Goal: Task Accomplishment & Management: Manage account settings

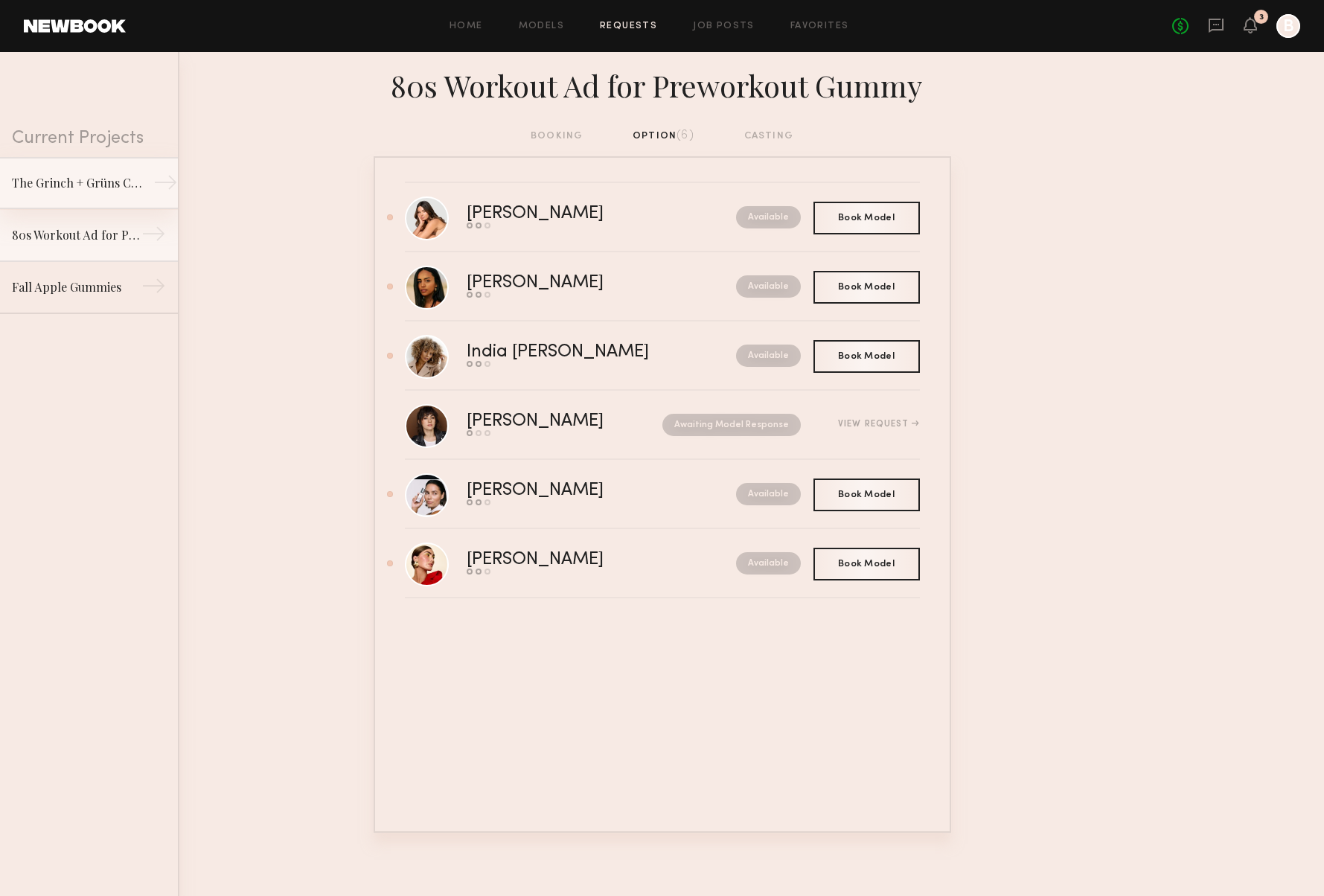
click at [70, 184] on div "The Grinch + Grüns Collab" at bounding box center [76, 183] width 129 height 18
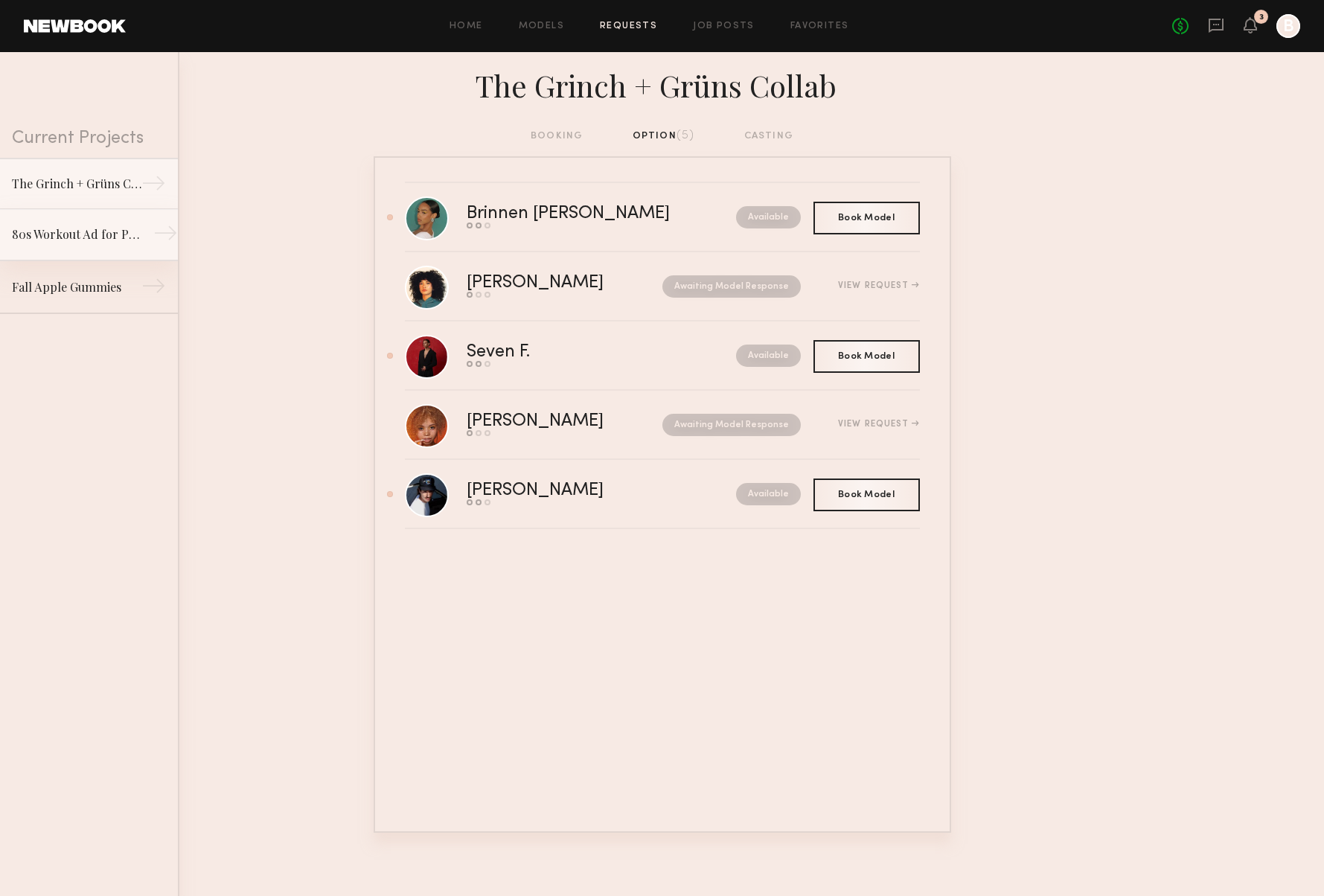
click at [61, 222] on link "80s Workout Ad for Preworkout Gummy →" at bounding box center [89, 235] width 178 height 52
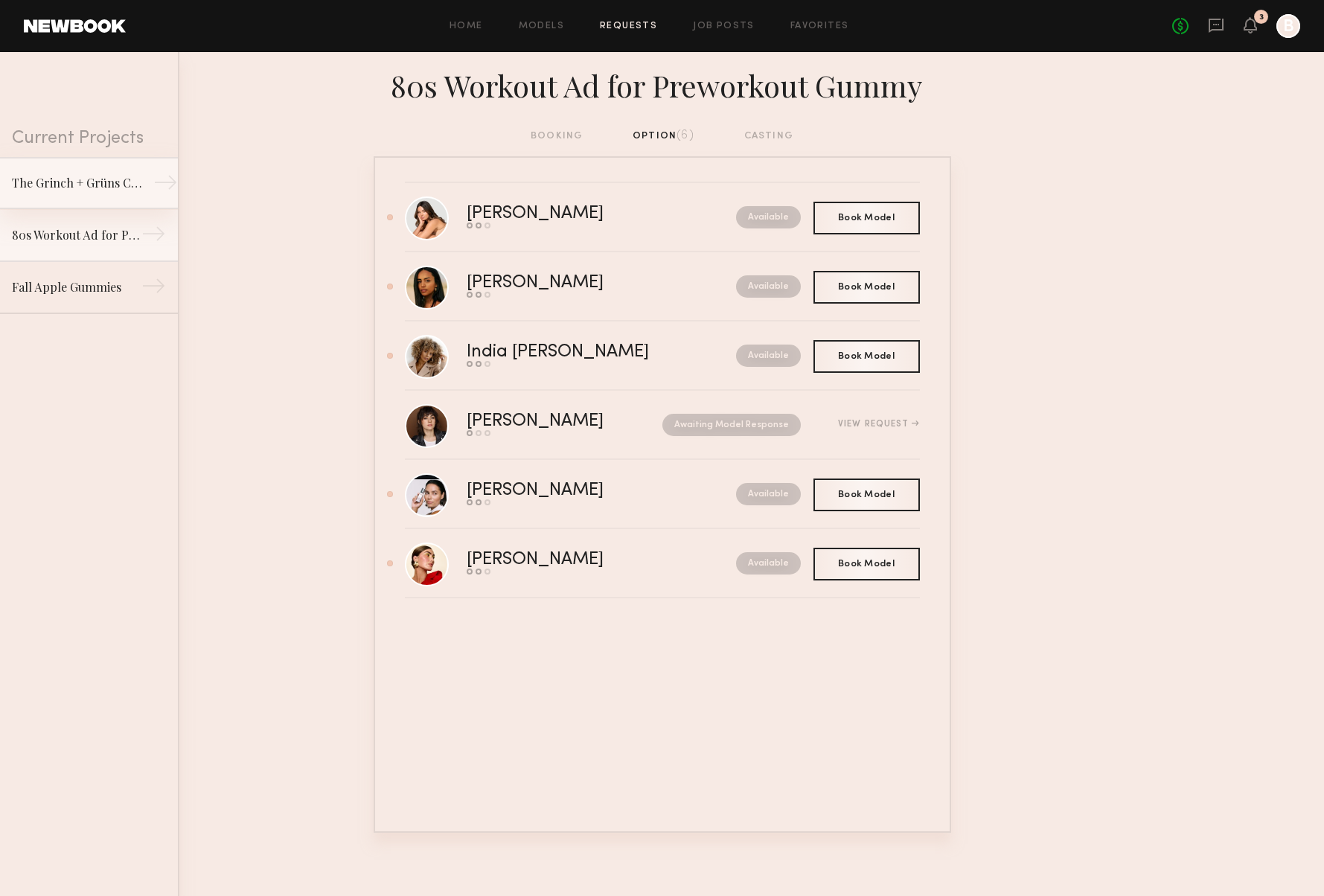
click at [87, 187] on div "The Grinch + Grüns Collab" at bounding box center [76, 183] width 129 height 18
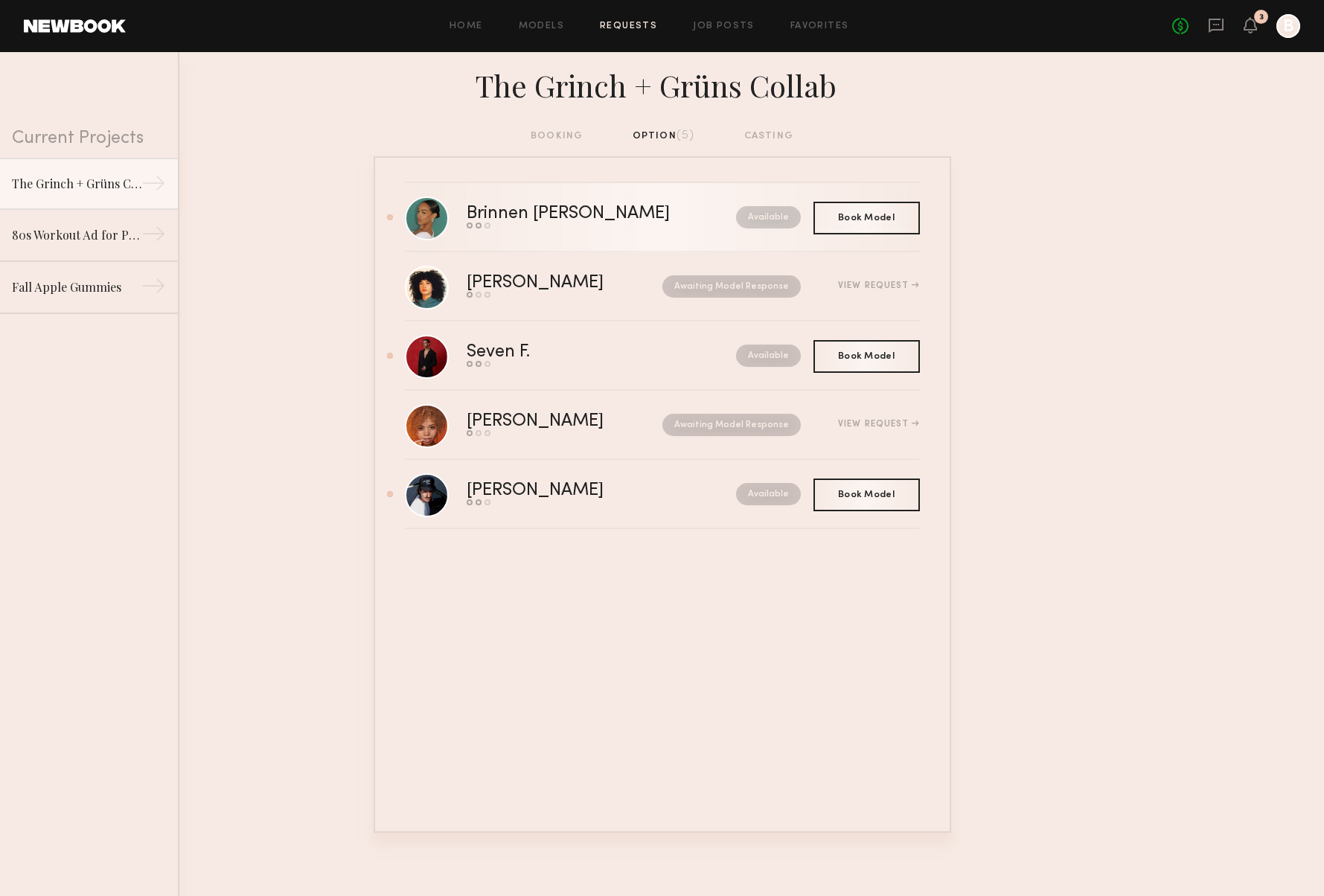
click at [506, 210] on div "Brinnen T." at bounding box center [585, 214] width 236 height 17
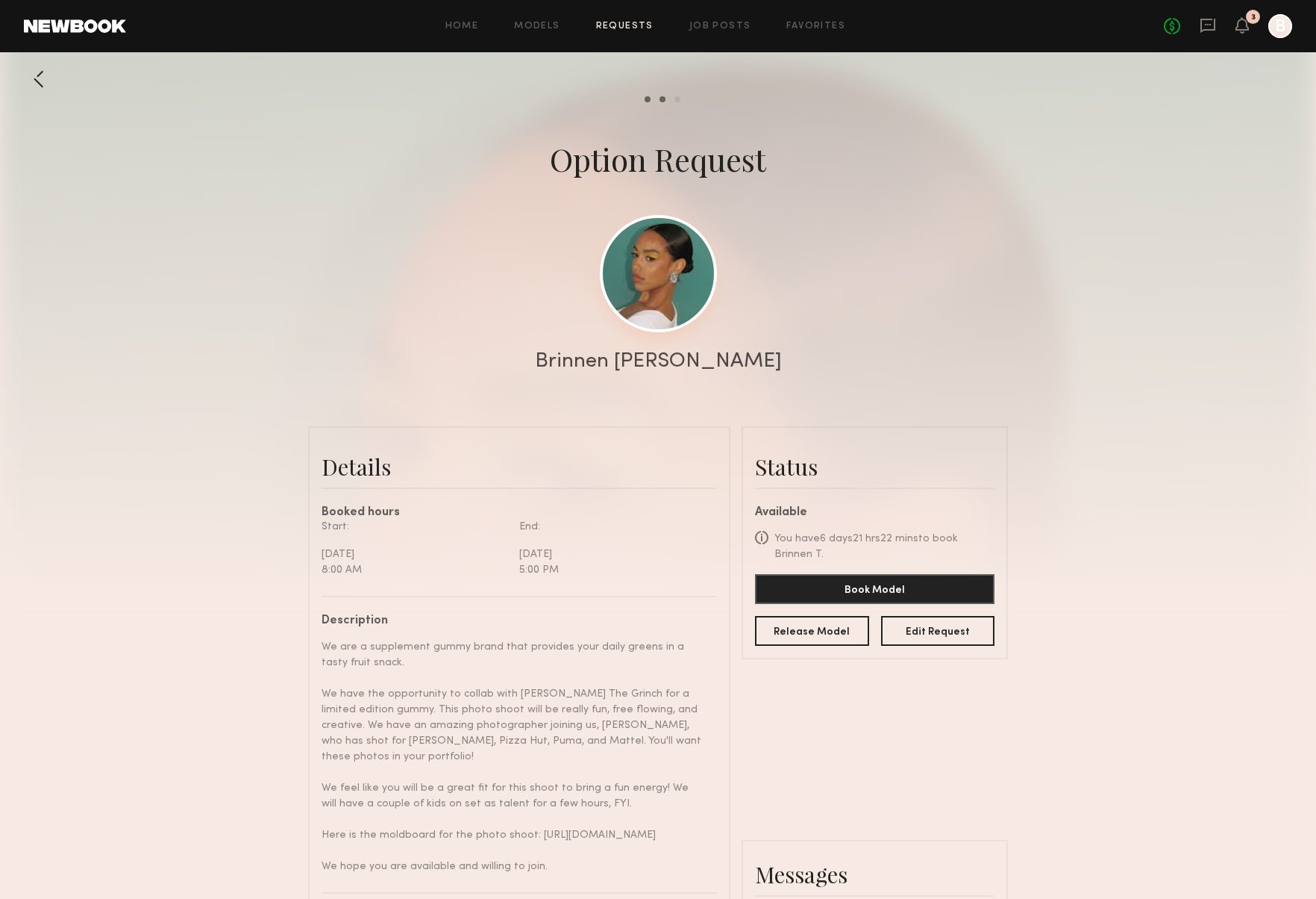
click at [660, 296] on link at bounding box center [658, 274] width 117 height 117
click at [666, 287] on link at bounding box center [658, 274] width 117 height 117
click at [48, 83] on div at bounding box center [39, 79] width 30 height 30
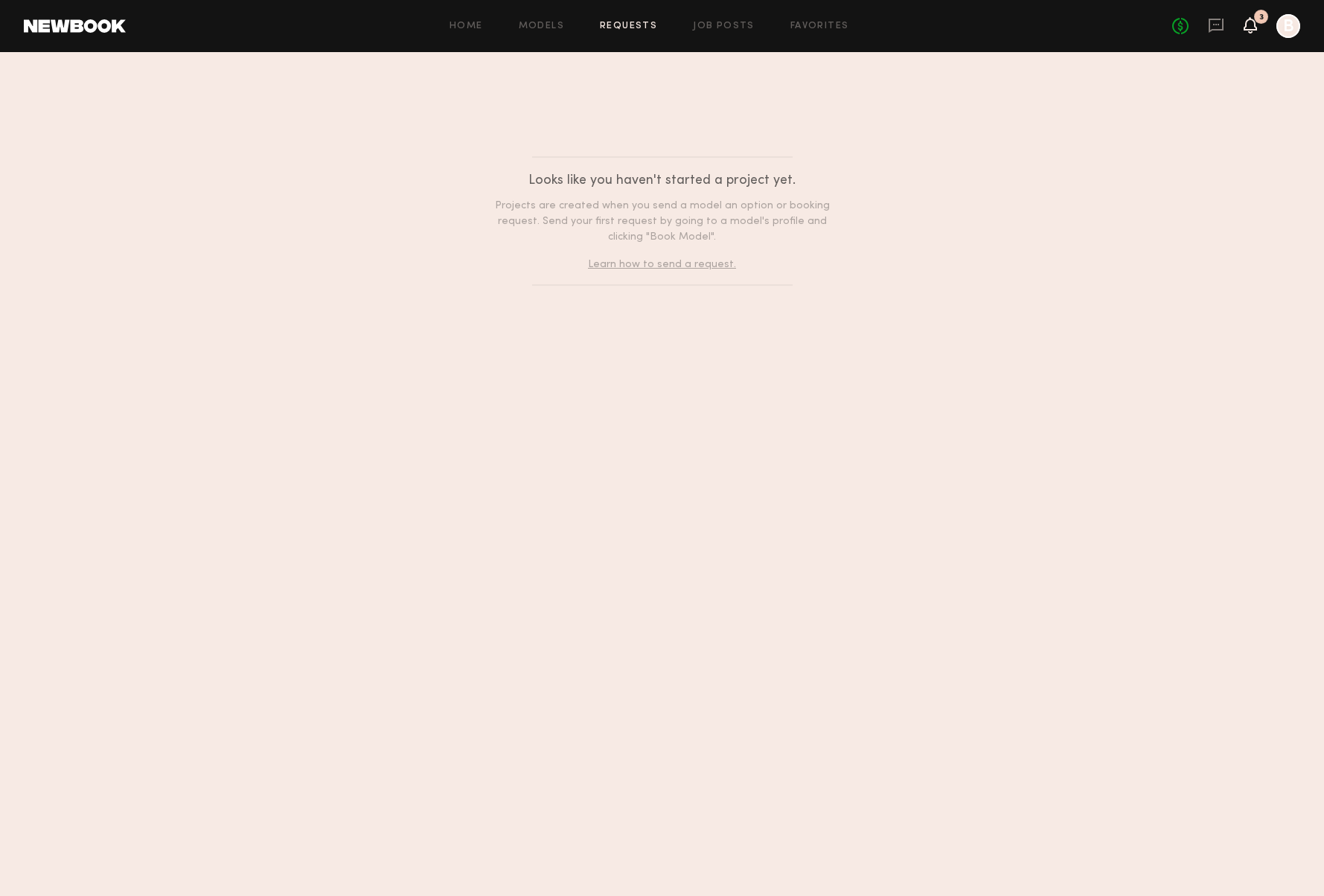
click at [1256, 27] on icon at bounding box center [1250, 24] width 12 height 10
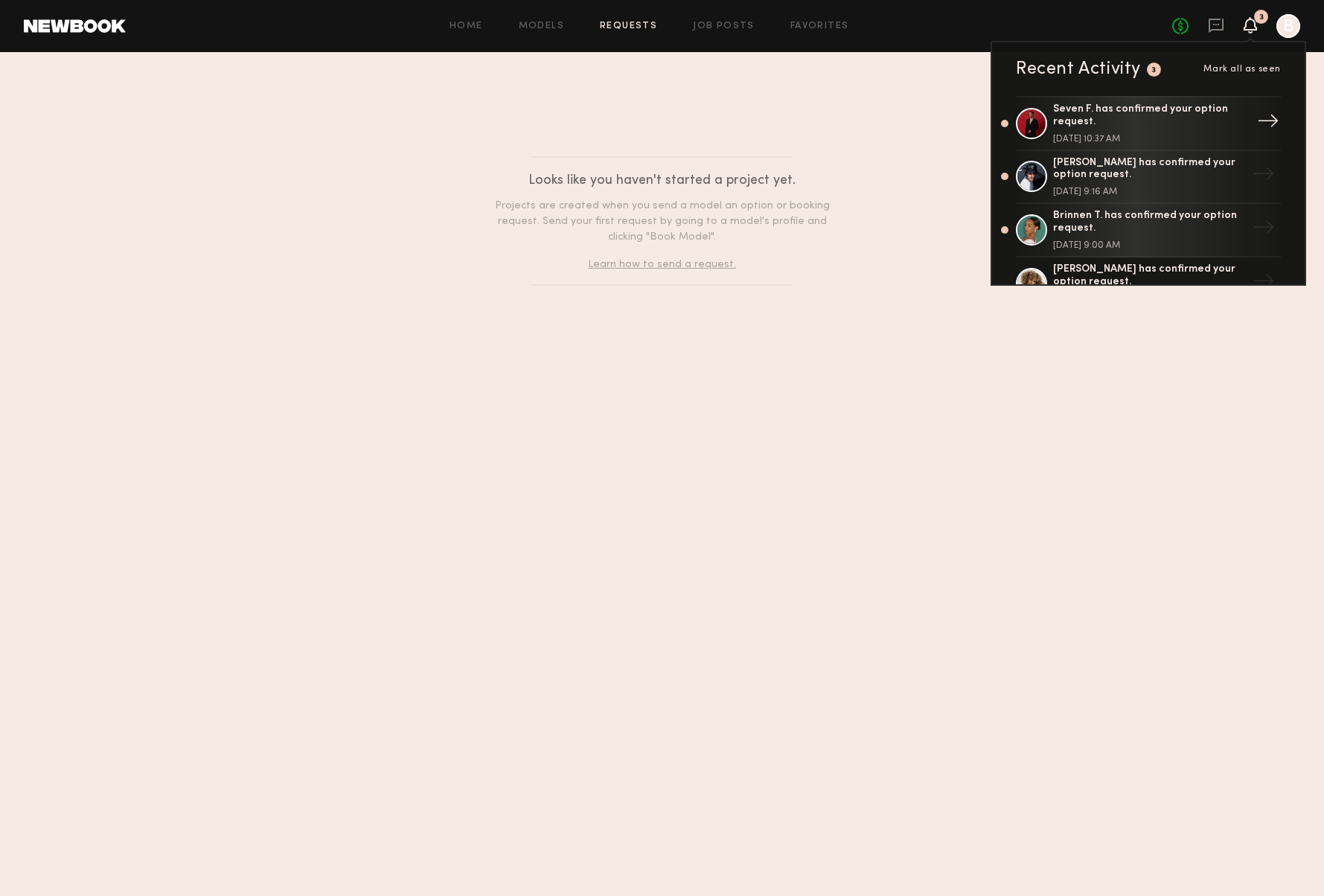
click at [1210, 129] on div "Seven F. has confirmed your option request. September 09, 2025 @ 10:37 AM" at bounding box center [1149, 123] width 193 height 40
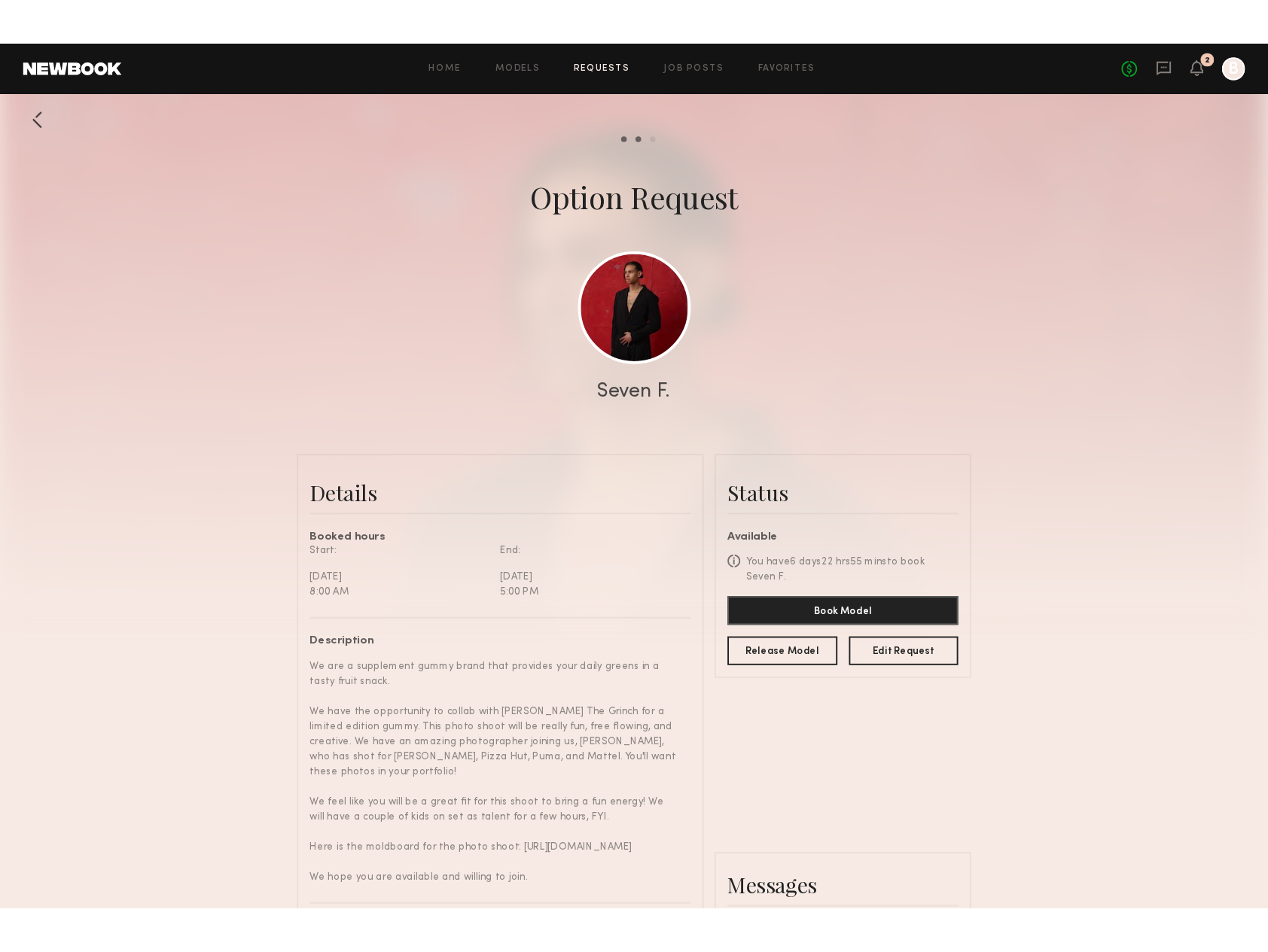
scroll to position [574, 0]
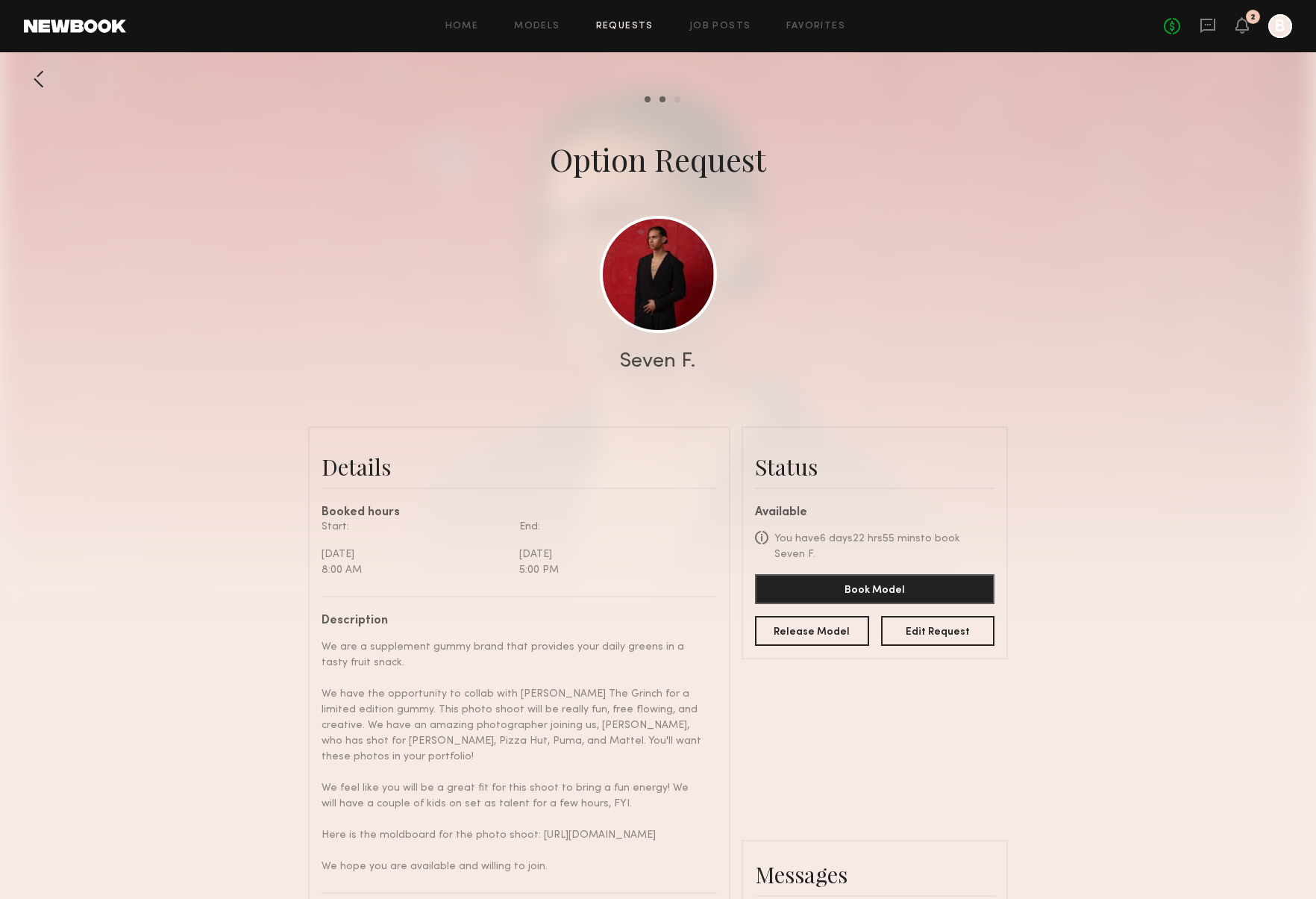
click at [641, 23] on link "Requests" at bounding box center [624, 26] width 58 height 9
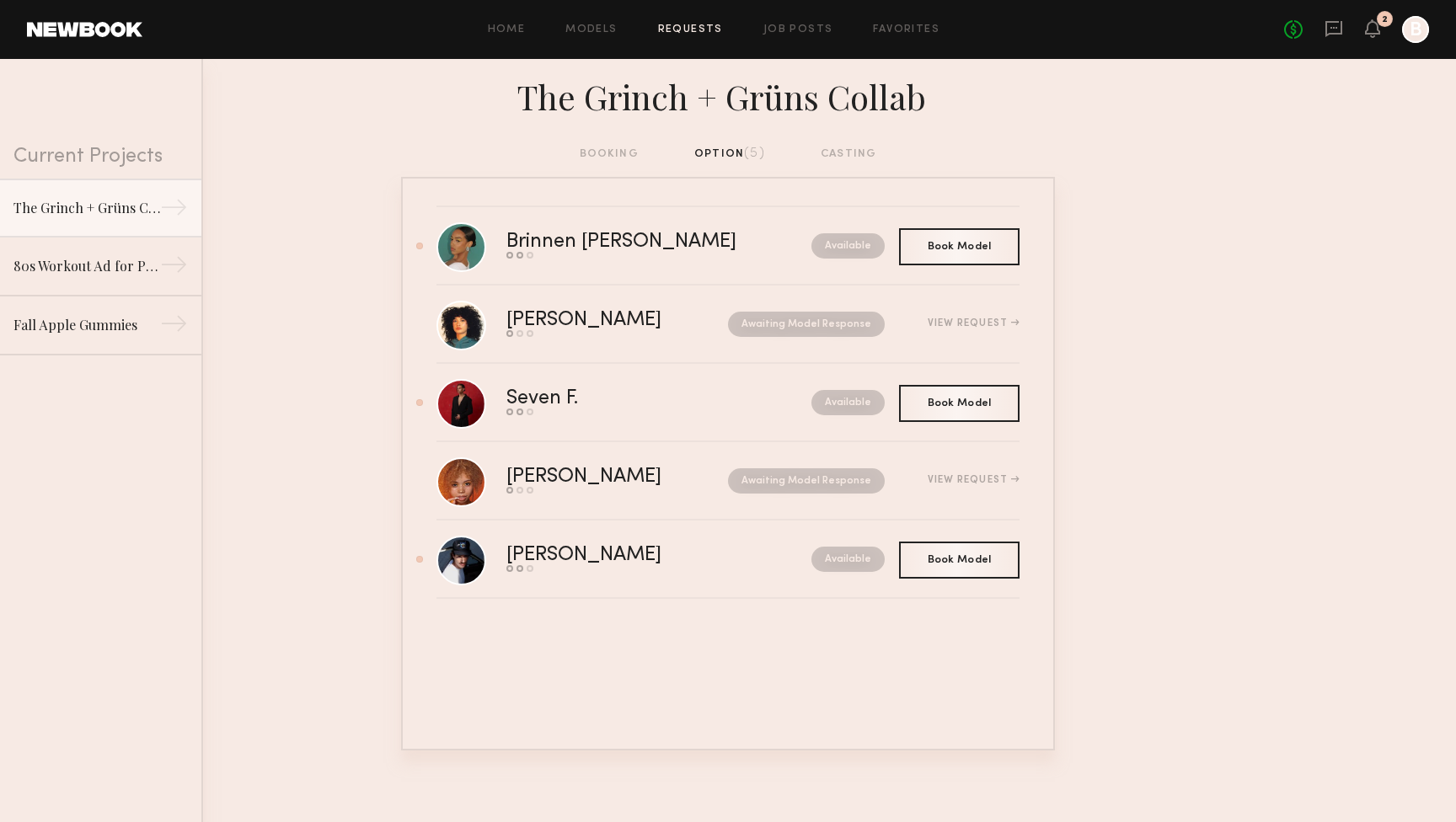
drag, startPoint x: 388, startPoint y: 494, endPoint x: 299, endPoint y: 519, distance: 92.4
click at [299, 519] on nb-requests-list-container "Brinnen T. Send request Model response Book model Available Book Model Book Lua…" at bounding box center [728, 463] width 1456 height 574
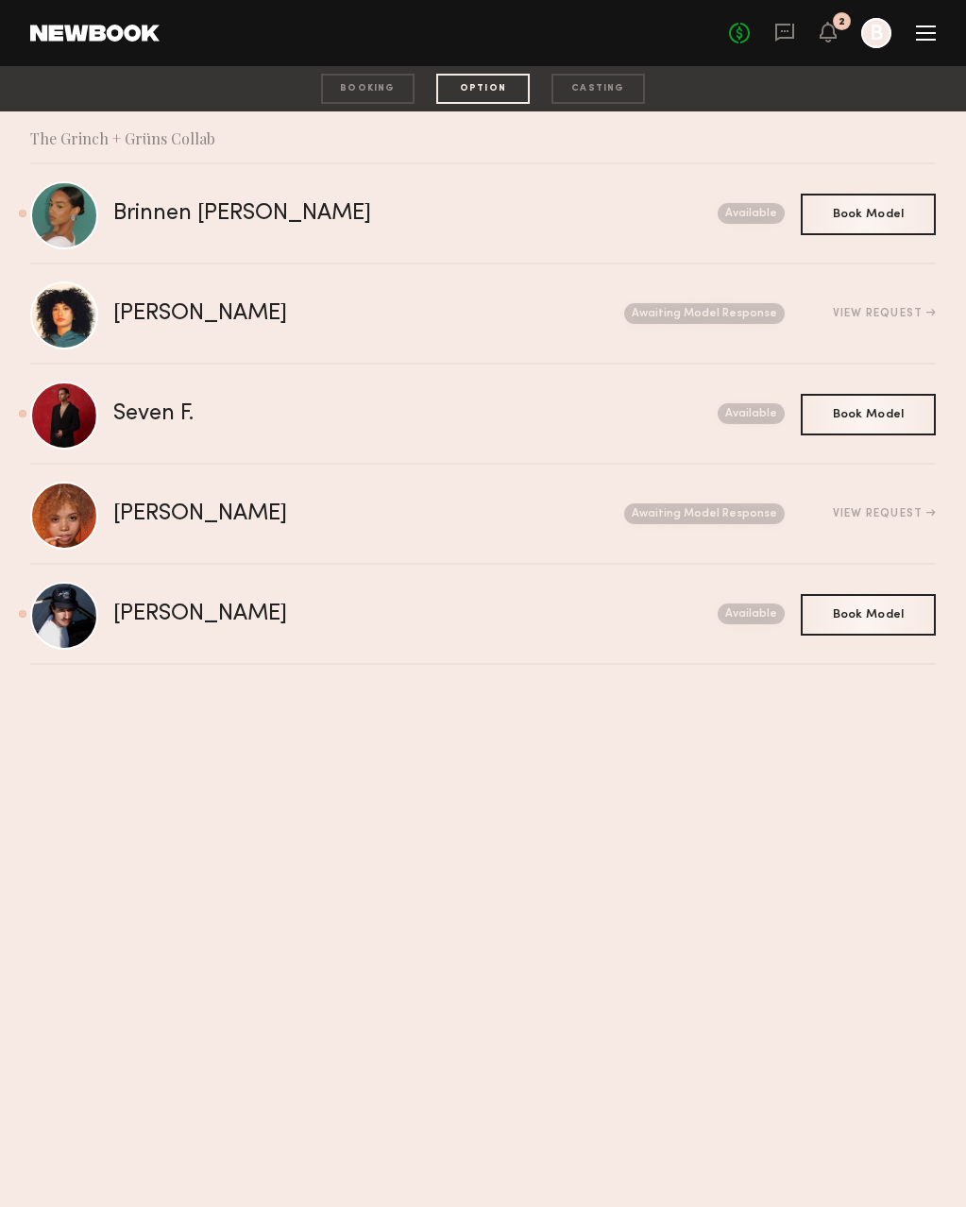
click at [745, 793] on section "Current Projects The Grinch + Grüns Collab → 80s Workout Ad for Preworkout Gumm…" at bounding box center [483, 658] width 966 height 1095
click at [777, 1037] on section "Current Projects The Grinch + Grüns Collab → 80s Workout Ad for Preworkout Gumm…" at bounding box center [483, 658] width 966 height 1095
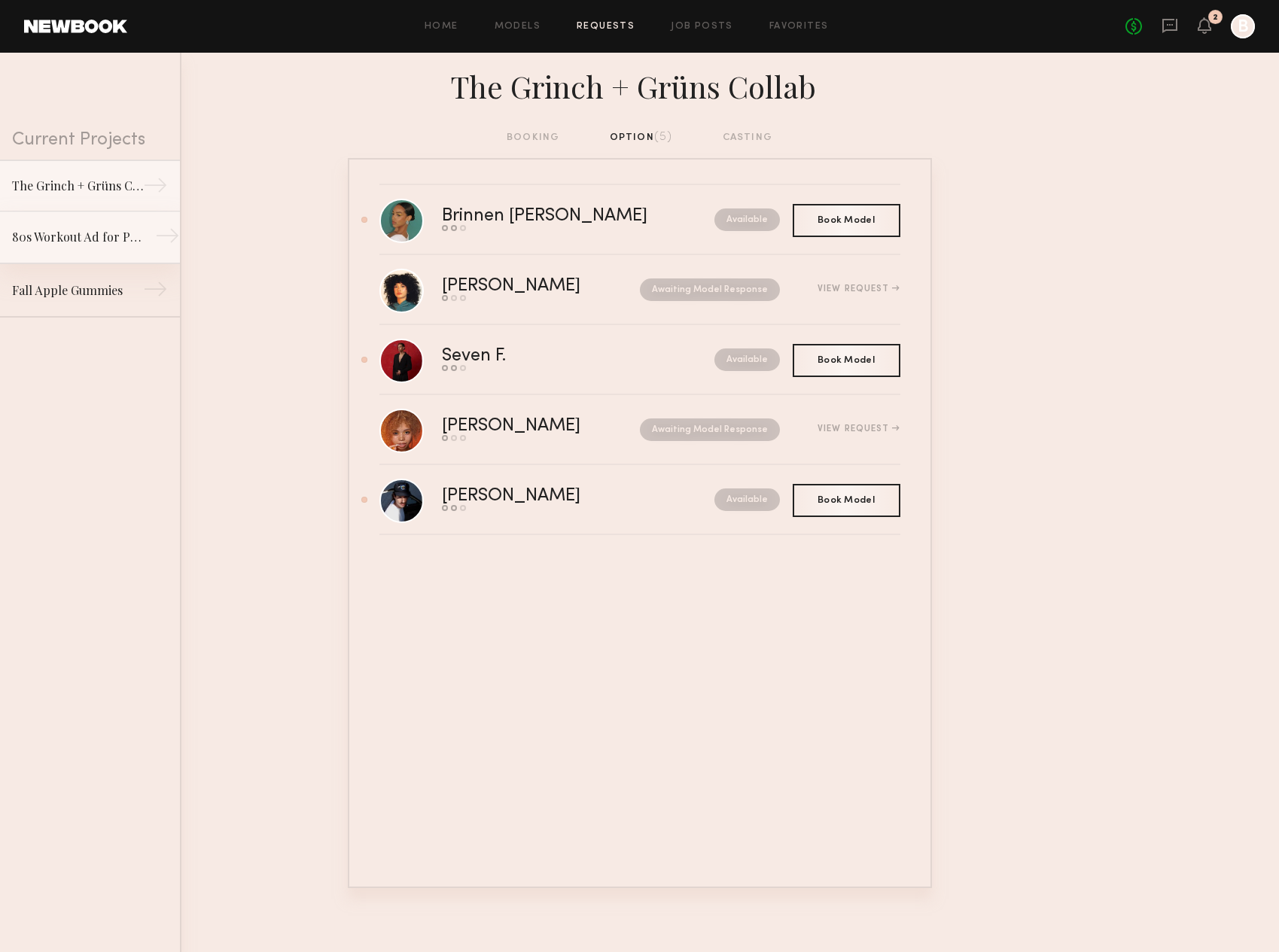
click at [104, 231] on div "80s Workout Ad for Preworkout Gummy" at bounding box center [77, 237] width 131 height 18
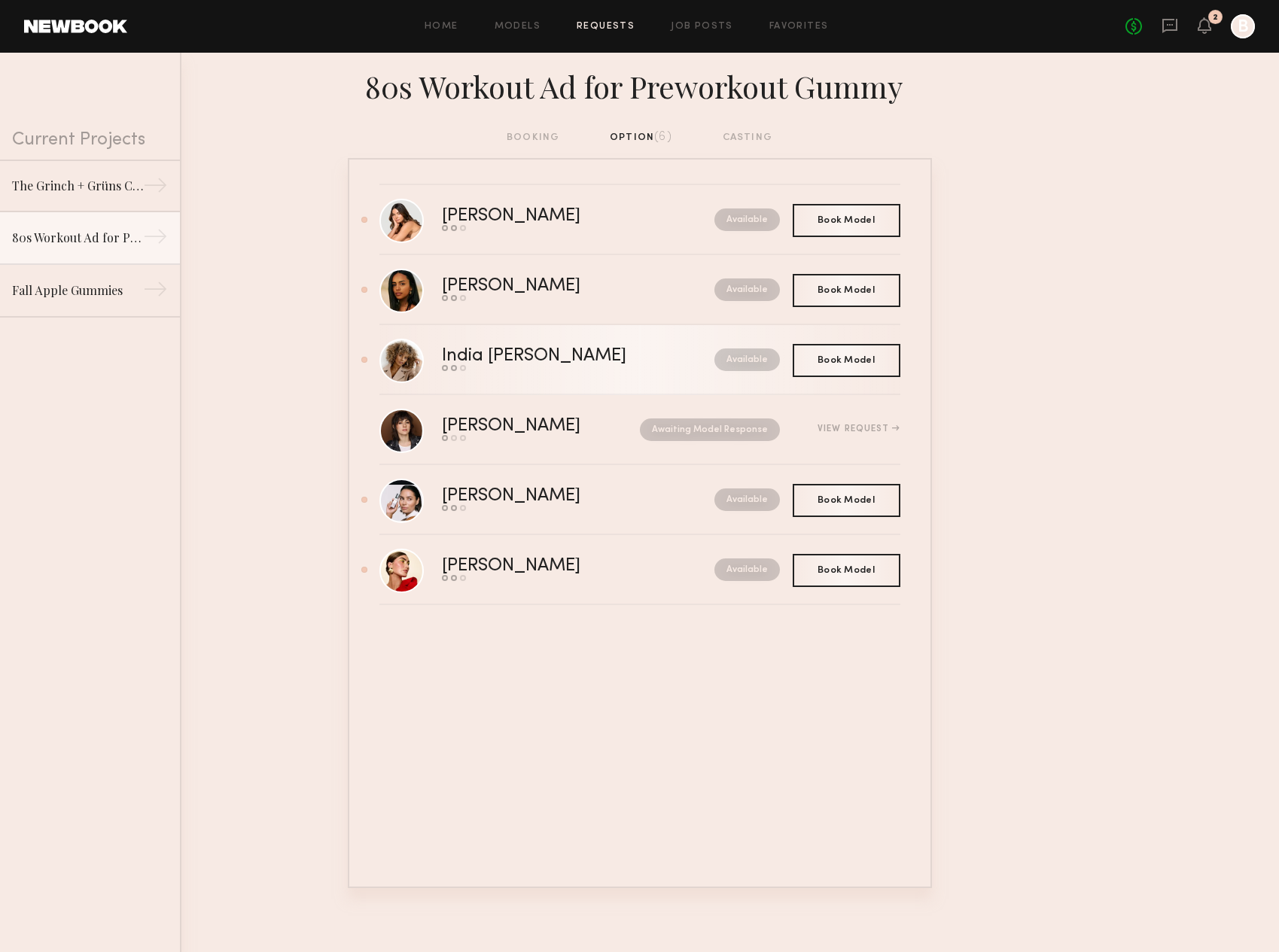
click at [494, 357] on div "India [PERSON_NAME]" at bounding box center [556, 356] width 229 height 18
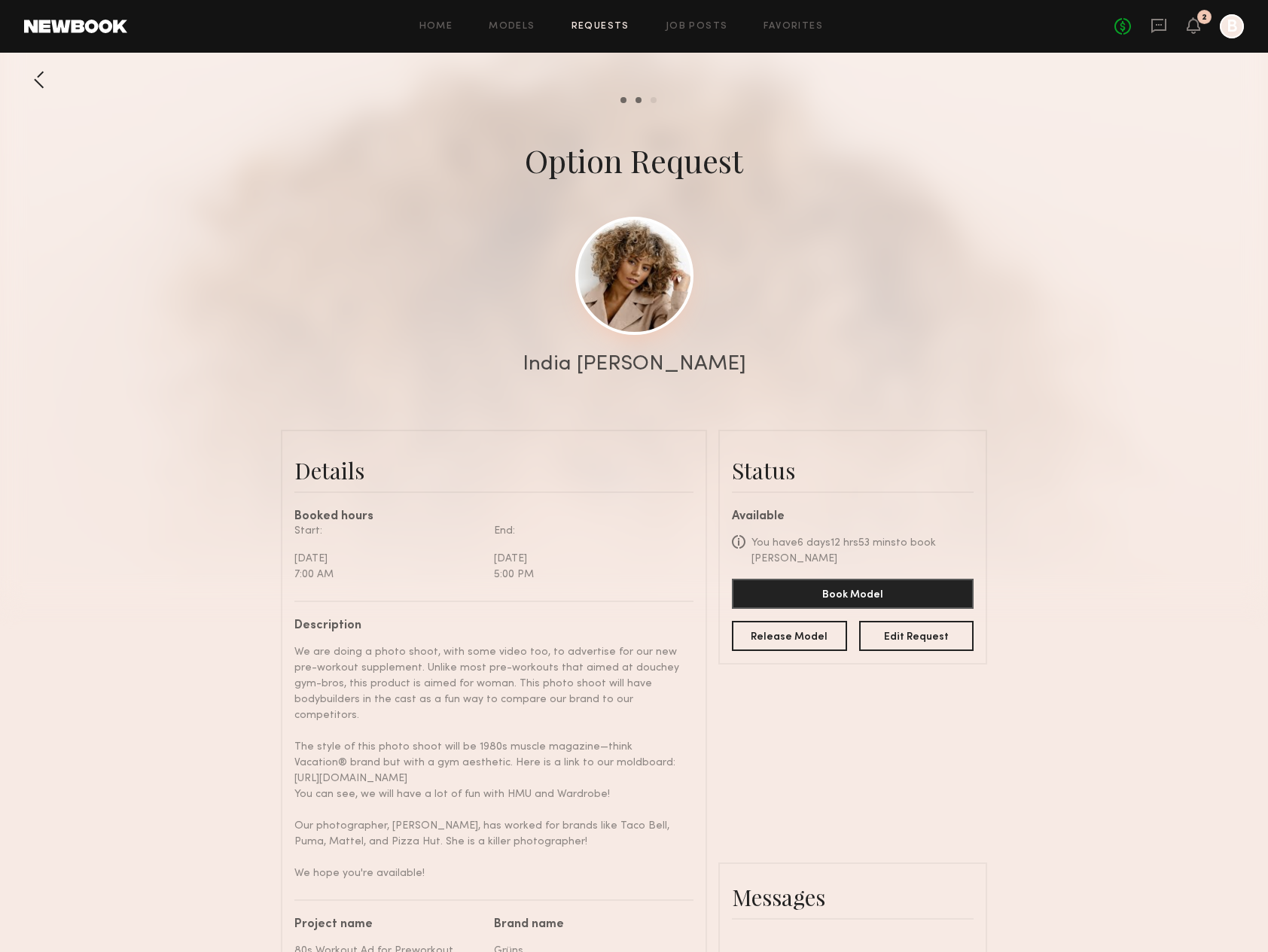
scroll to position [740, 0]
click at [615, 285] on link at bounding box center [634, 276] width 118 height 118
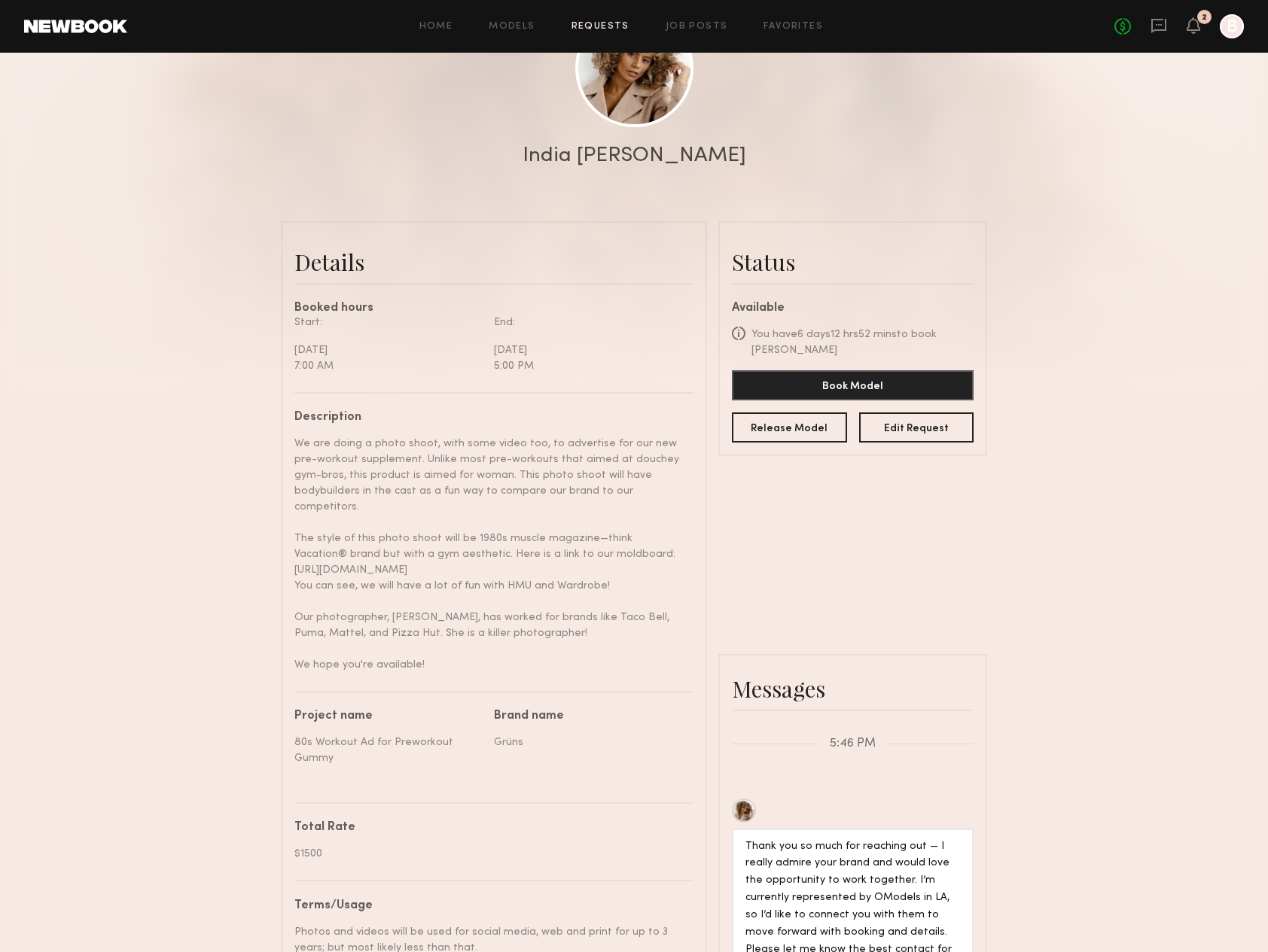
scroll to position [70, 0]
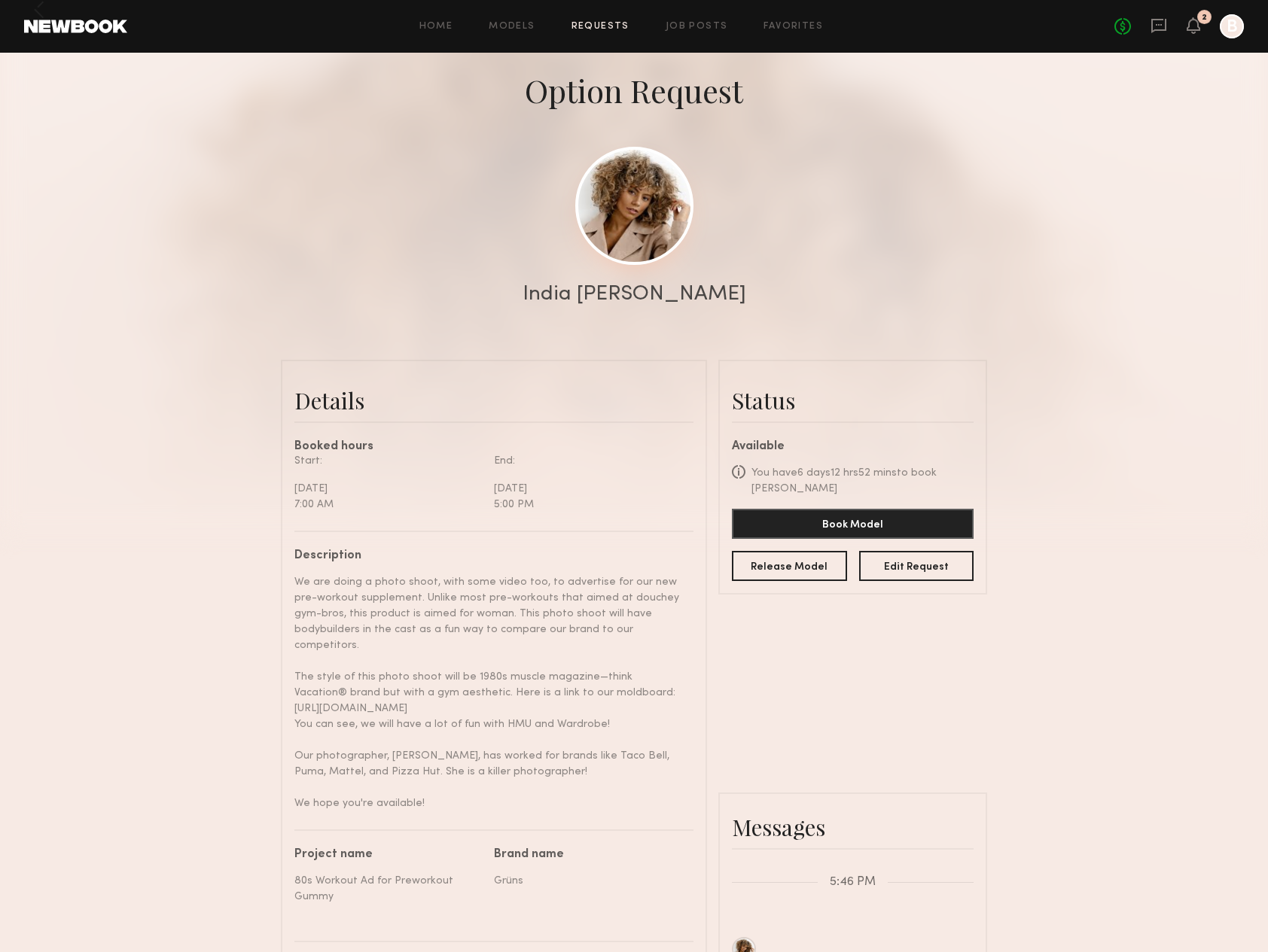
click at [645, 203] on link at bounding box center [634, 206] width 118 height 118
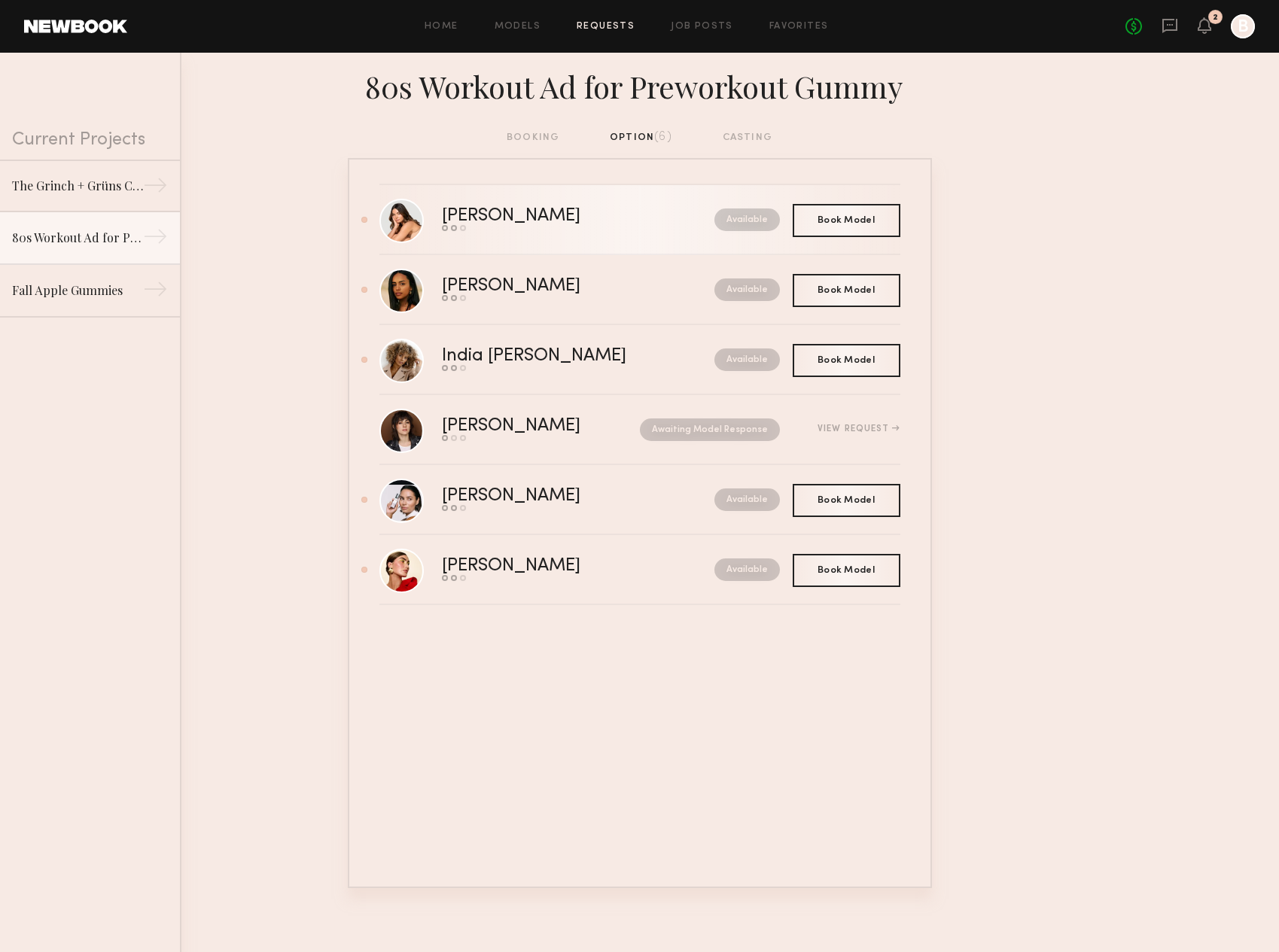
click at [477, 214] on div "[PERSON_NAME]" at bounding box center [545, 217] width 206 height 18
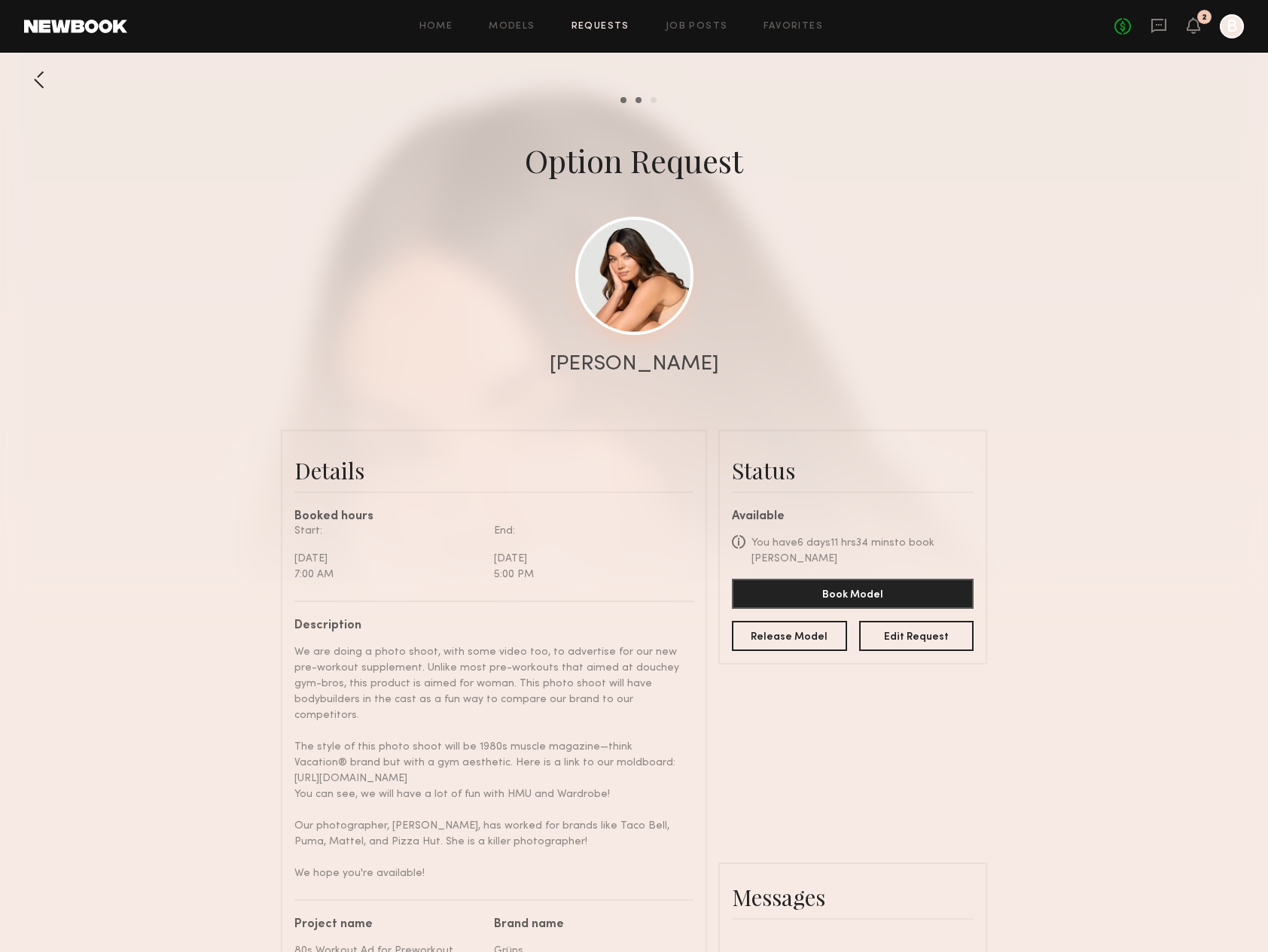
click at [650, 297] on link at bounding box center [634, 276] width 118 height 118
click at [43, 73] on div at bounding box center [39, 80] width 30 height 30
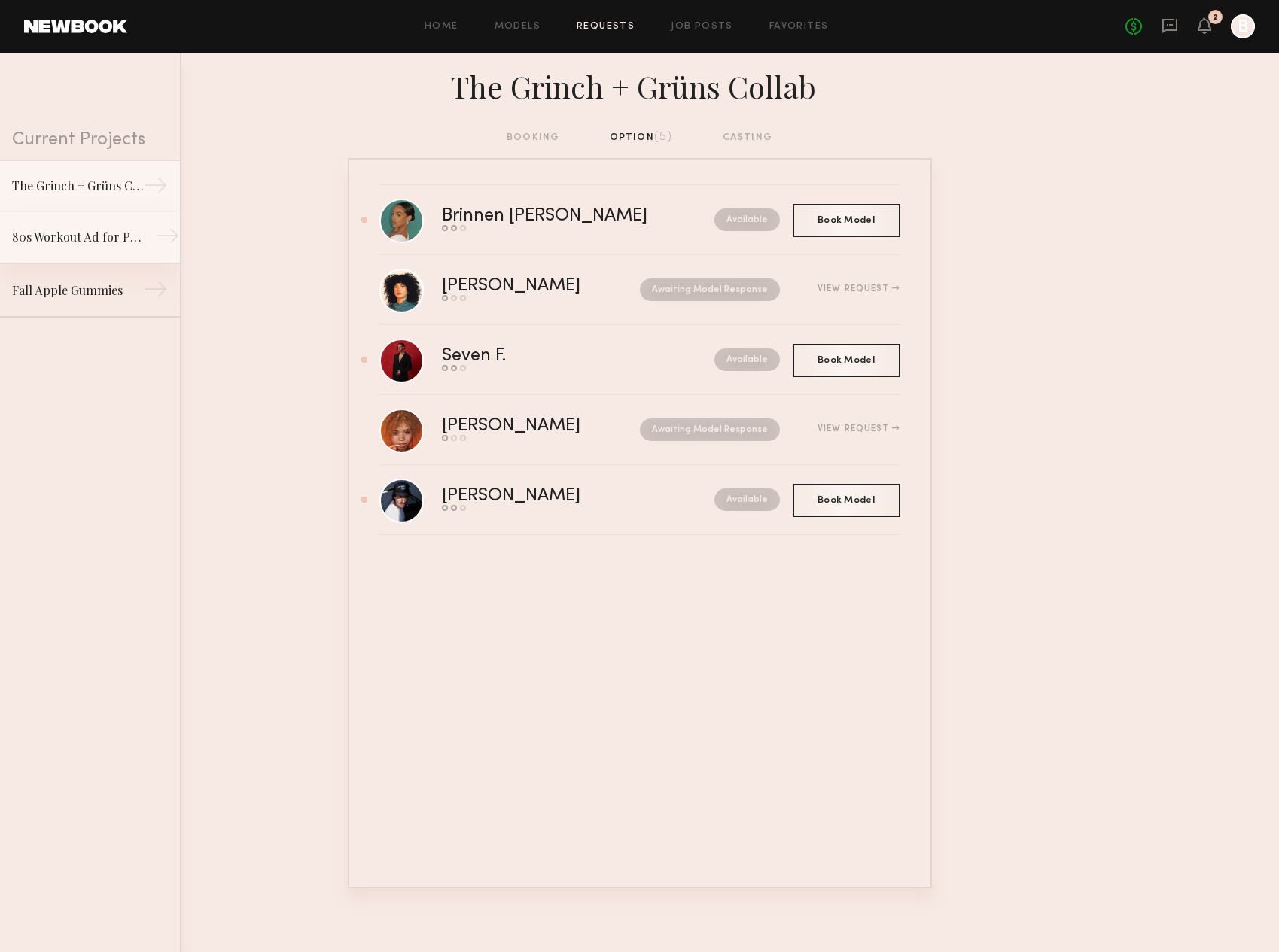
click at [59, 248] on link "80s Workout Ad for Preworkout Gummy →" at bounding box center [90, 238] width 180 height 53
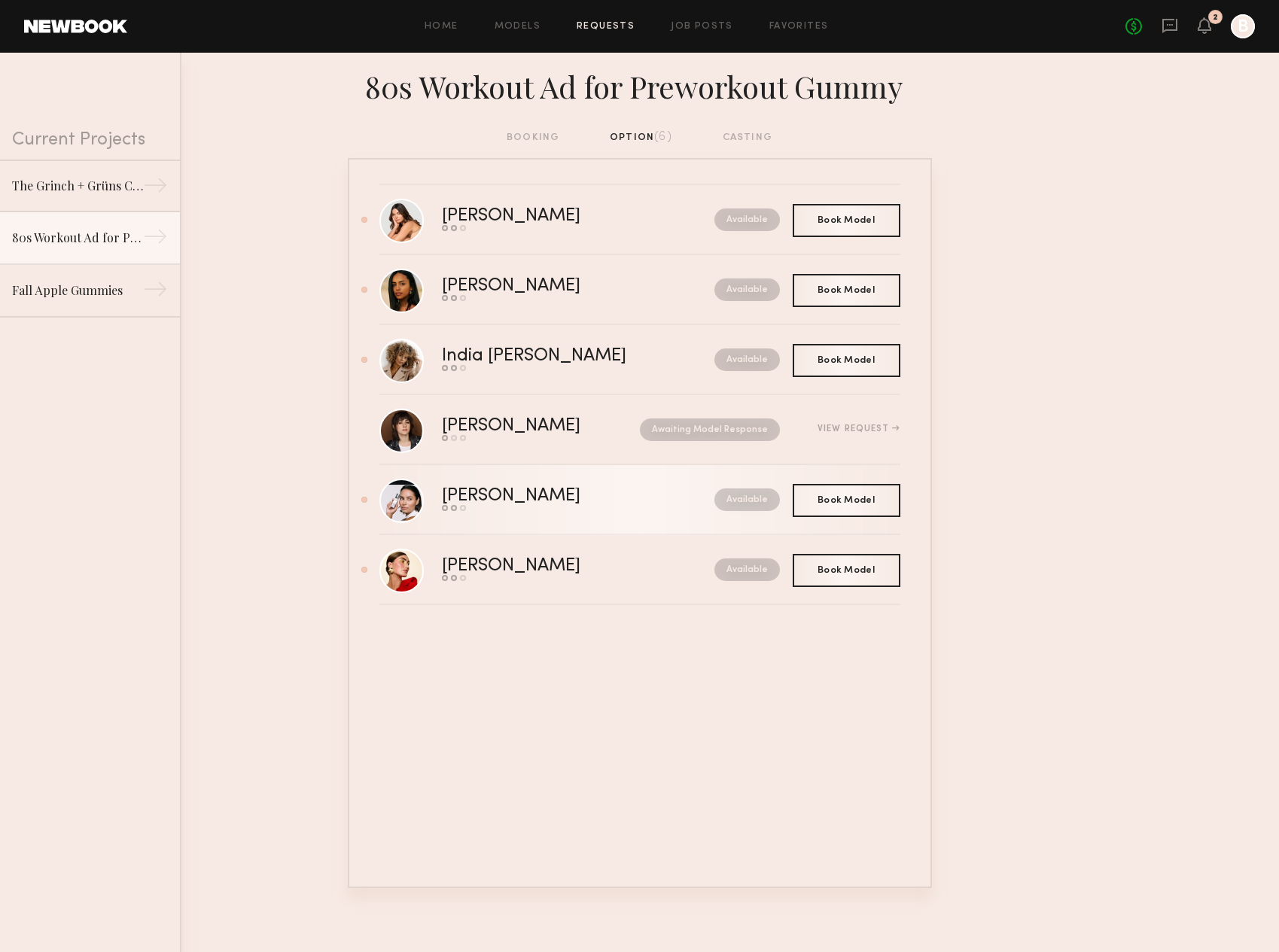
click at [525, 492] on div "Cheyenne G." at bounding box center [545, 497] width 206 height 18
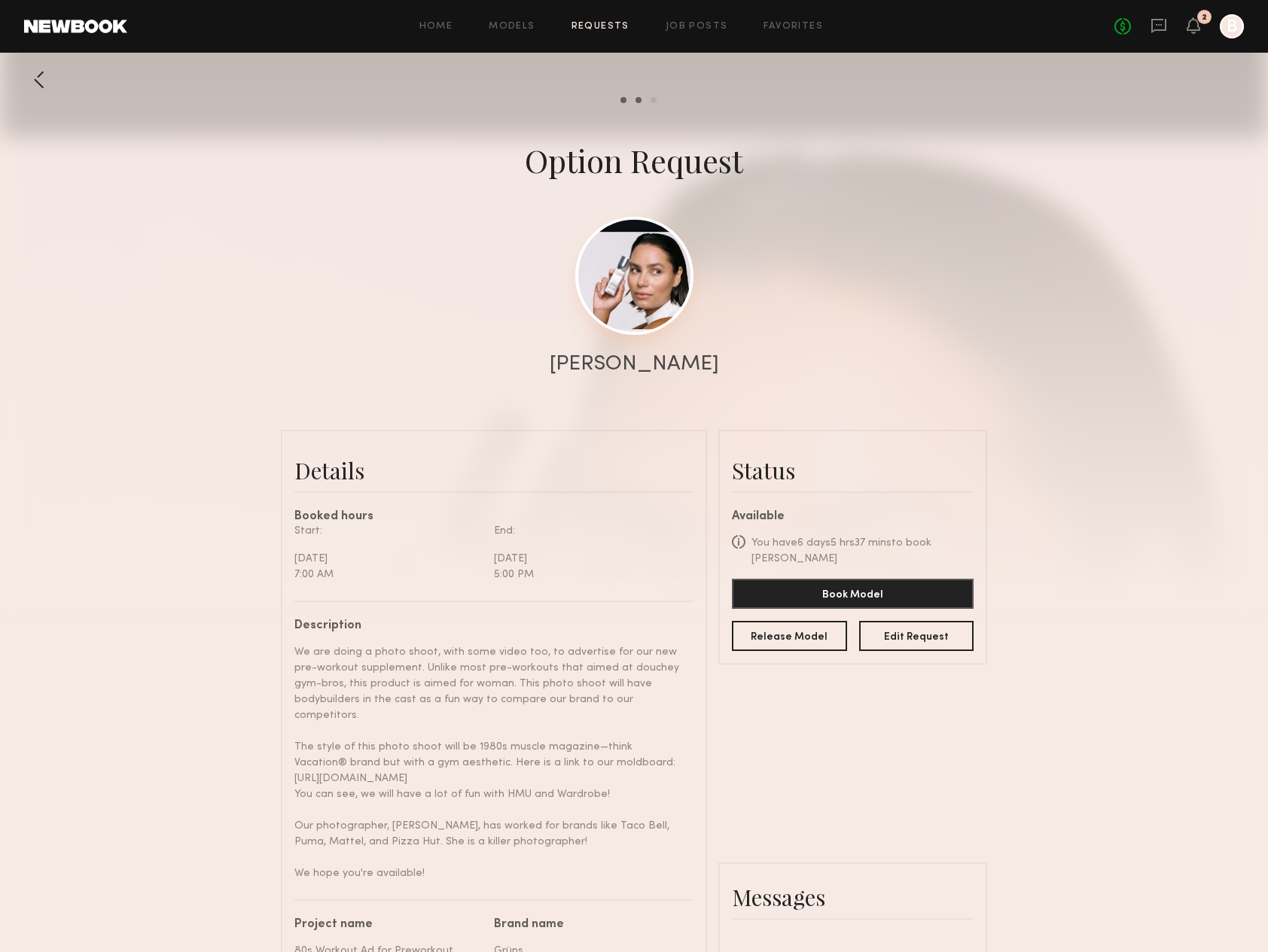
click at [611, 283] on link at bounding box center [634, 276] width 118 height 118
click at [30, 78] on div at bounding box center [39, 80] width 30 height 30
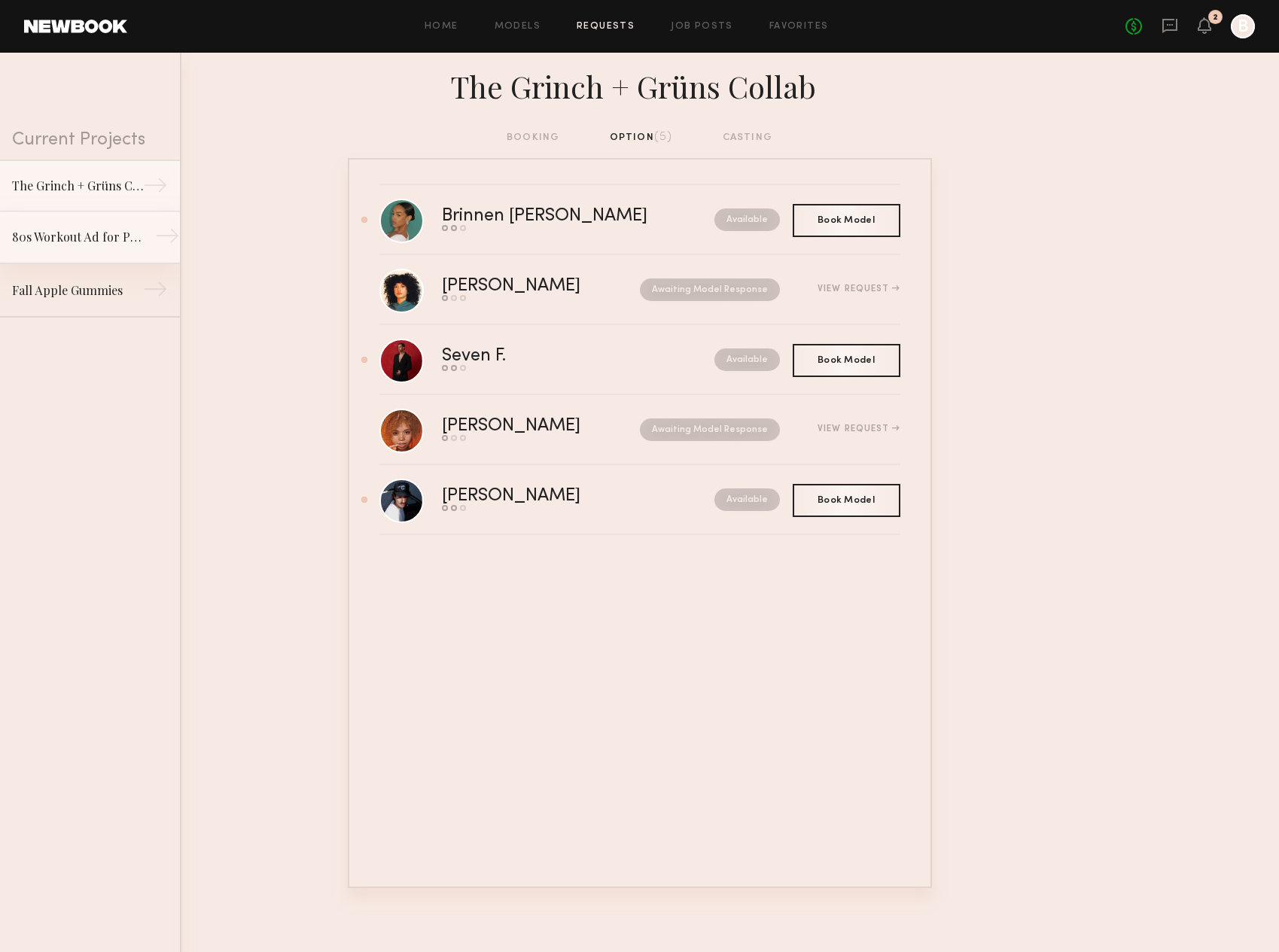
click at [57, 248] on link "80s Workout Ad for Preworkout Gummy →" at bounding box center [90, 238] width 180 height 53
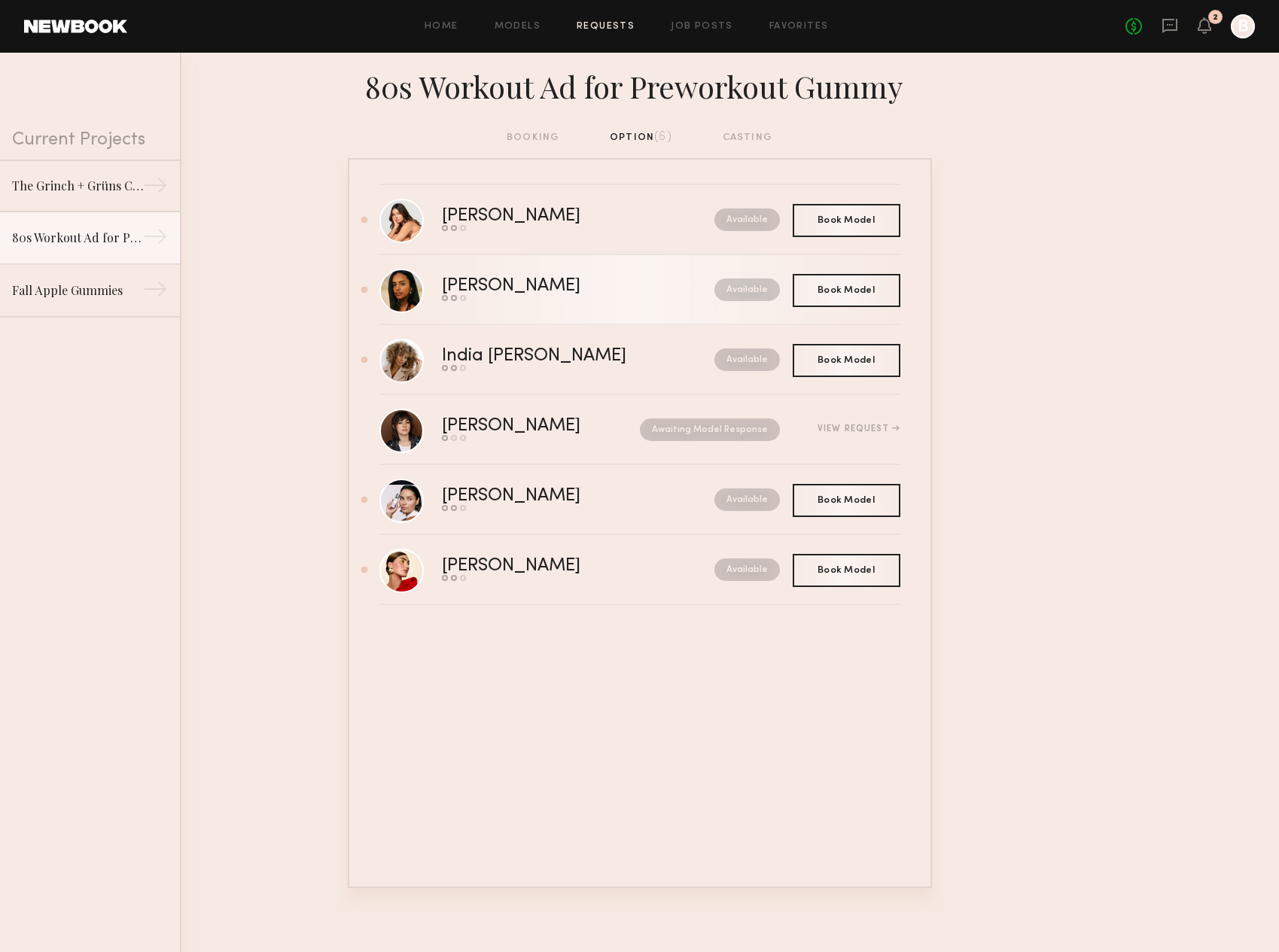
click at [485, 288] on div "Zoey R." at bounding box center [545, 286] width 206 height 18
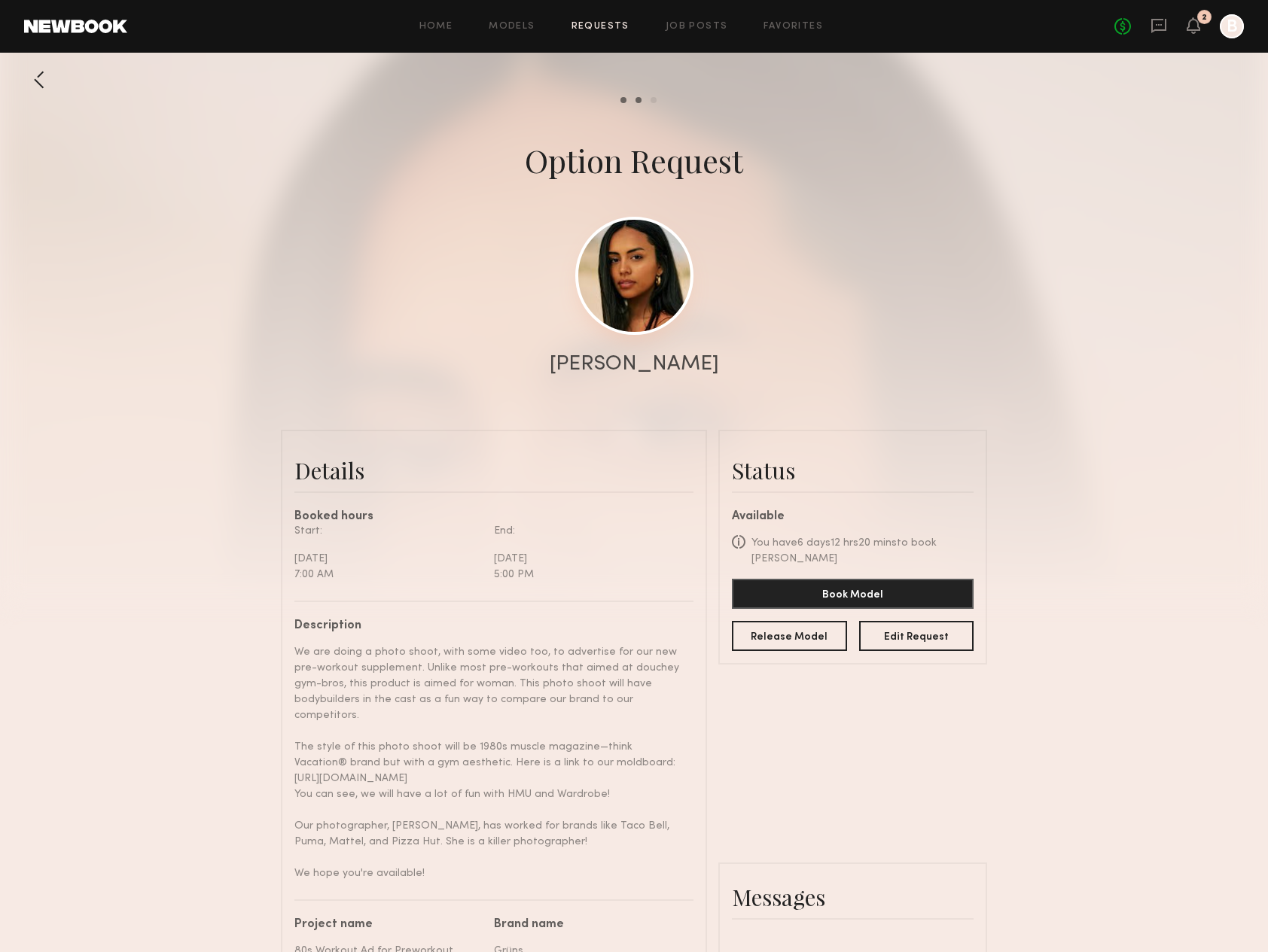
click at [664, 263] on link at bounding box center [634, 276] width 118 height 118
click at [39, 87] on div at bounding box center [39, 80] width 30 height 30
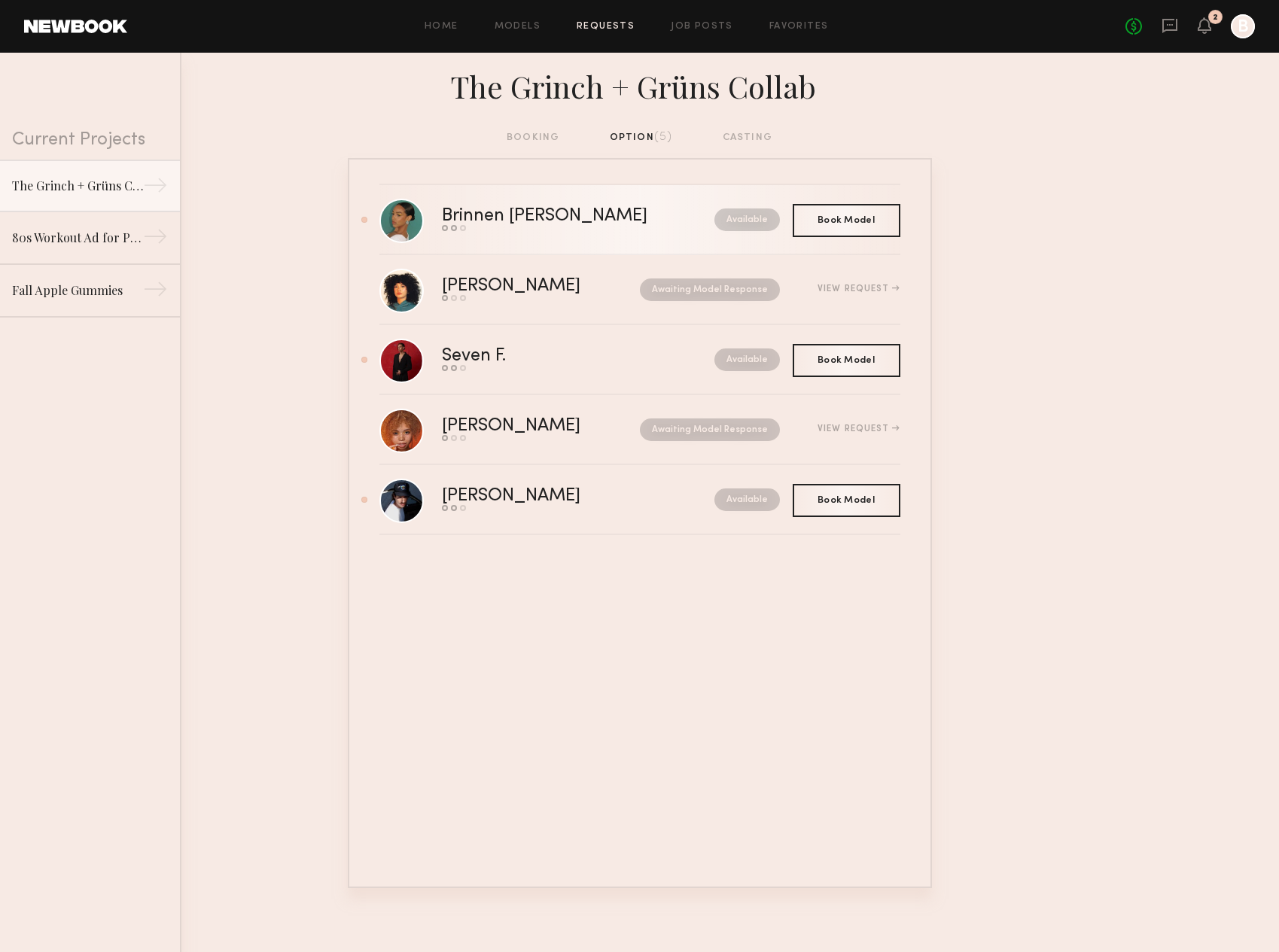
click at [499, 212] on div "Brinnen [PERSON_NAME]" at bounding box center [561, 217] width 239 height 18
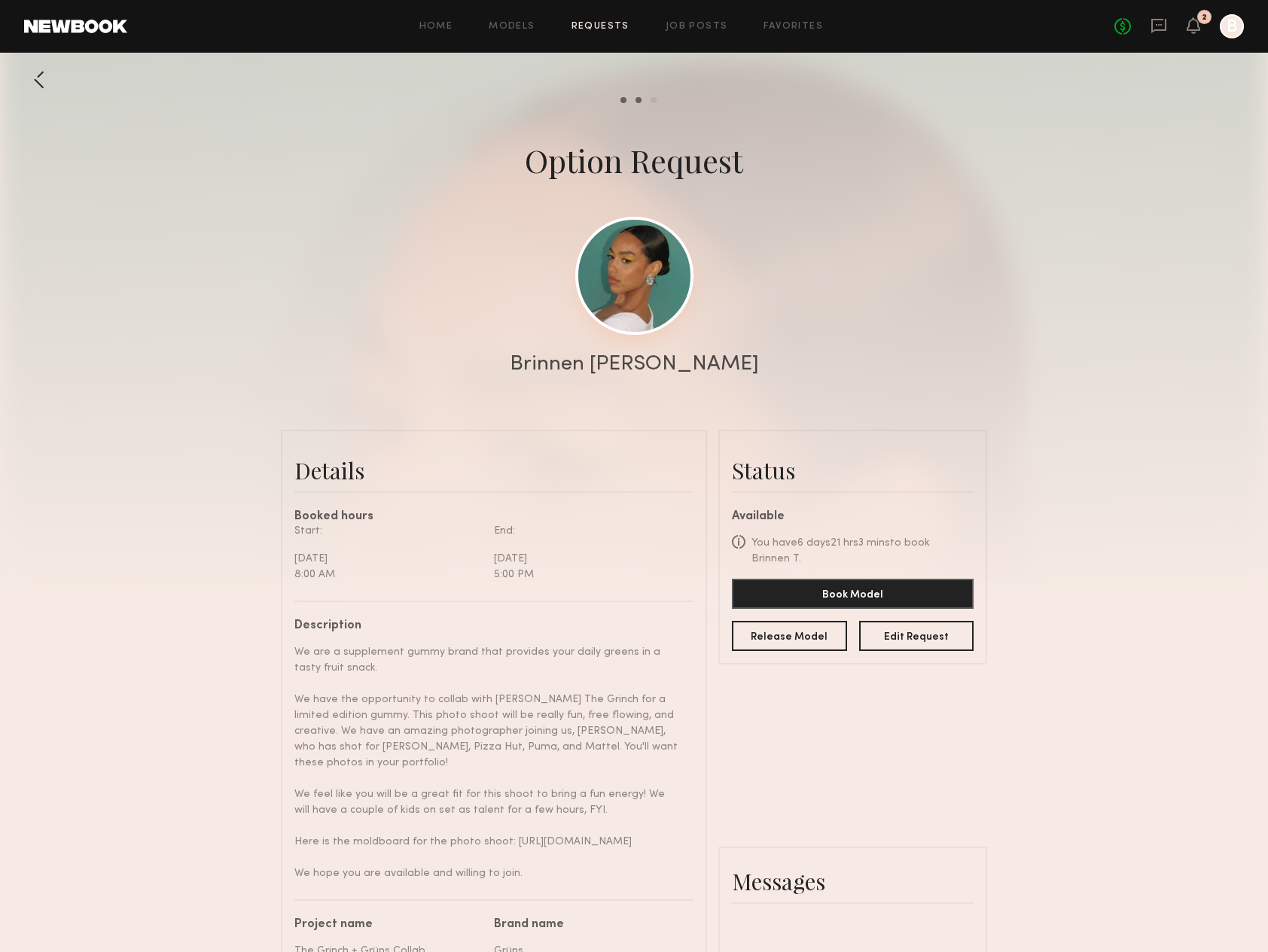
click at [640, 273] on link at bounding box center [634, 276] width 118 height 118
click at [38, 81] on div at bounding box center [39, 80] width 30 height 30
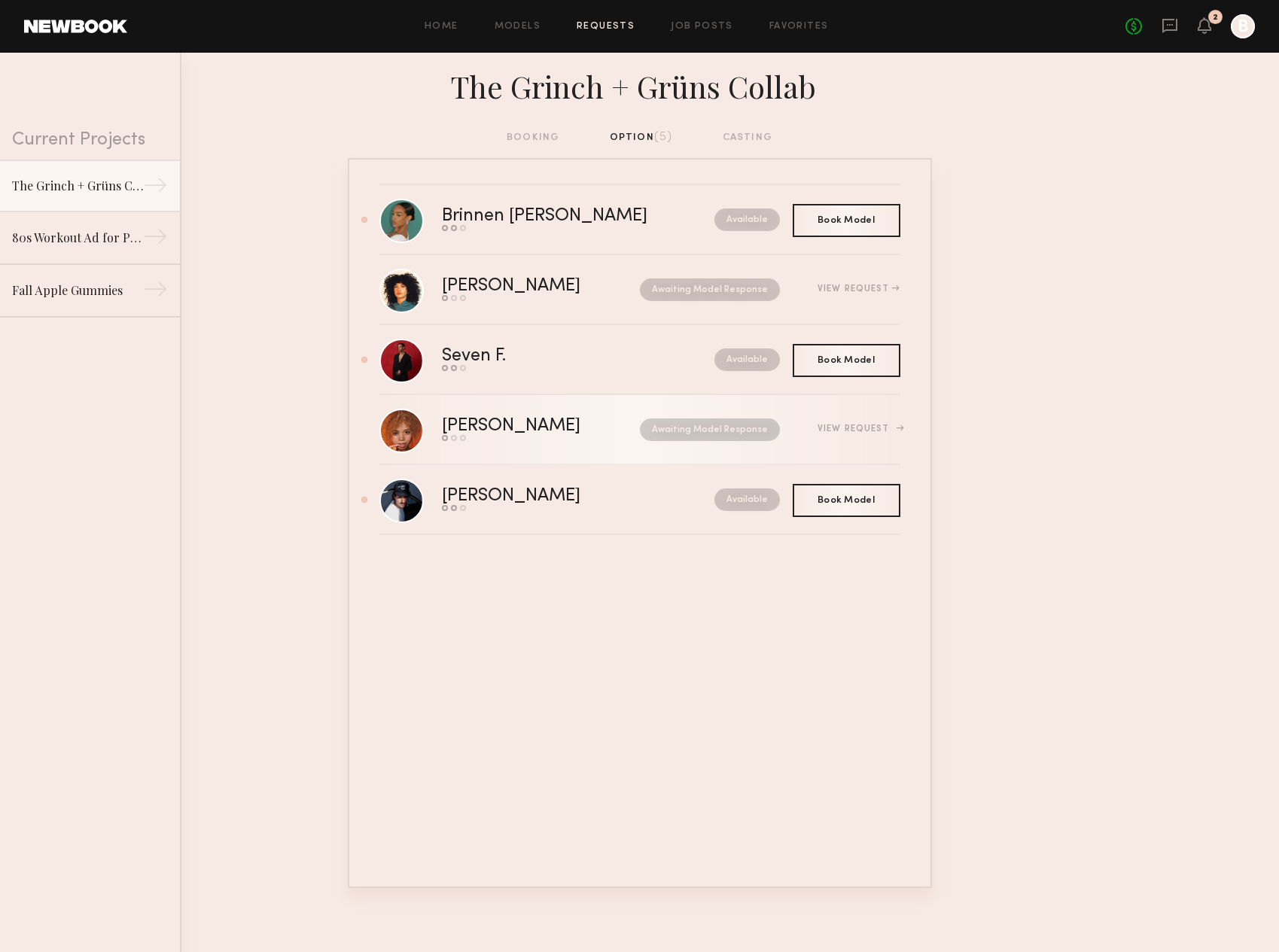
click at [475, 428] on div "Maya S." at bounding box center [525, 427] width 168 height 18
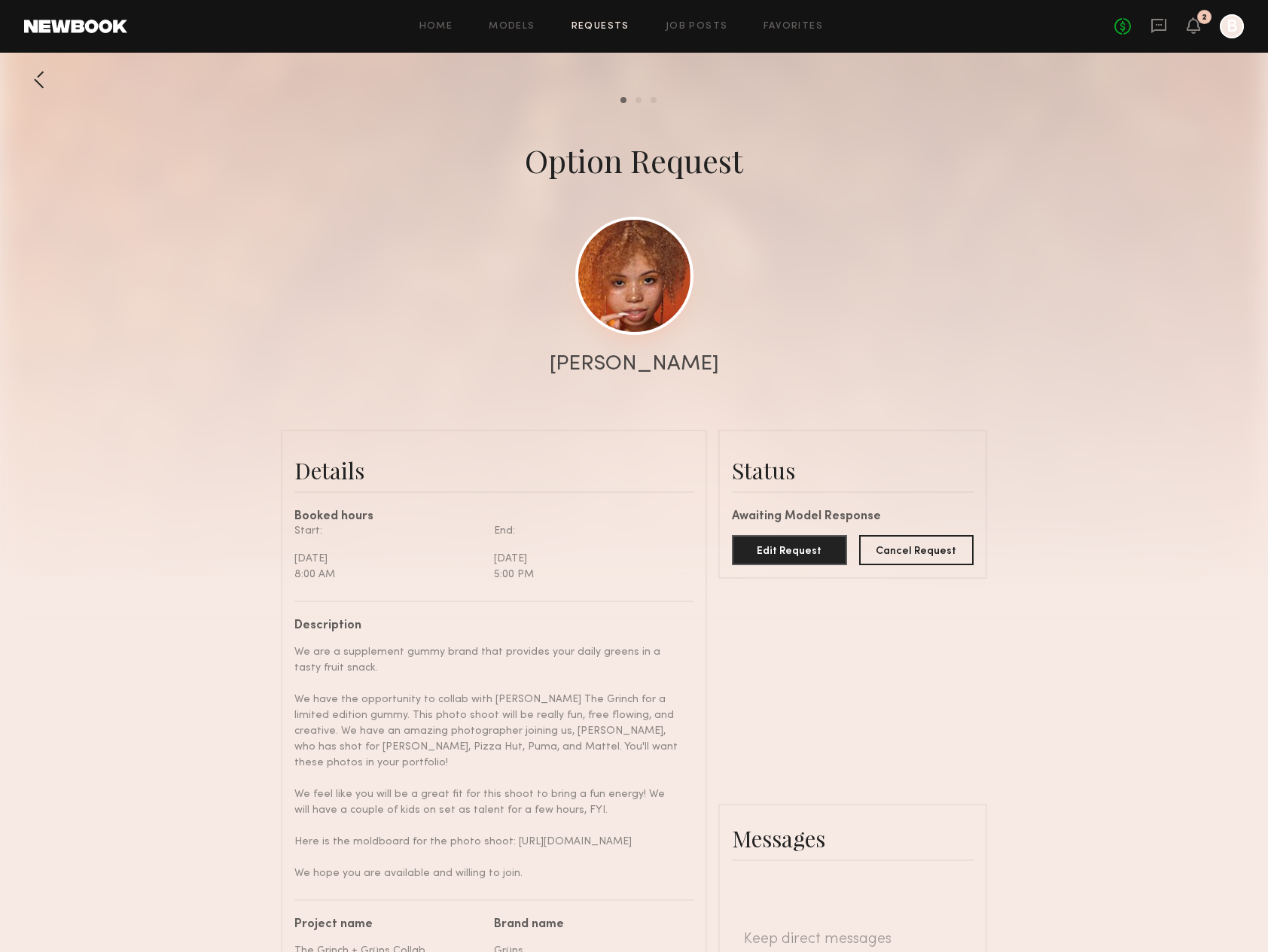
click at [616, 327] on link at bounding box center [634, 276] width 118 height 118
click at [46, 86] on div at bounding box center [39, 80] width 30 height 30
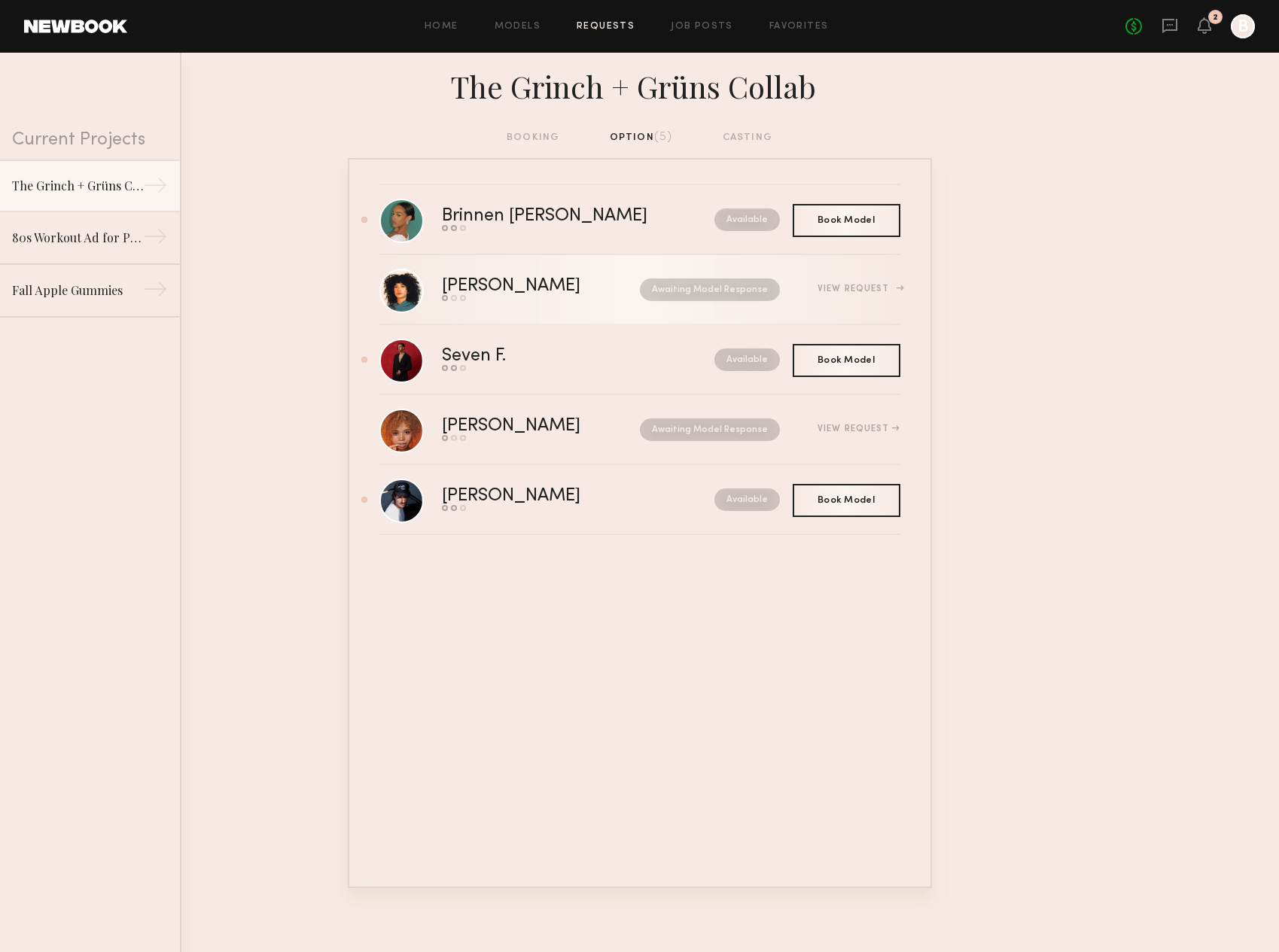
click at [480, 282] on div "[PERSON_NAME]" at bounding box center [525, 286] width 168 height 18
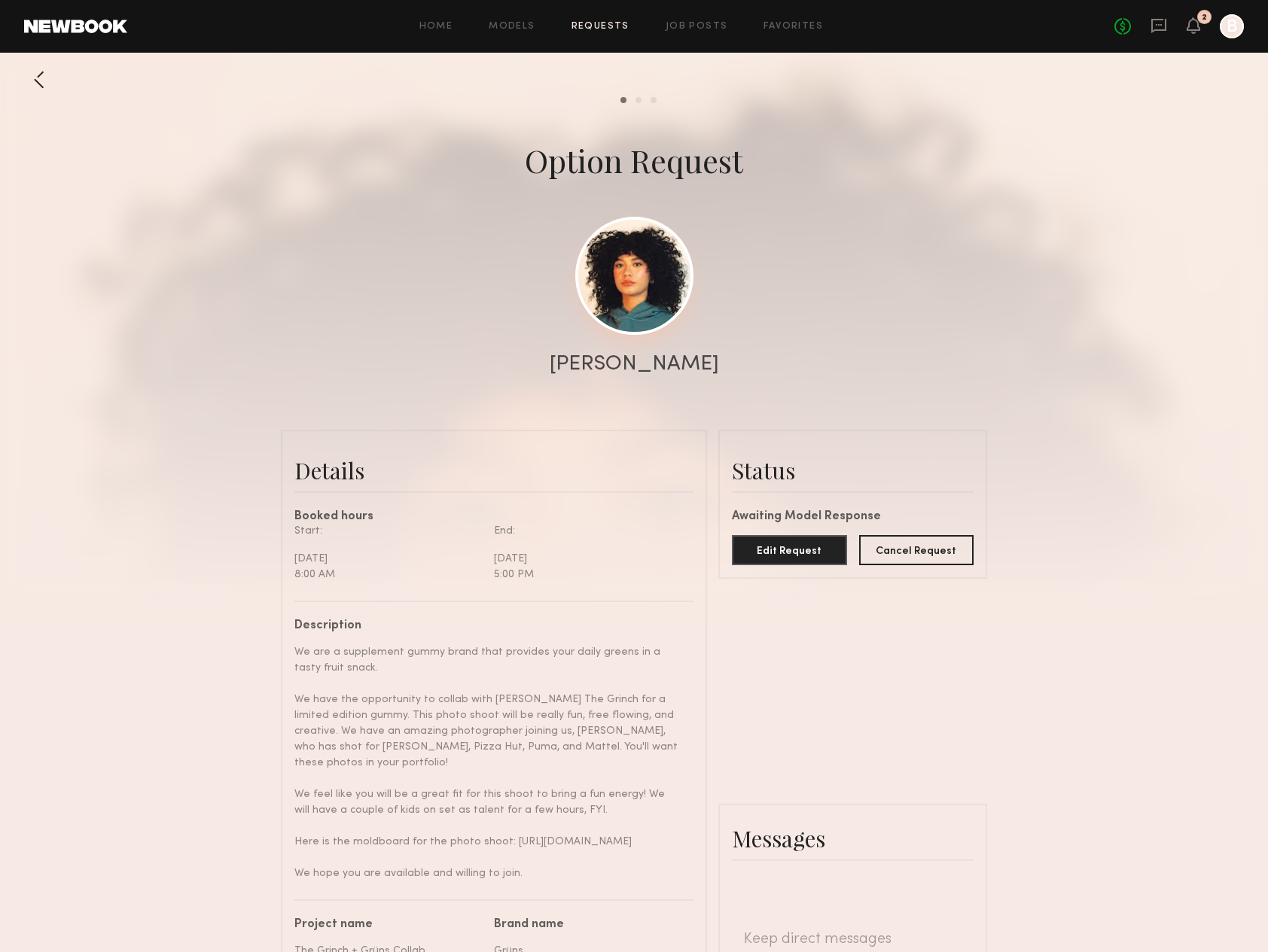
click at [628, 315] on link at bounding box center [634, 276] width 118 height 118
click at [33, 73] on div at bounding box center [39, 80] width 30 height 30
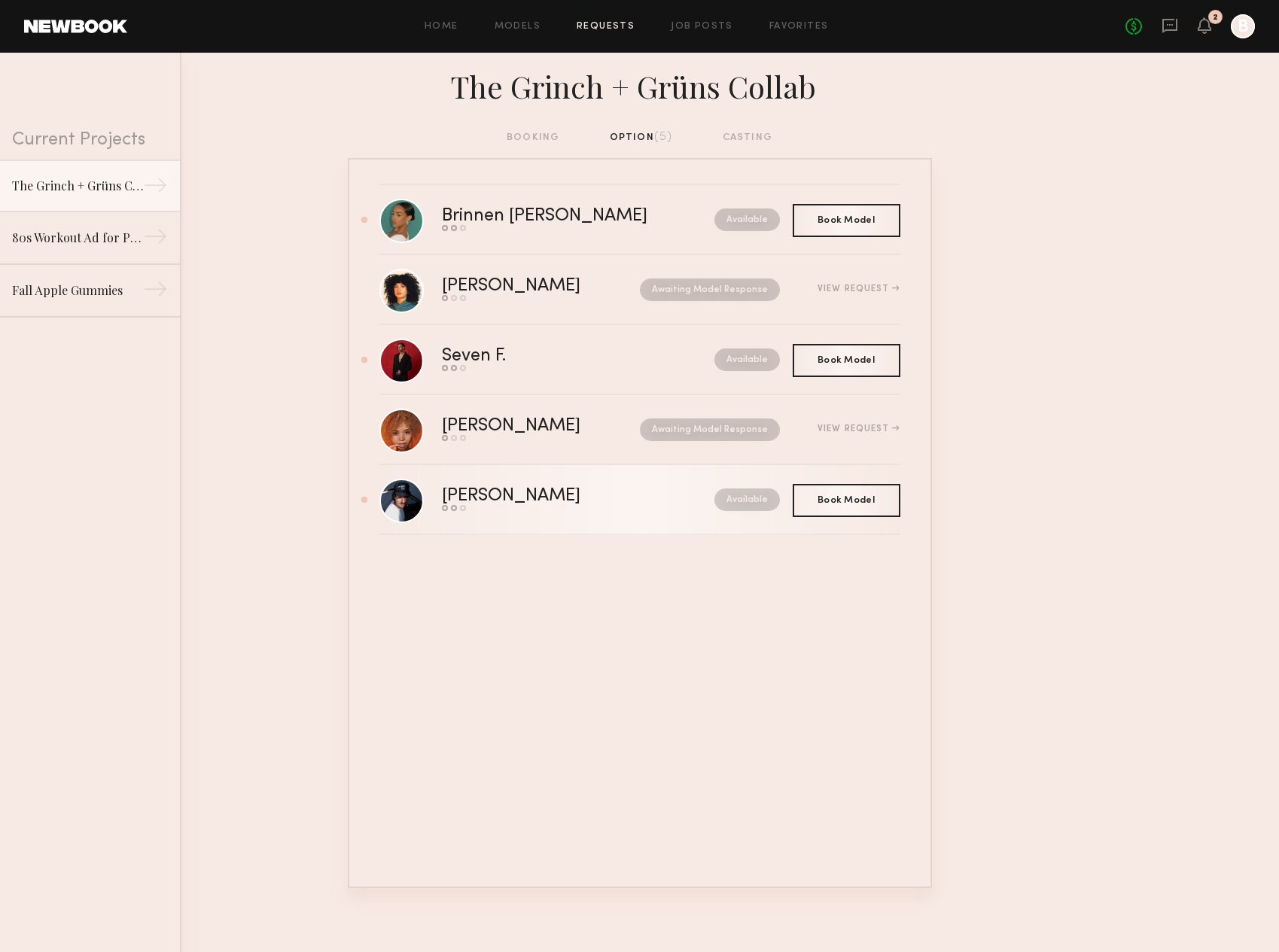
click at [498, 491] on div "Arthur F." at bounding box center [545, 497] width 206 height 18
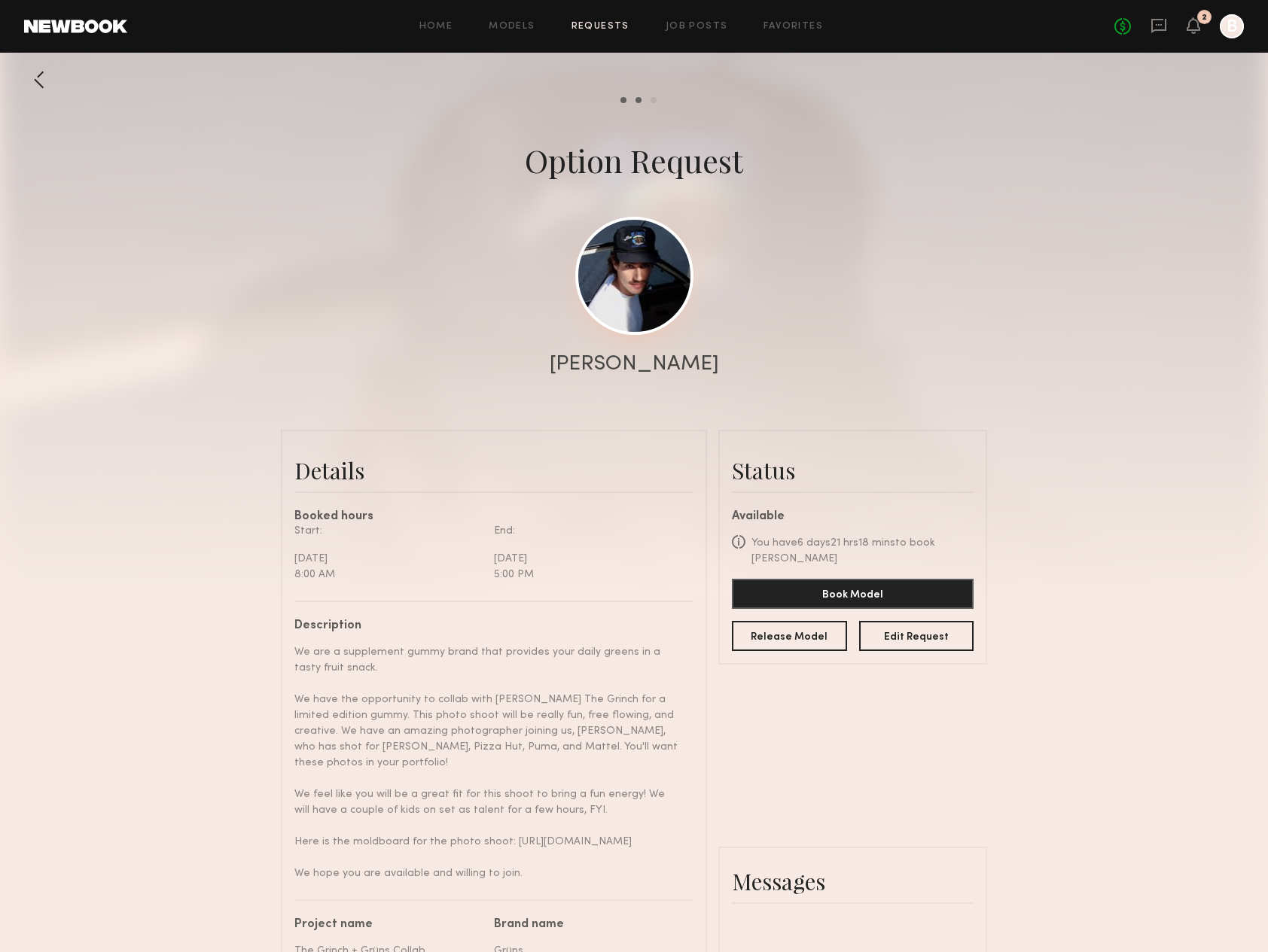
click at [652, 276] on link at bounding box center [634, 276] width 118 height 118
click at [48, 70] on div at bounding box center [39, 80] width 30 height 30
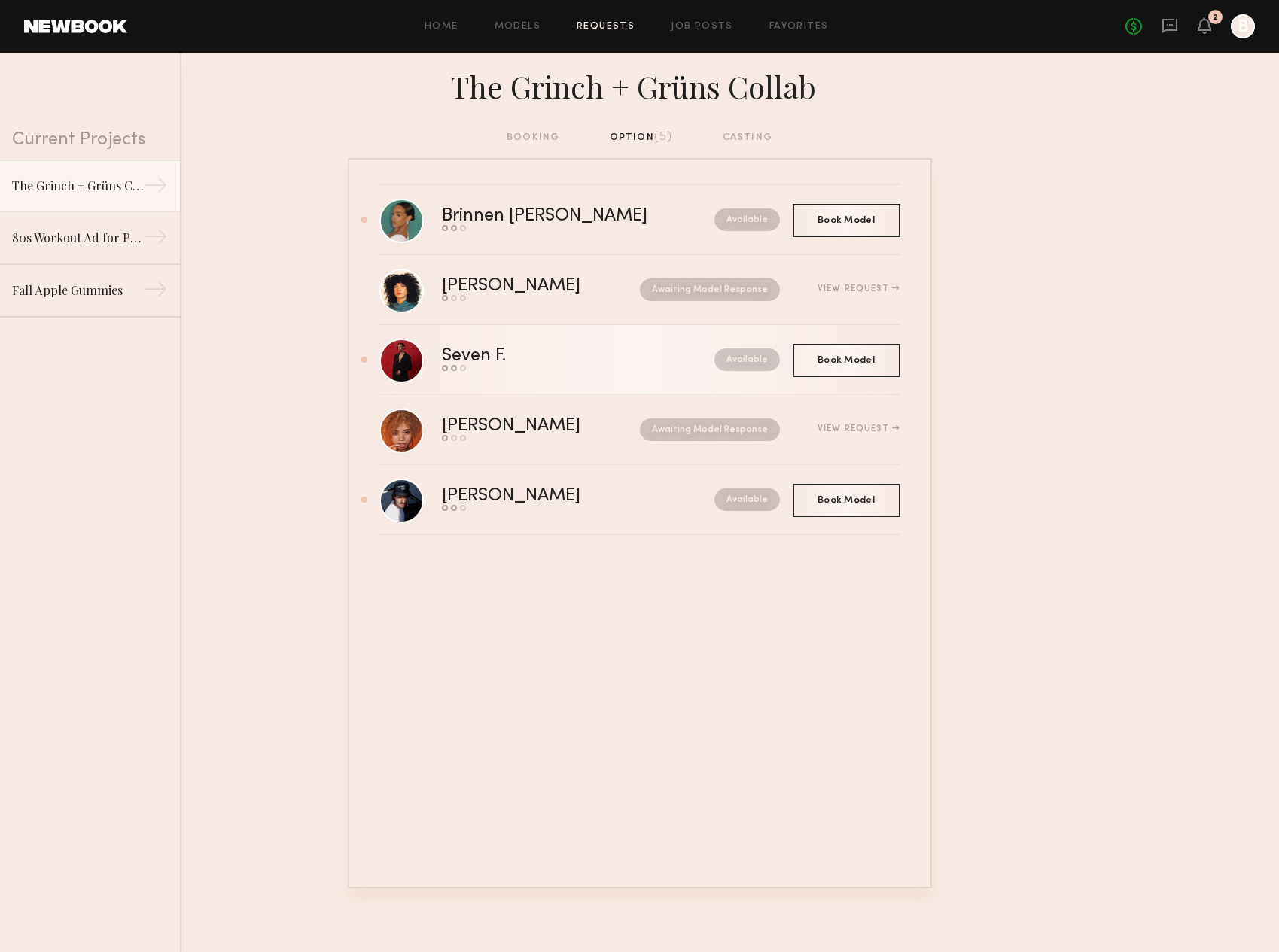
click at [486, 351] on div "Seven F." at bounding box center [525, 356] width 168 height 18
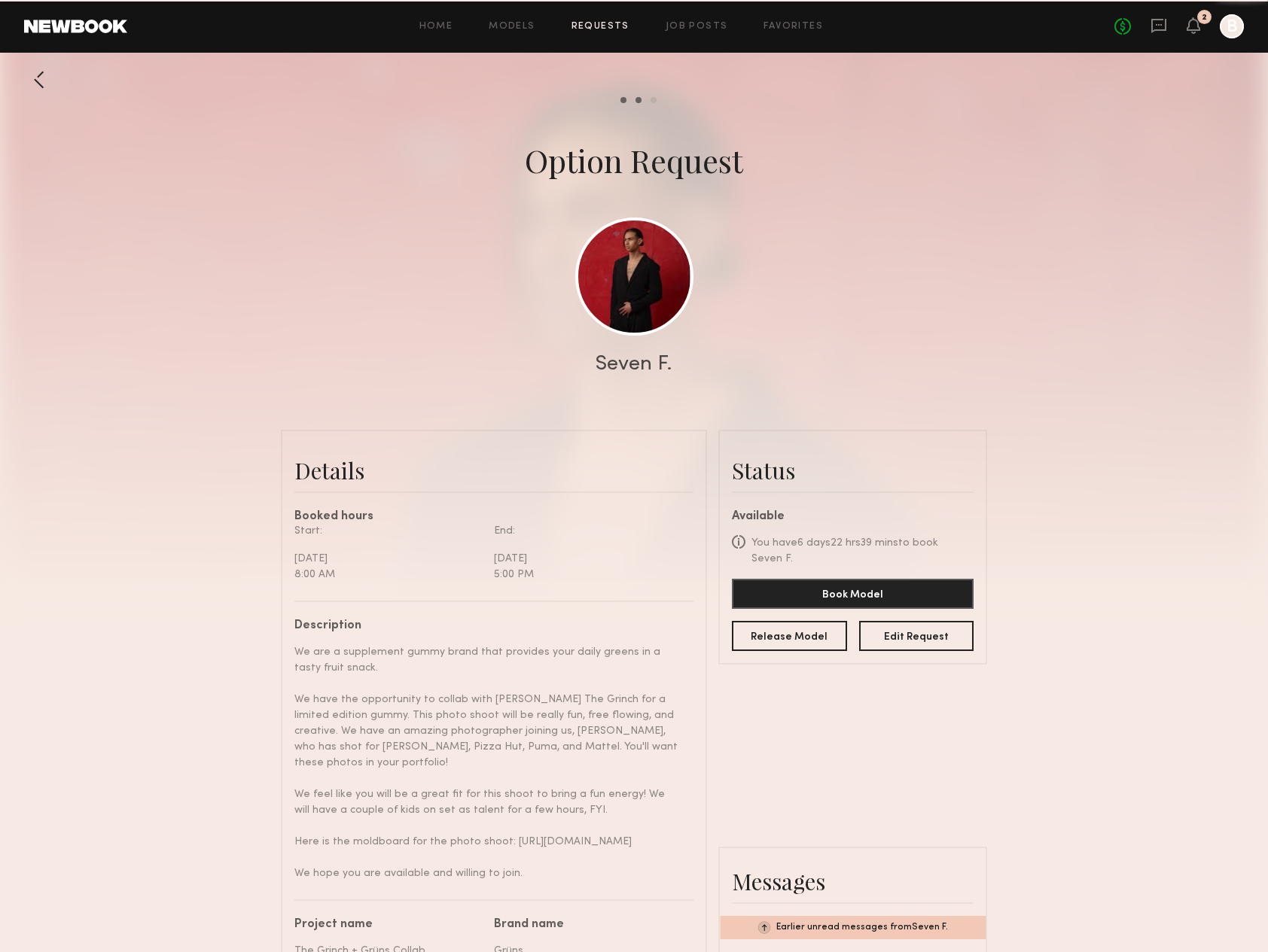
scroll to position [574, 0]
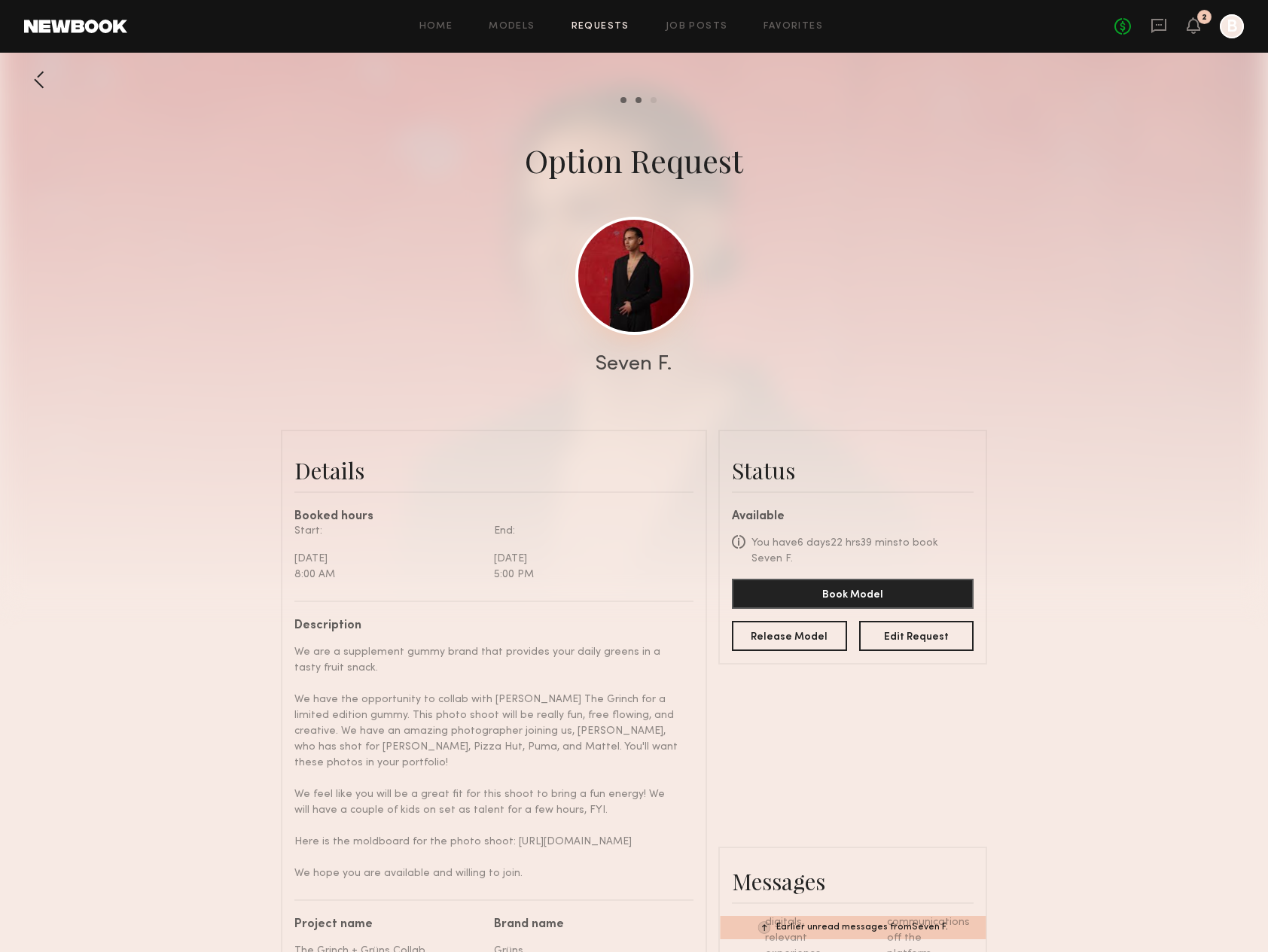
click at [640, 291] on link at bounding box center [634, 276] width 118 height 118
click at [34, 82] on div at bounding box center [39, 80] width 30 height 30
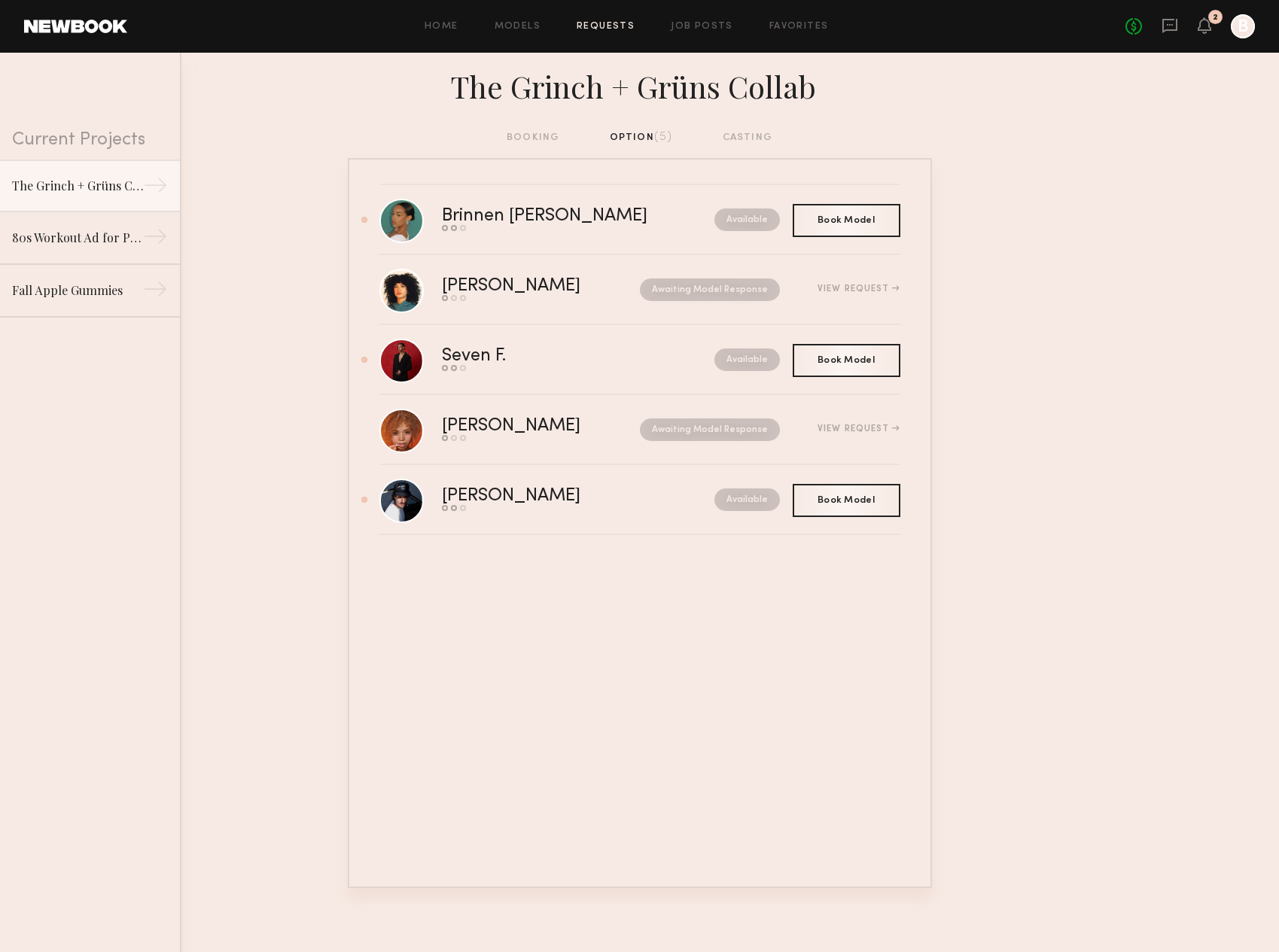
click at [685, 714] on div "Brinnen T. Send request Model response Book model Available Book Model Book Lua…" at bounding box center [640, 523] width 584 height 730
click at [828, 506] on div "Book Model Book" at bounding box center [846, 500] width 108 height 33
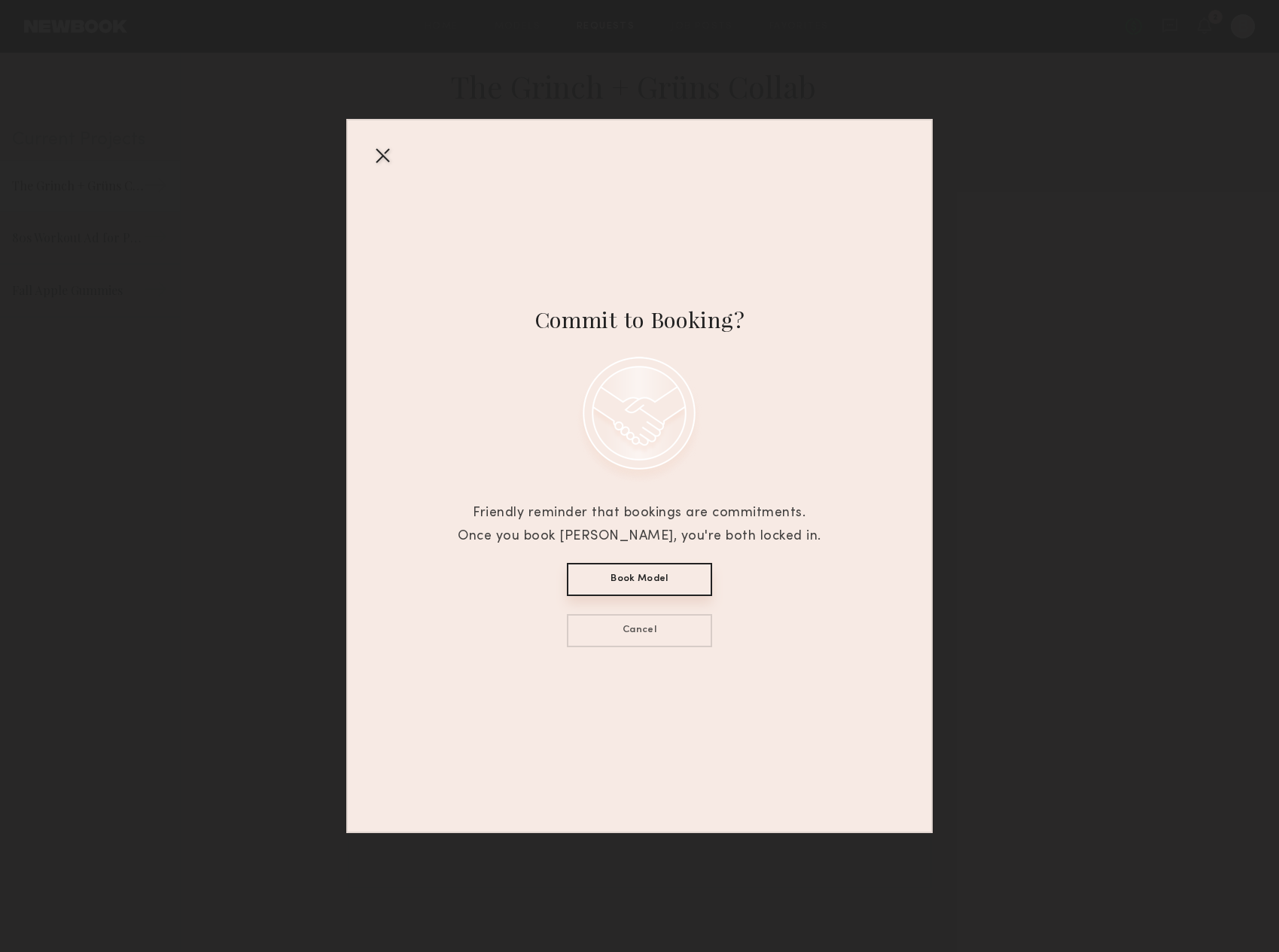
click at [648, 576] on button "Book Model" at bounding box center [640, 580] width 145 height 33
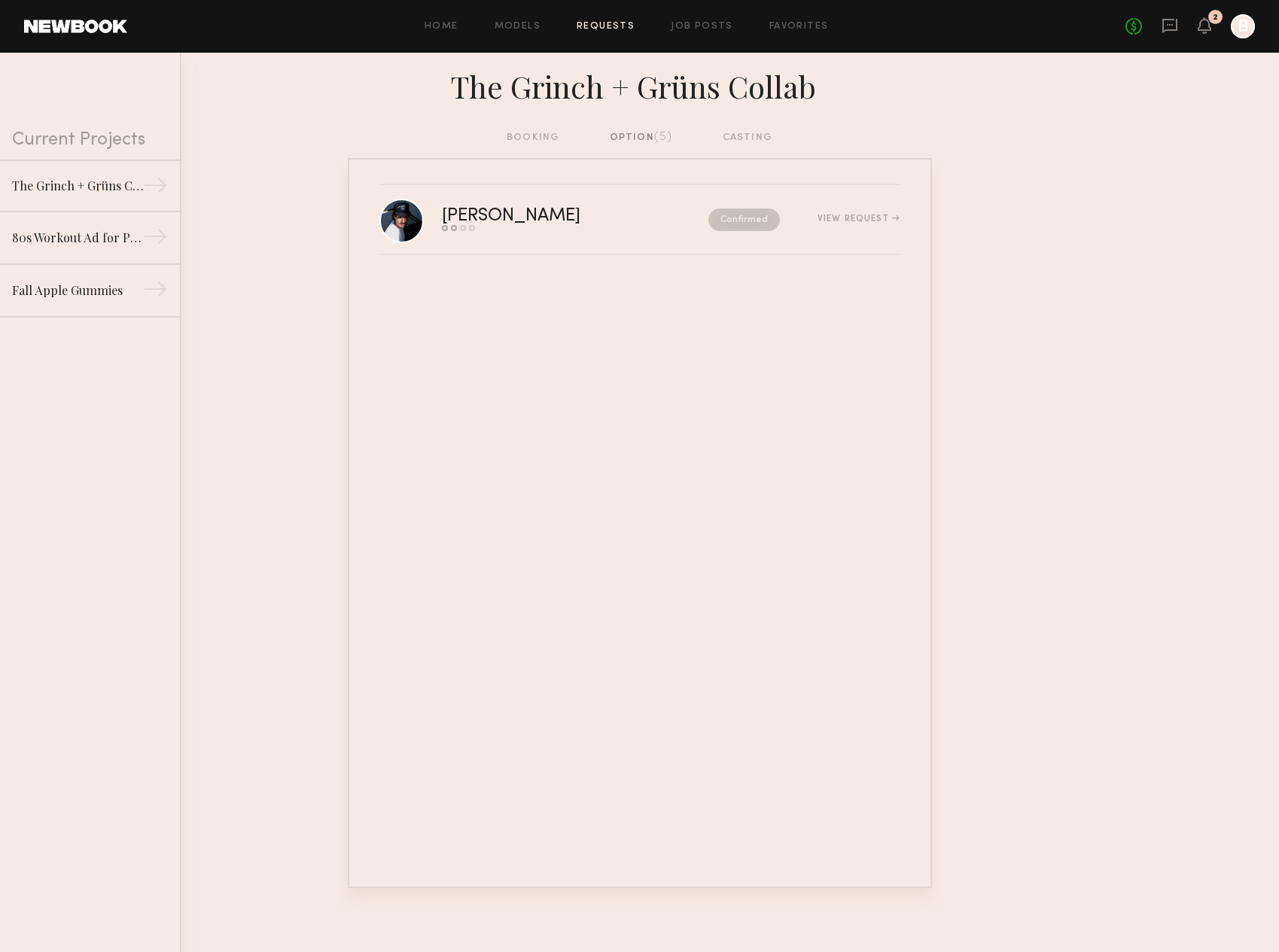
click at [632, 140] on div "option (5)" at bounding box center [641, 137] width 63 height 17
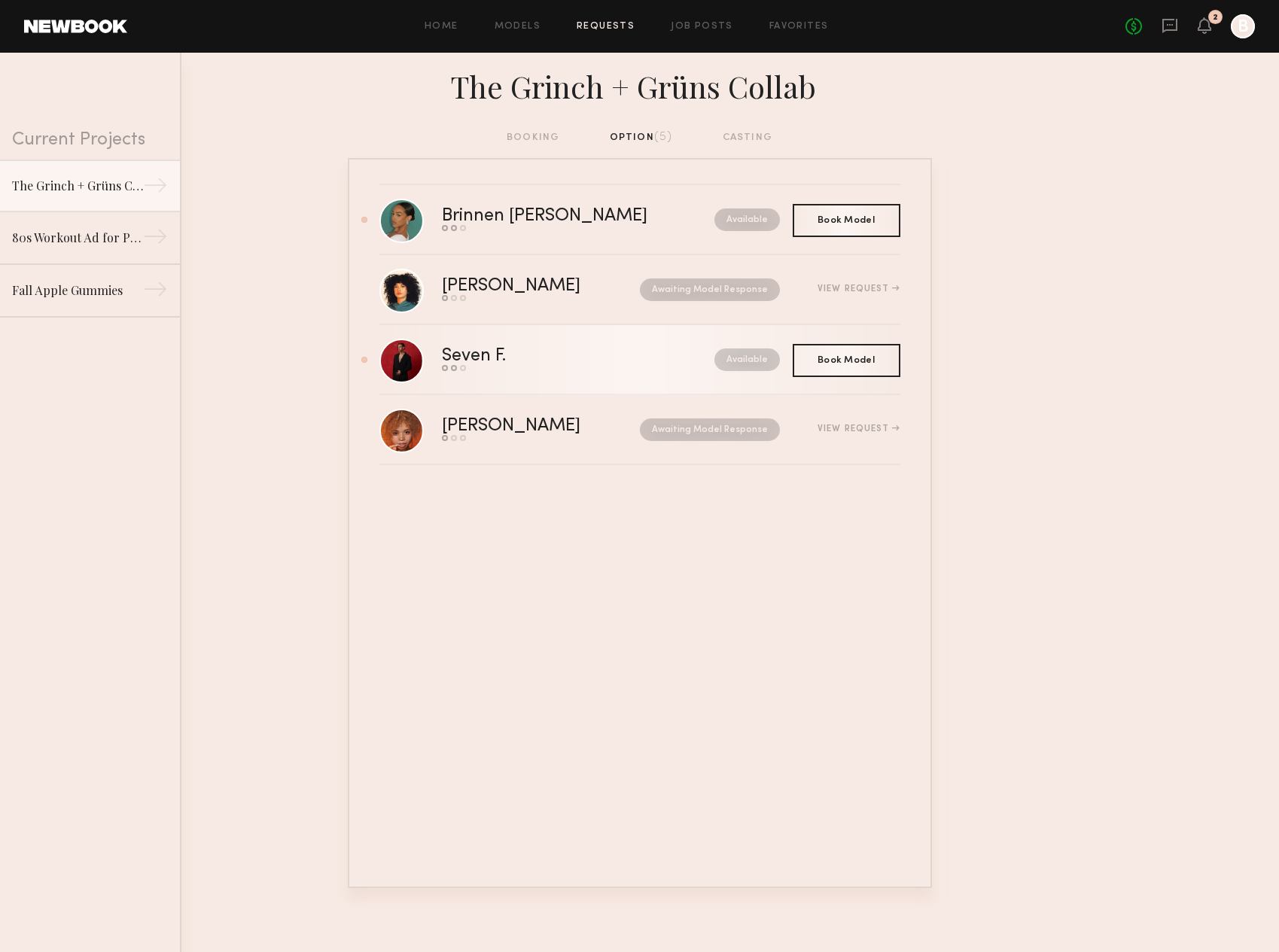
click at [553, 358] on div "Seven F." at bounding box center [525, 356] width 168 height 18
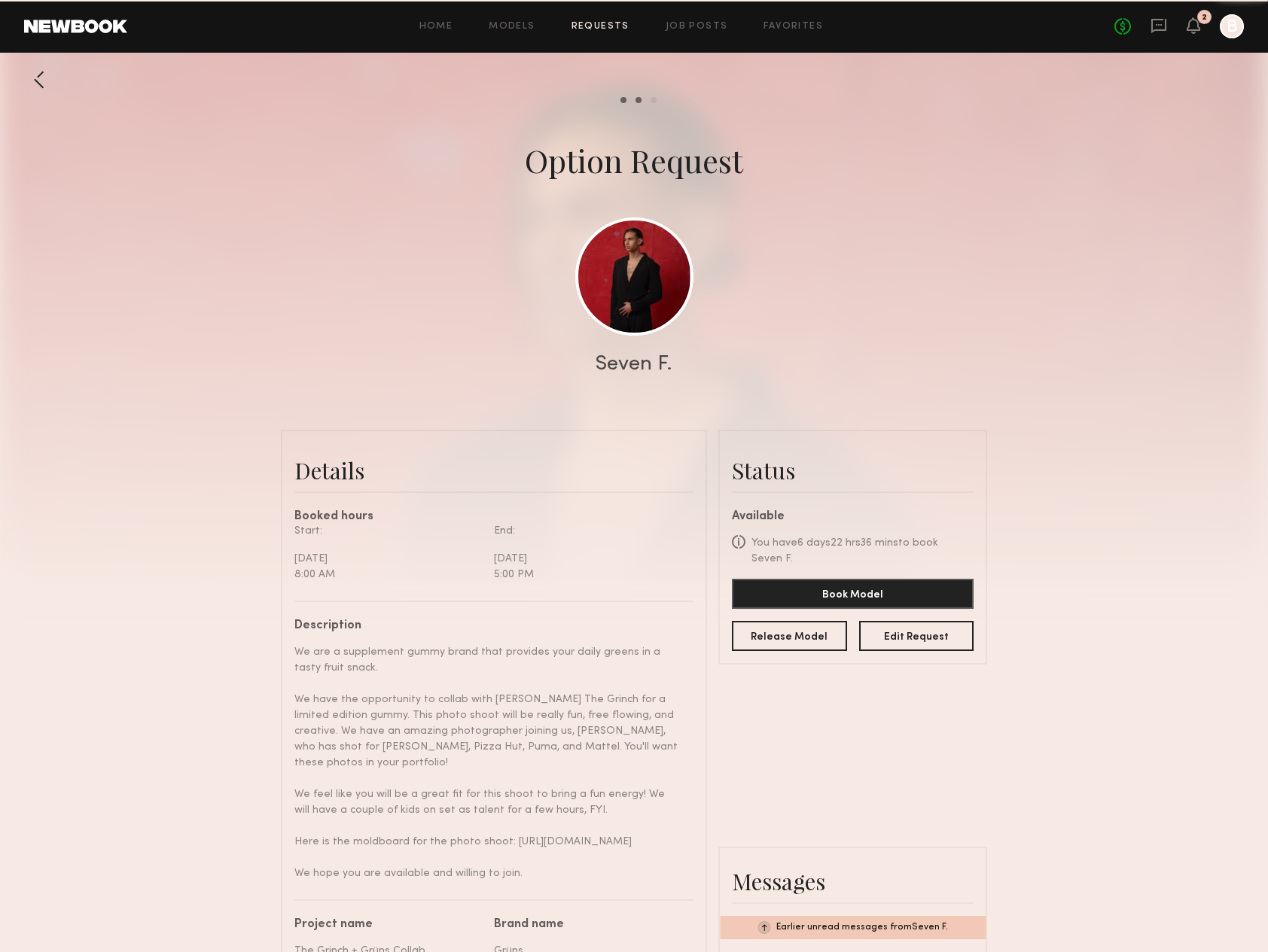
scroll to position [574, 0]
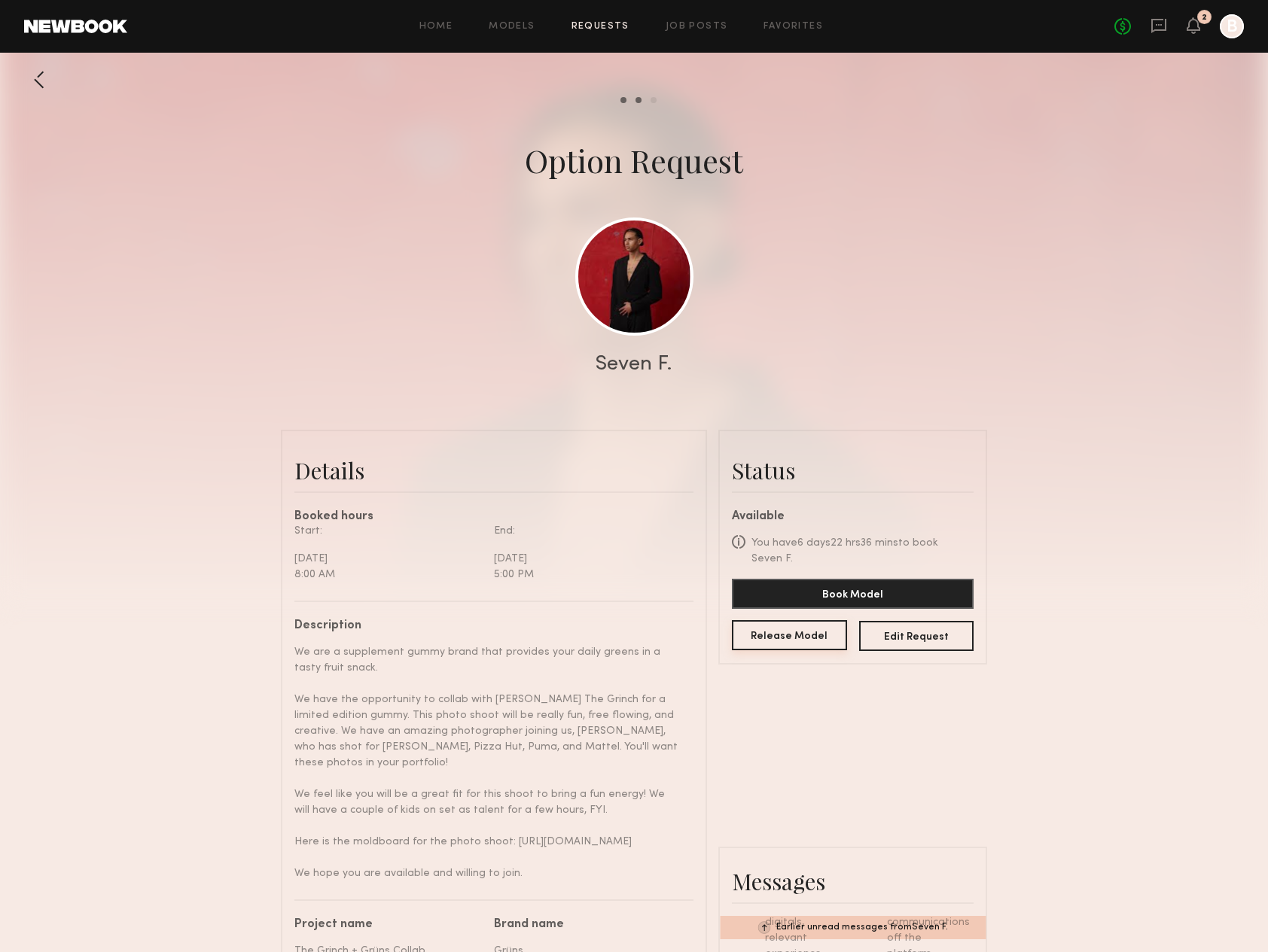
click at [787, 644] on button "Release Model" at bounding box center [790, 635] width 115 height 30
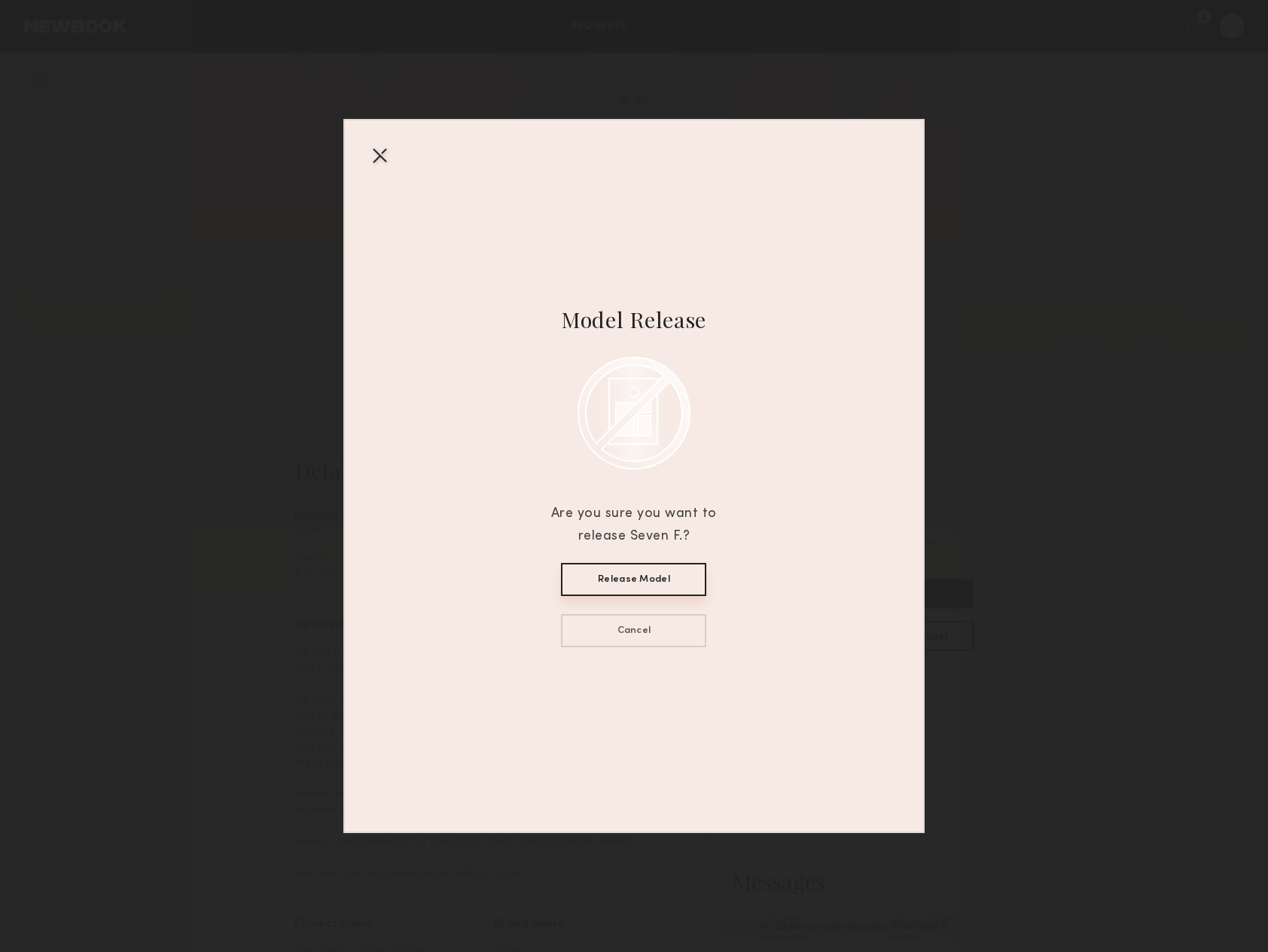
click at [647, 577] on button "Release Model" at bounding box center [633, 580] width 145 height 33
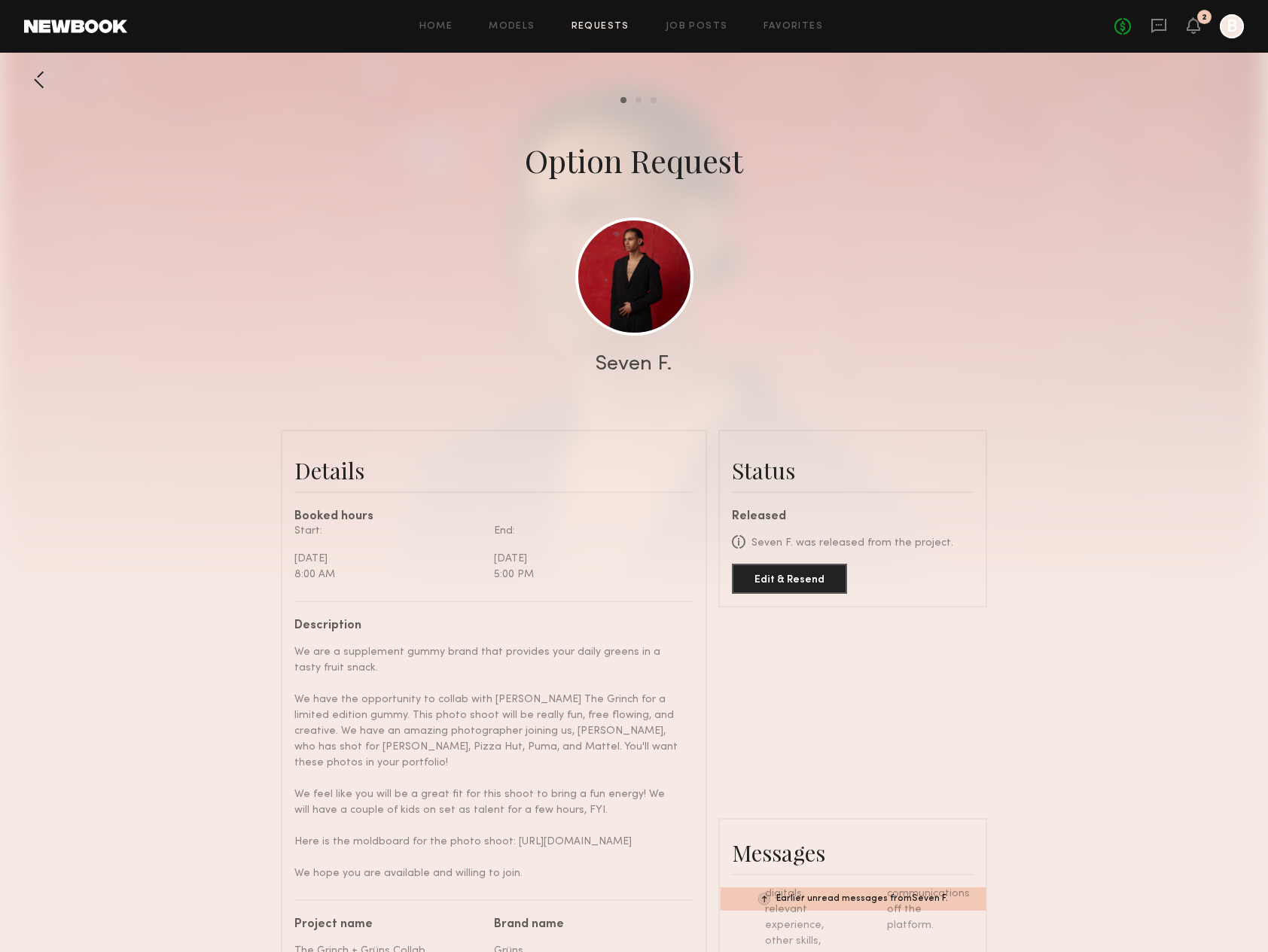
click at [39, 78] on div at bounding box center [39, 80] width 30 height 30
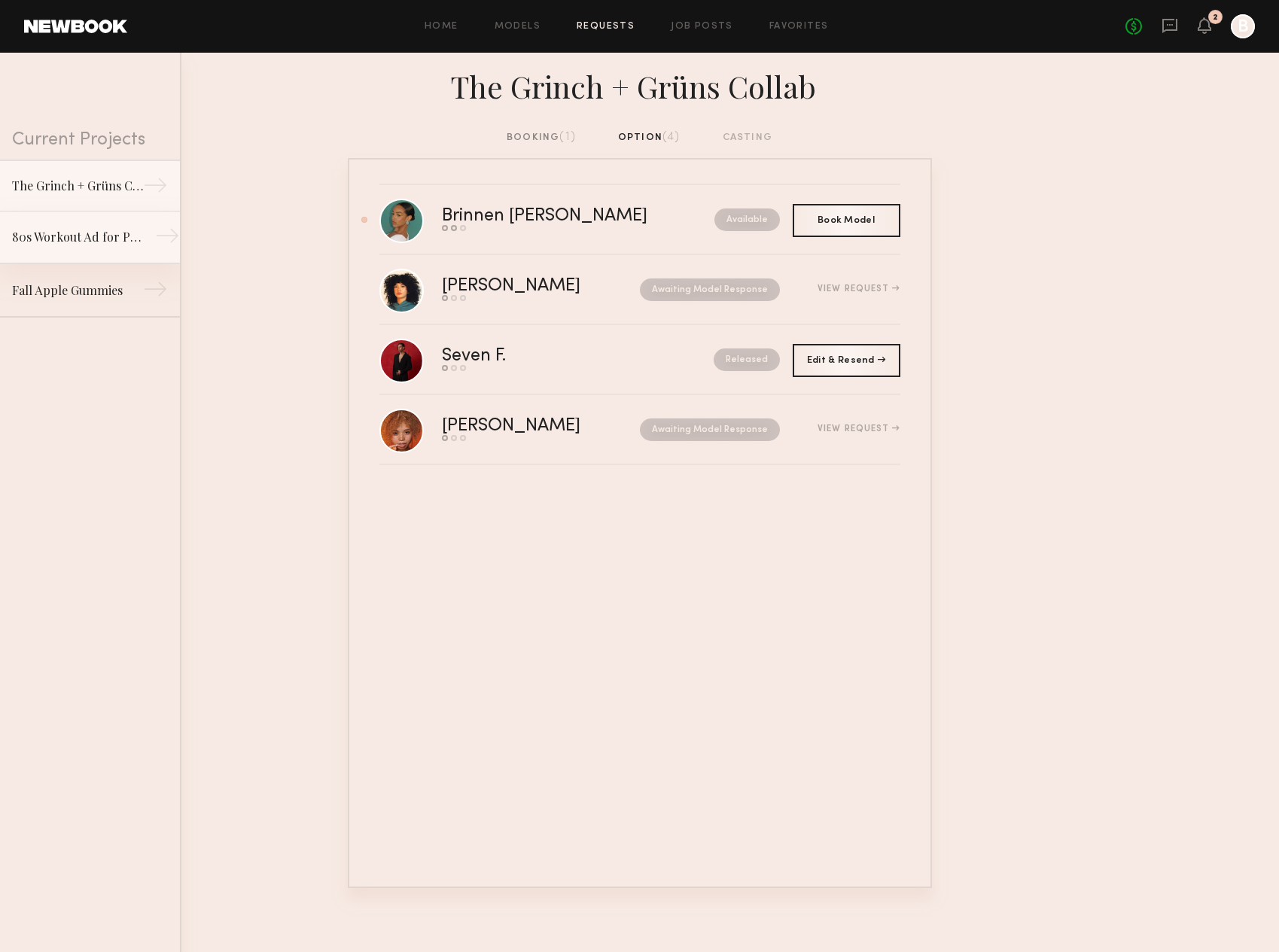
click at [87, 252] on link "80s Workout Ad for Preworkout Gummy →" at bounding box center [90, 238] width 180 height 53
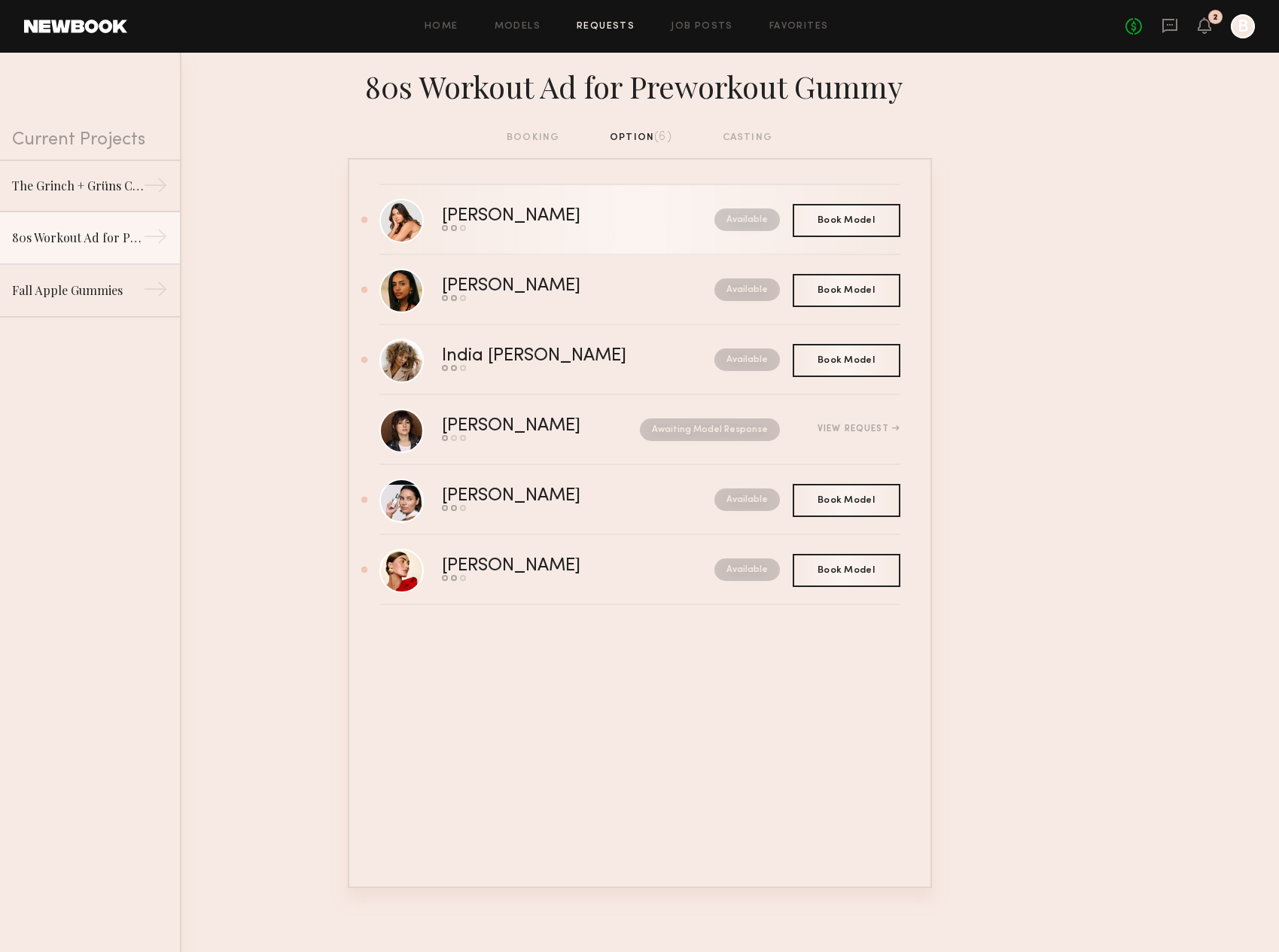
click at [667, 225] on div "Available" at bounding box center [714, 220] width 132 height 22
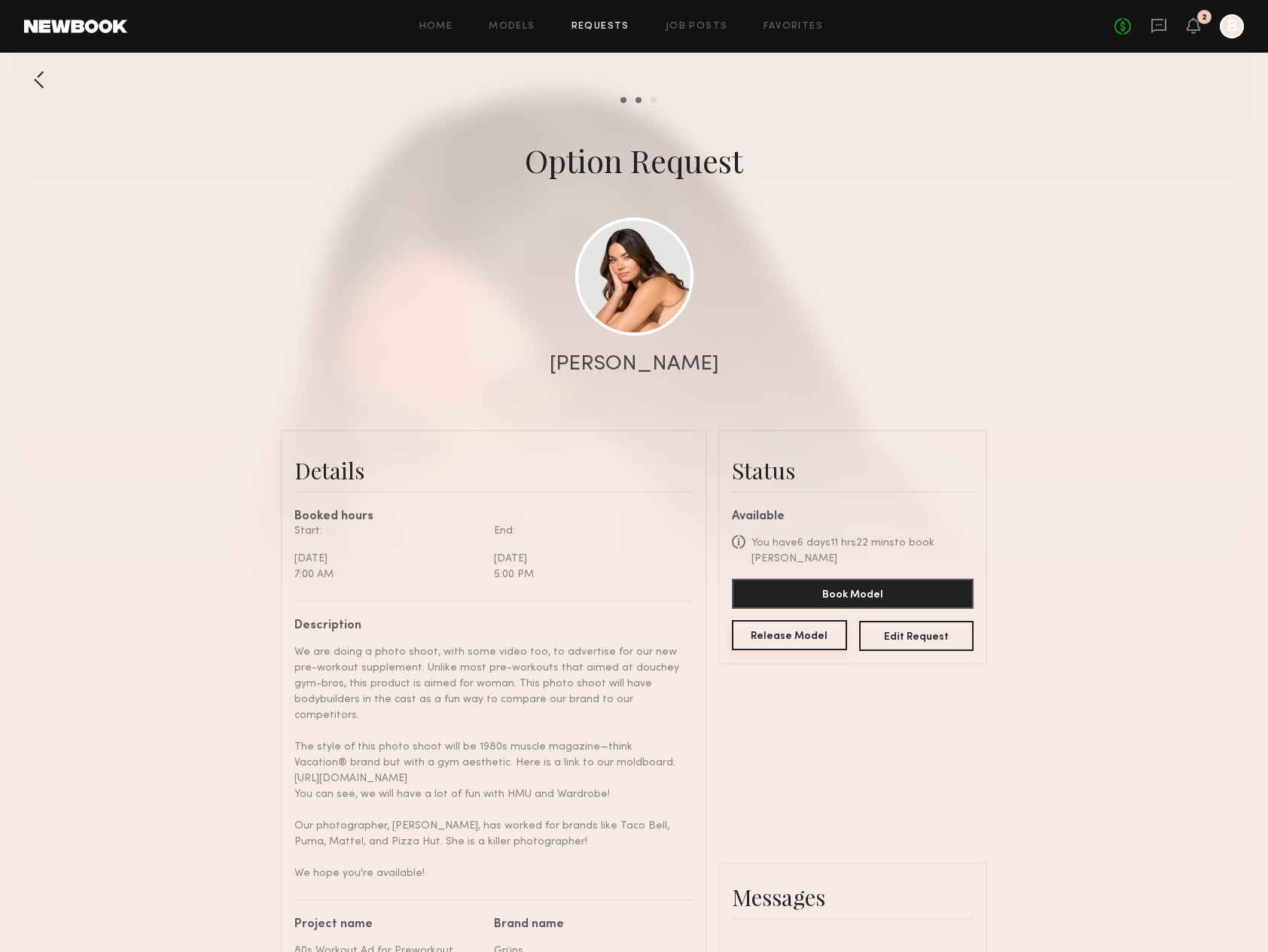
click at [803, 626] on button "Release Model" at bounding box center [790, 635] width 115 height 30
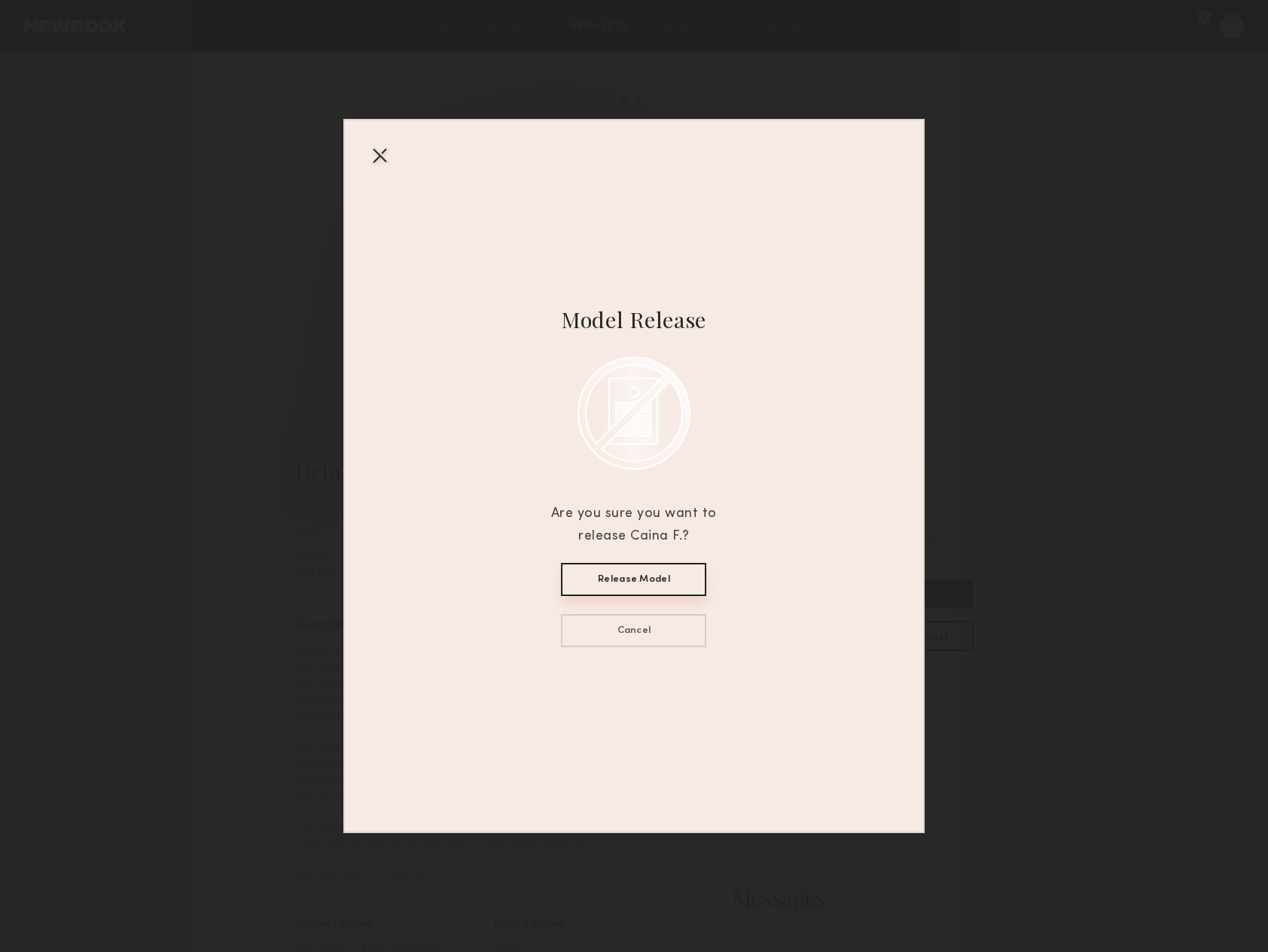
click at [636, 588] on button "Release Model" at bounding box center [633, 580] width 145 height 33
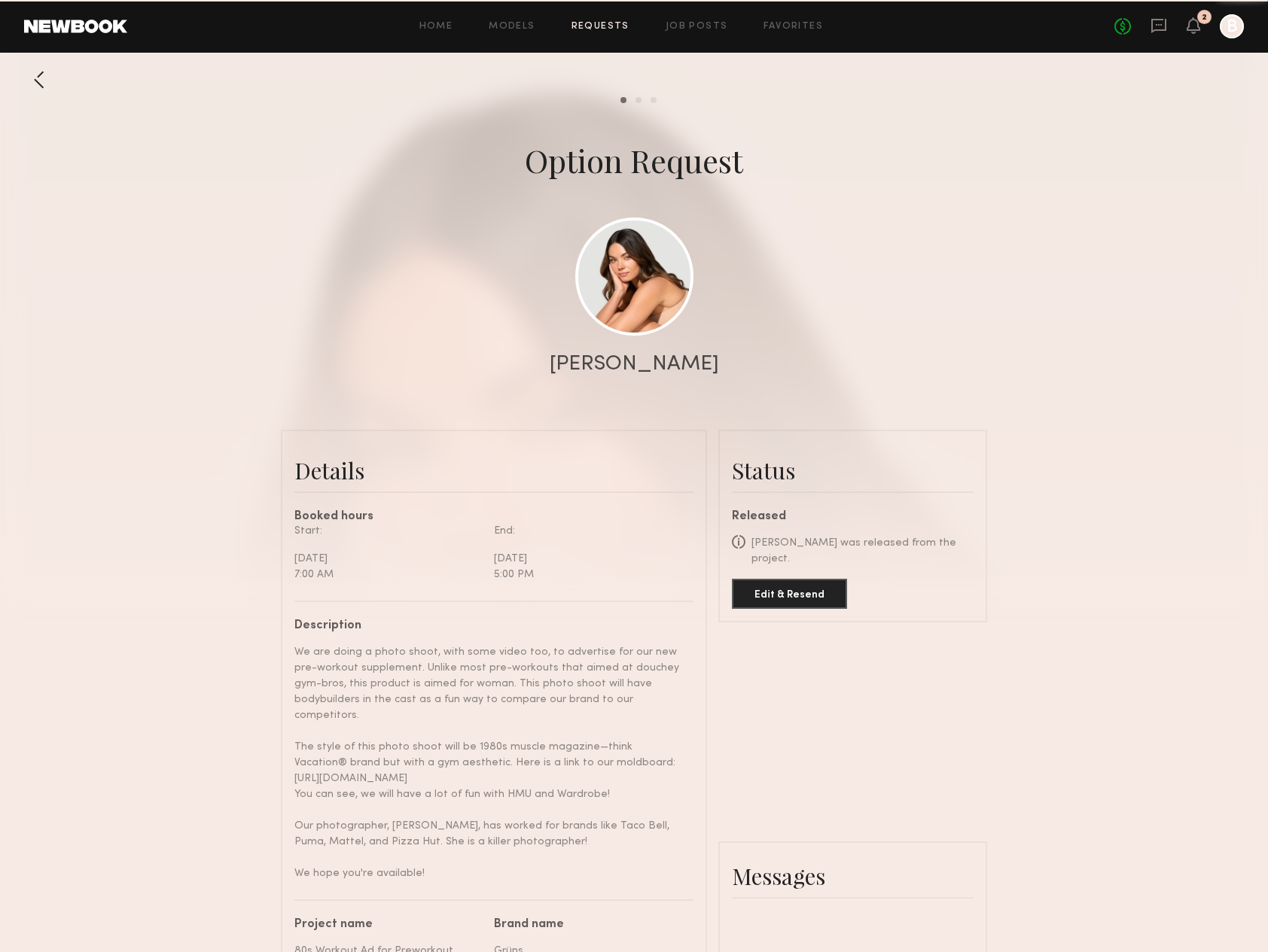
click at [41, 81] on div at bounding box center [39, 80] width 30 height 30
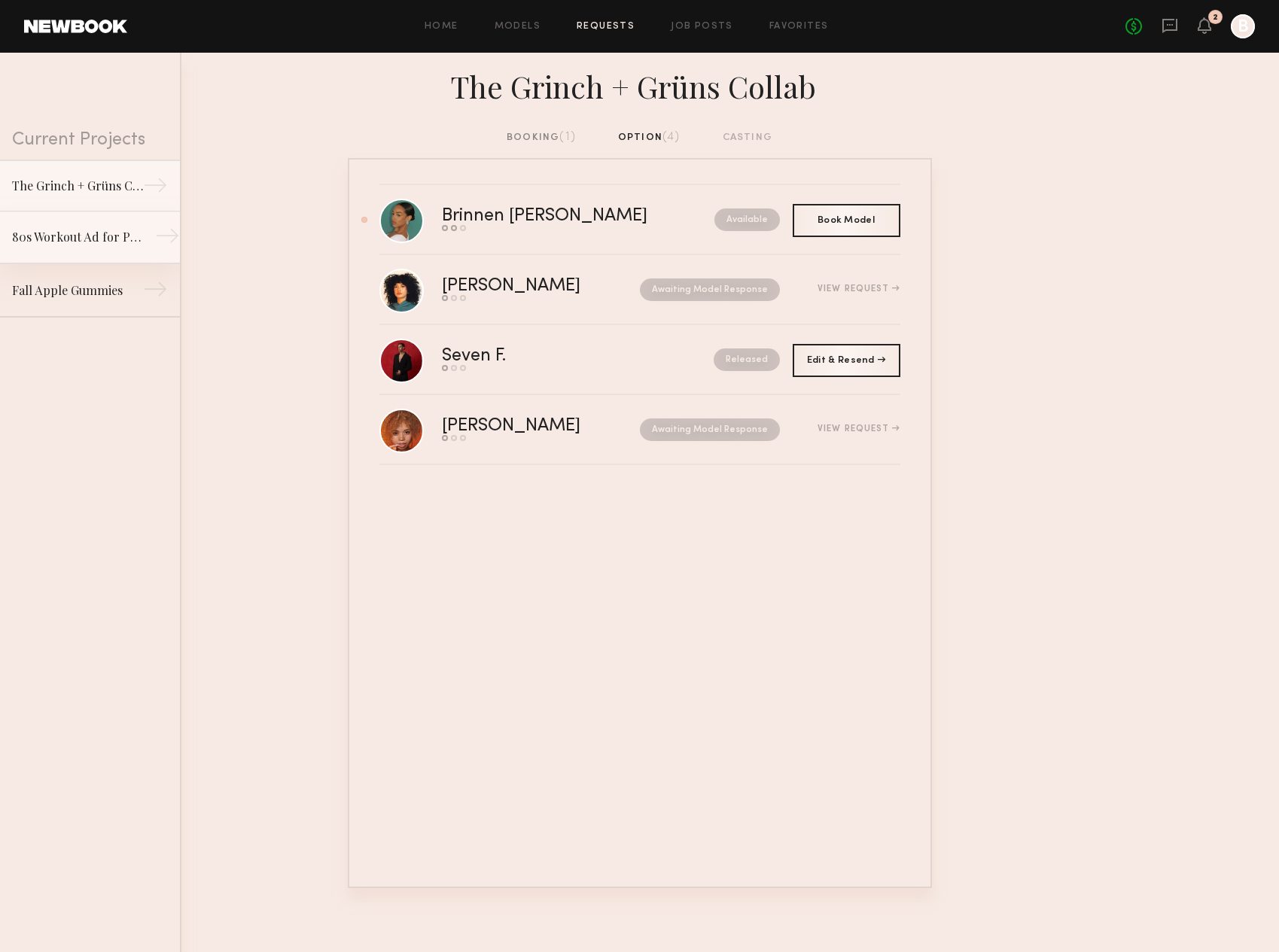
click at [68, 250] on link "80s Workout Ad for Preworkout Gummy →" at bounding box center [90, 238] width 180 height 53
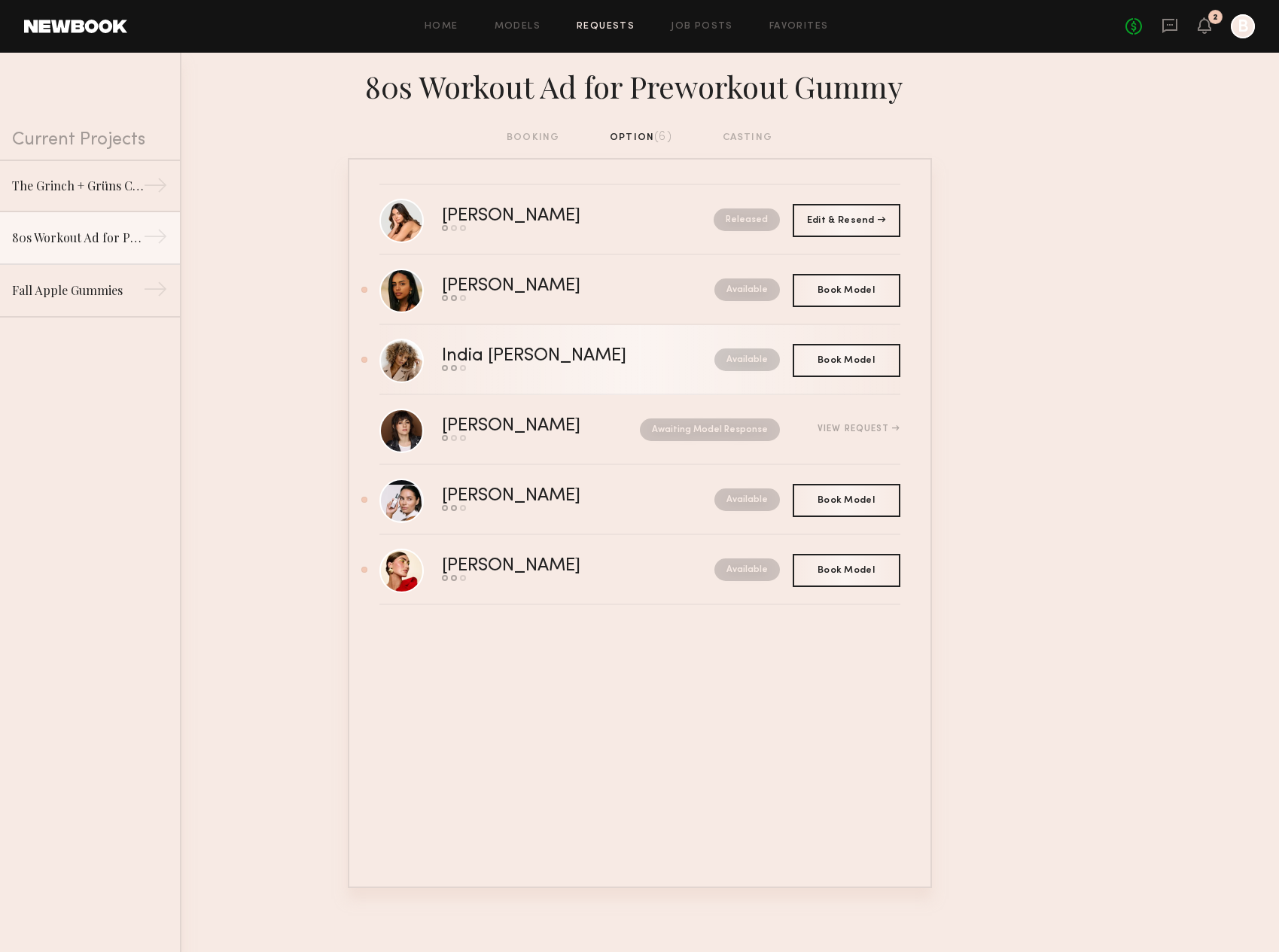
click at [653, 347] on link "India Rae H. Send request Model response Book model Available" at bounding box center [640, 360] width 521 height 70
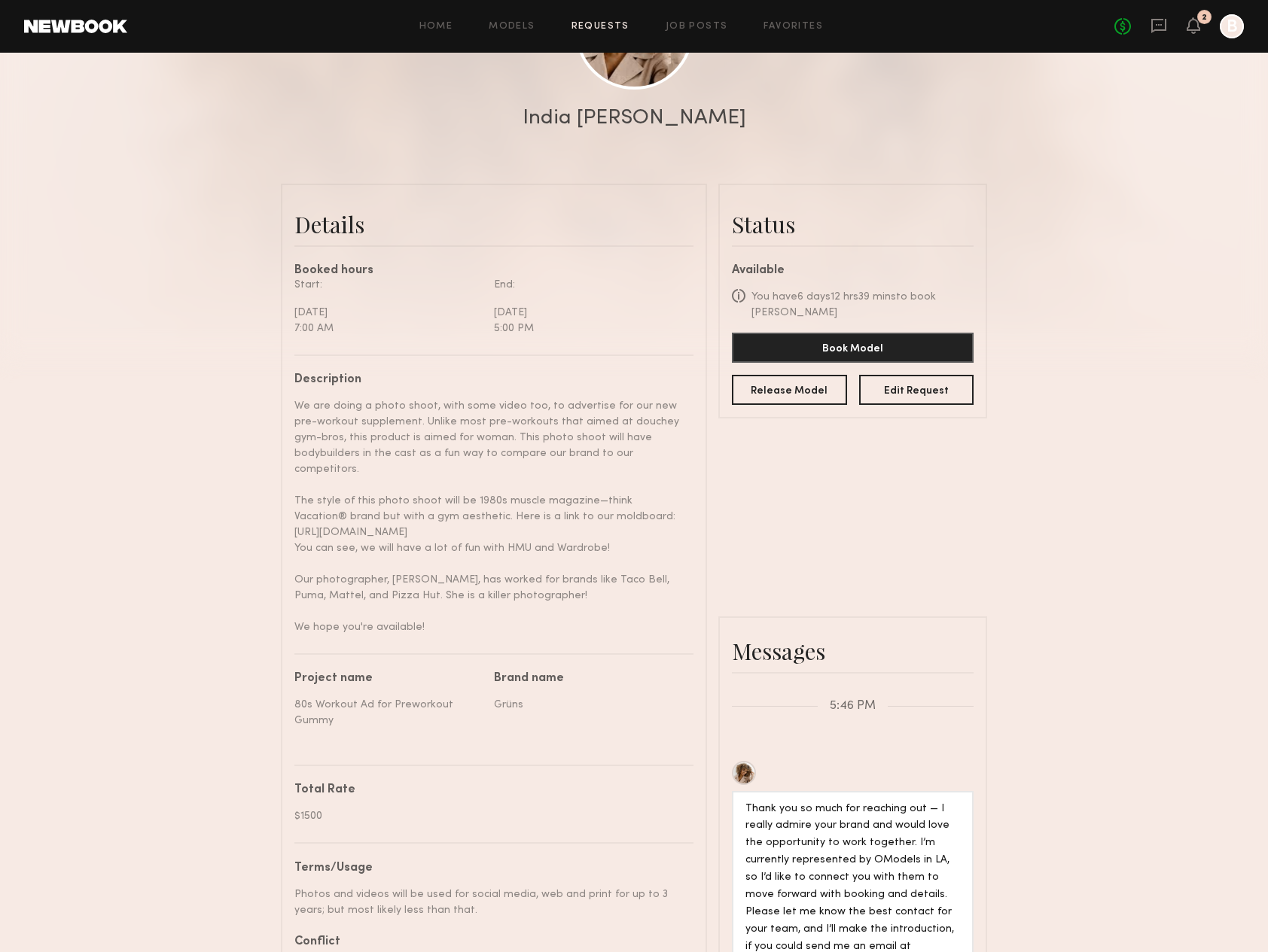
scroll to position [523, 0]
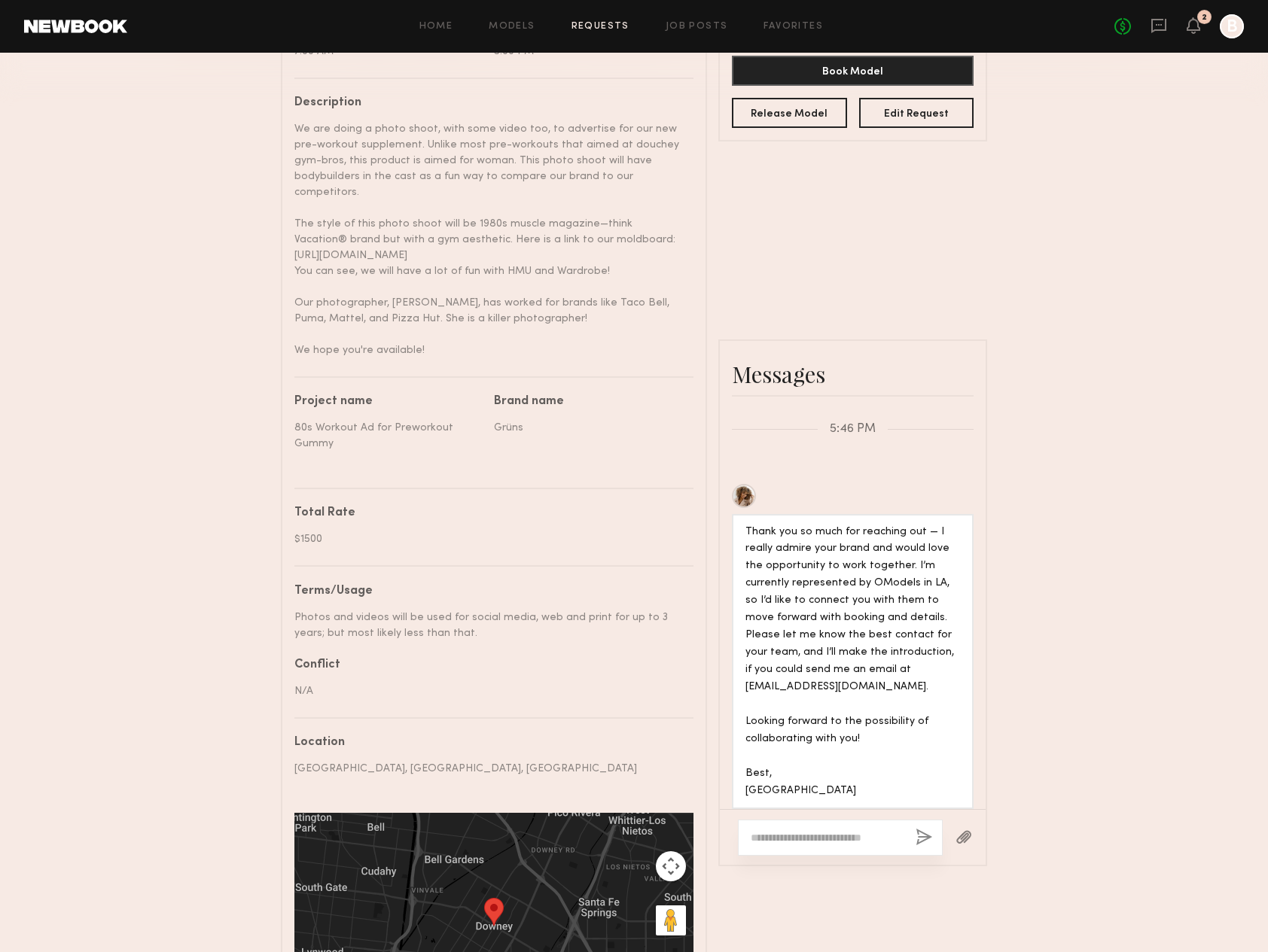
click at [821, 830] on textarea at bounding box center [827, 837] width 153 height 15
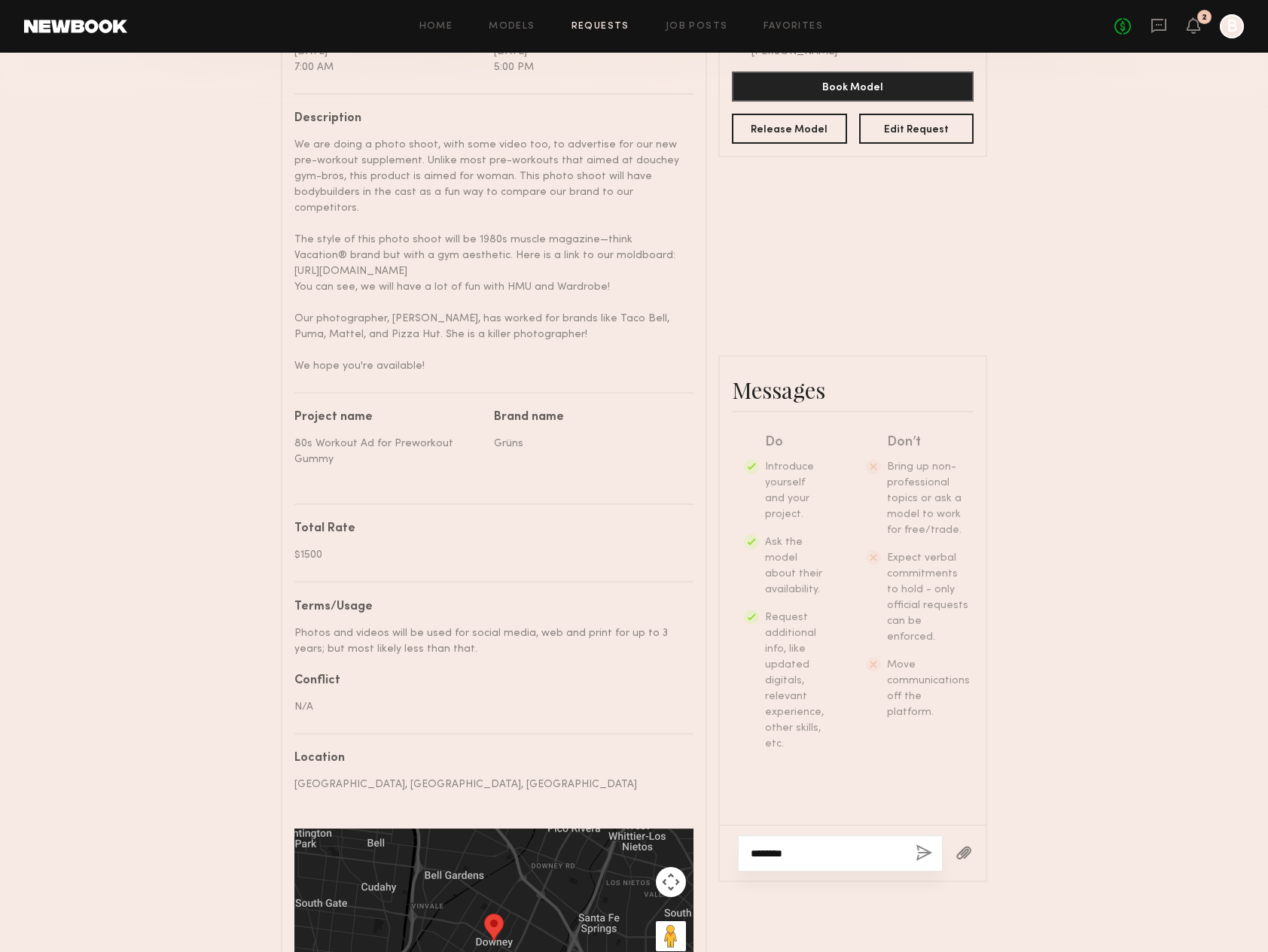
scroll to position [646, 0]
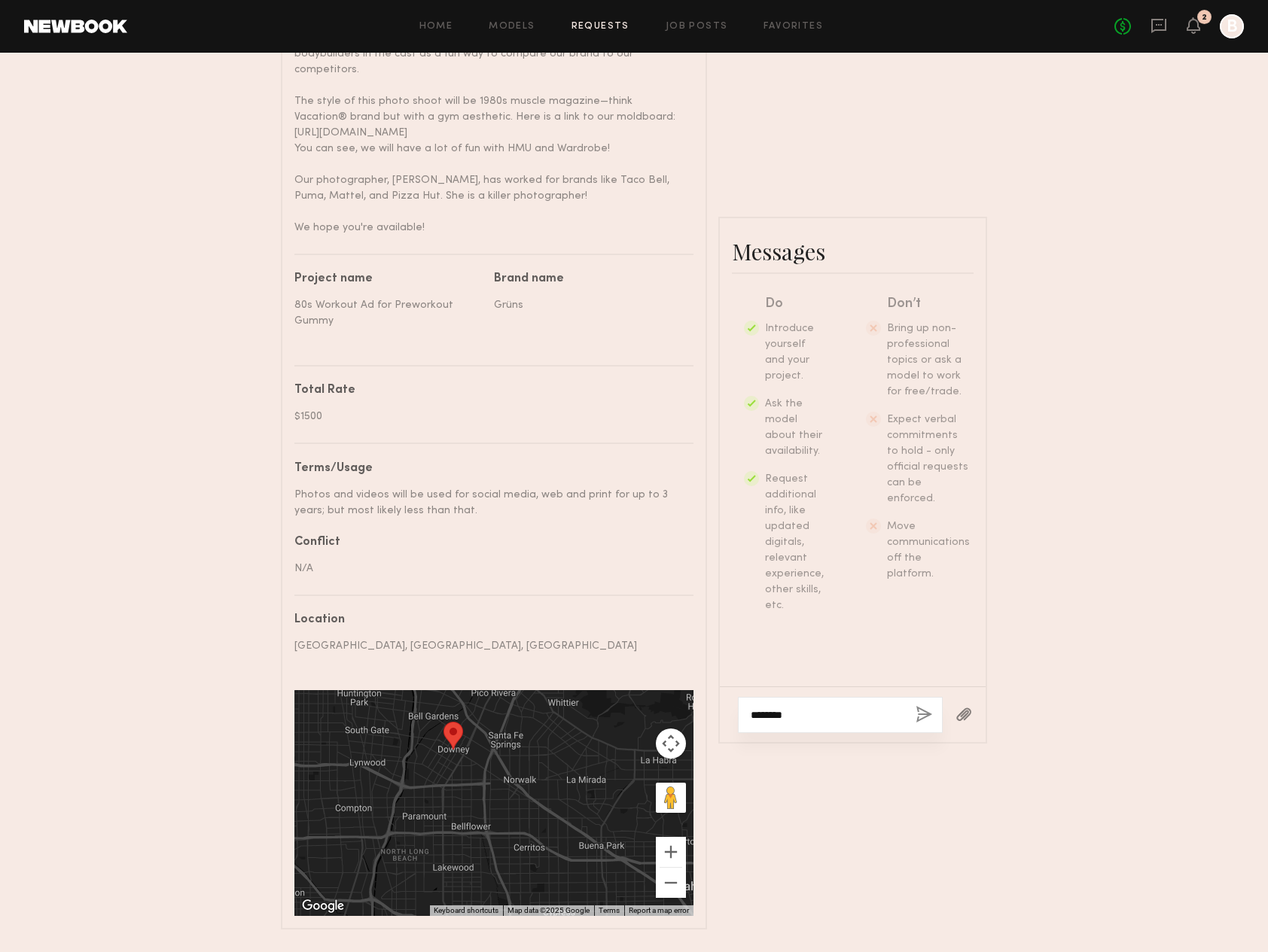
click at [772, 707] on textarea "********" at bounding box center [827, 714] width 153 height 15
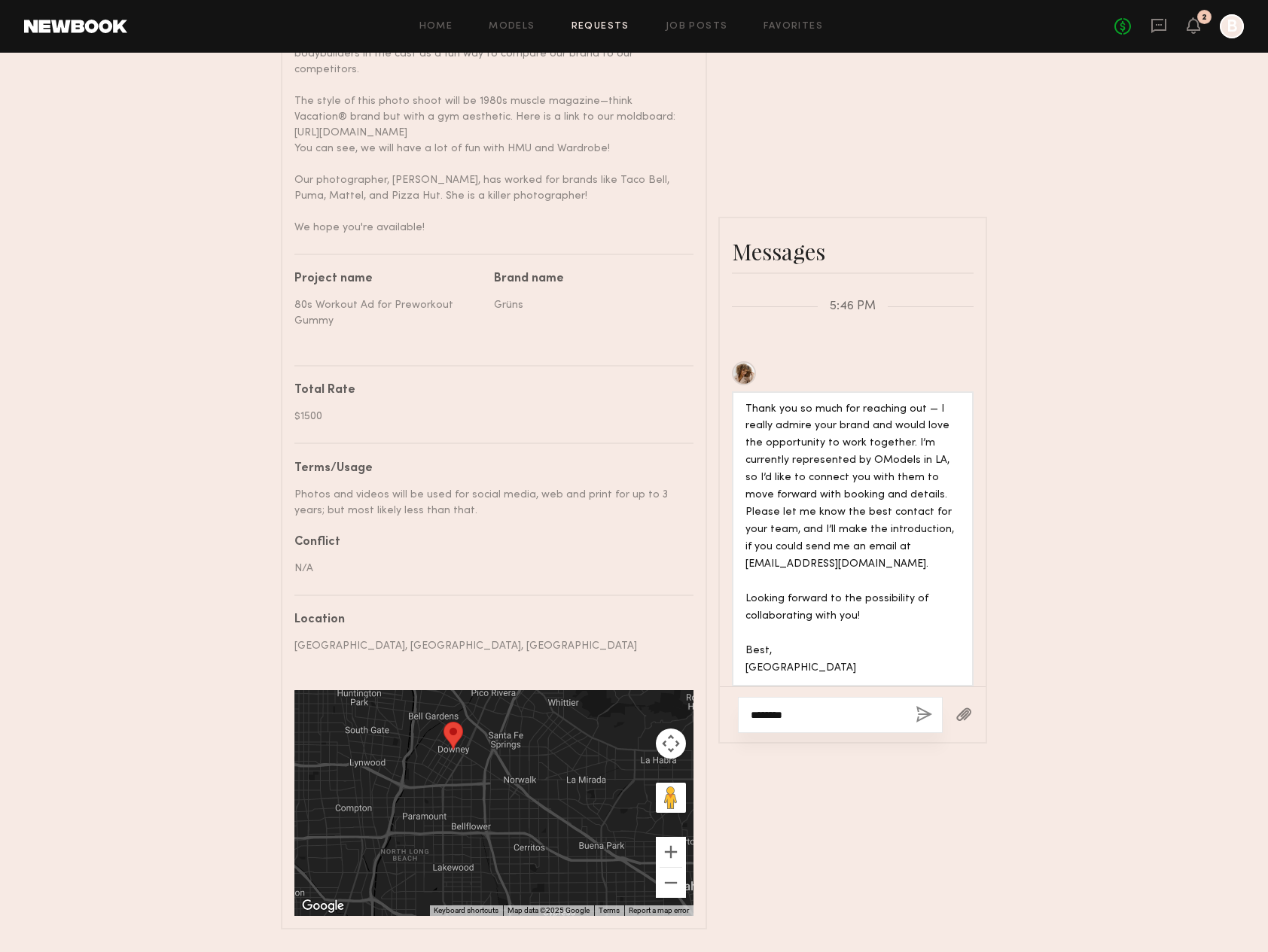
scroll to position [680, 0]
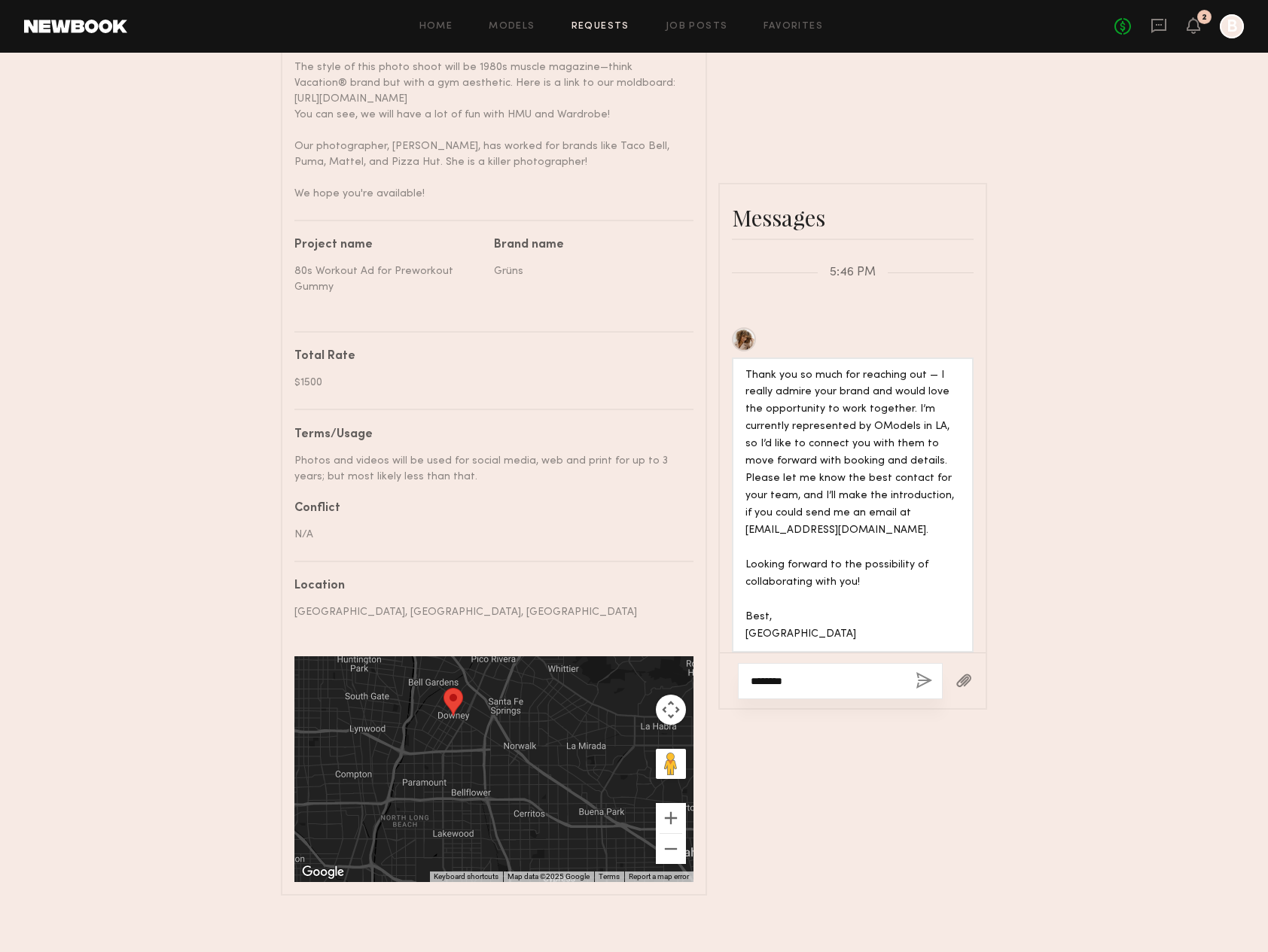
click at [782, 674] on textarea "********" at bounding box center [827, 681] width 153 height 15
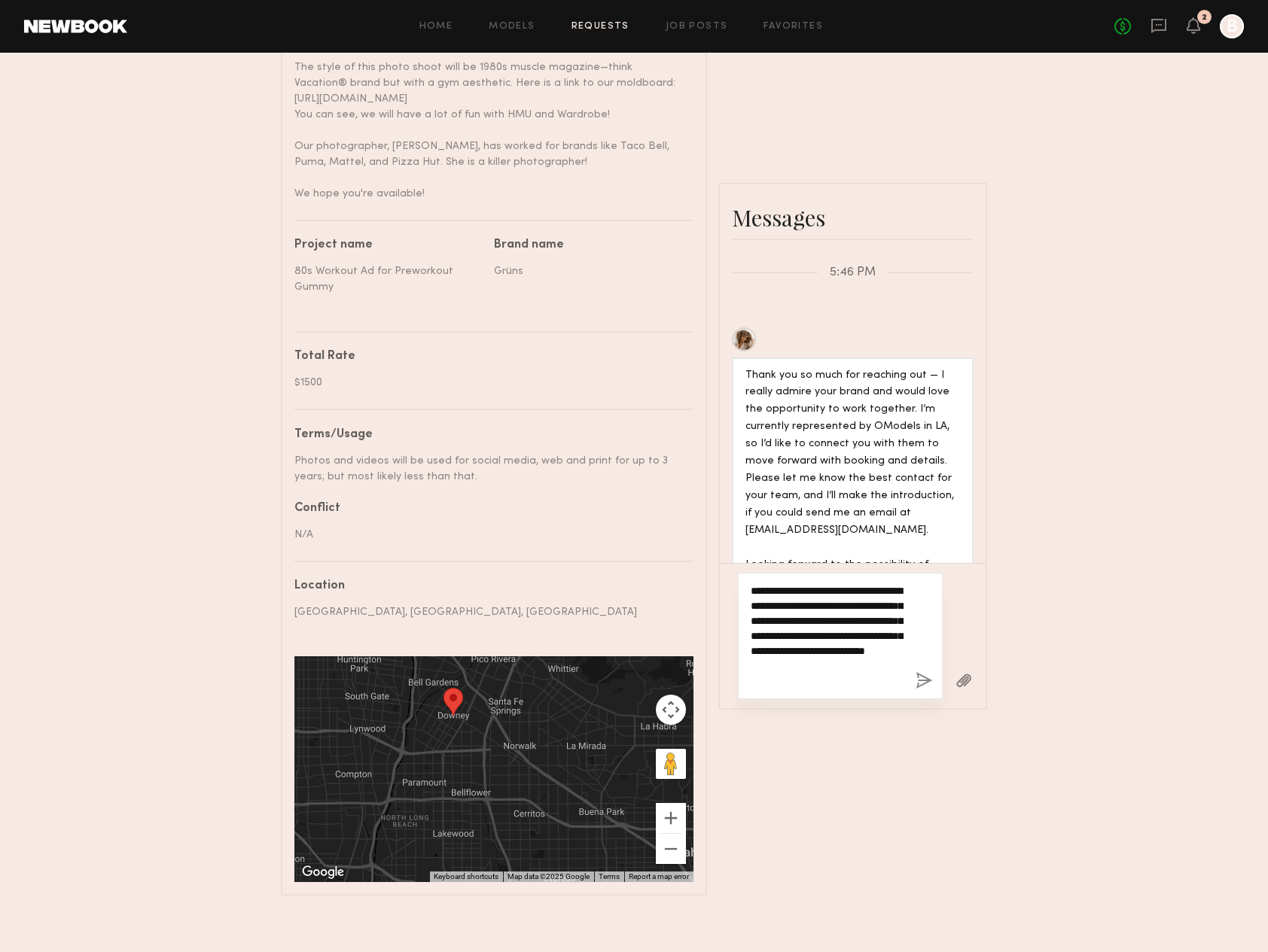
type textarea "**********"
click at [927, 672] on button "button" at bounding box center [923, 682] width 17 height 19
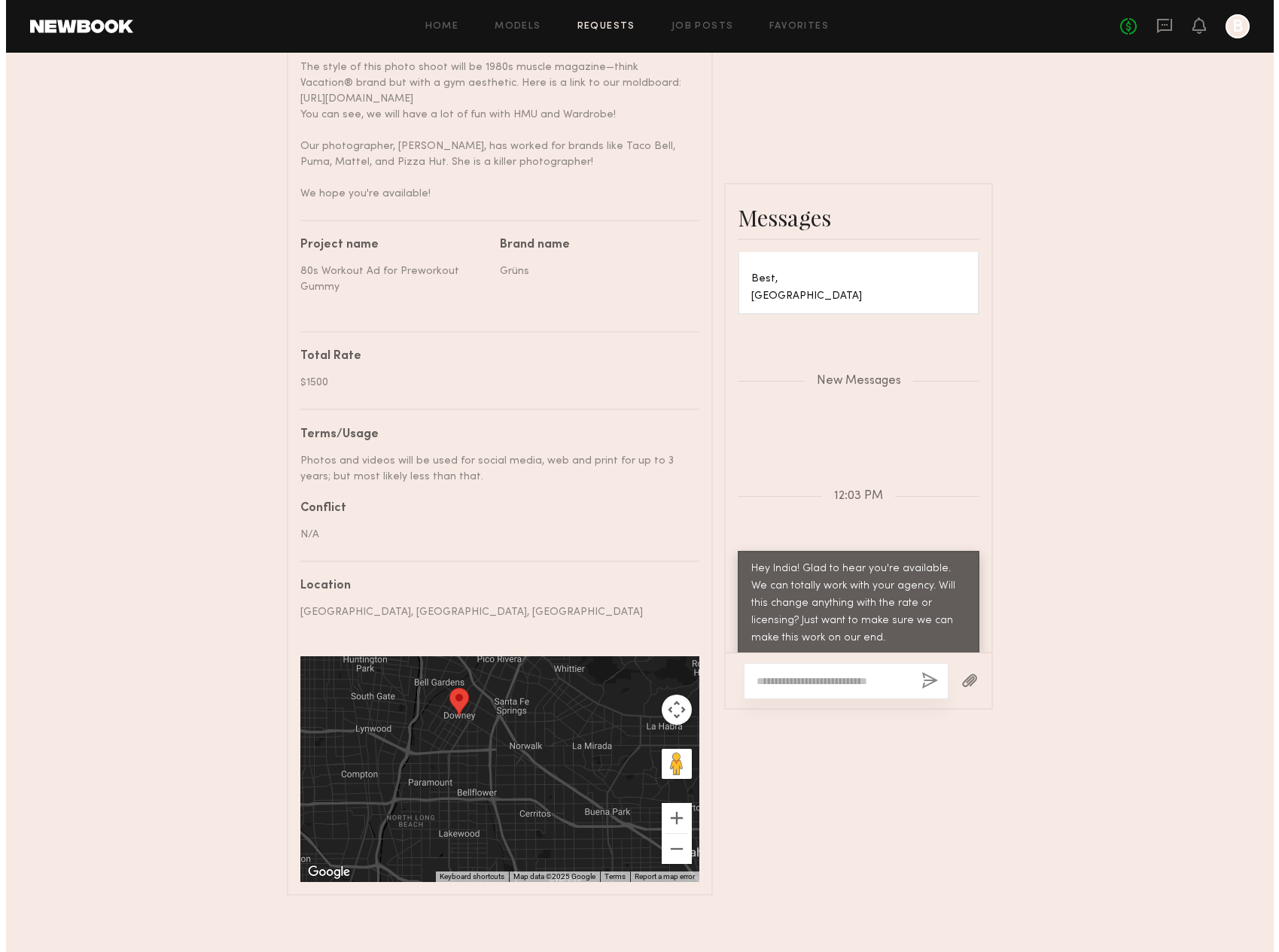
scroll to position [0, 0]
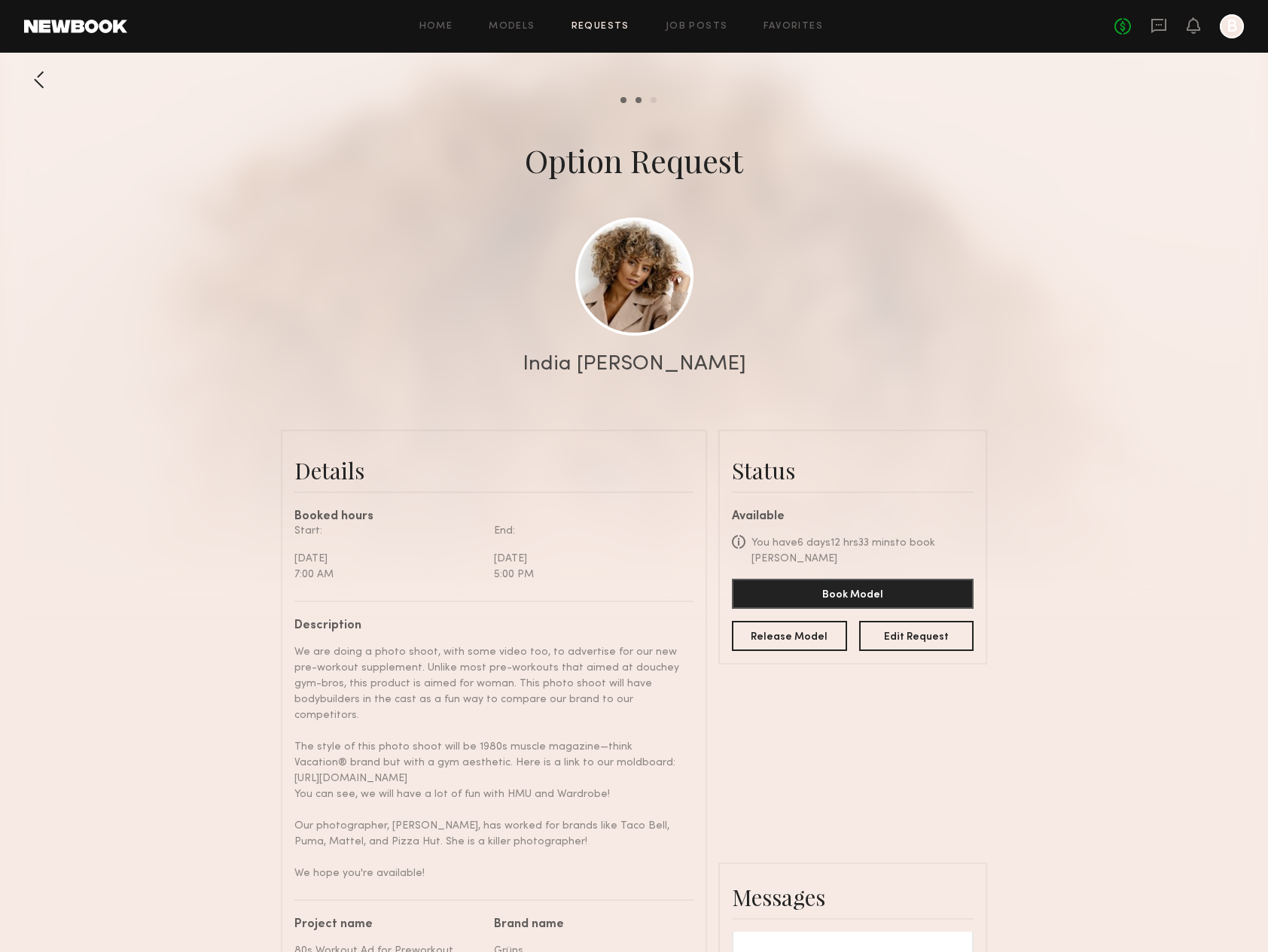
click at [49, 81] on div at bounding box center [39, 80] width 30 height 30
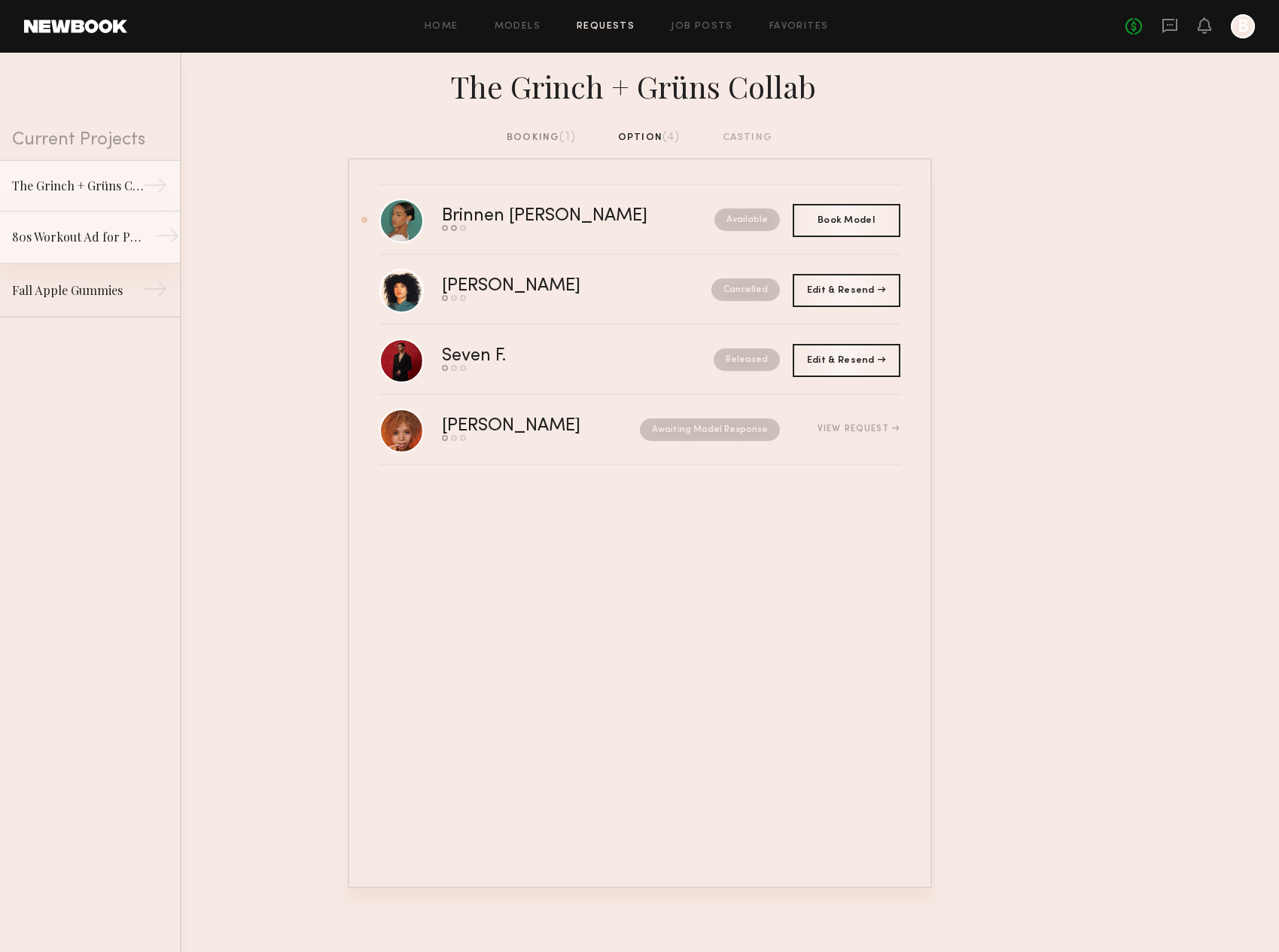
click at [104, 240] on div "80s Workout Ad for Preworkout Gummy" at bounding box center [77, 237] width 131 height 18
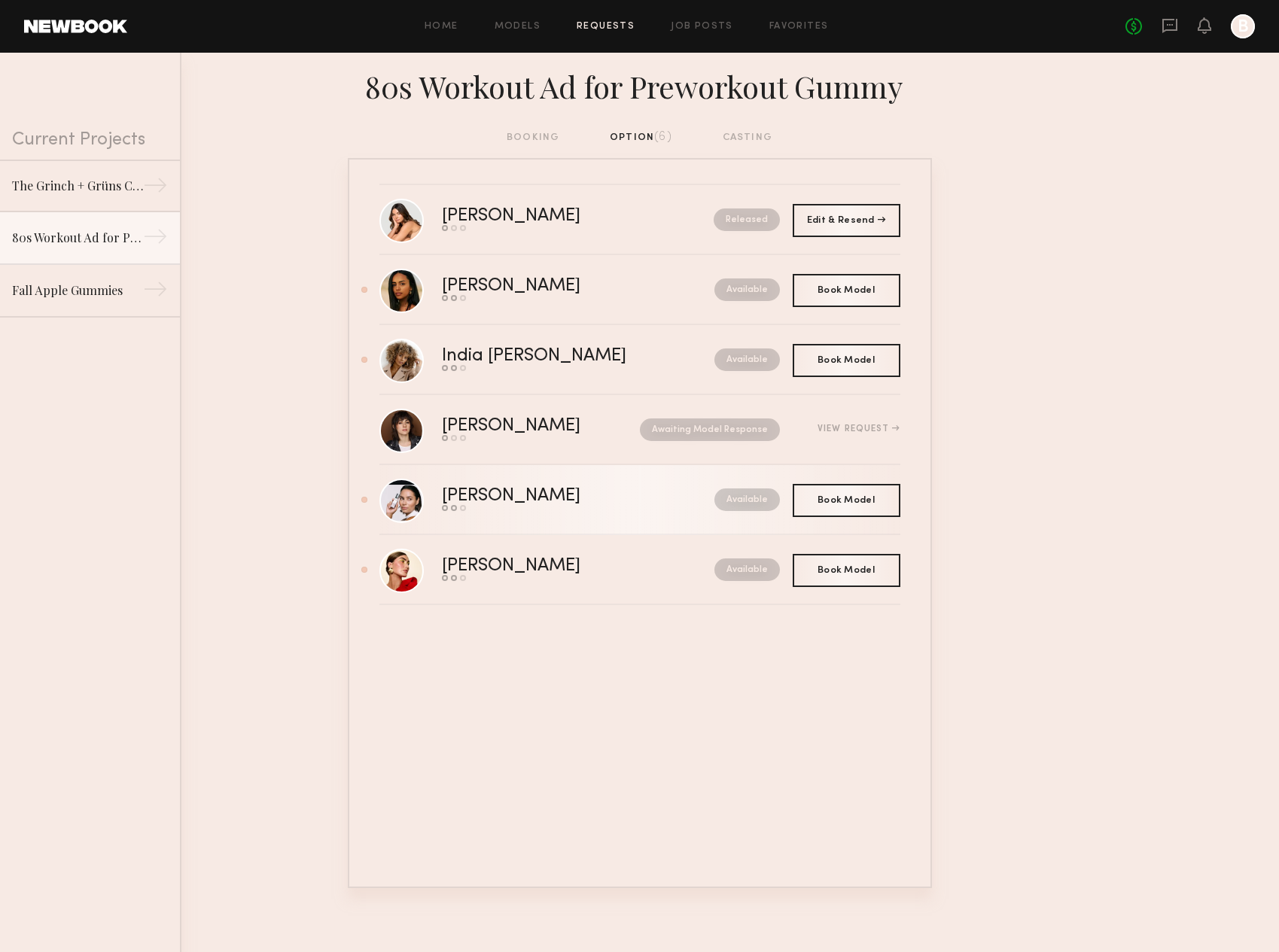
click at [695, 504] on div "Available" at bounding box center [714, 500] width 132 height 22
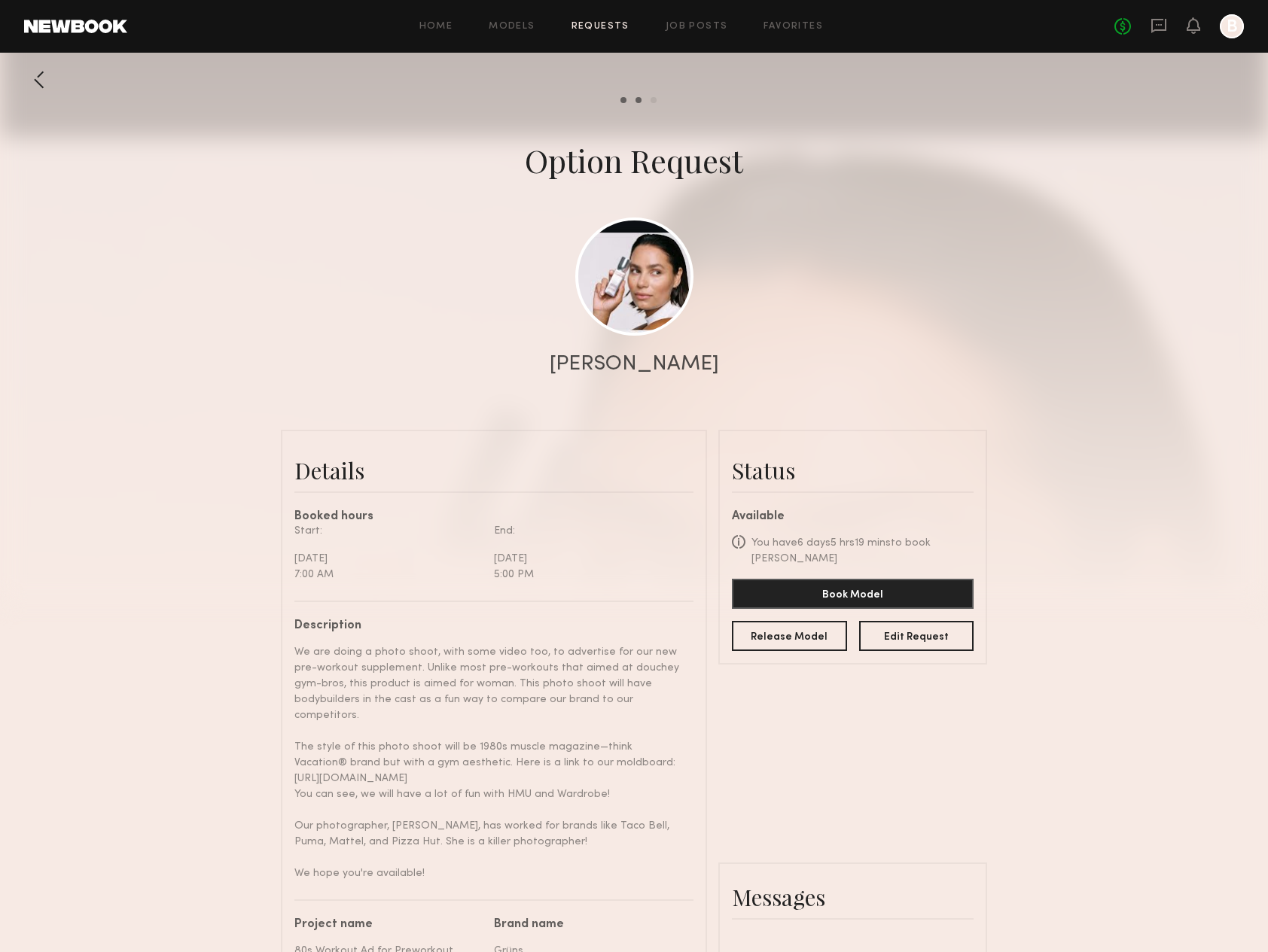
click at [37, 81] on div at bounding box center [39, 80] width 30 height 30
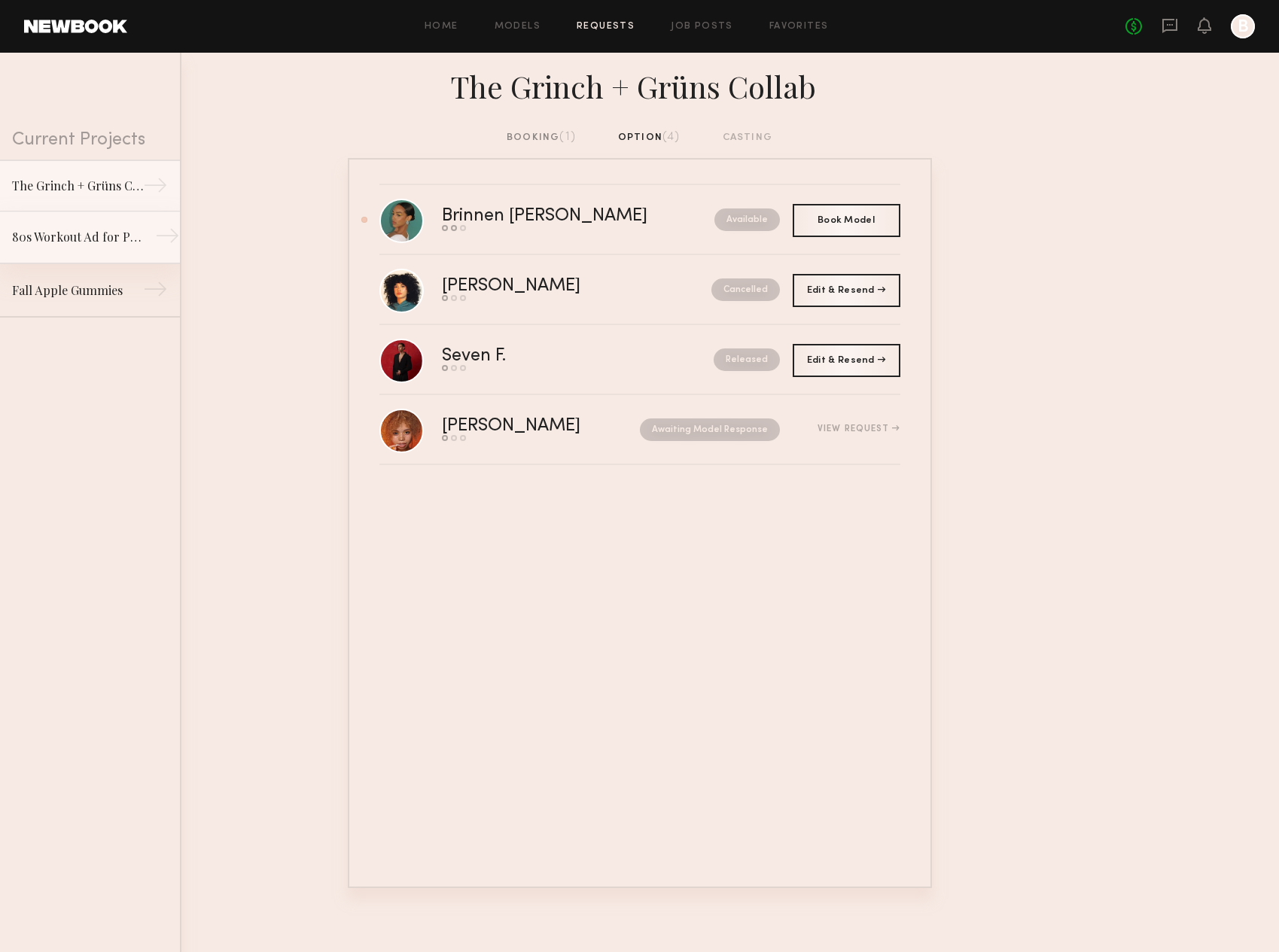
click at [57, 246] on link "80s Workout Ad for Preworkout Gummy →" at bounding box center [90, 238] width 180 height 53
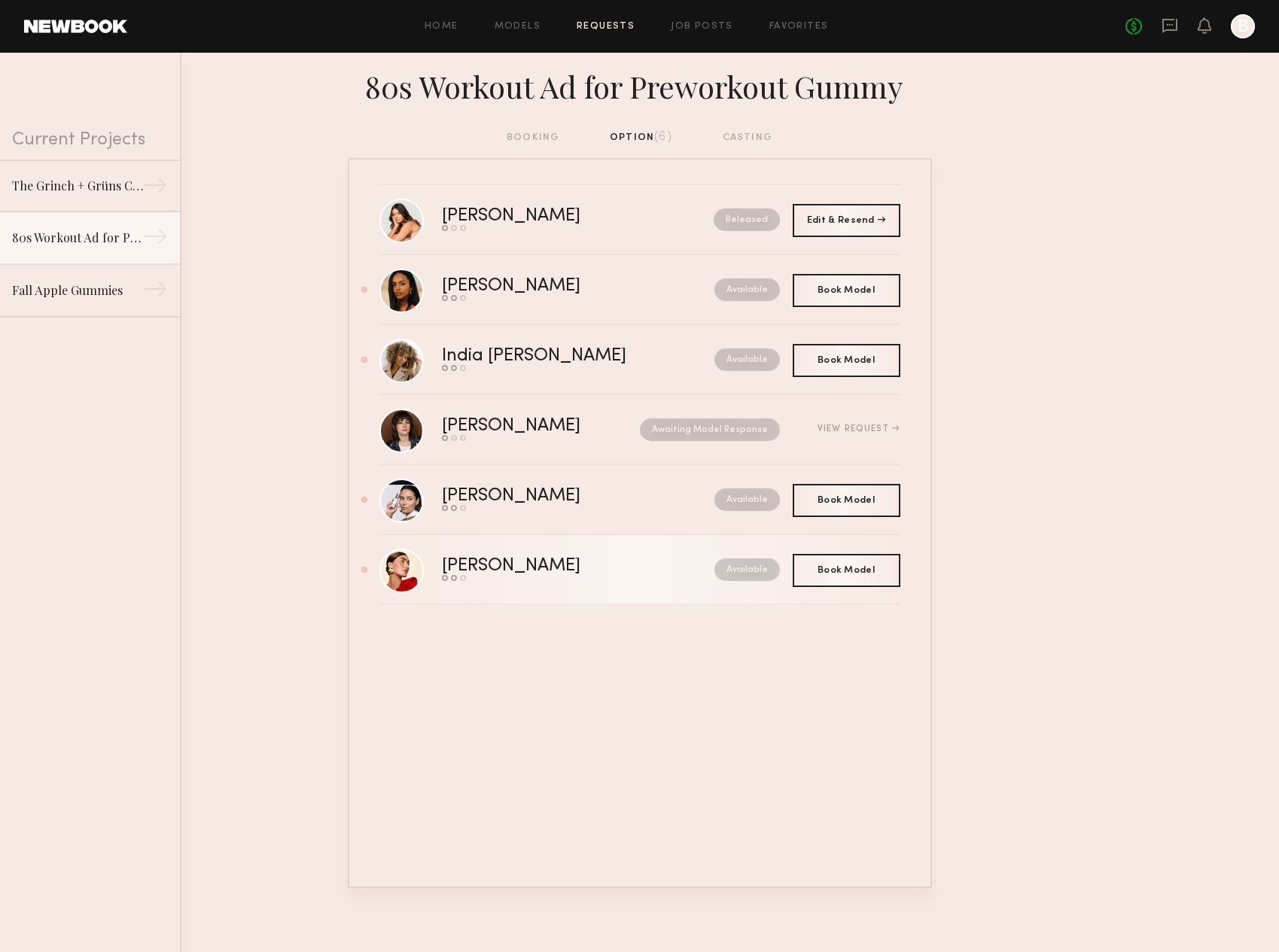
click at [586, 566] on div "Louise M." at bounding box center [545, 567] width 206 height 18
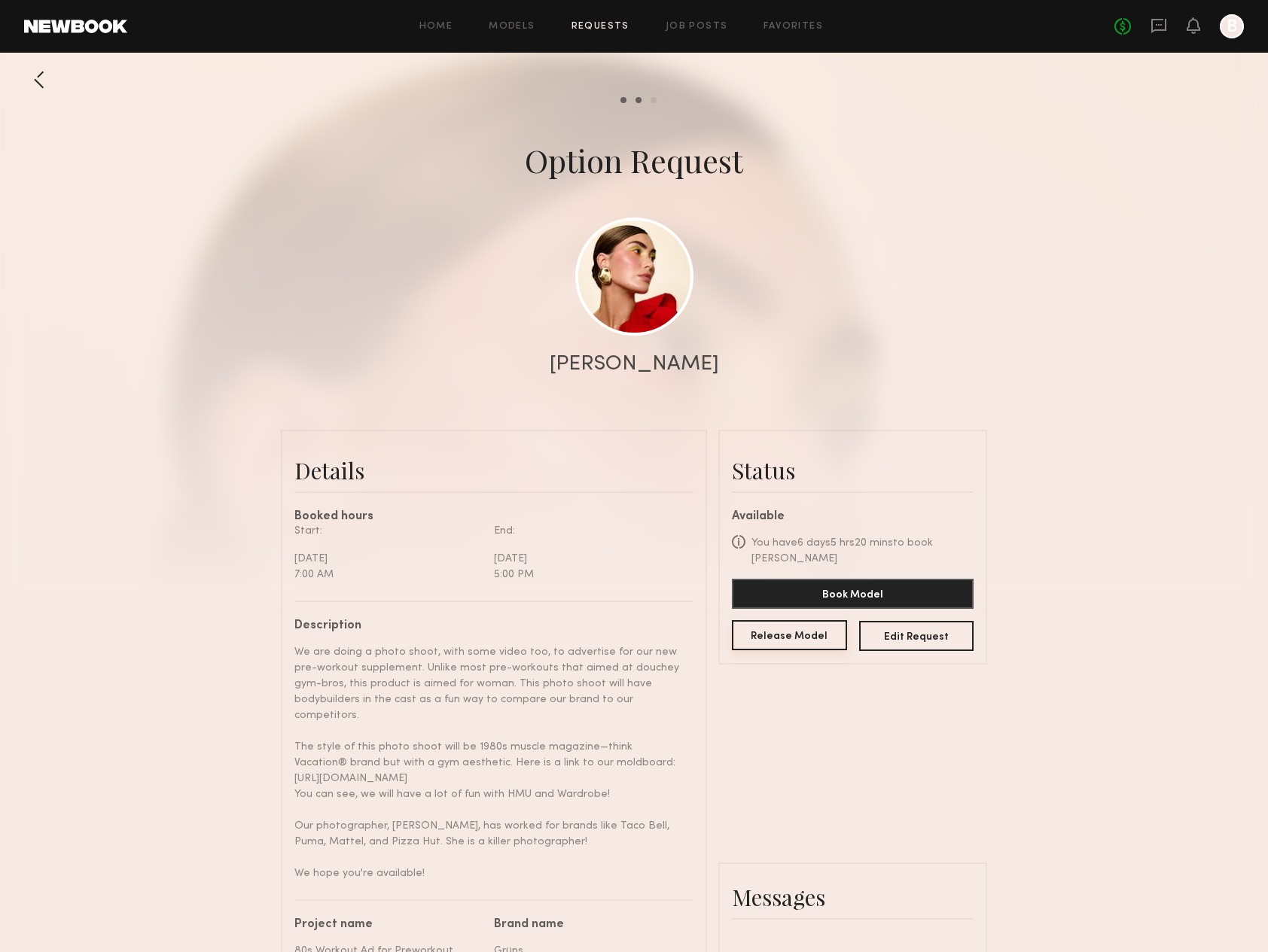
click at [820, 637] on button "Release Model" at bounding box center [790, 635] width 115 height 30
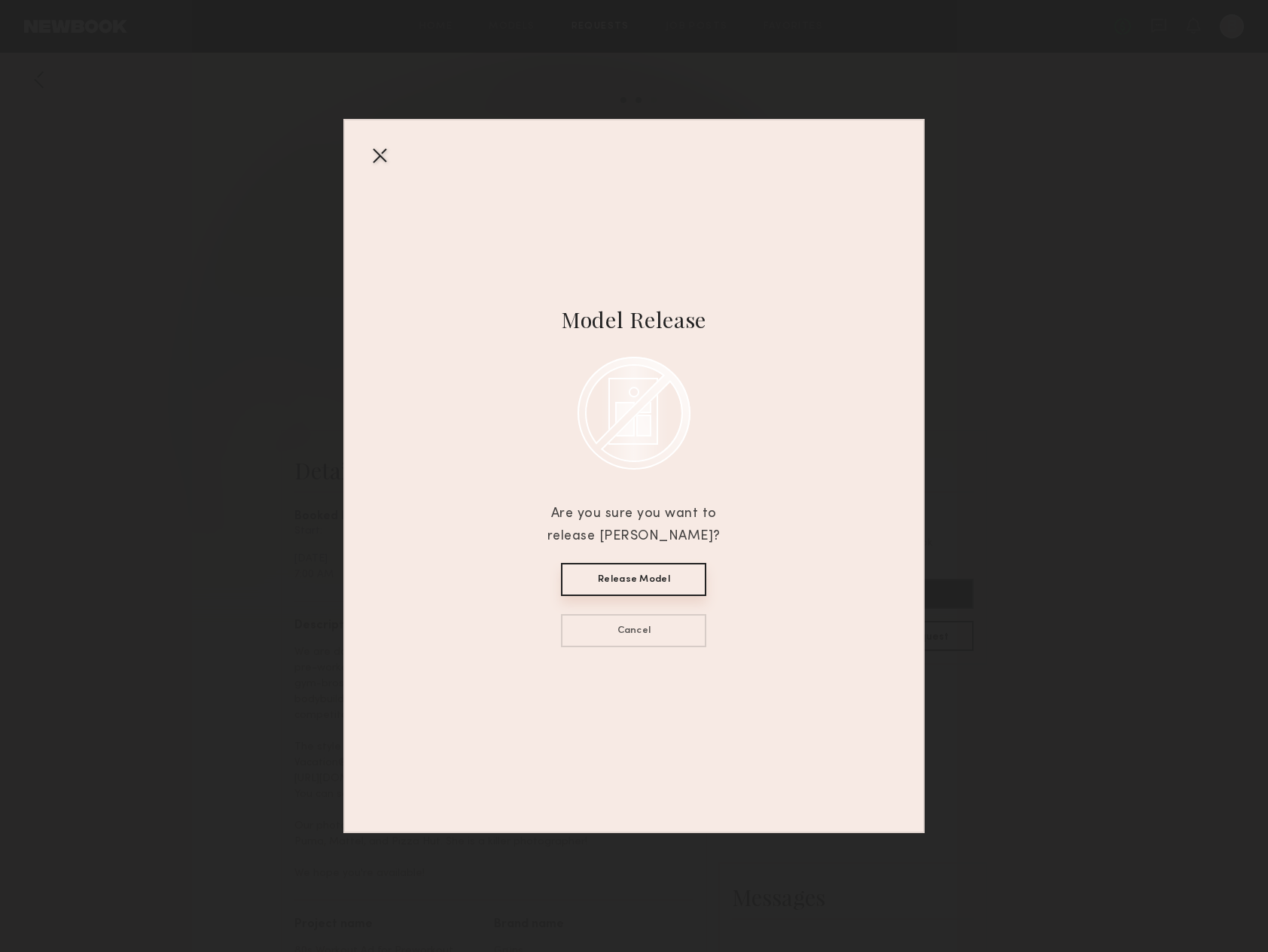
click at [656, 572] on button "Release Model" at bounding box center [633, 580] width 145 height 33
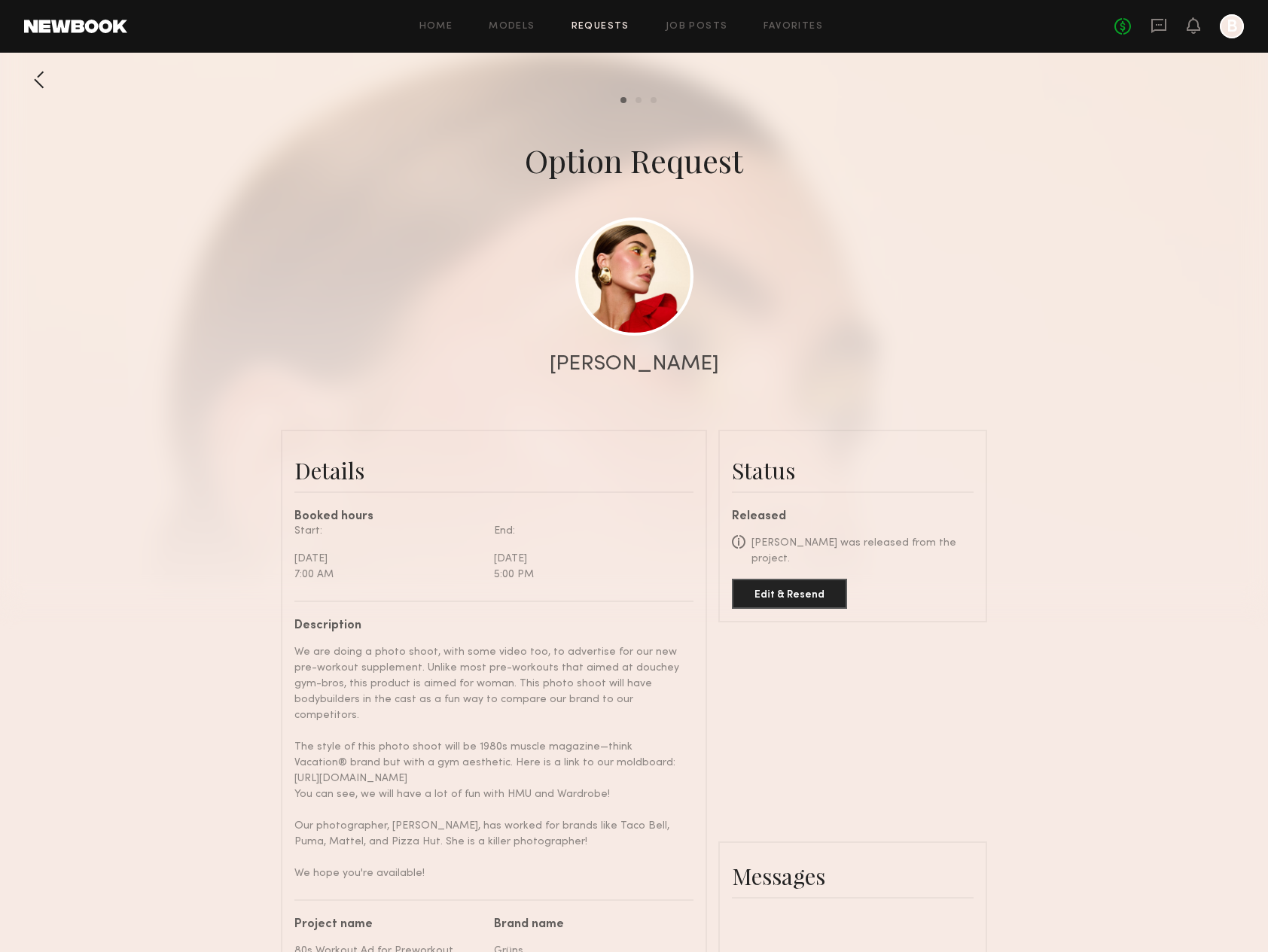
click at [44, 81] on div at bounding box center [39, 80] width 30 height 30
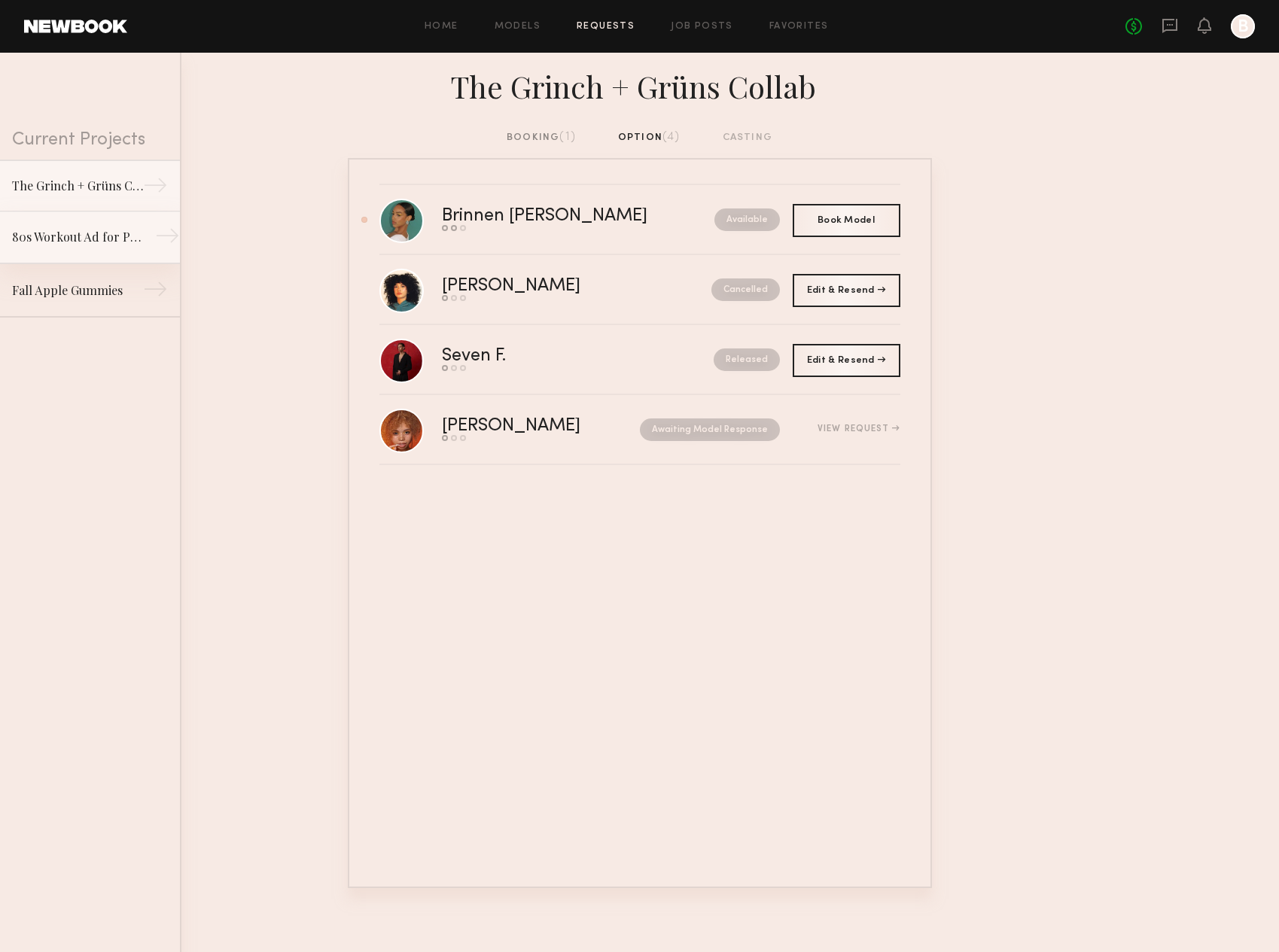
click at [87, 216] on link "80s Workout Ad for Preworkout Gummy →" at bounding box center [90, 238] width 180 height 53
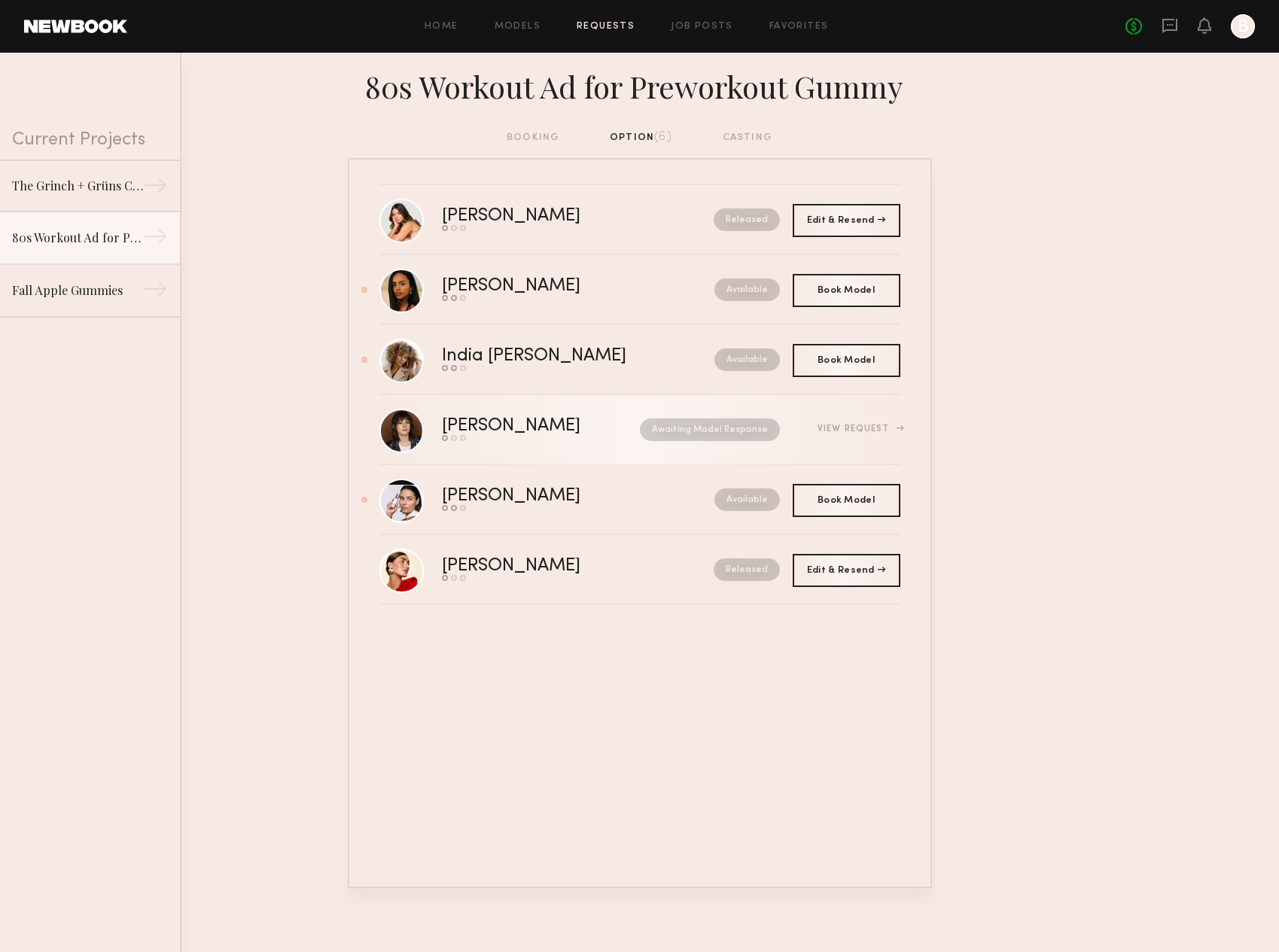
click at [610, 427] on div "Awaiting Model Response" at bounding box center [695, 430] width 170 height 22
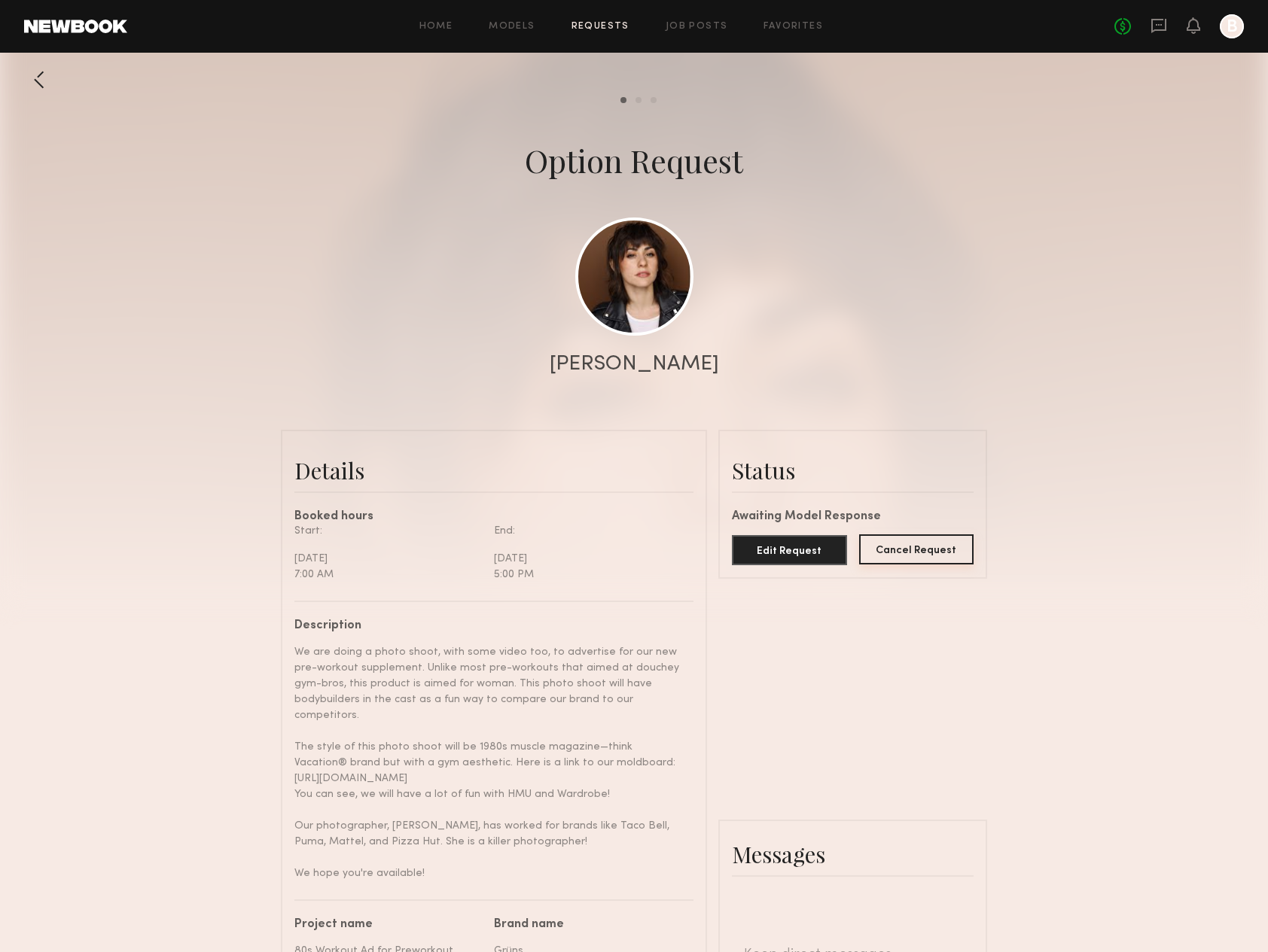
click at [900, 551] on button "Cancel Request" at bounding box center [916, 549] width 115 height 30
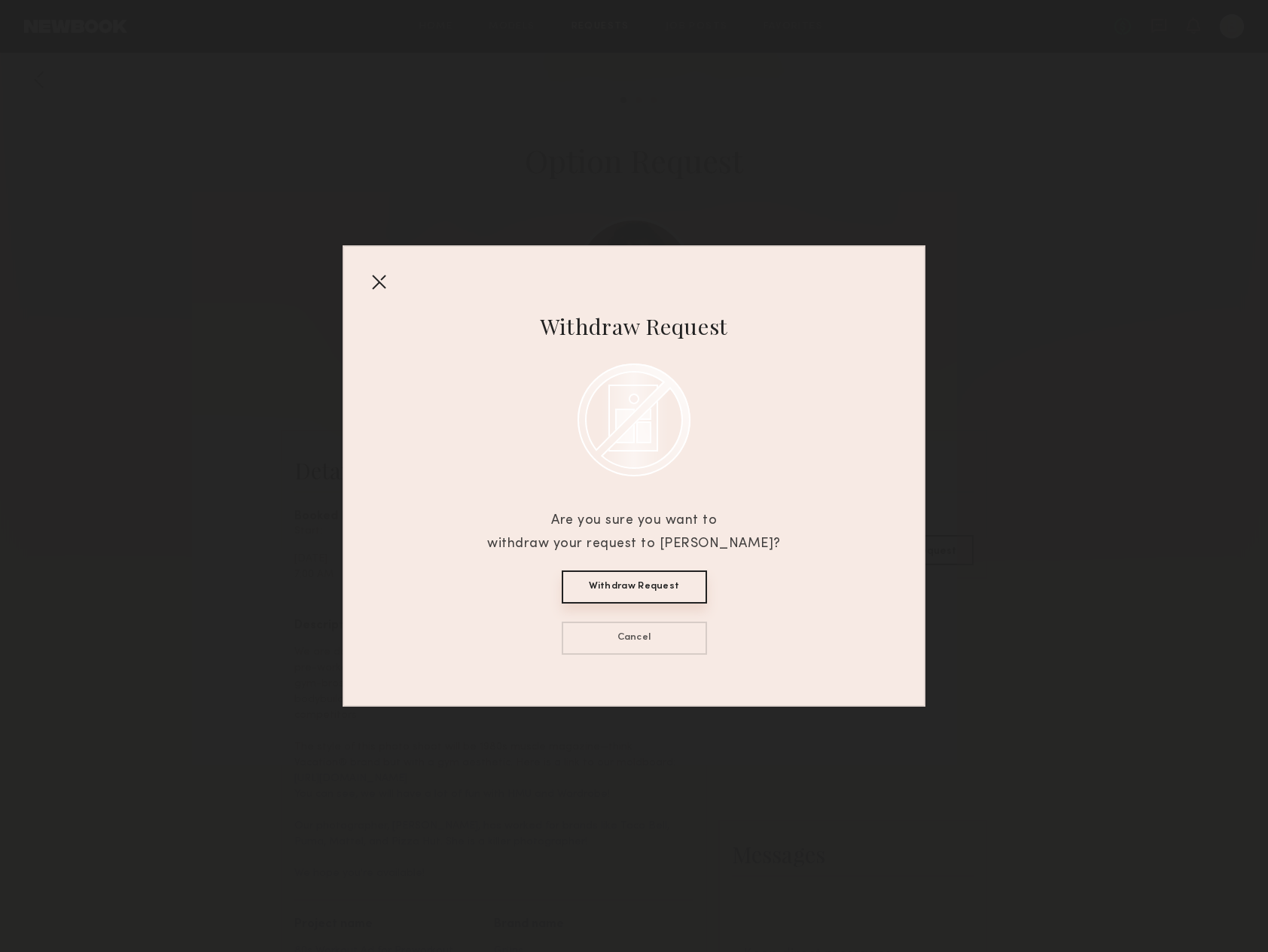
click at [631, 588] on button "Withdraw Request" at bounding box center [634, 588] width 145 height 33
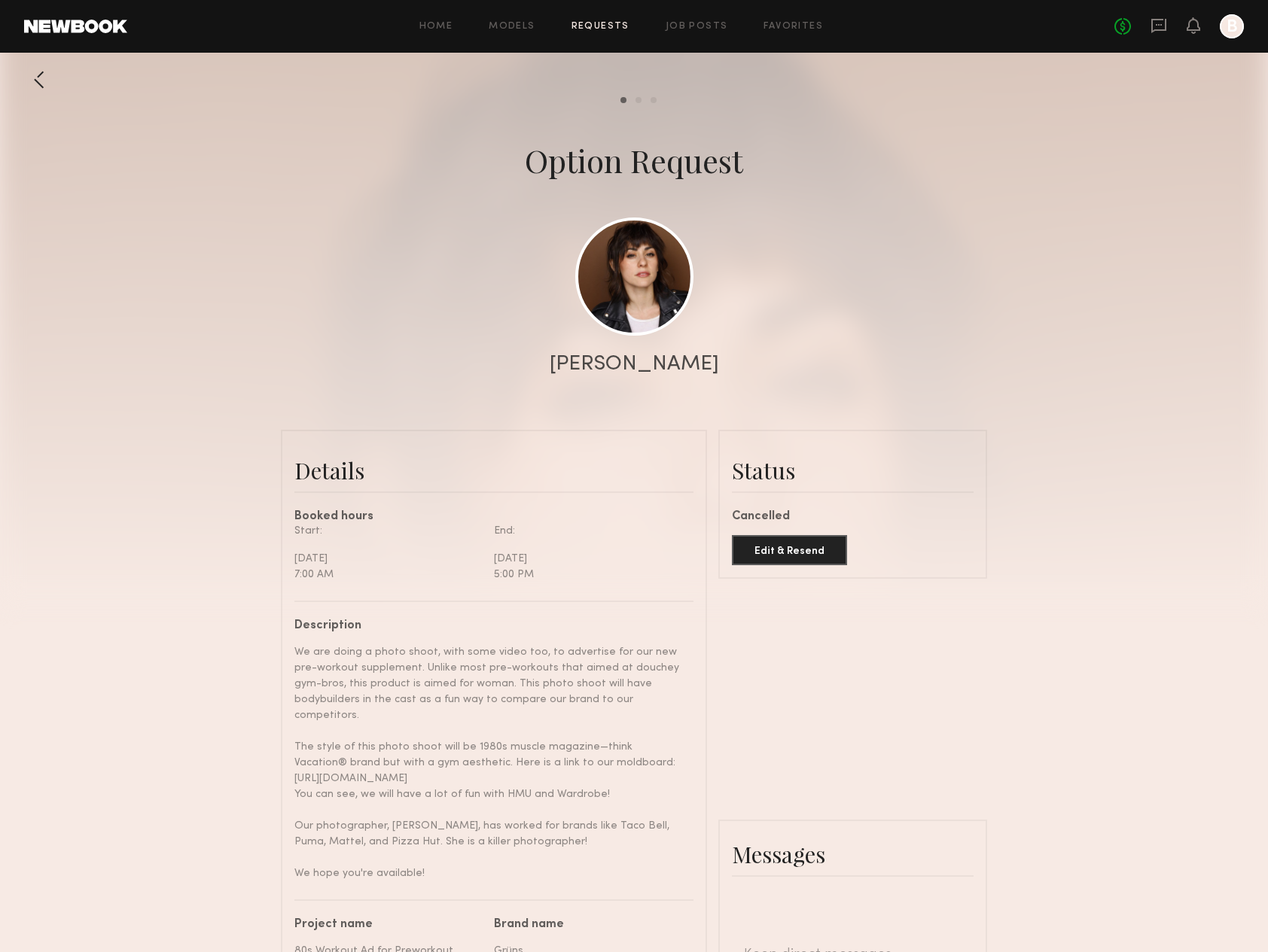
click at [35, 81] on div at bounding box center [39, 80] width 30 height 30
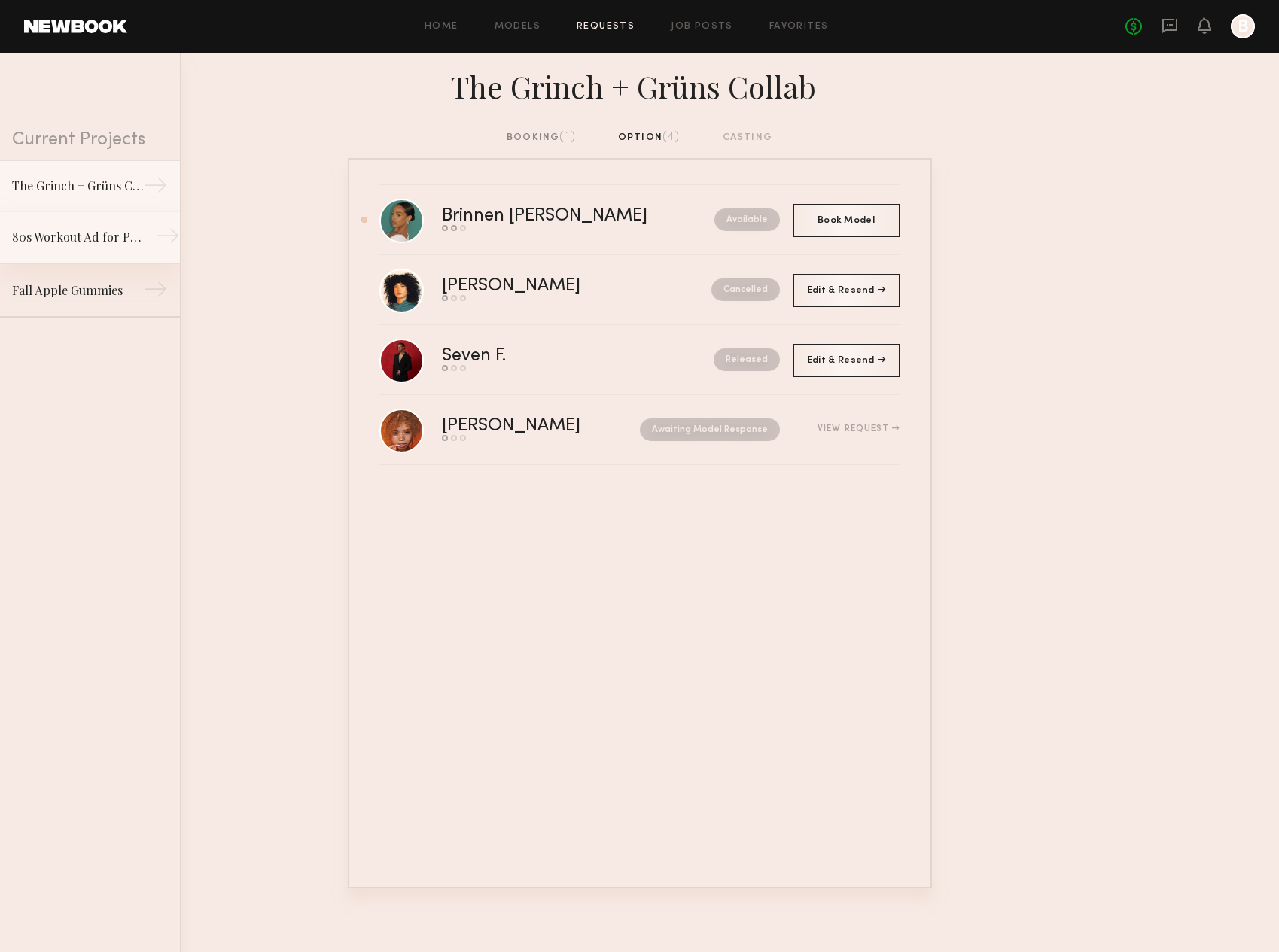
click at [102, 241] on div "80s Workout Ad for Preworkout Gummy" at bounding box center [77, 237] width 131 height 18
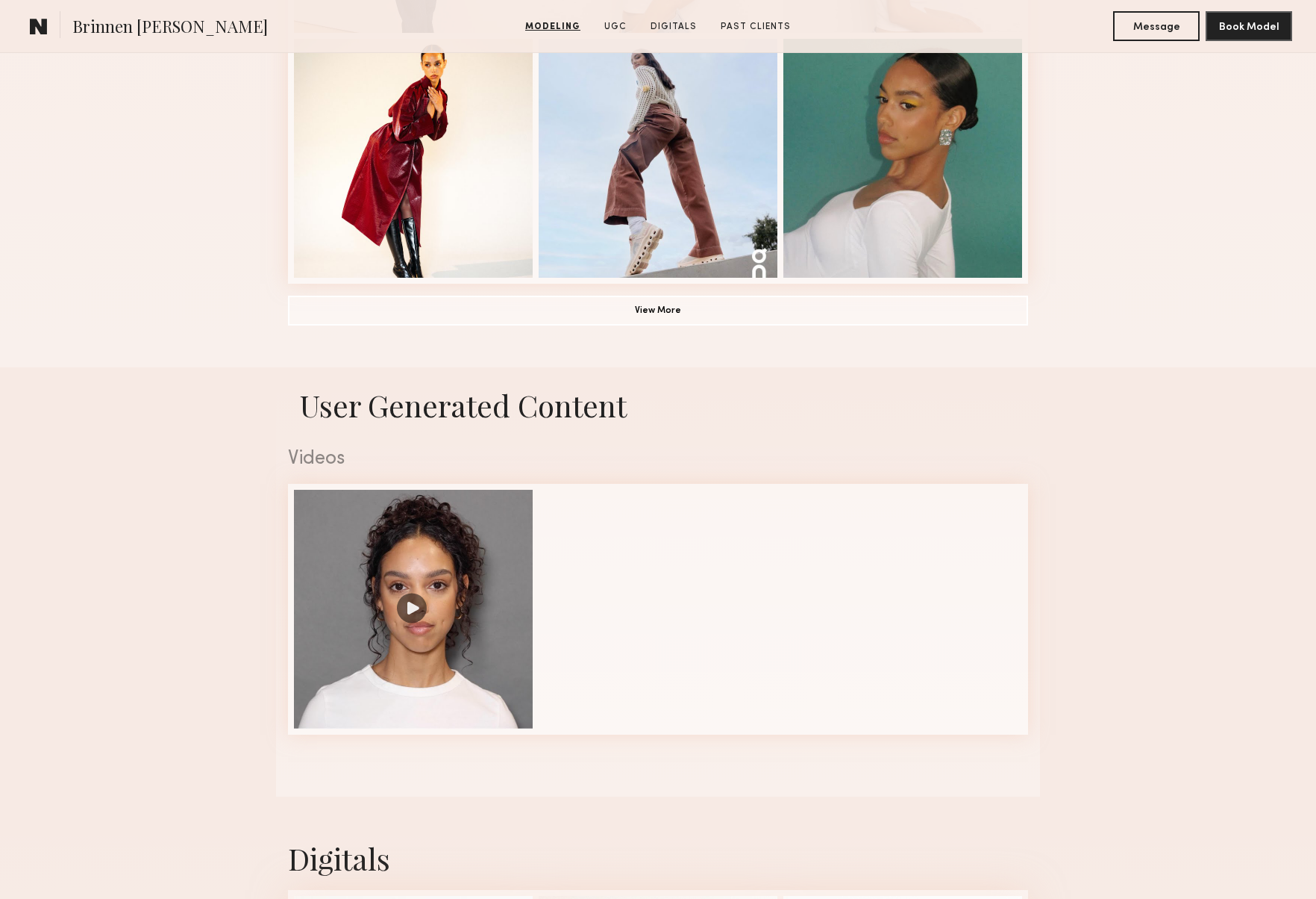
scroll to position [1547, 0]
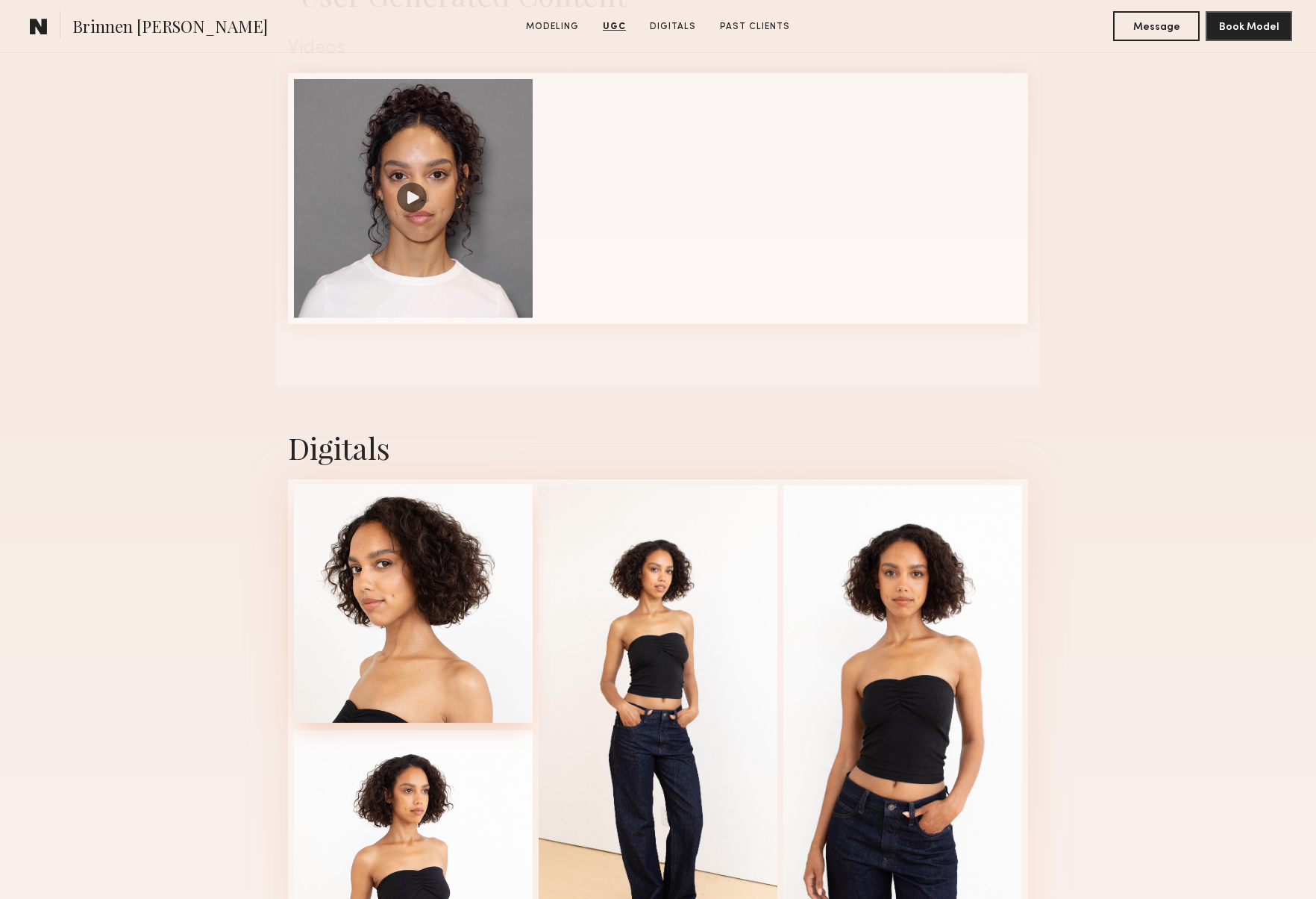
click at [406, 606] on div at bounding box center [413, 603] width 239 height 239
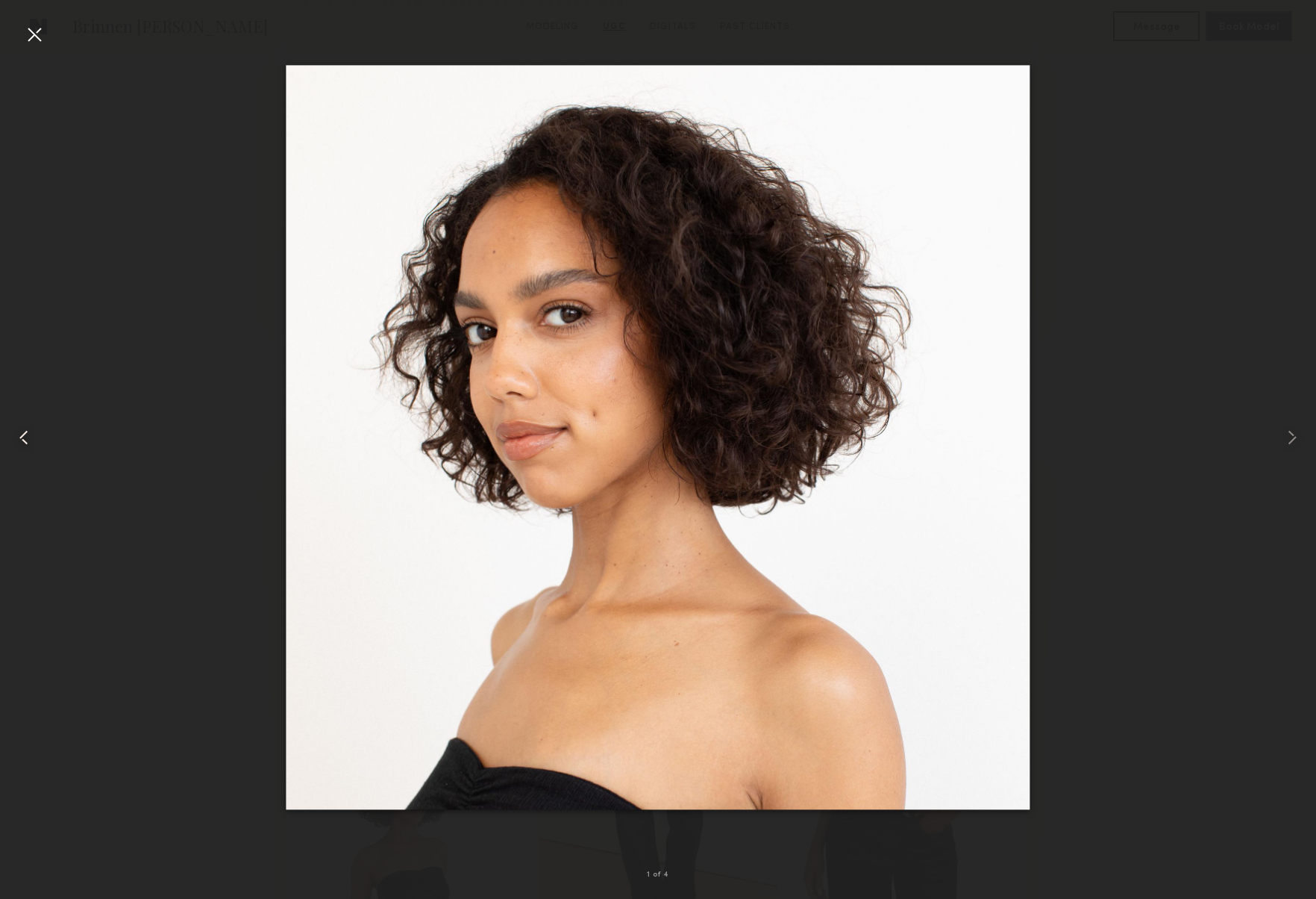
click at [47, 31] on div at bounding box center [26, 437] width 53 height 827
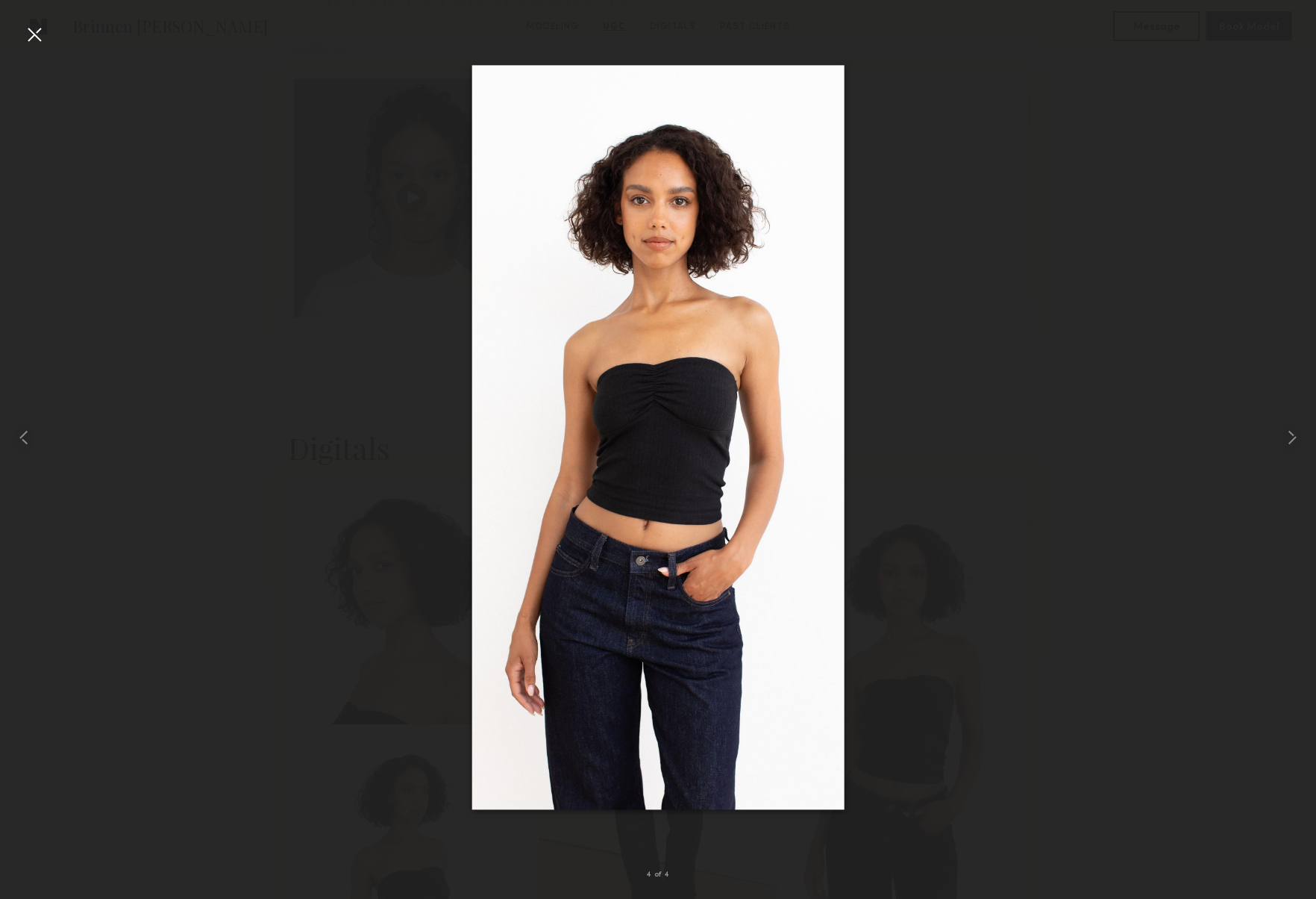
click at [27, 23] on div at bounding box center [34, 34] width 24 height 24
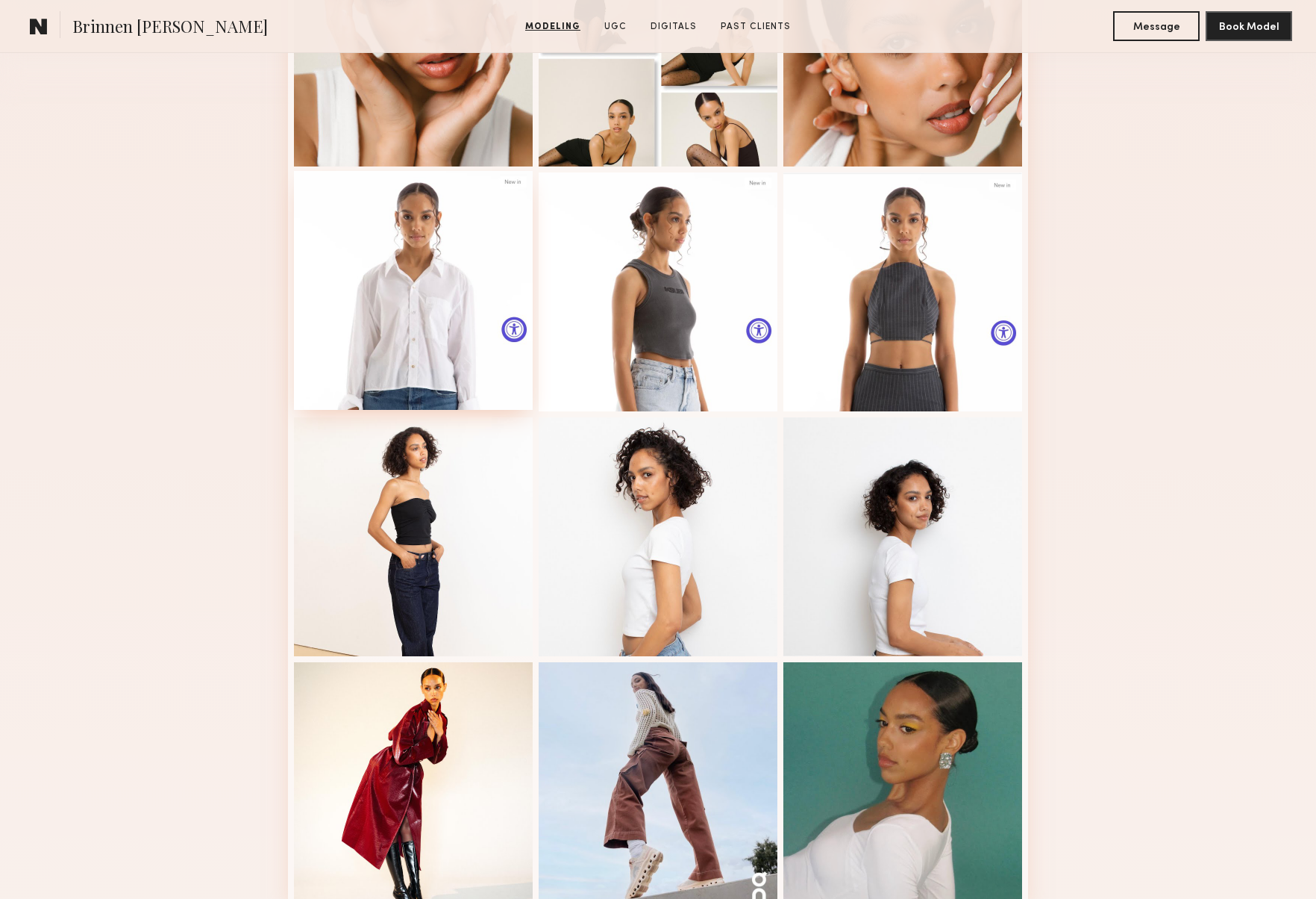
scroll to position [149, 0]
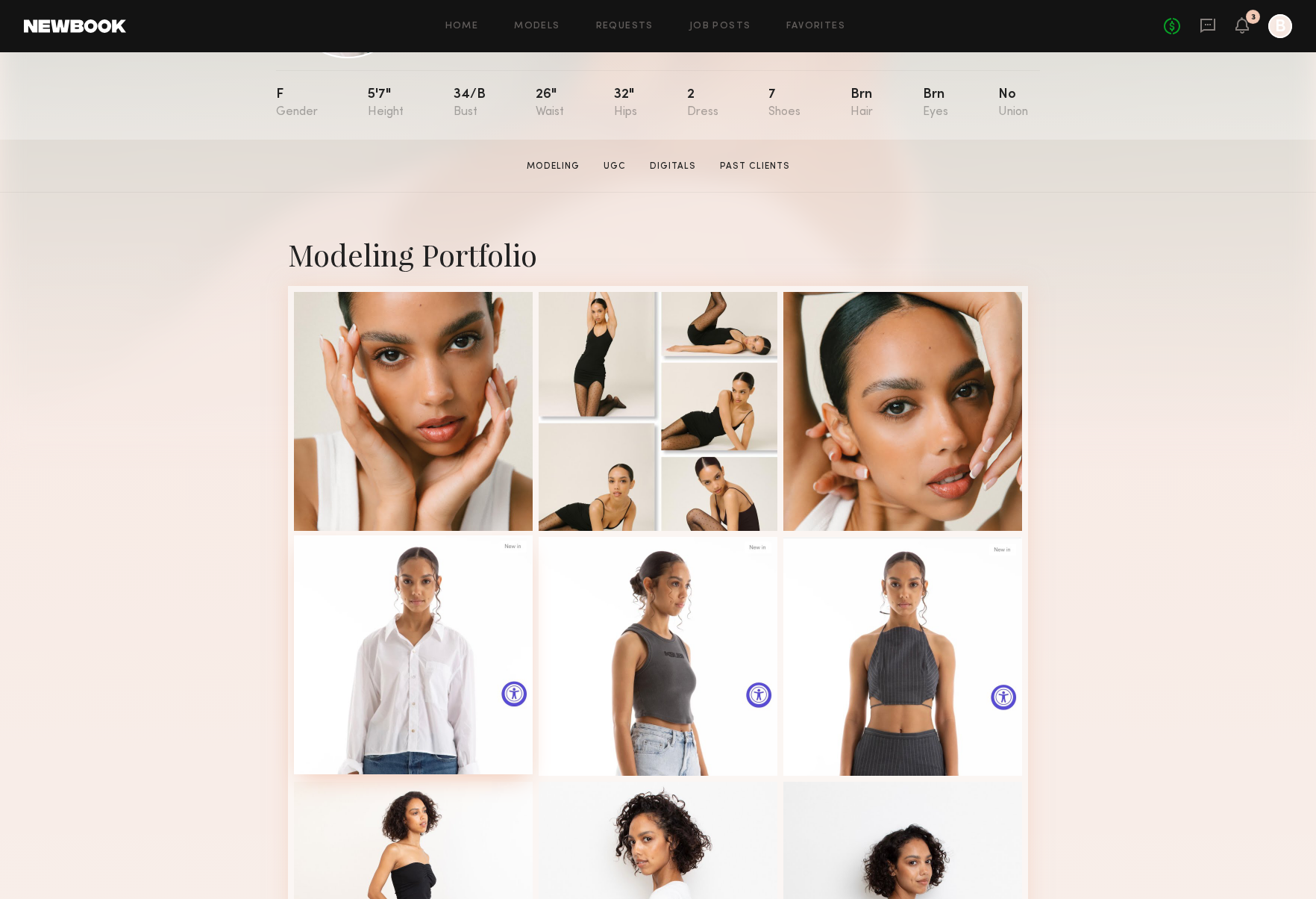
click at [394, 591] on div at bounding box center [413, 655] width 239 height 239
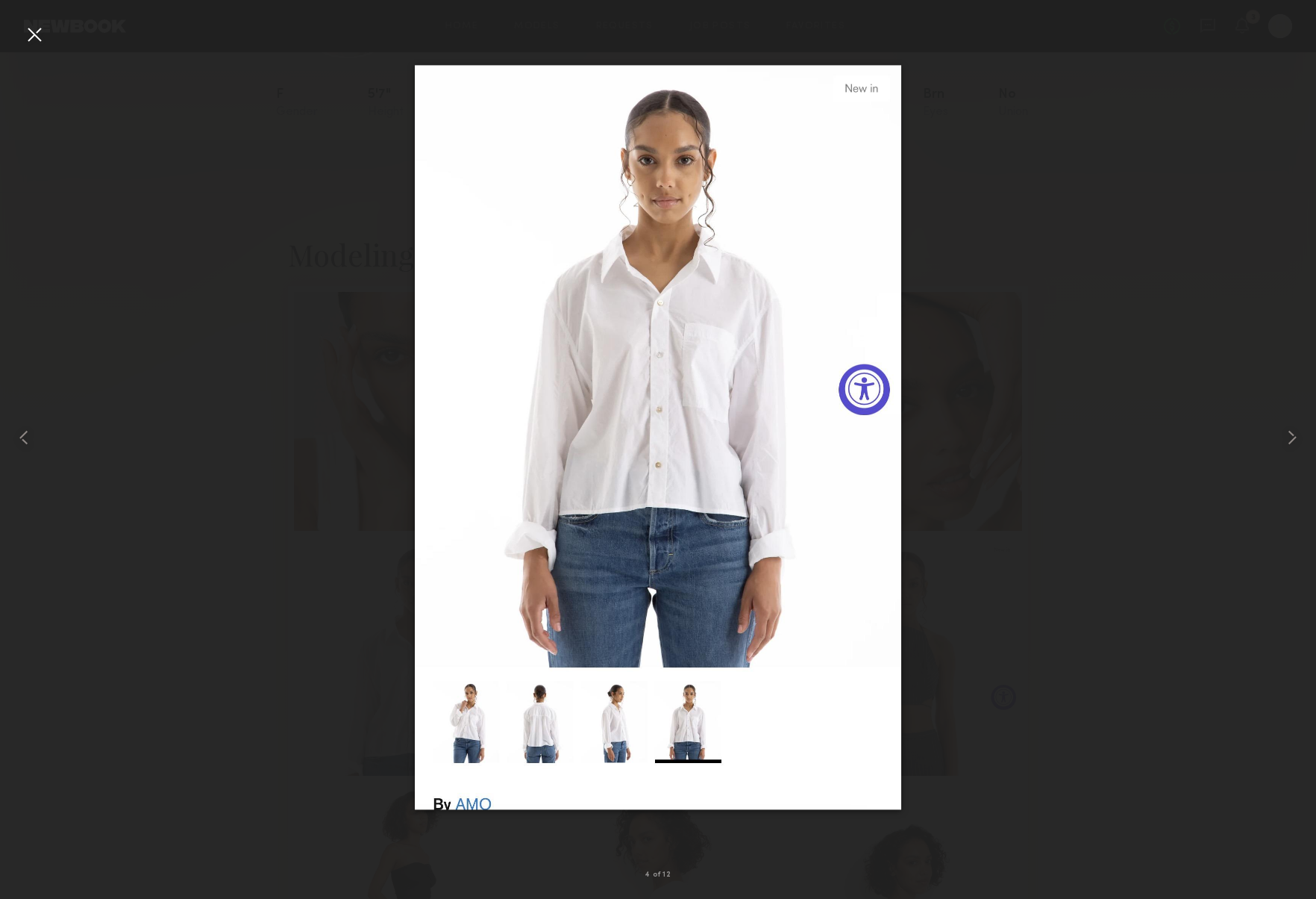
click at [40, 35] on div at bounding box center [34, 34] width 24 height 24
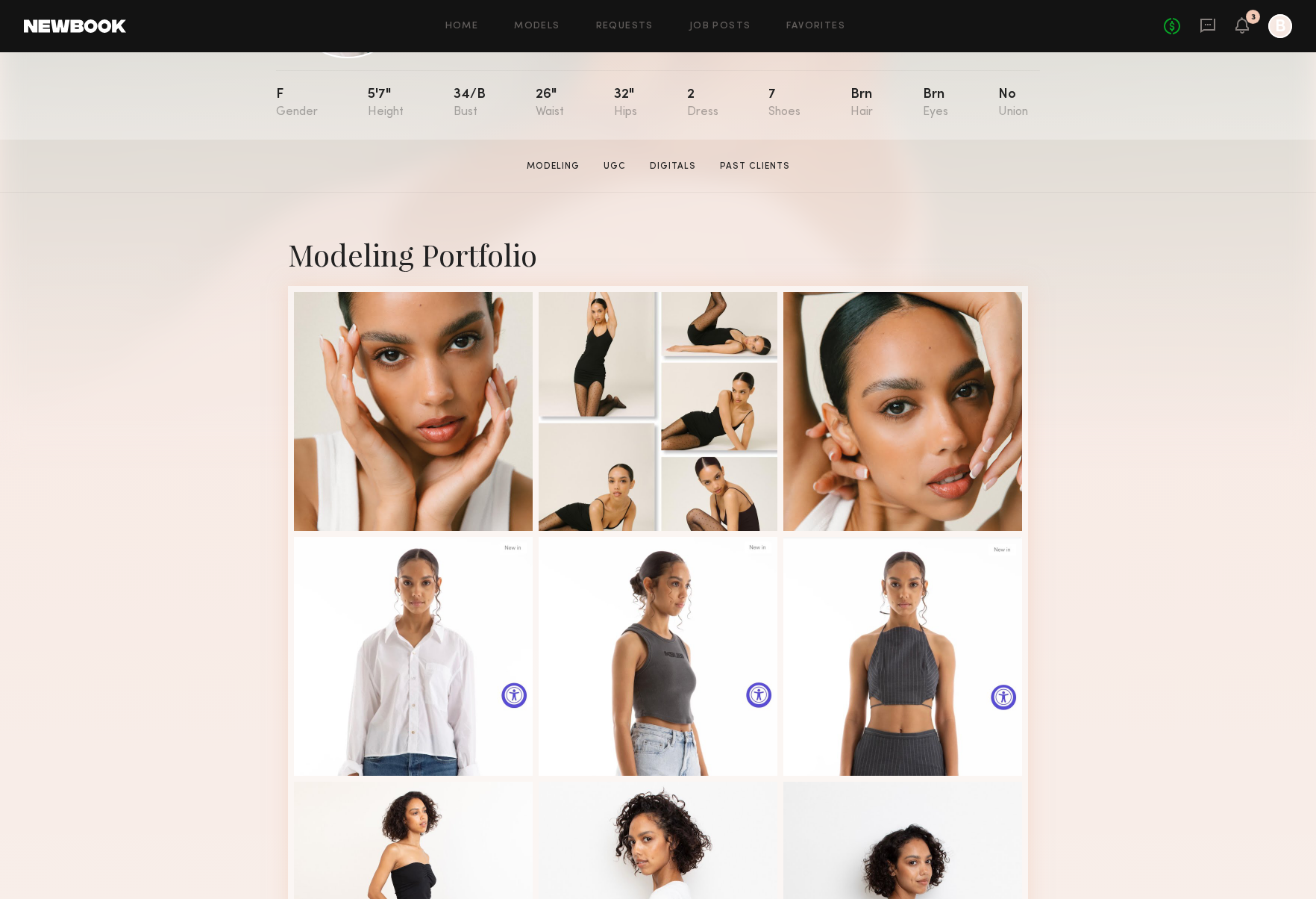
scroll to position [0, 0]
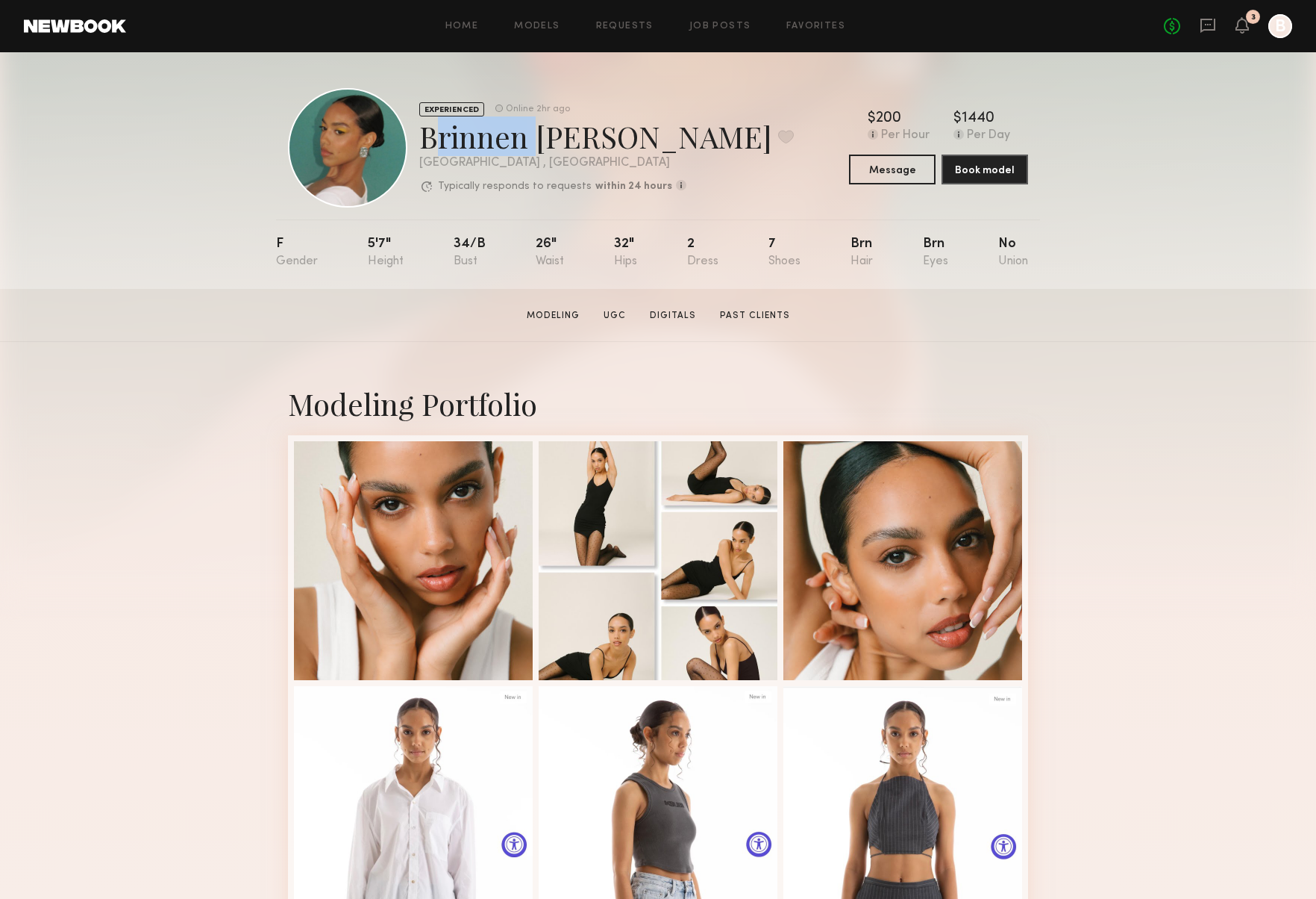
drag, startPoint x: 421, startPoint y: 135, endPoint x: 526, endPoint y: 133, distance: 105.0
click at [526, 133] on div "Brinnen T. Favorite" at bounding box center [607, 136] width 375 height 40
copy div "Brinnen"
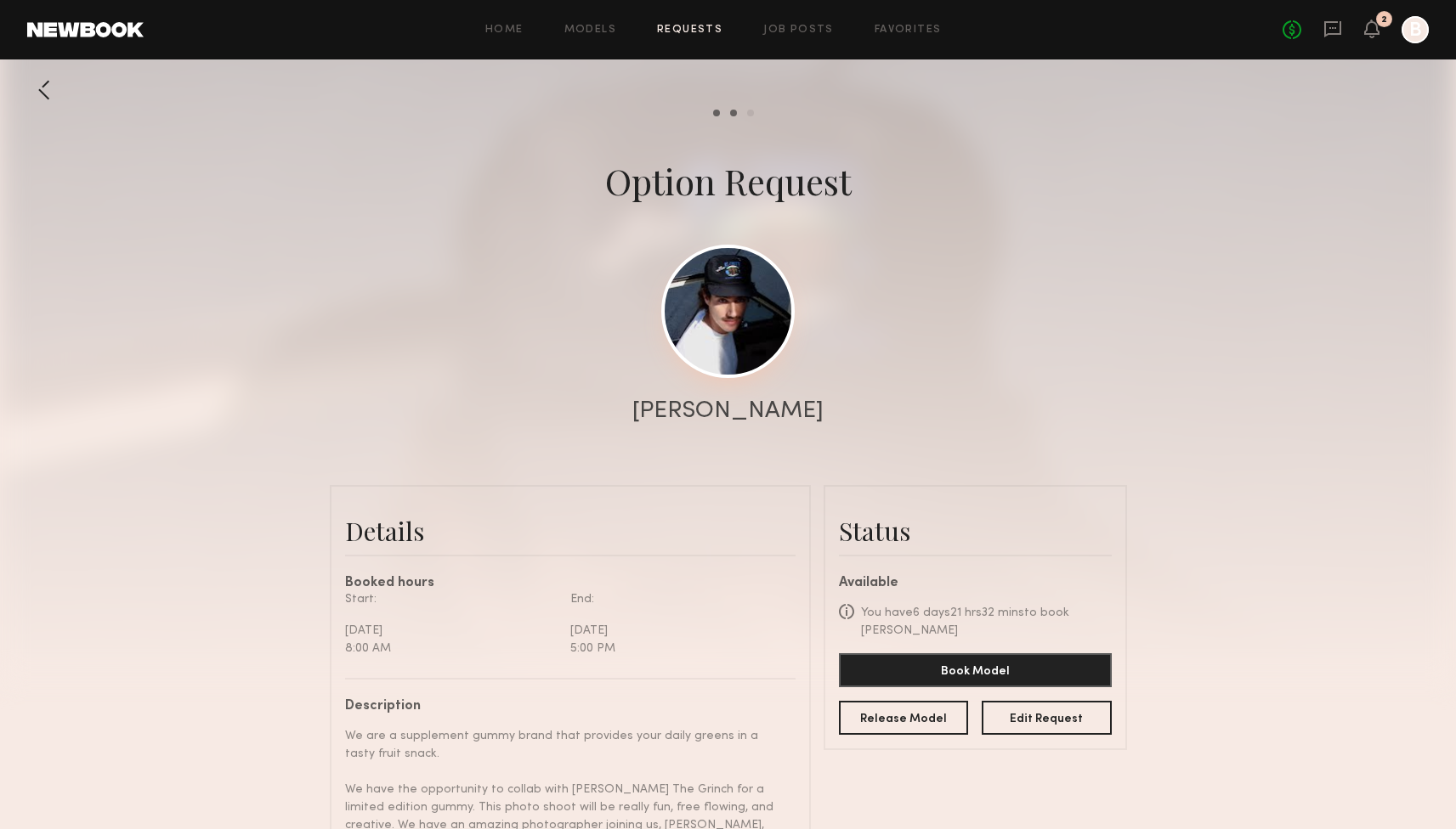
click at [708, 329] on link at bounding box center [728, 311] width 133 height 133
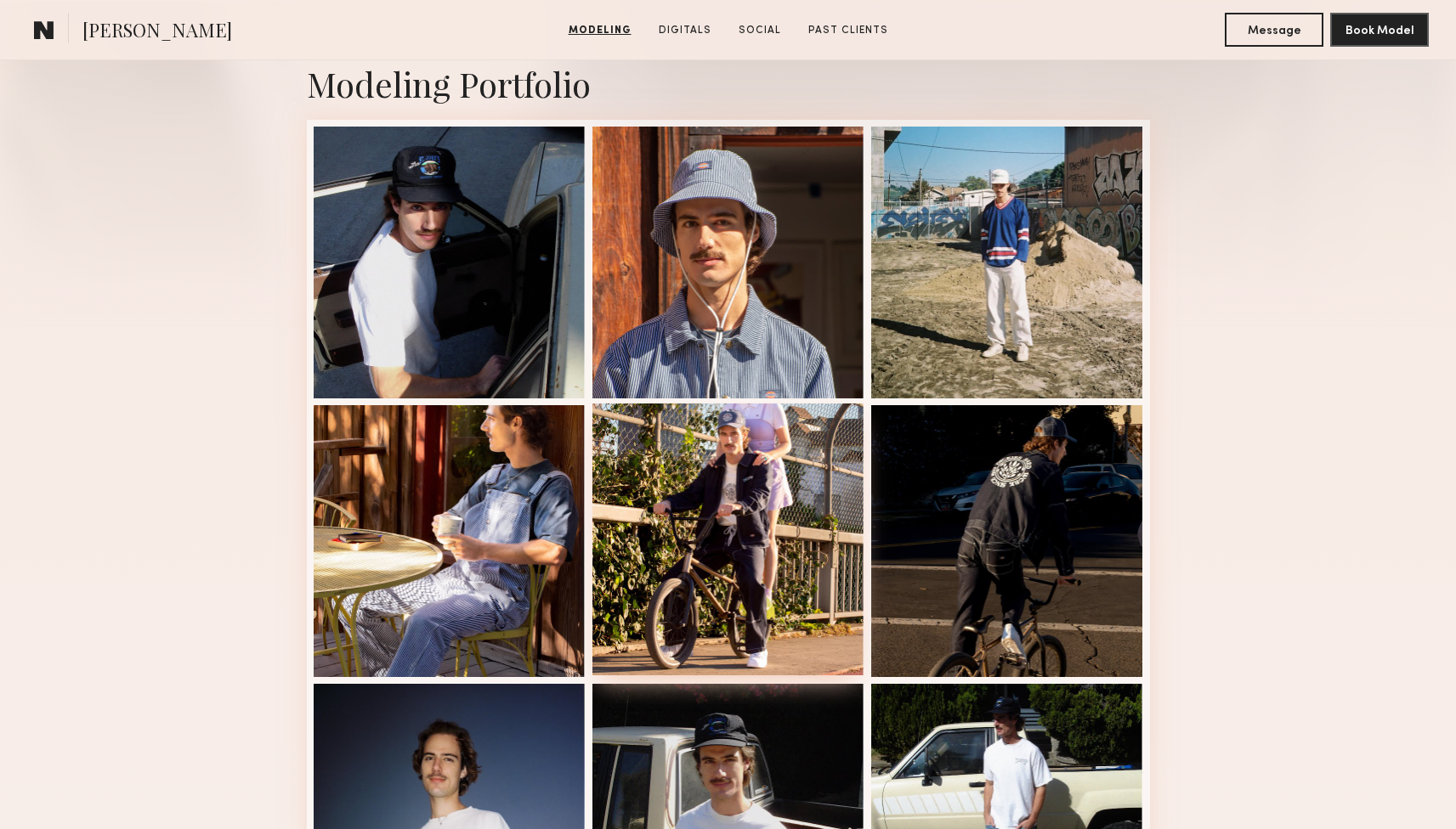
scroll to position [220, 0]
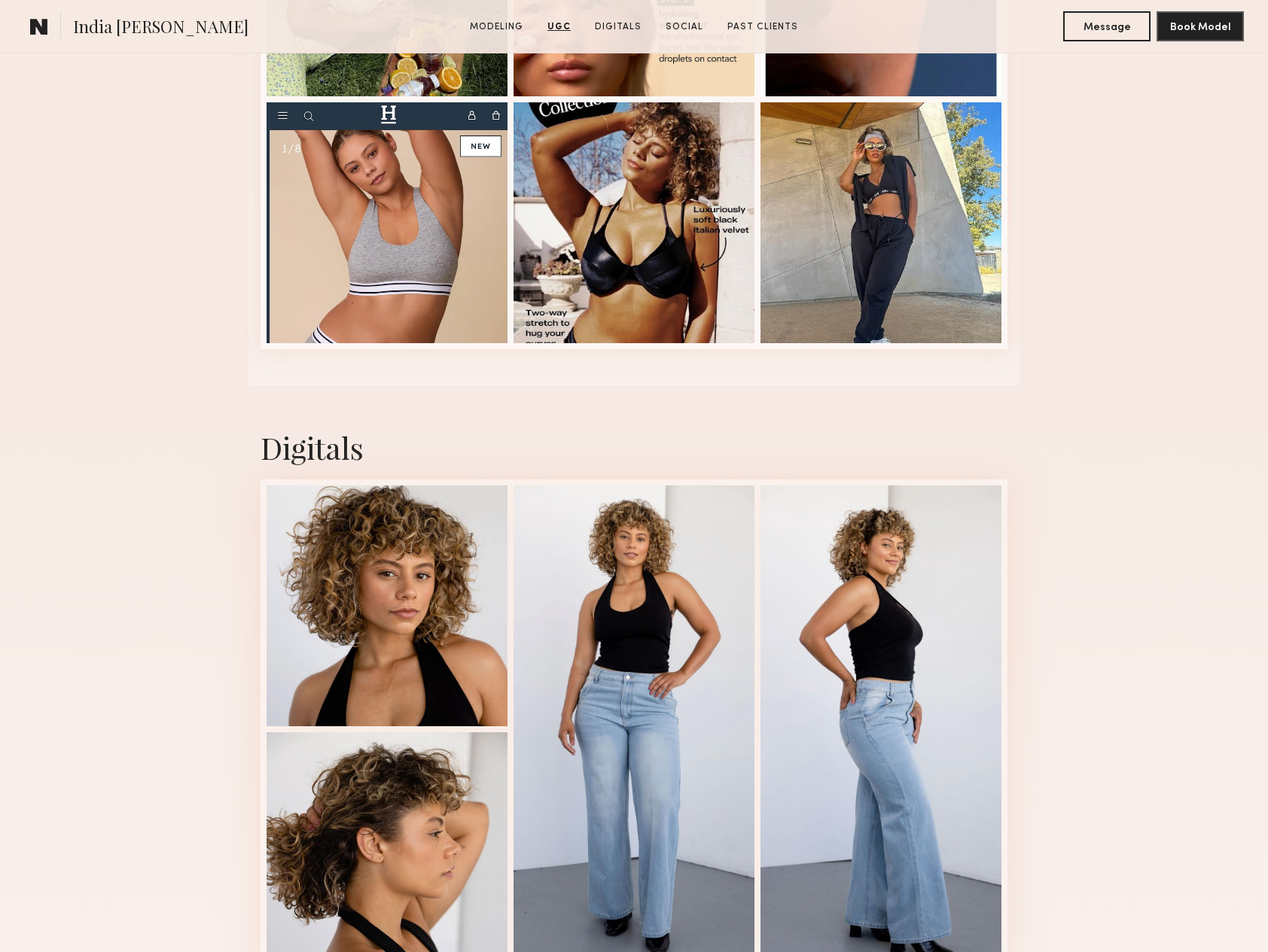
scroll to position [2750, 0]
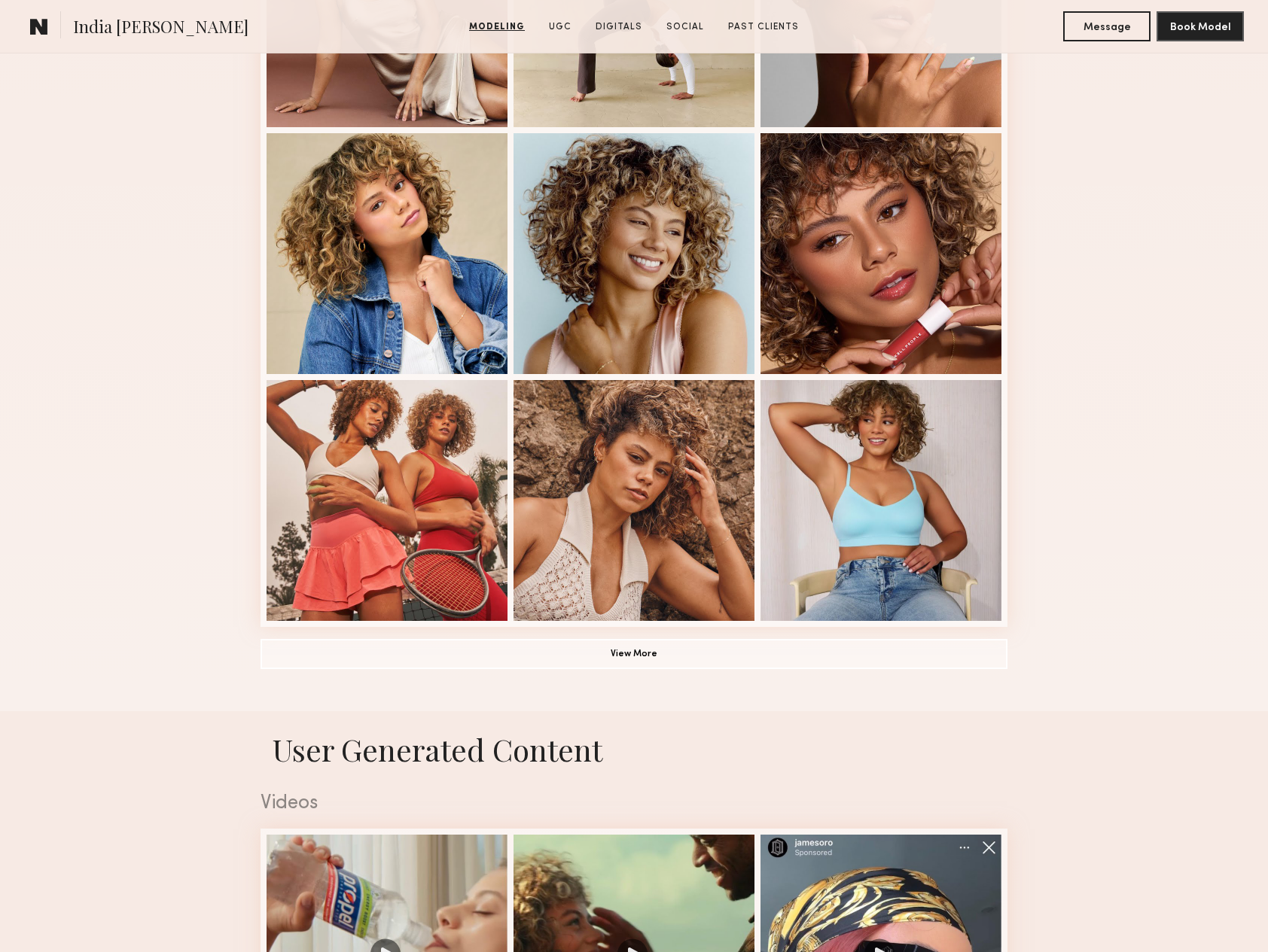
scroll to position [925, 0]
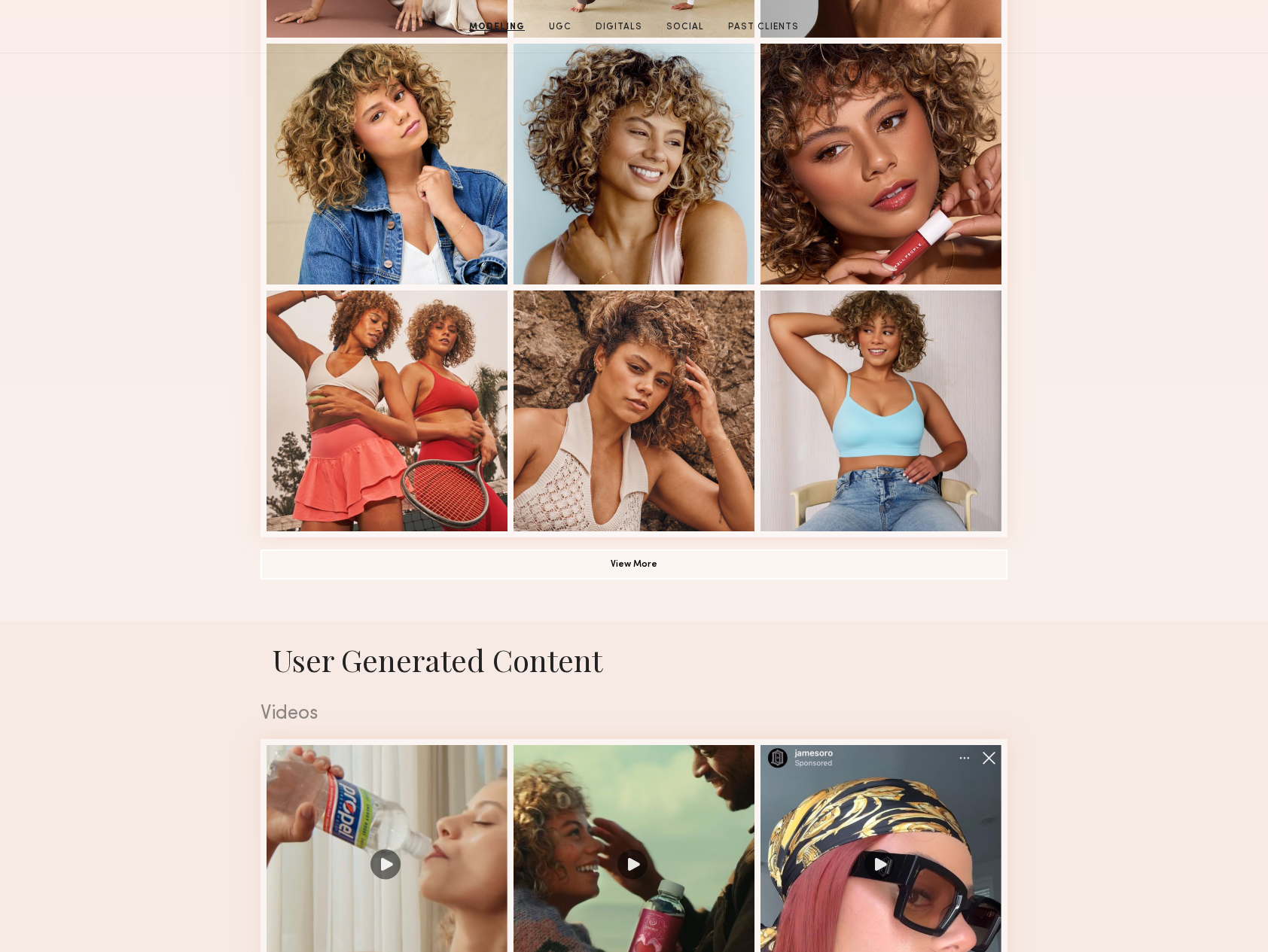
scroll to position [0, 0]
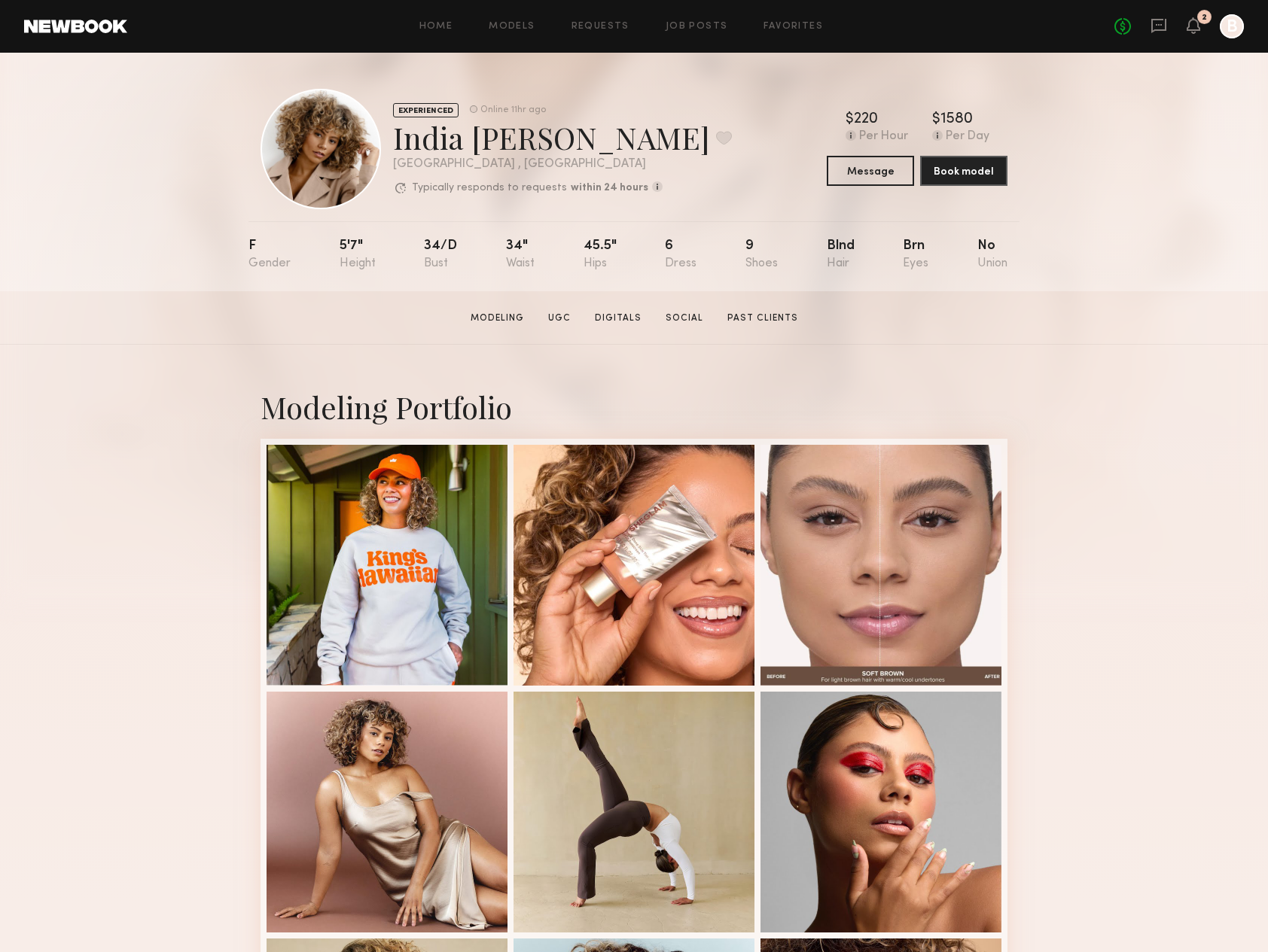
click at [152, 397] on div "Modeling Portfolio View More" at bounding box center [634, 930] width 1268 height 1172
drag, startPoint x: 1019, startPoint y: 251, endPoint x: 1002, endPoint y: 241, distance: 19.7
click at [1002, 241] on div "EXPERIENCED Online 11hr ago [PERSON_NAME] Favorite [GEOGRAPHIC_DATA] , [GEOGRAP…" at bounding box center [634, 171] width 1268 height 238
click at [1196, 22] on icon at bounding box center [1193, 25] width 12 height 10
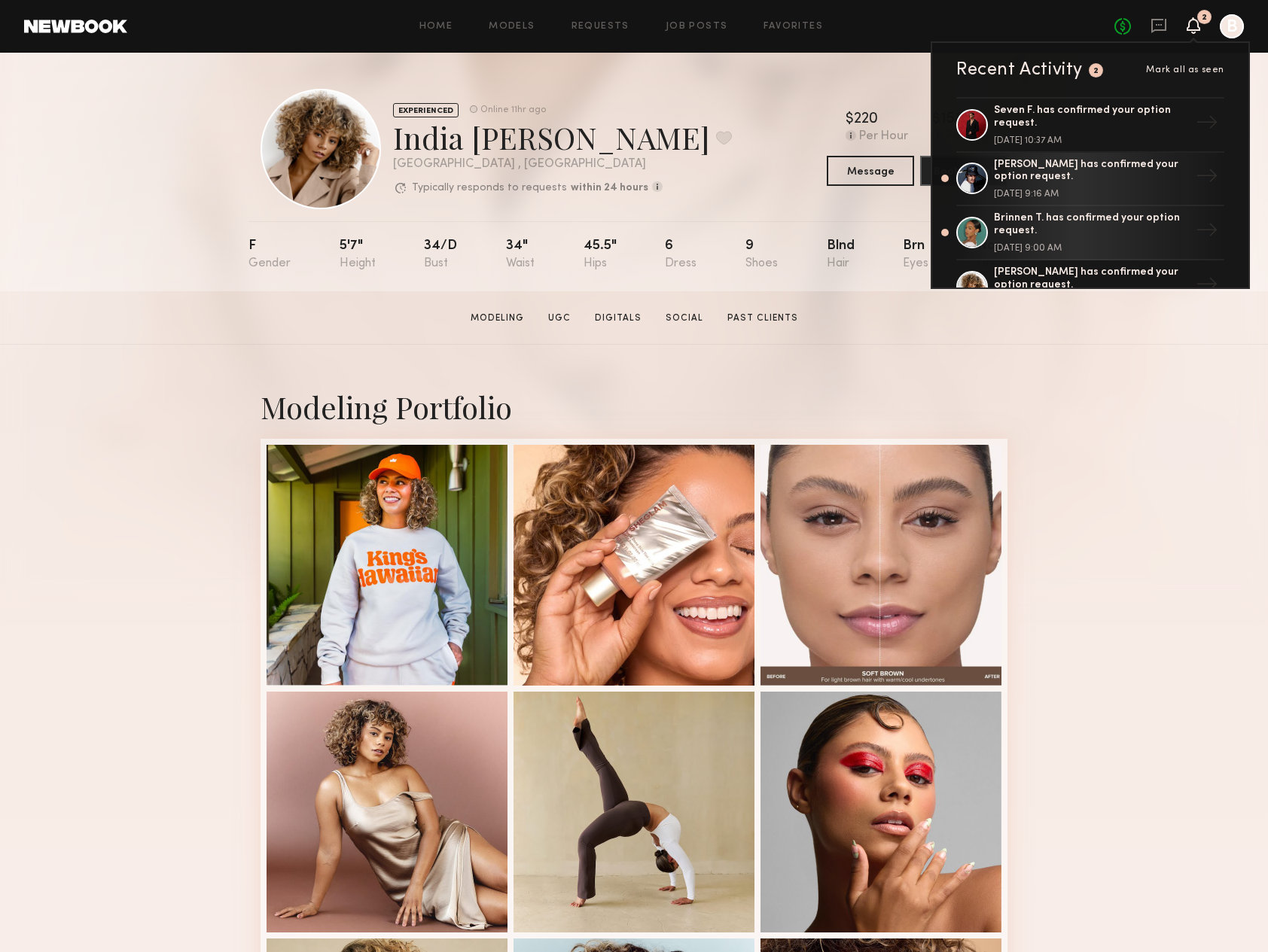
click at [1196, 22] on icon at bounding box center [1193, 25] width 12 height 10
click at [125, 150] on div "EXPERIENCED Online 11hr ago India Rae H. Favorite Los Angeles , CA Typically re…" at bounding box center [634, 171] width 1268 height 238
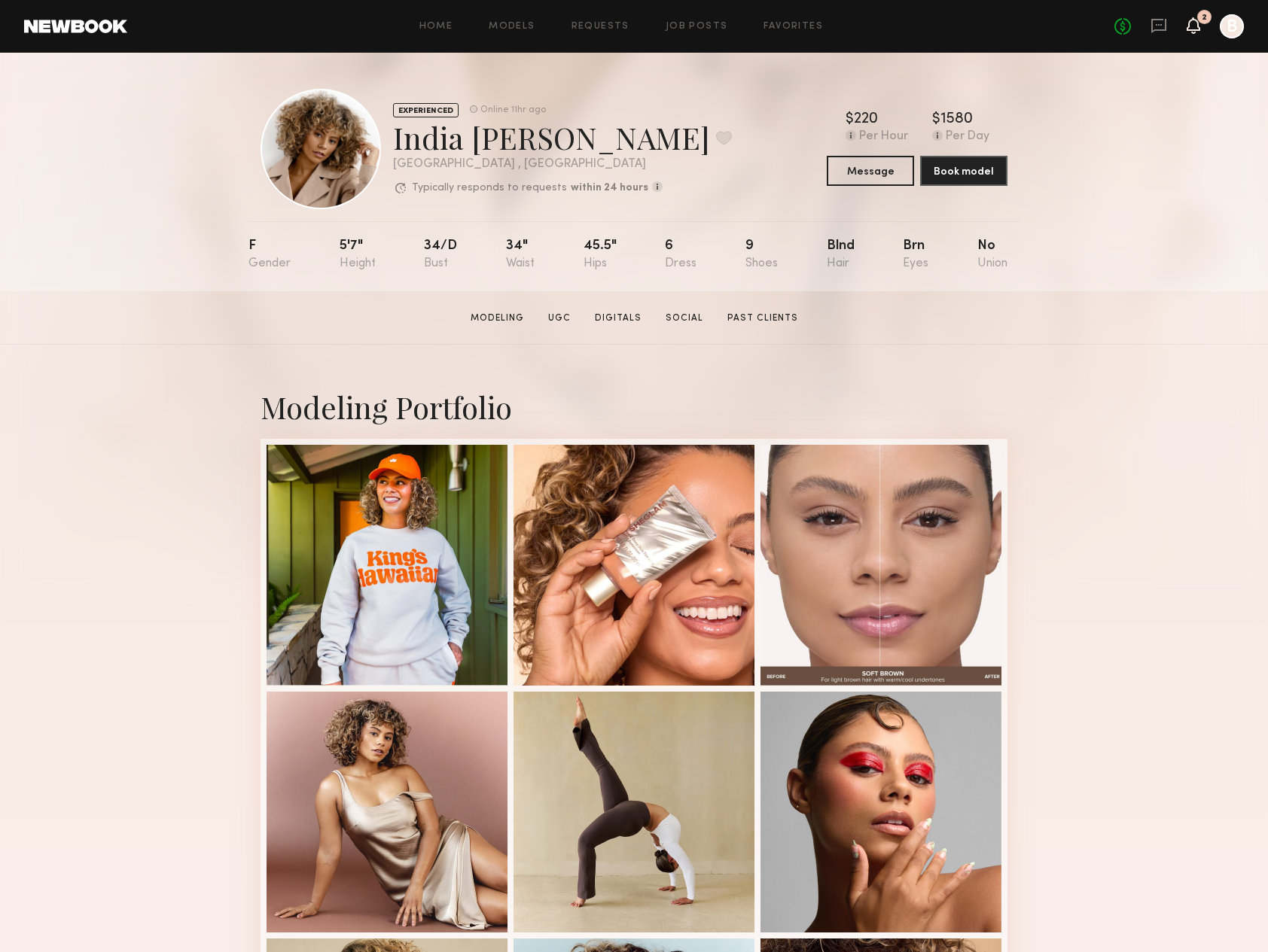
click at [1189, 21] on icon at bounding box center [1193, 25] width 12 height 10
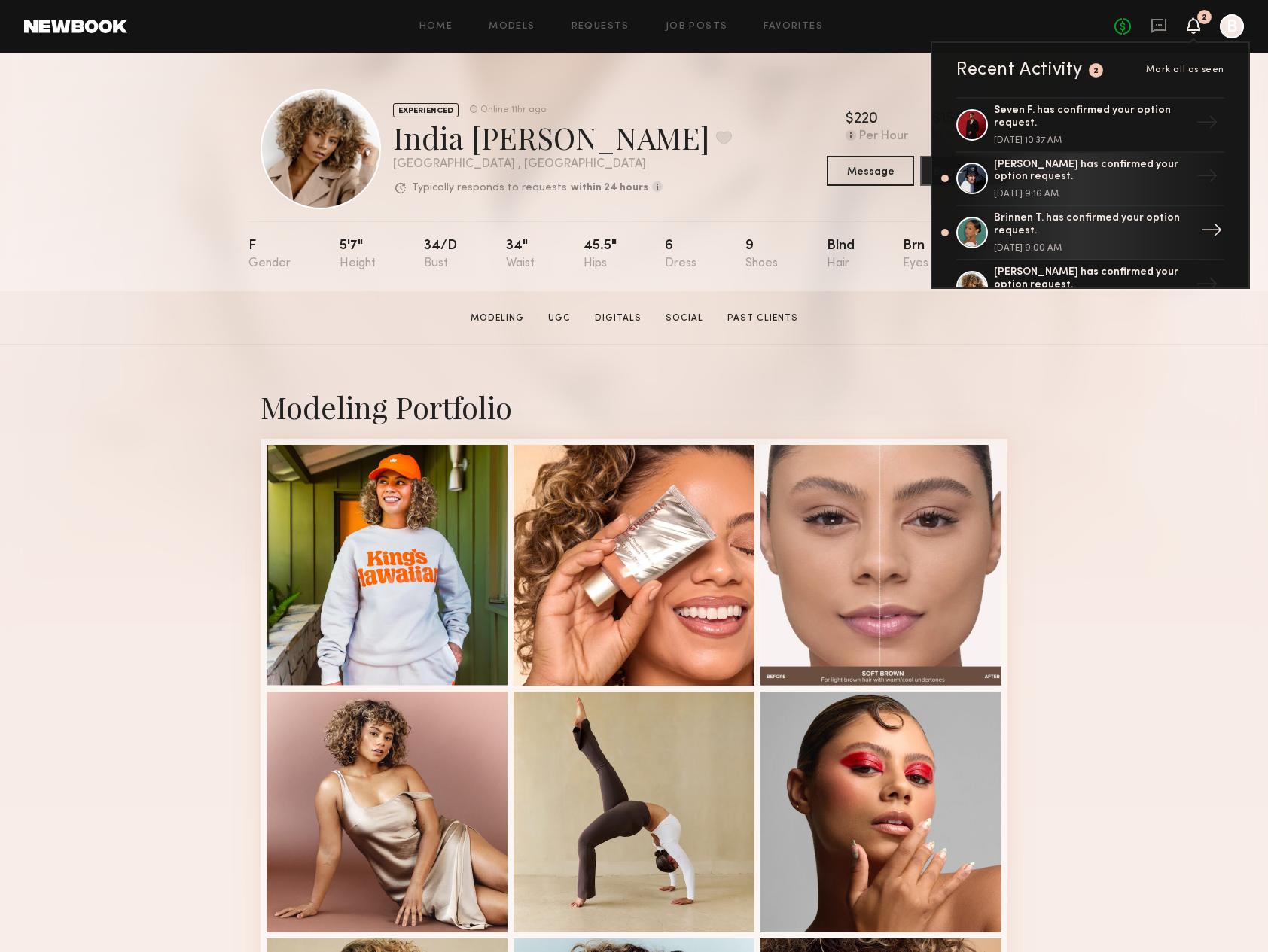
click at [1164, 227] on div "Brinnen T. has confirmed your option request." at bounding box center [1091, 225] width 195 height 26
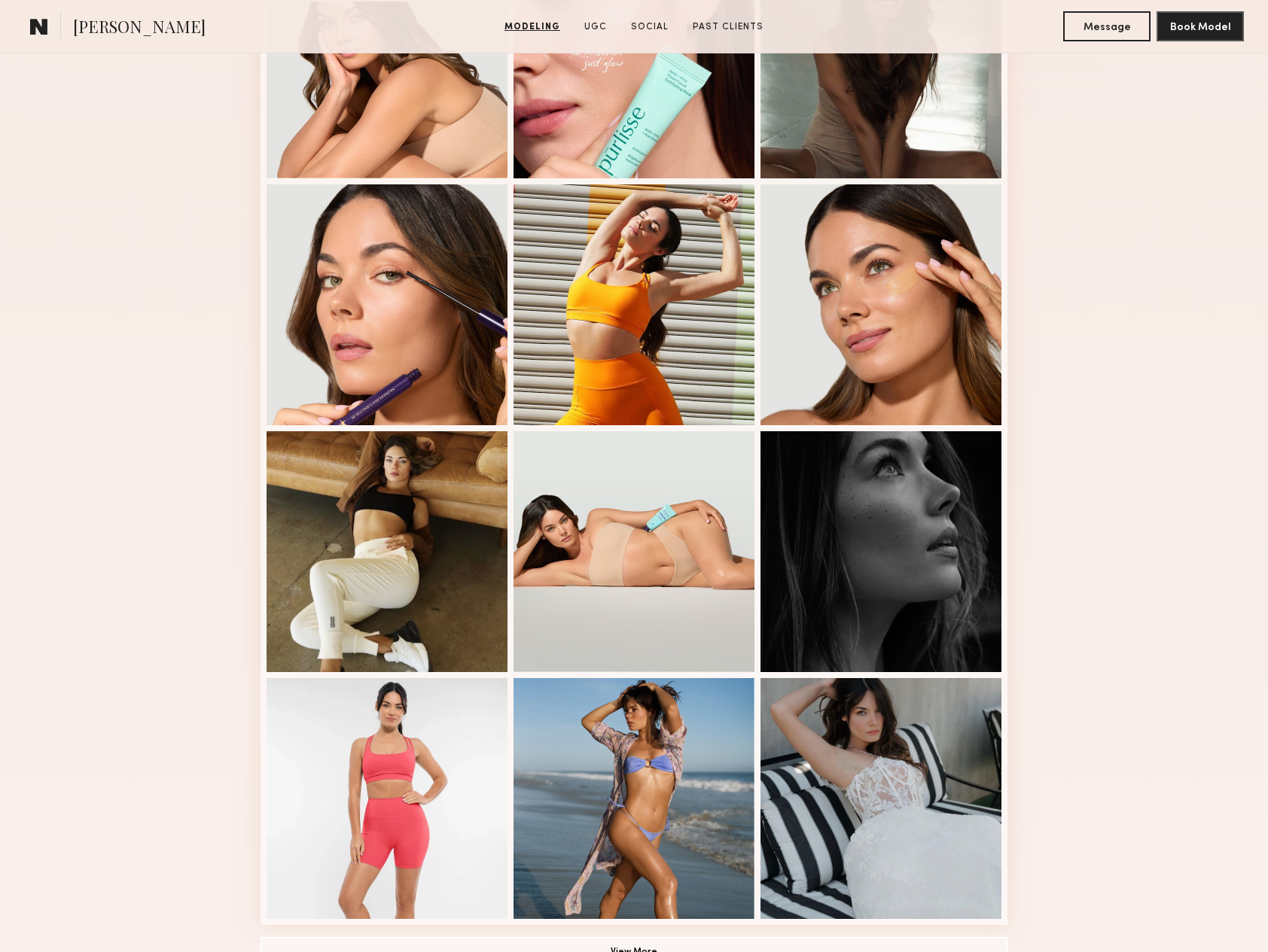
scroll to position [517, 0]
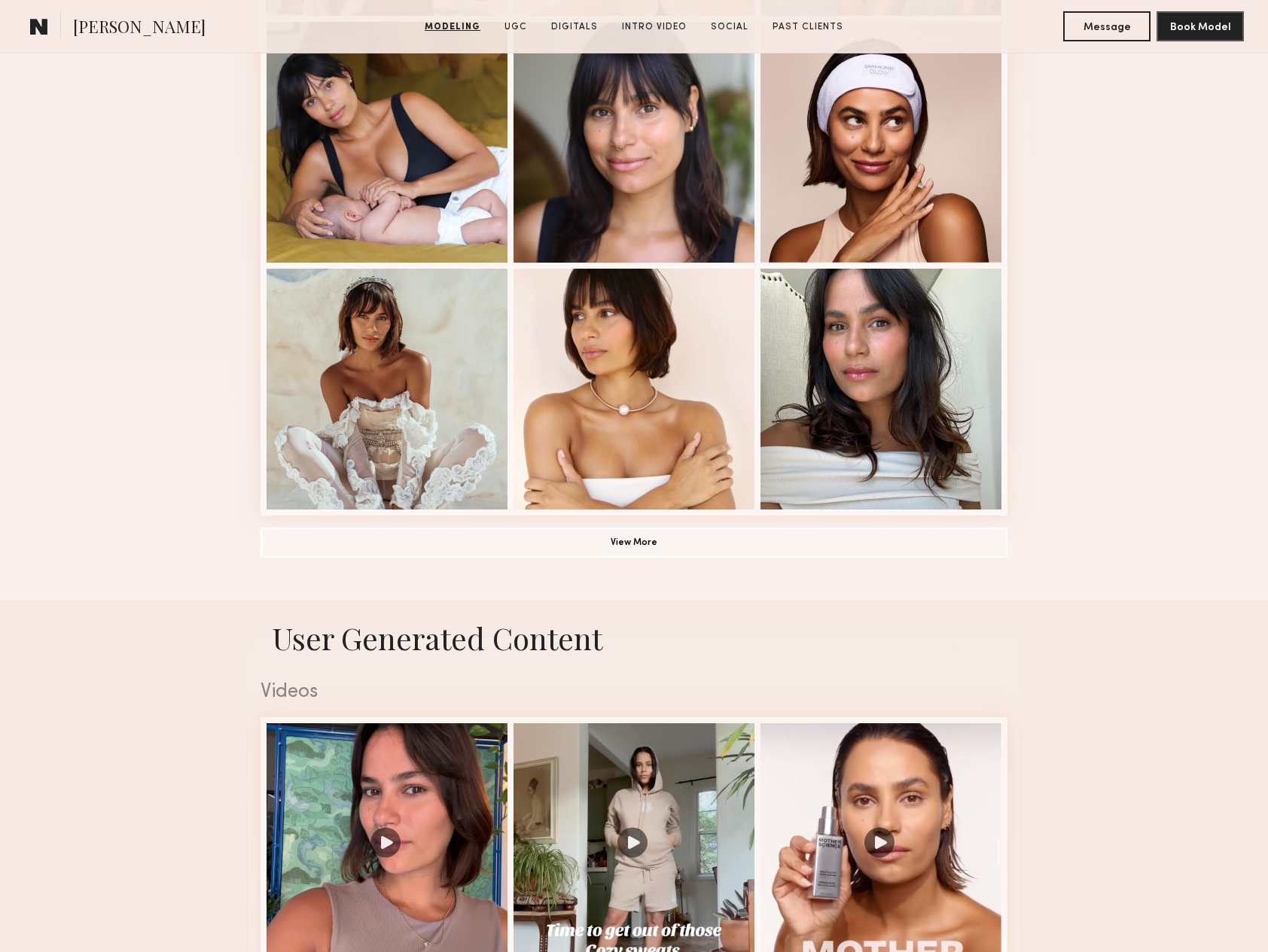
scroll to position [607, 0]
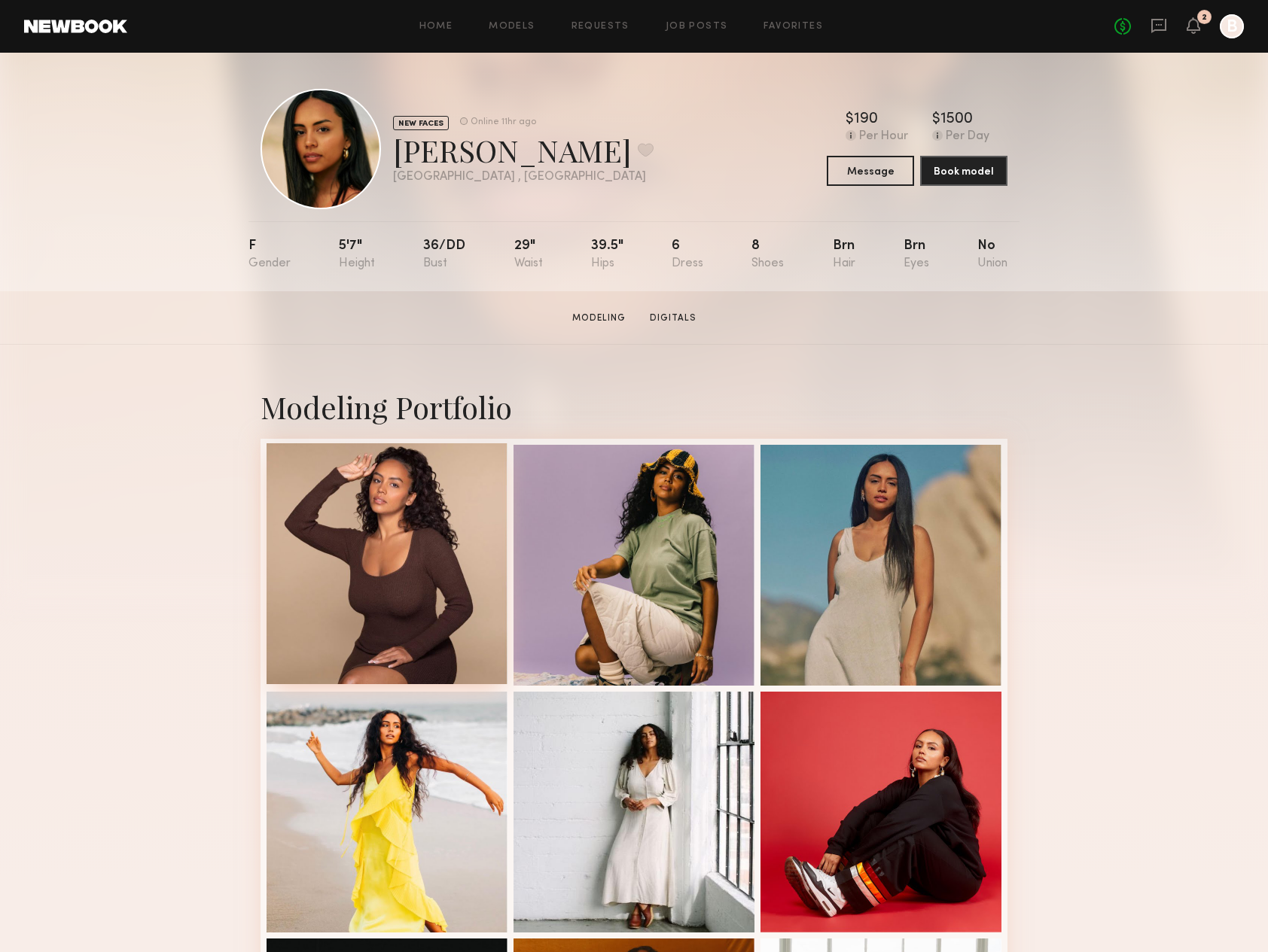
click at [388, 598] on div at bounding box center [387, 564] width 241 height 241
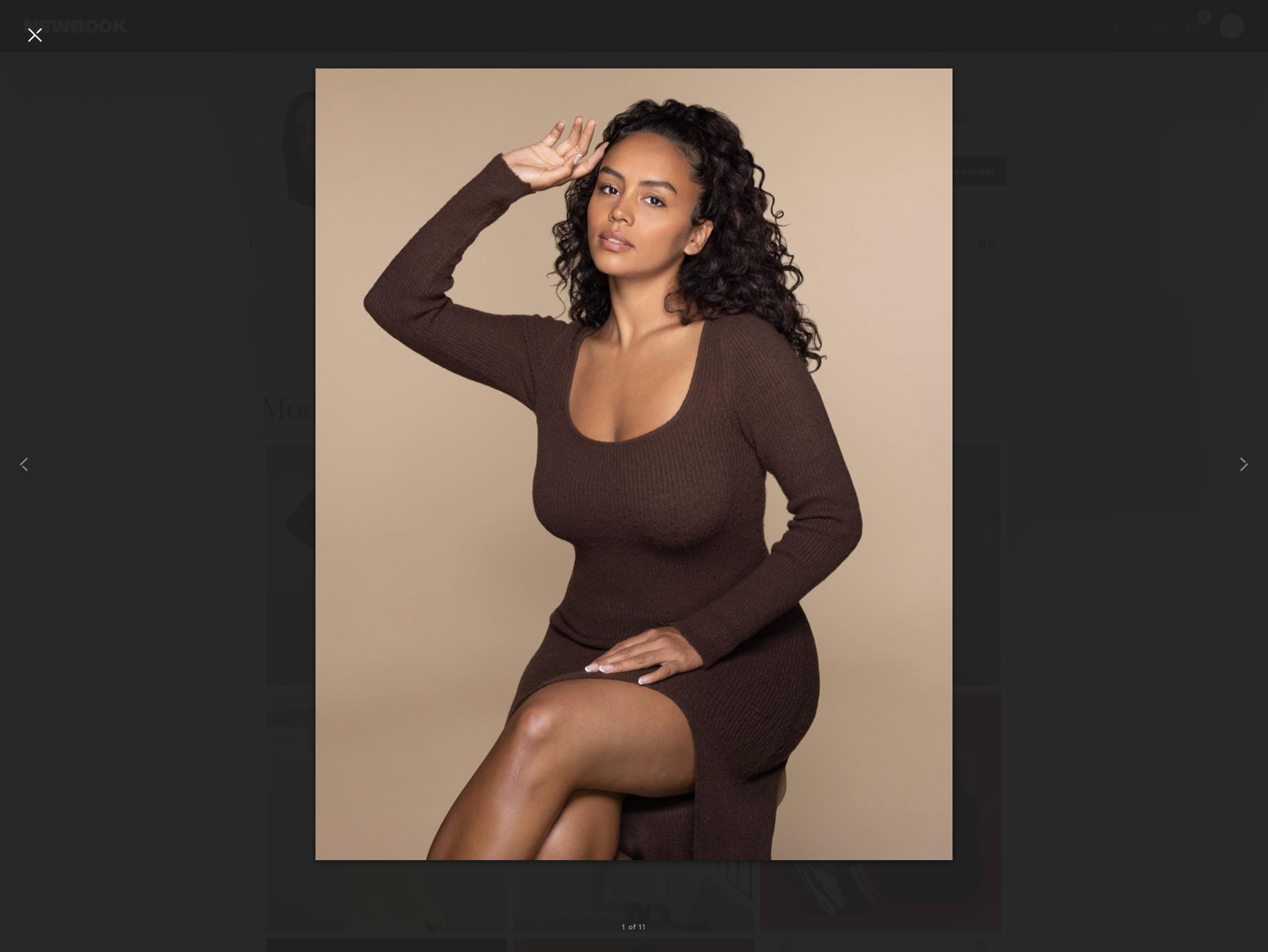
click at [136, 131] on div at bounding box center [634, 464] width 1268 height 880
click at [30, 28] on div at bounding box center [34, 34] width 24 height 24
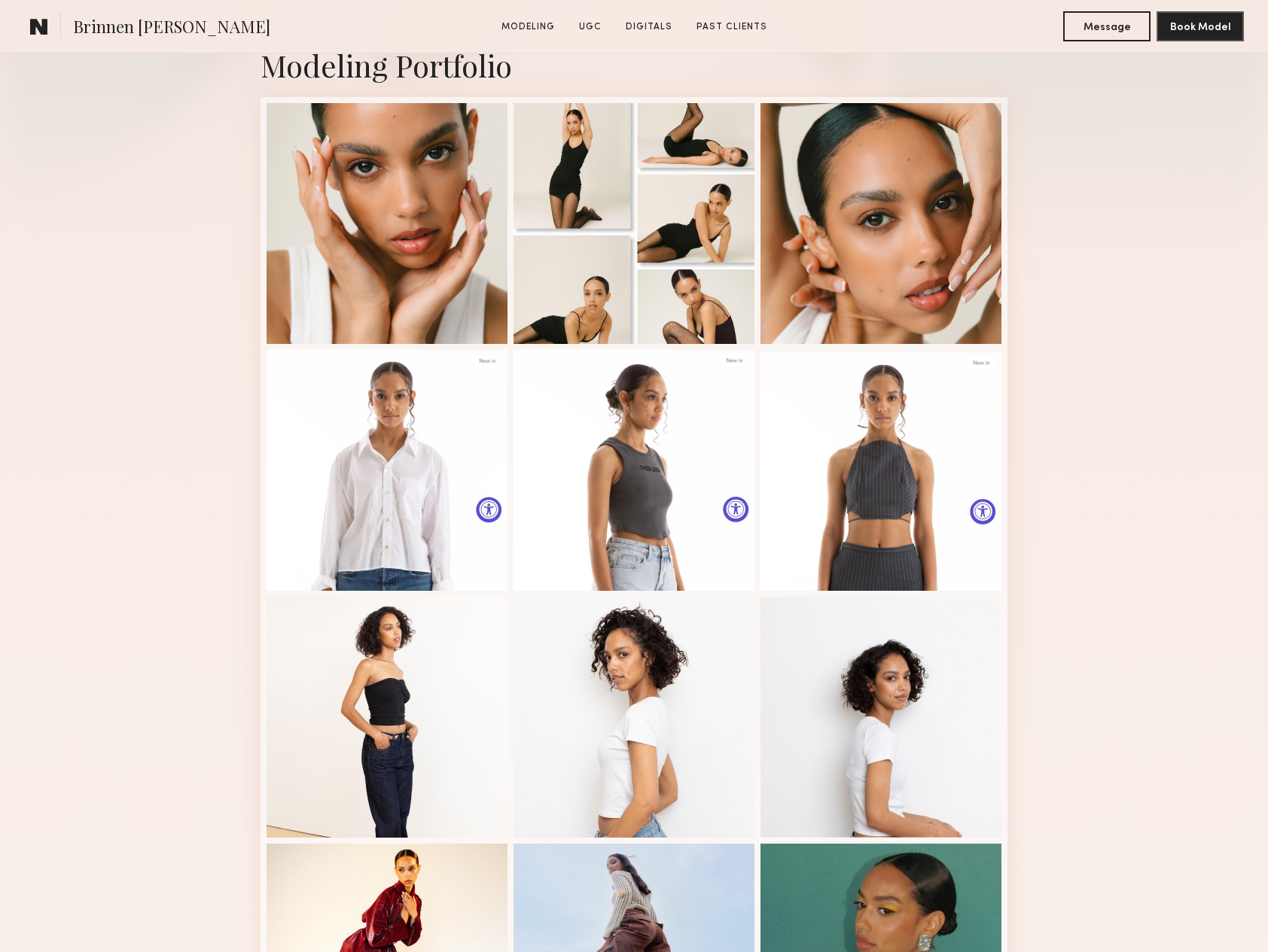
scroll to position [480, 0]
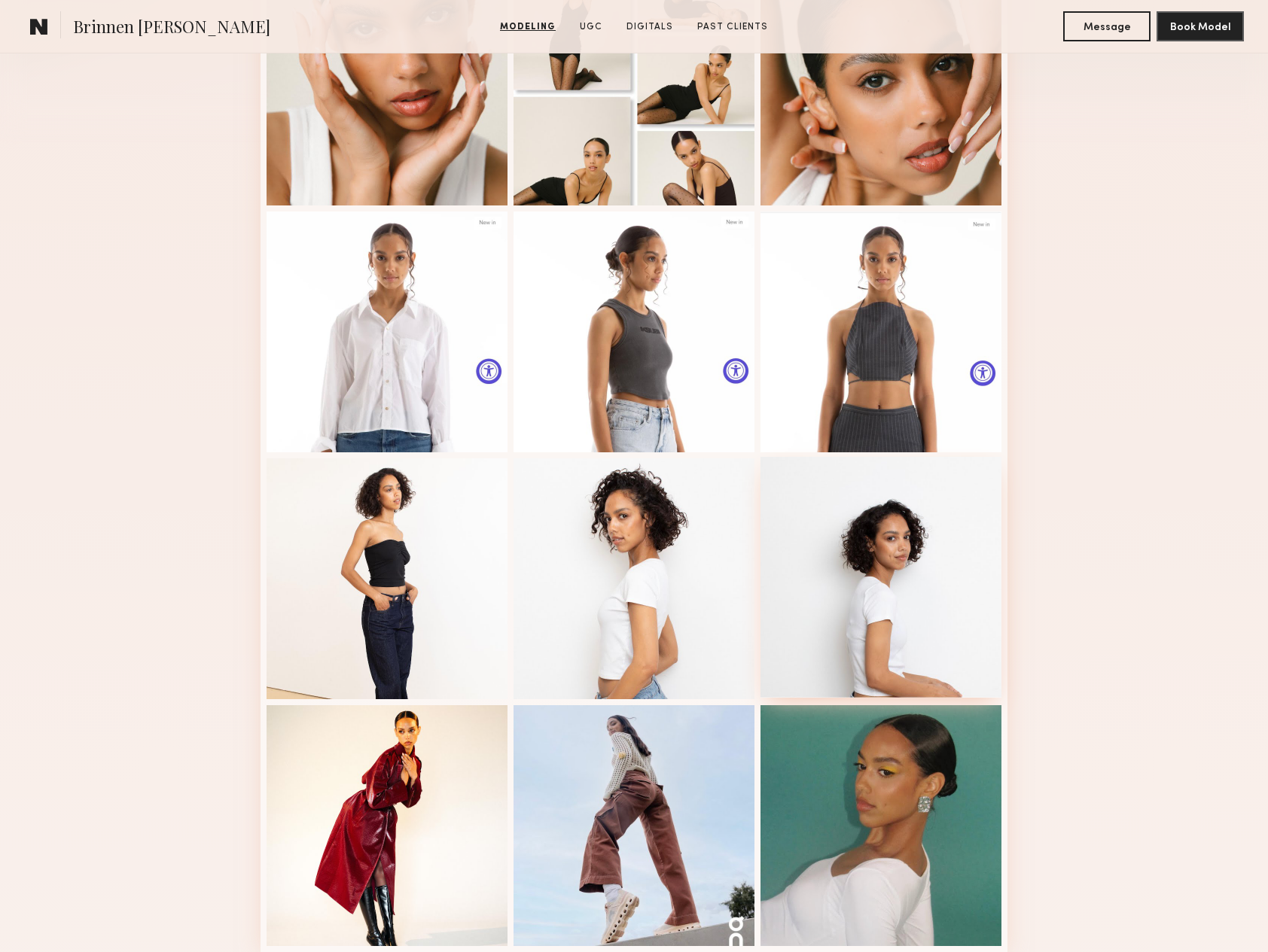
click at [888, 609] on div at bounding box center [881, 577] width 241 height 241
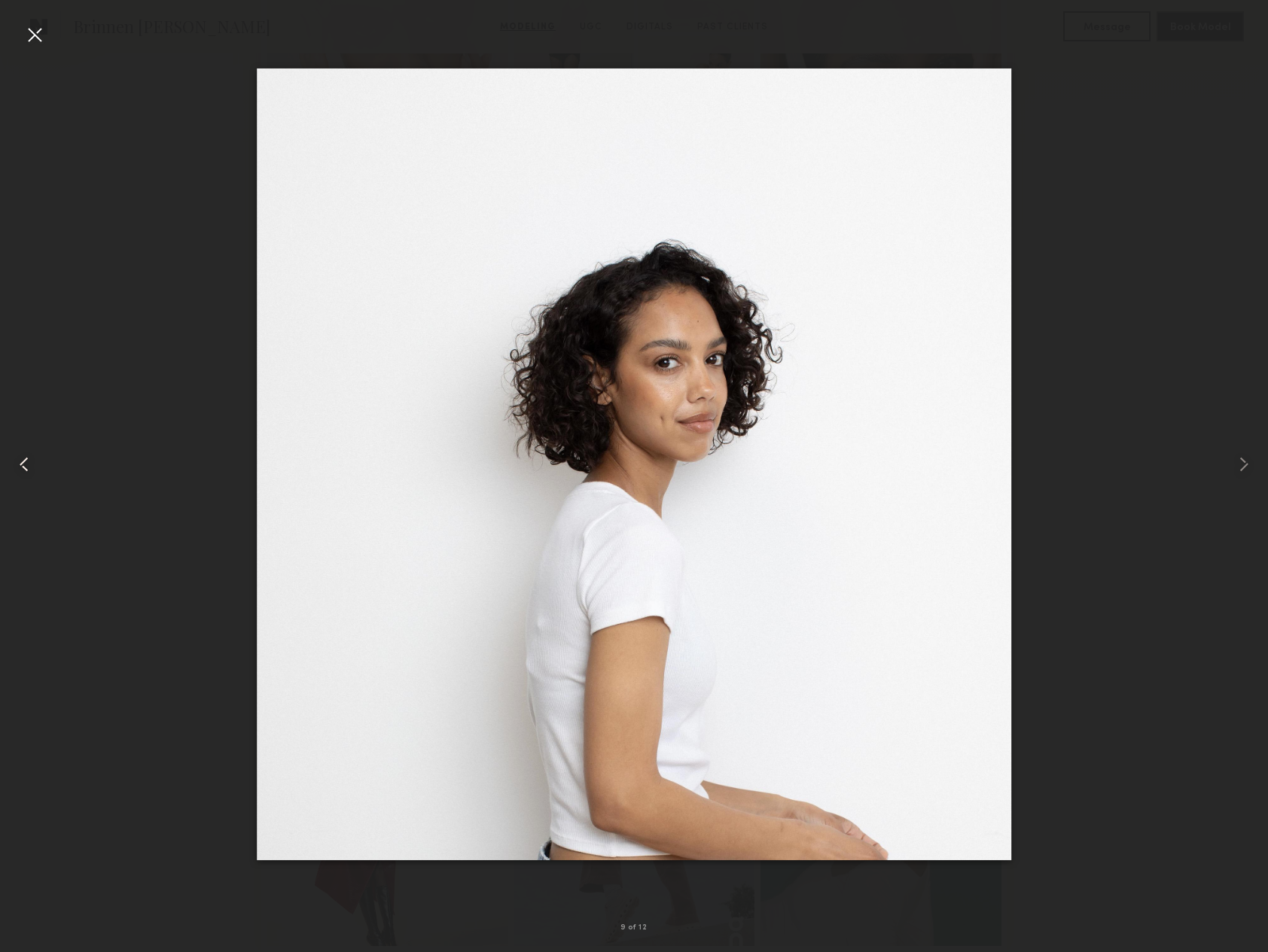
click at [34, 35] on div at bounding box center [34, 34] width 24 height 24
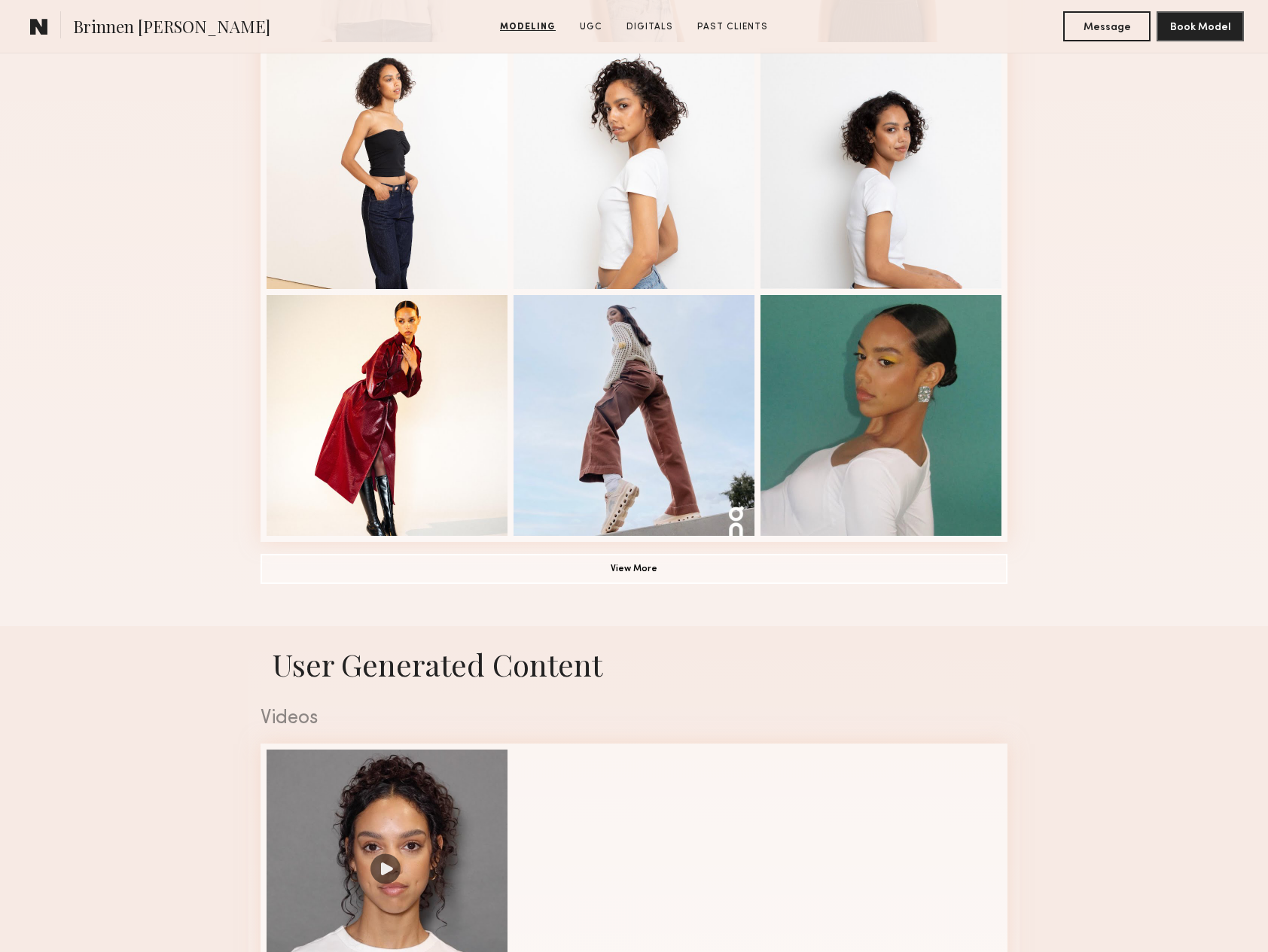
scroll to position [246, 0]
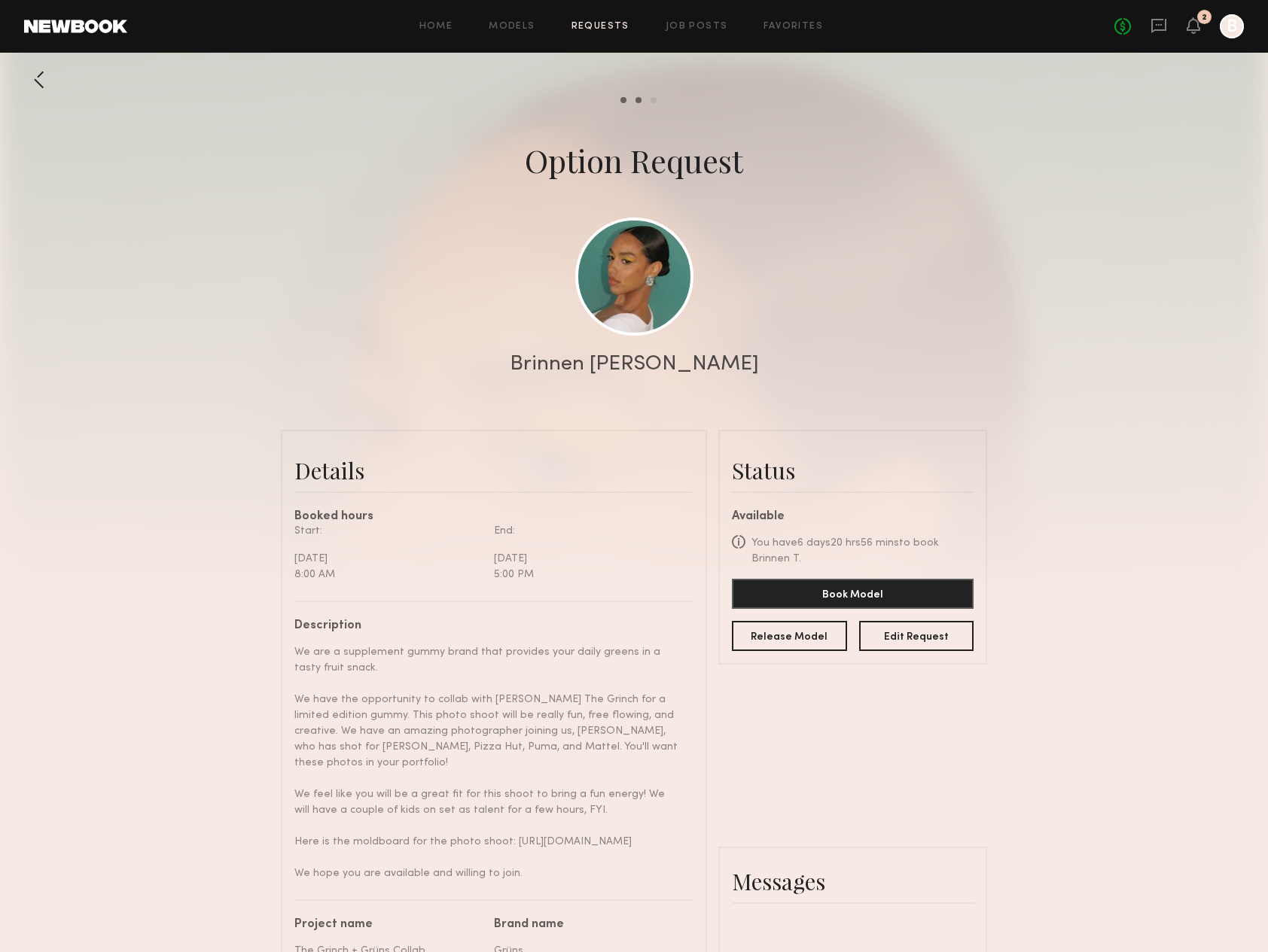
click at [1208, 22] on div "No fees up to $5,000 2 B" at bounding box center [1179, 26] width 129 height 24
click at [1199, 30] on div "No fees up to $5,000 2 B" at bounding box center [1179, 26] width 129 height 24
click at [1194, 24] on icon at bounding box center [1193, 25] width 12 height 10
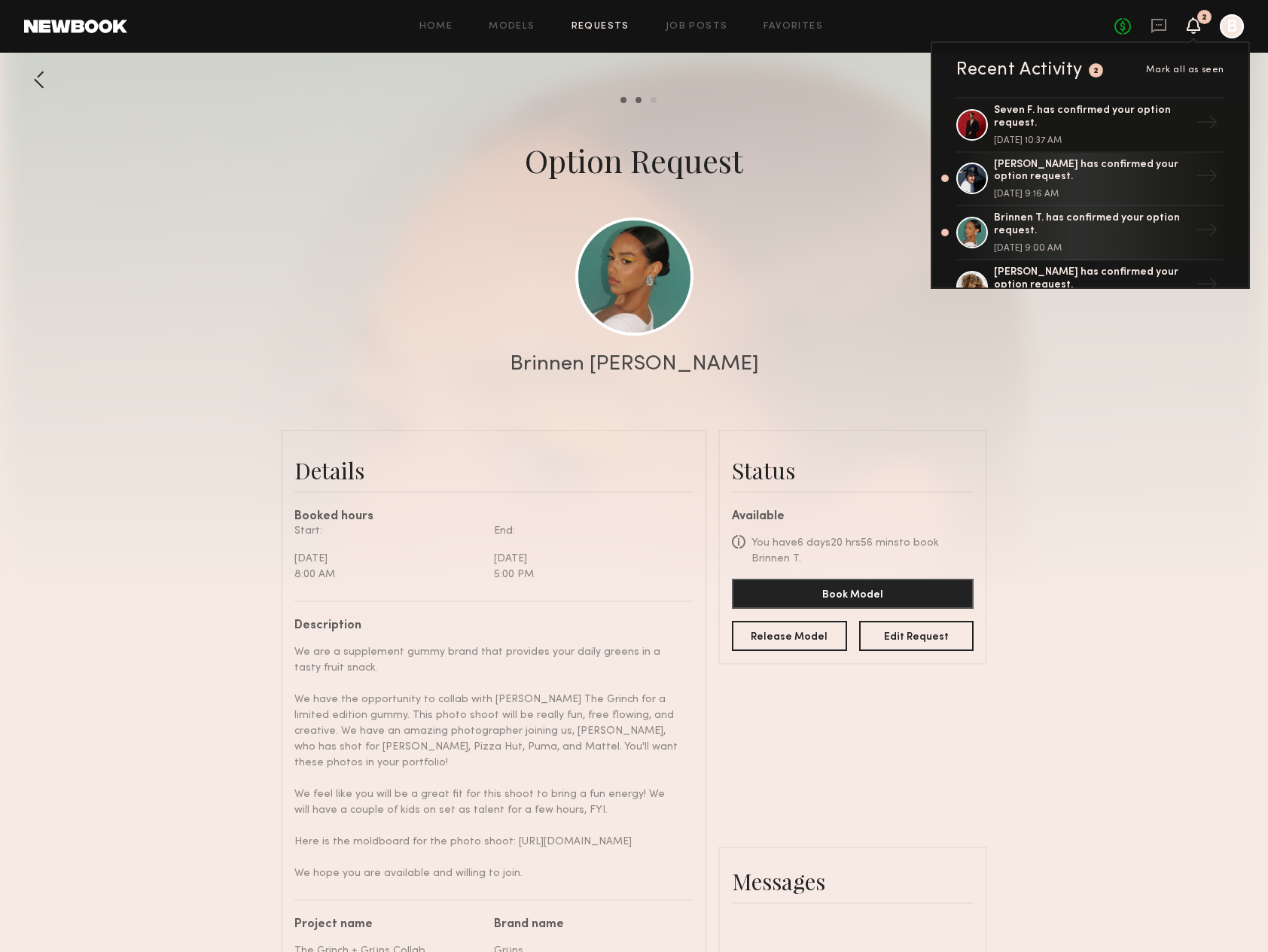
click at [1182, 69] on span "Mark all as seen" at bounding box center [1185, 69] width 78 height 9
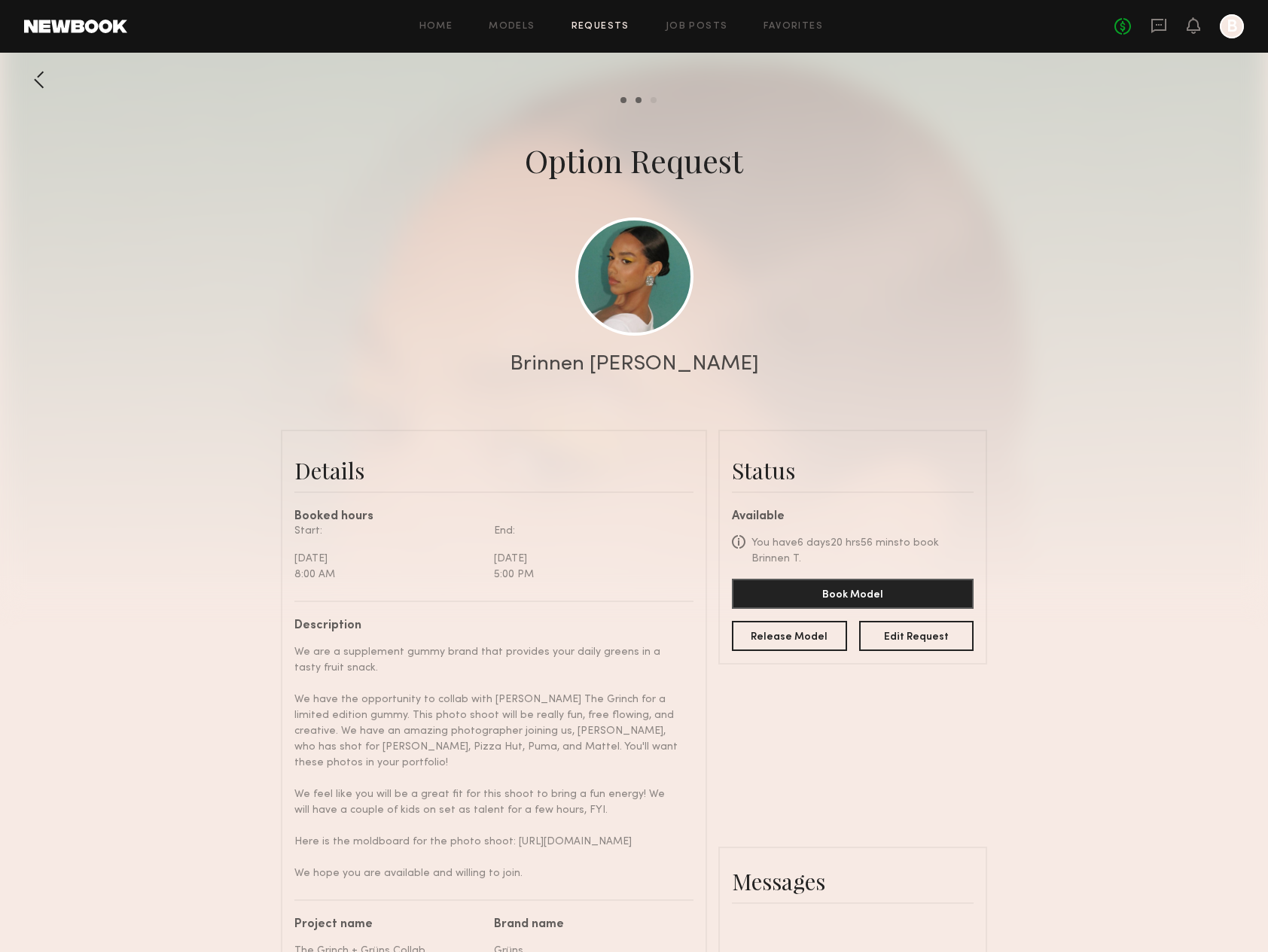
click at [601, 32] on div "Home Models Requests Job Posts Favorites Sign Out No fees up to $5,000 B" at bounding box center [686, 26] width 1116 height 24
click at [601, 27] on link "Requests" at bounding box center [601, 26] width 58 height 10
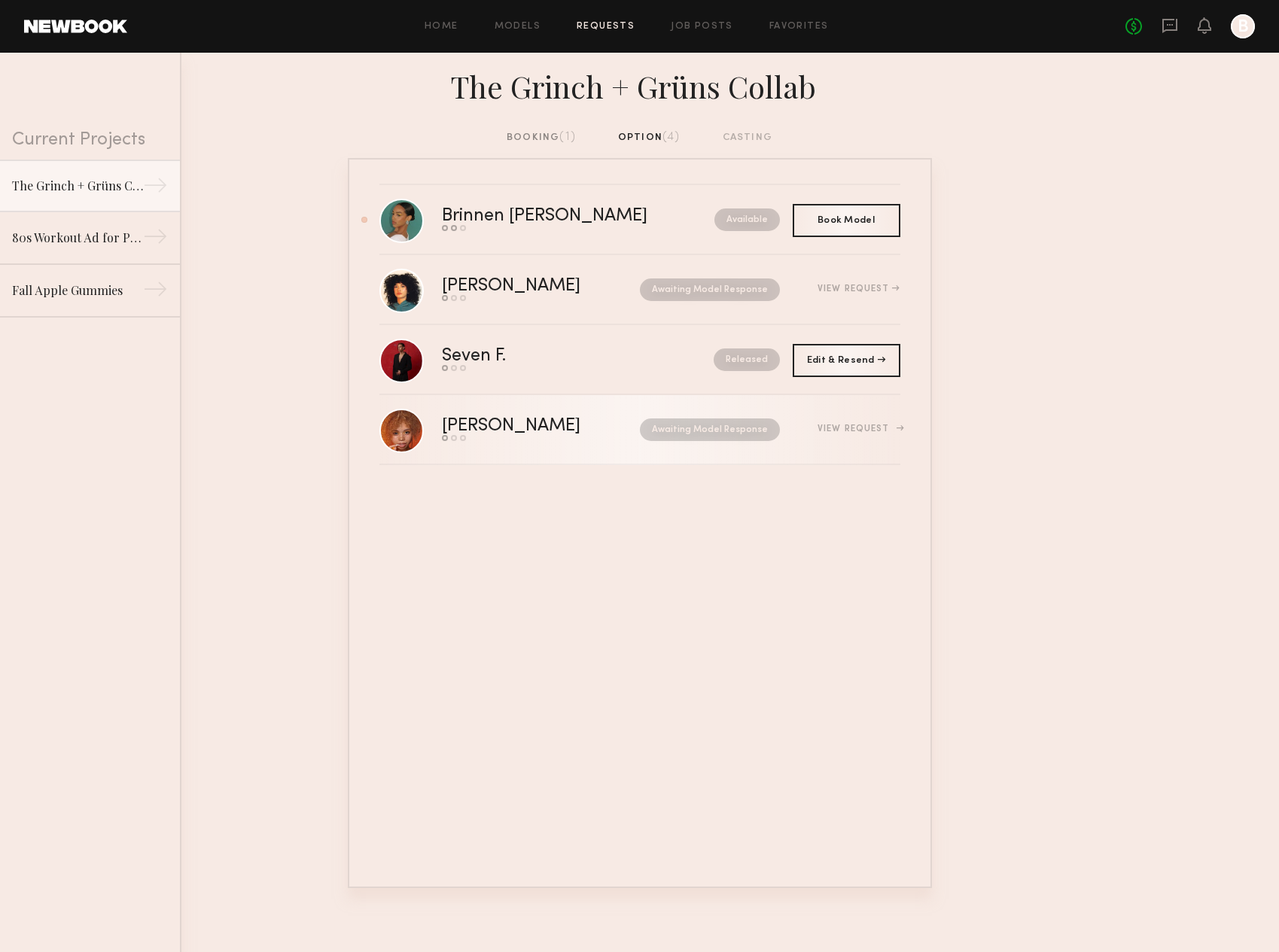
click at [524, 440] on div "Send request Model response Book model" at bounding box center [525, 439] width 168 height 6
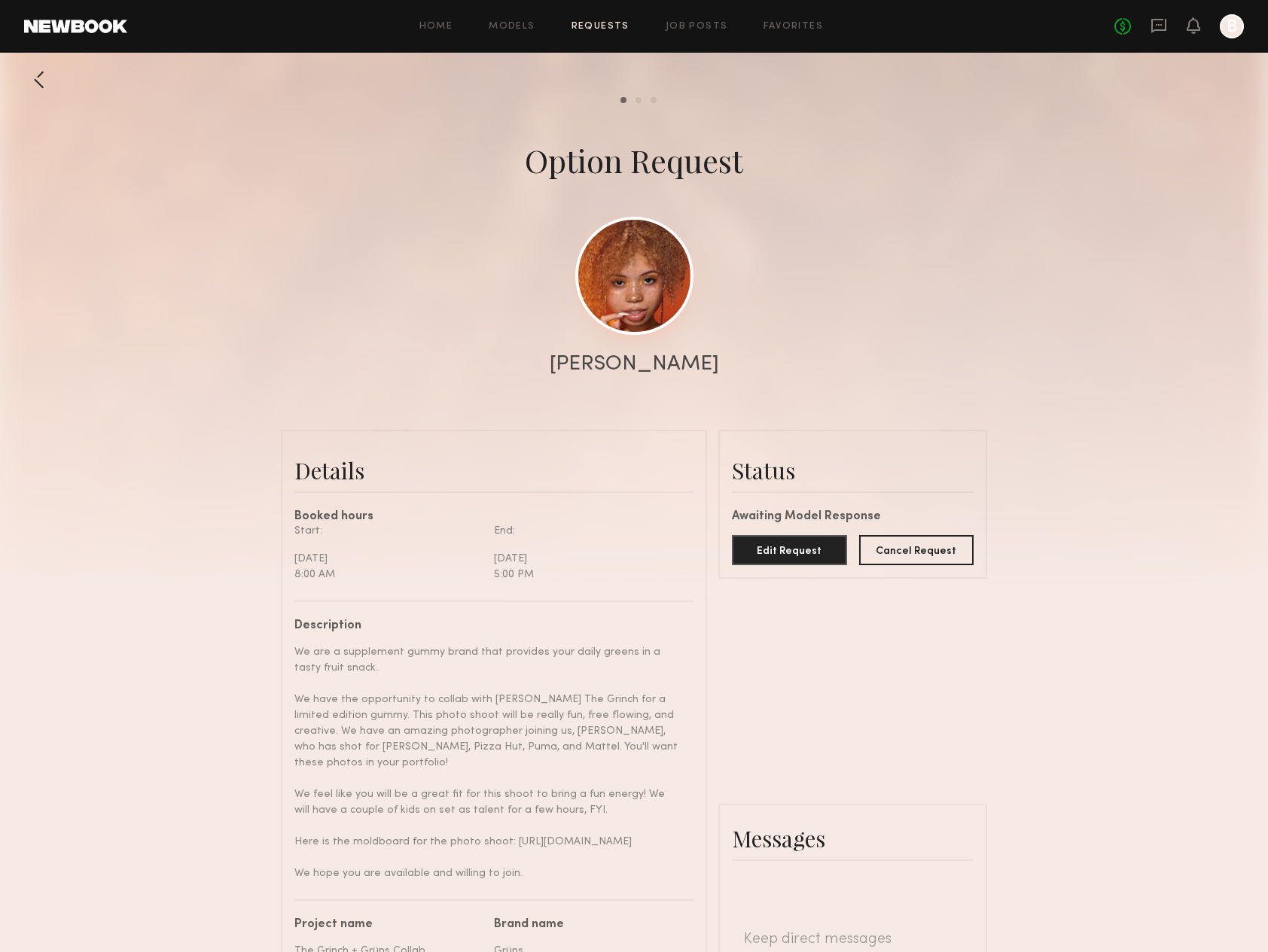
click at [639, 291] on link at bounding box center [634, 276] width 118 height 118
click at [46, 81] on div at bounding box center [39, 80] width 30 height 30
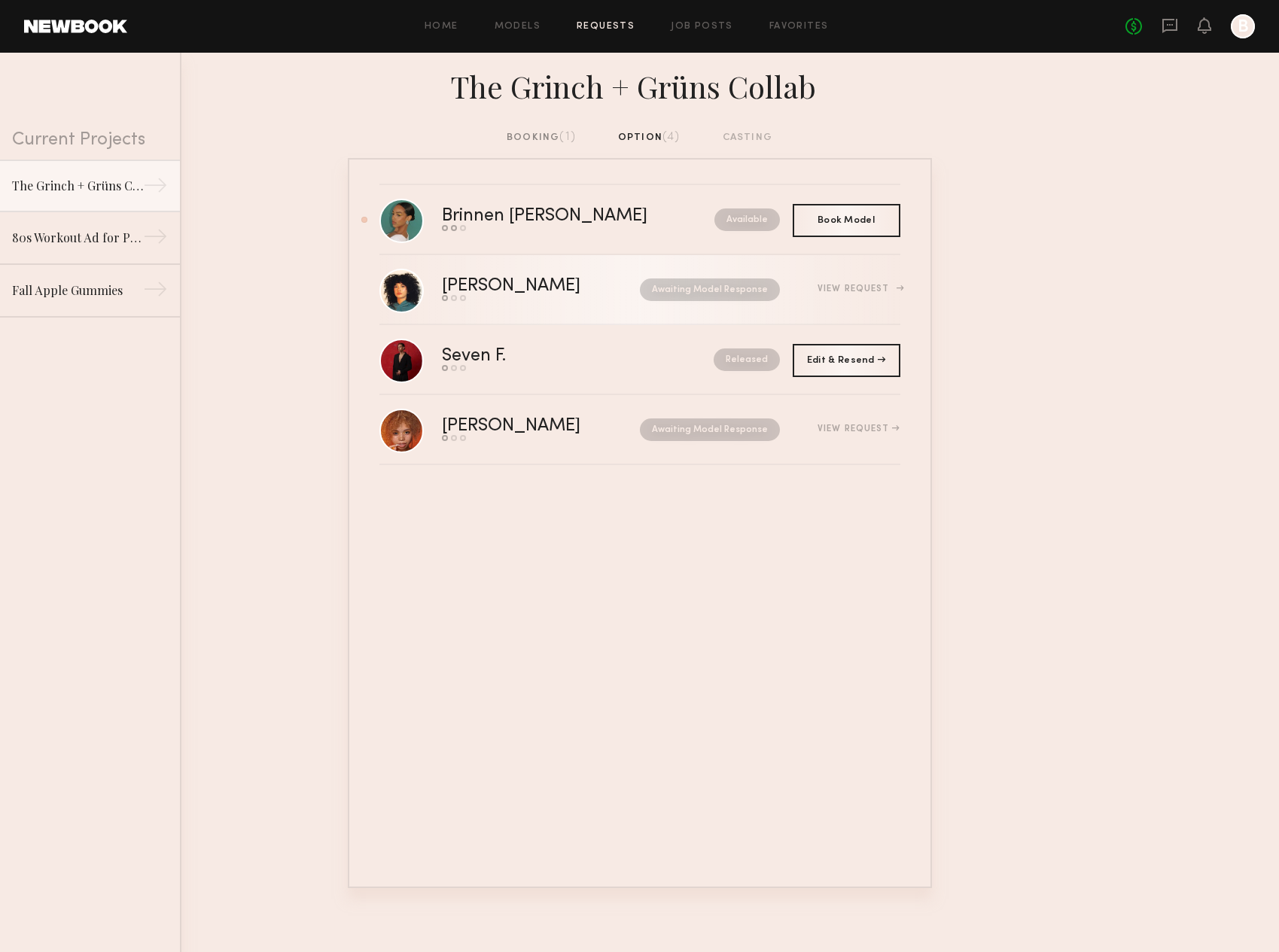
click at [532, 289] on div "Lua J." at bounding box center [525, 286] width 168 height 18
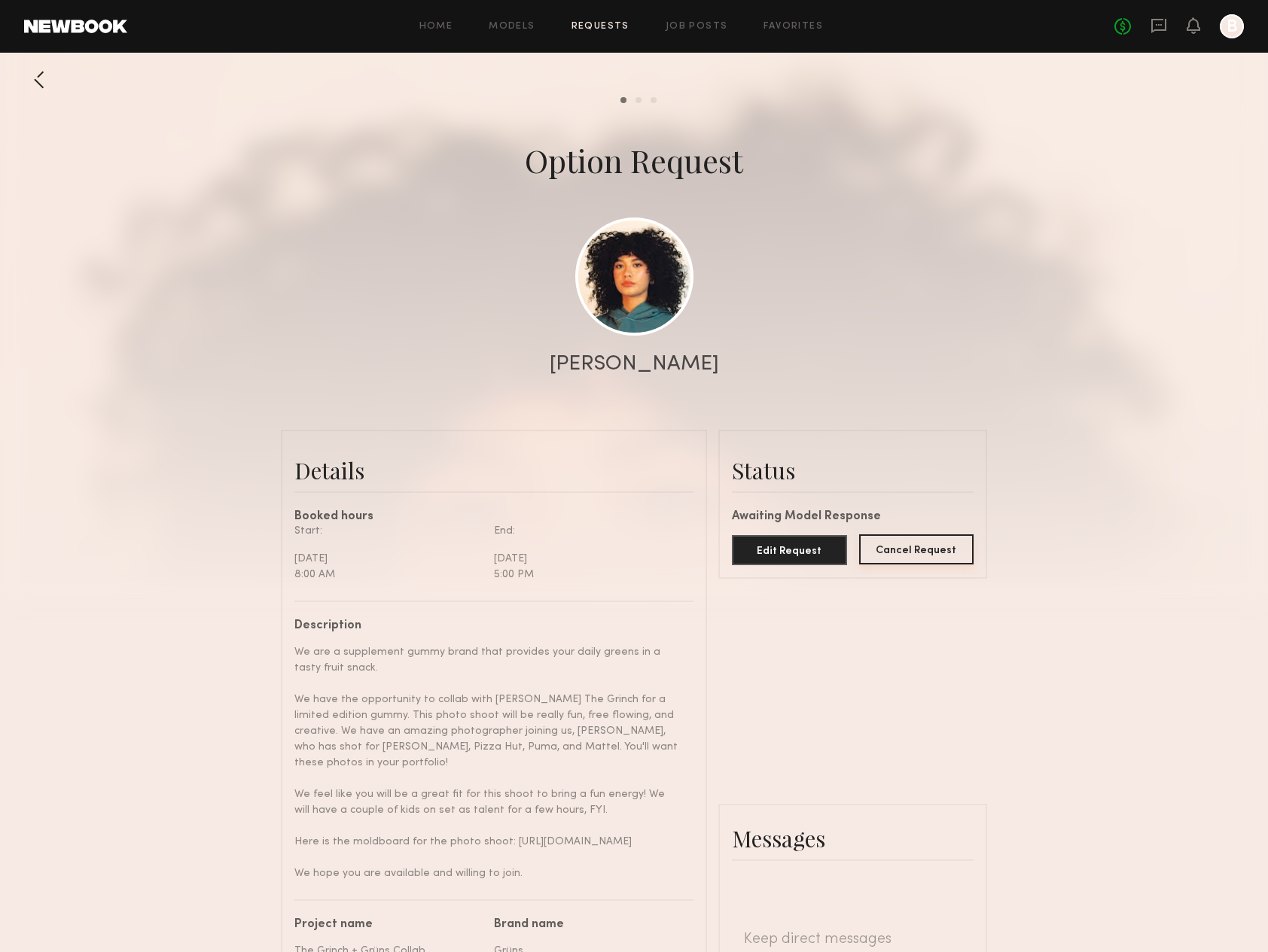
click at [903, 552] on button "Cancel Request" at bounding box center [916, 549] width 115 height 30
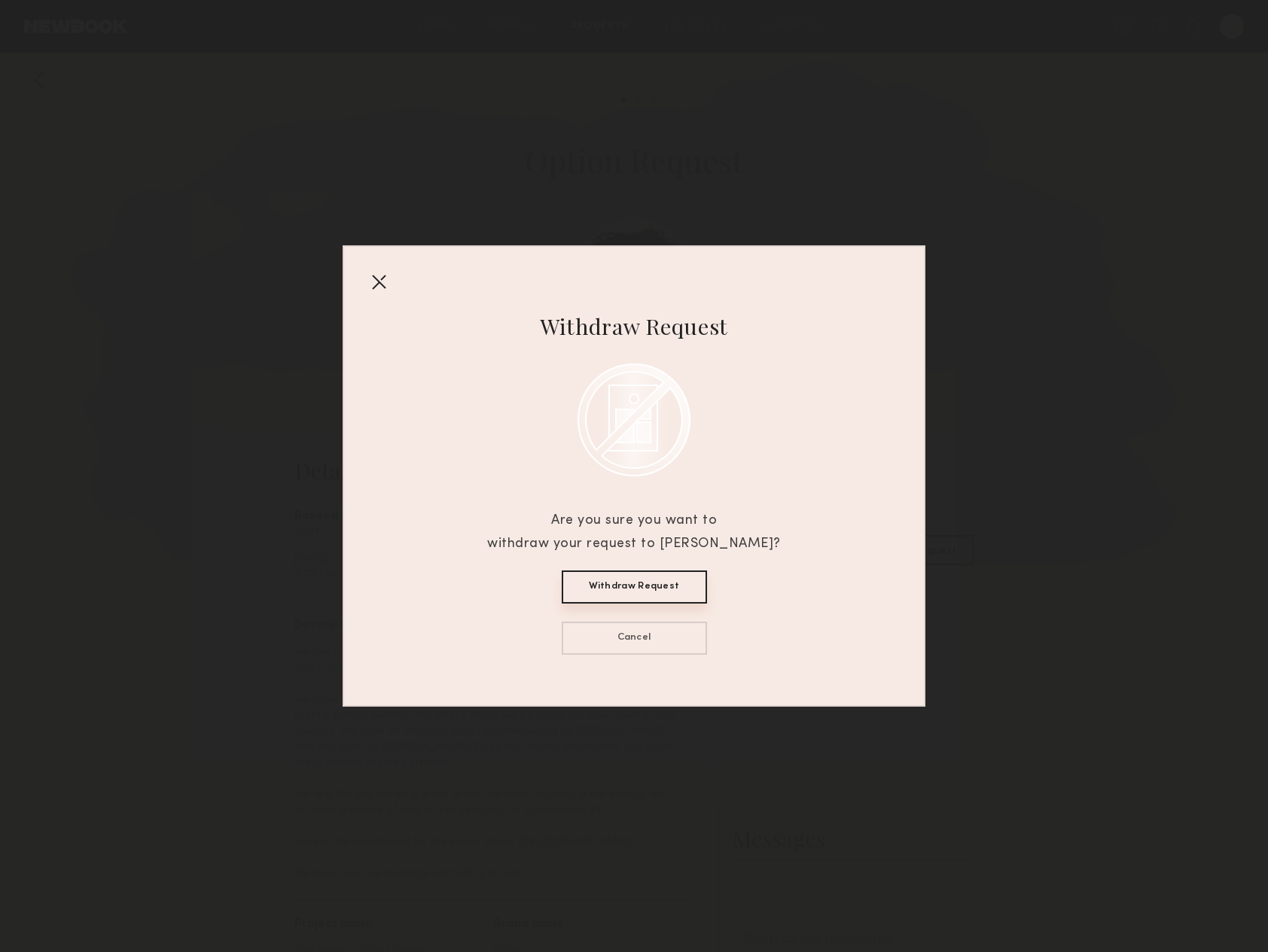
click at [657, 590] on button "Withdraw Request" at bounding box center [634, 588] width 145 height 33
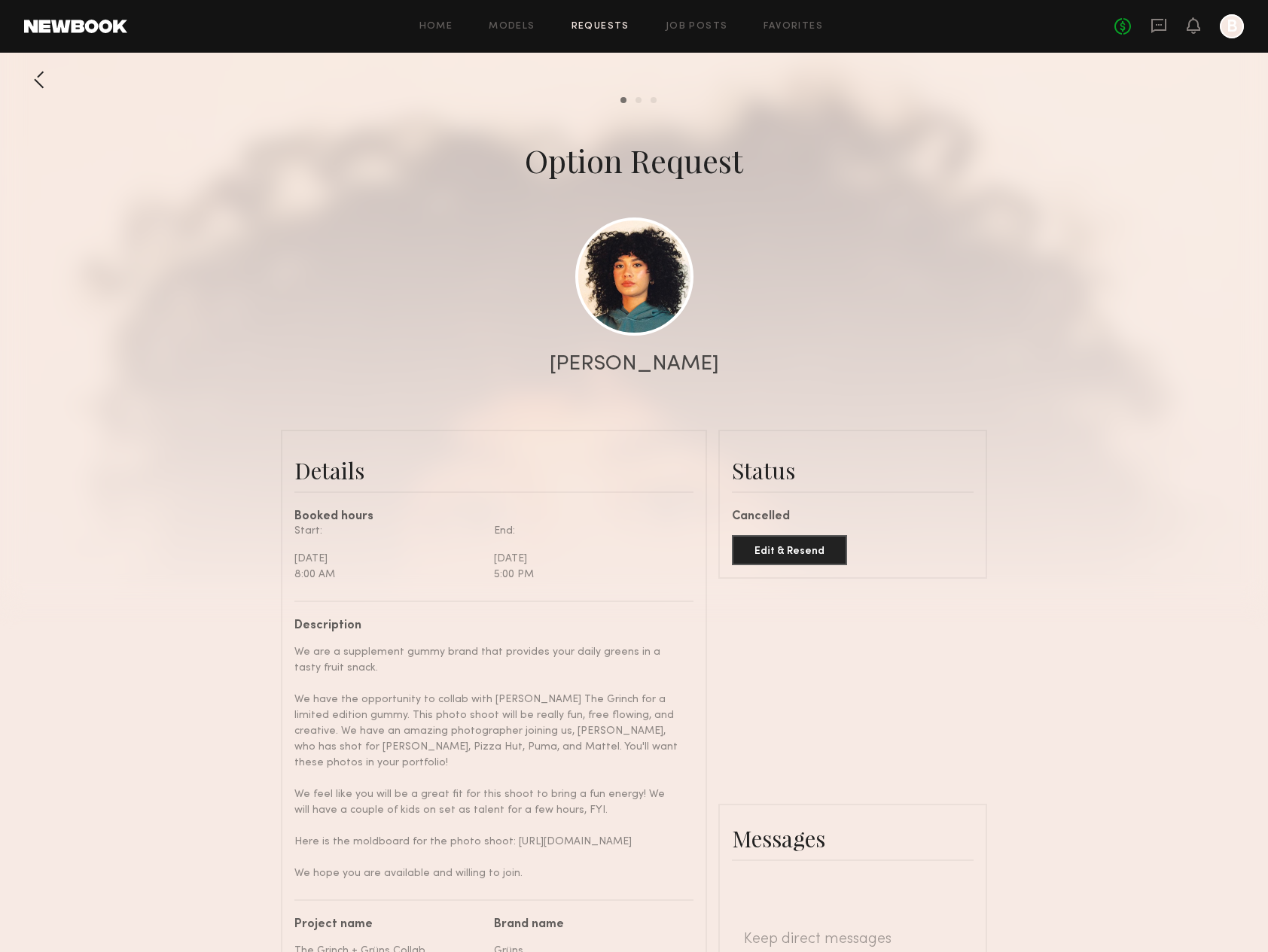
click at [41, 85] on div at bounding box center [39, 80] width 30 height 30
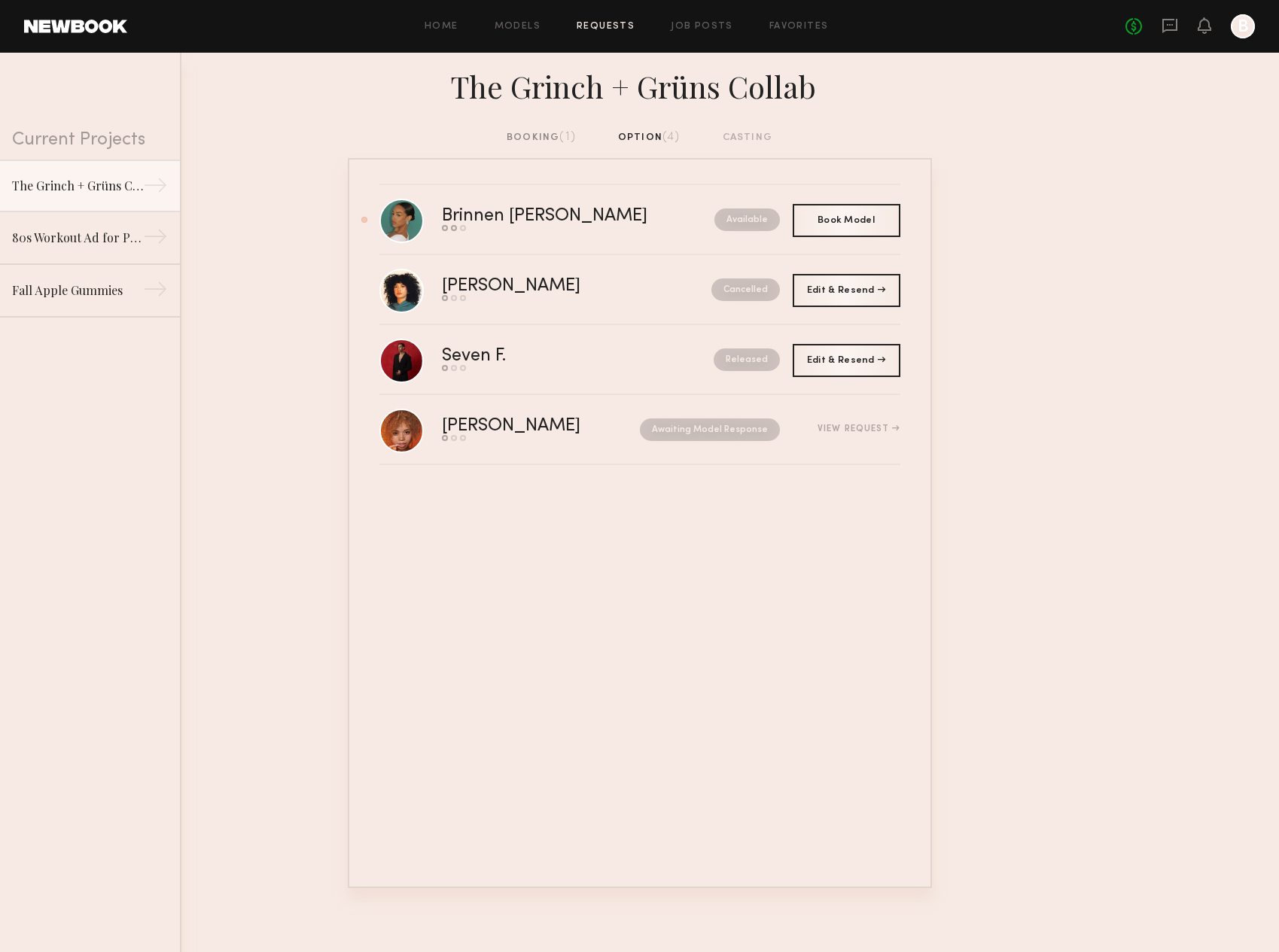
click at [524, 136] on div "booking (1)" at bounding box center [541, 137] width 69 height 17
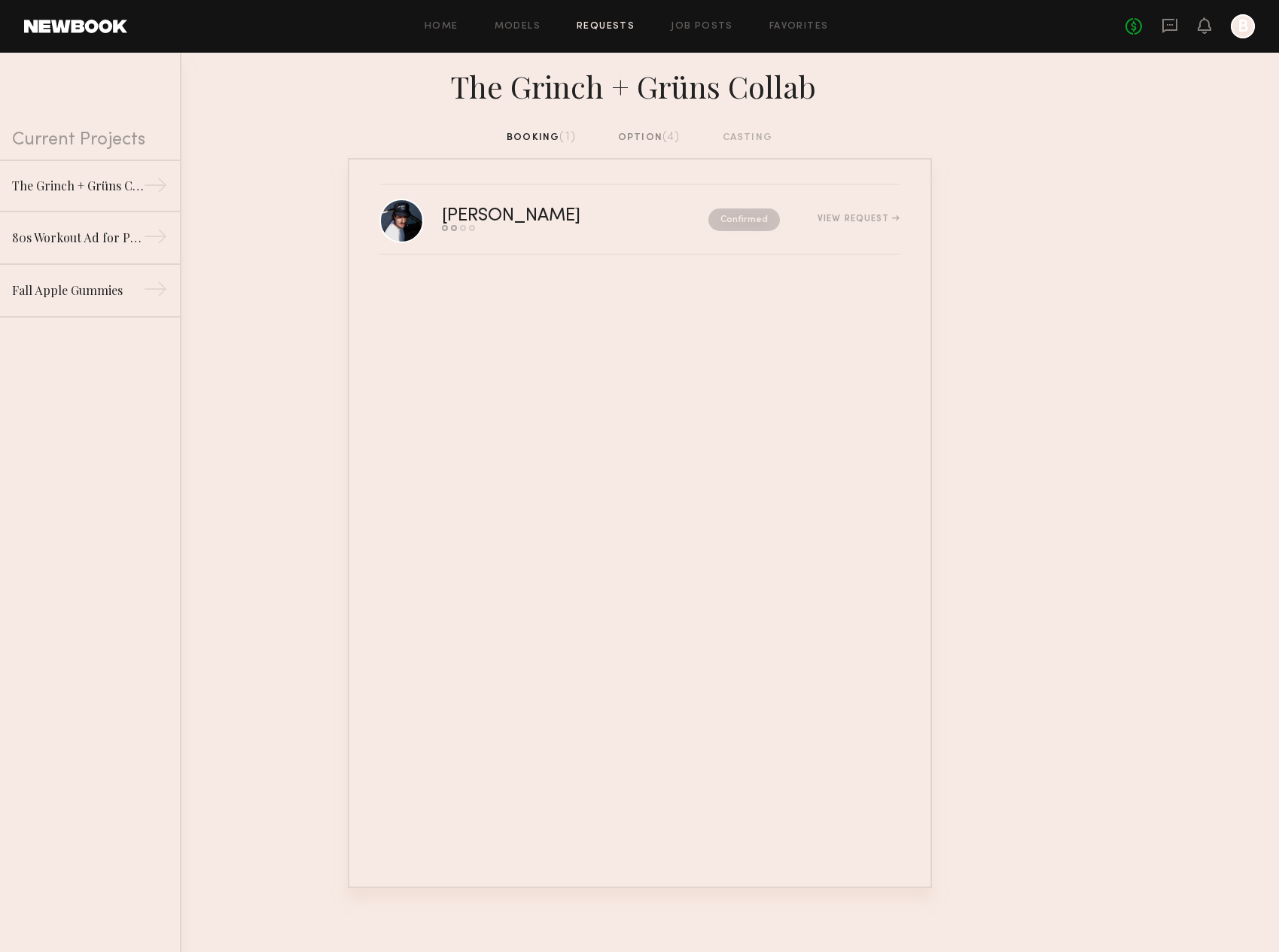
click at [661, 135] on div "option (4)" at bounding box center [649, 137] width 62 height 17
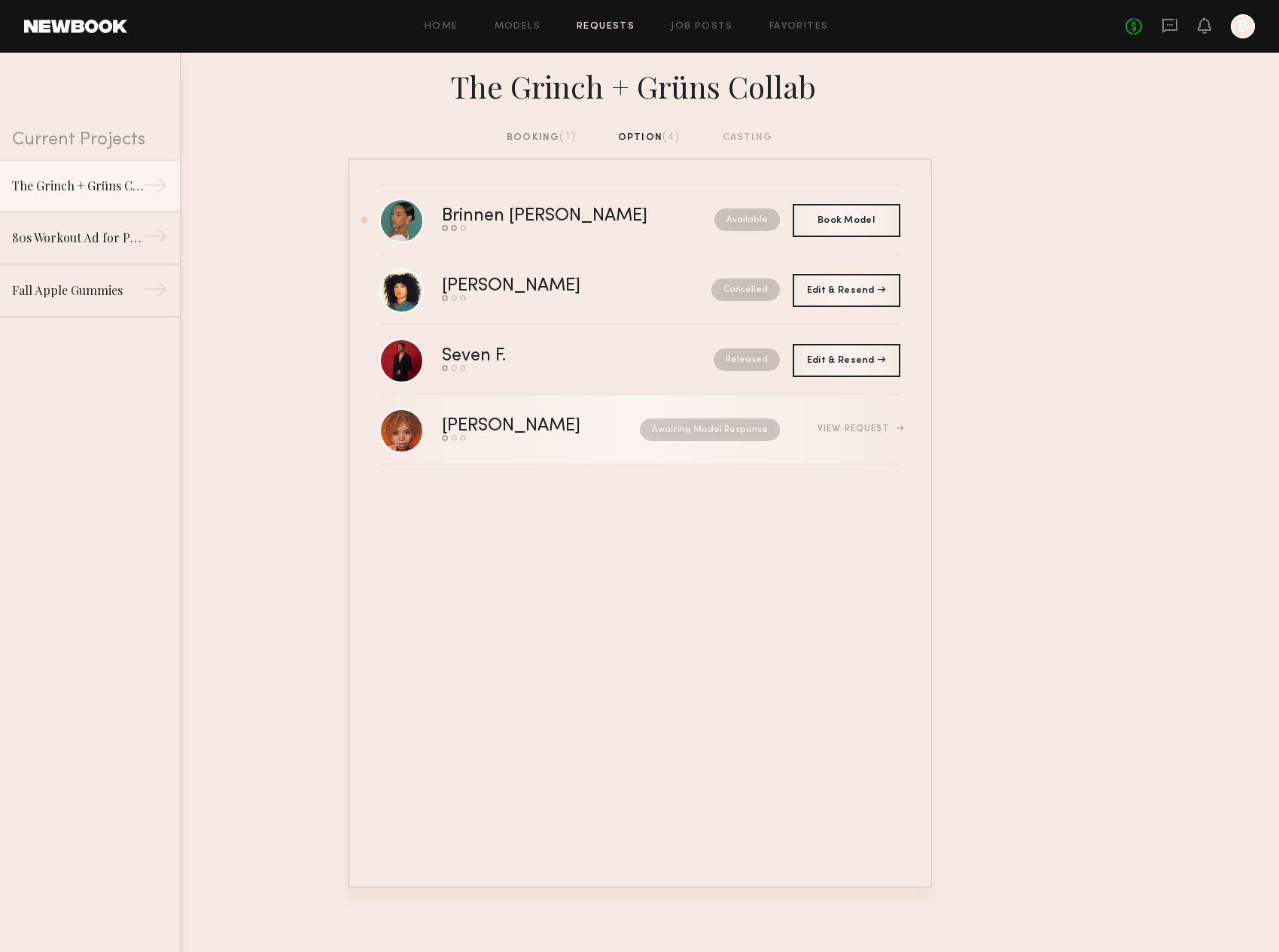
click at [610, 431] on div "Awaiting Model Response" at bounding box center [695, 430] width 170 height 22
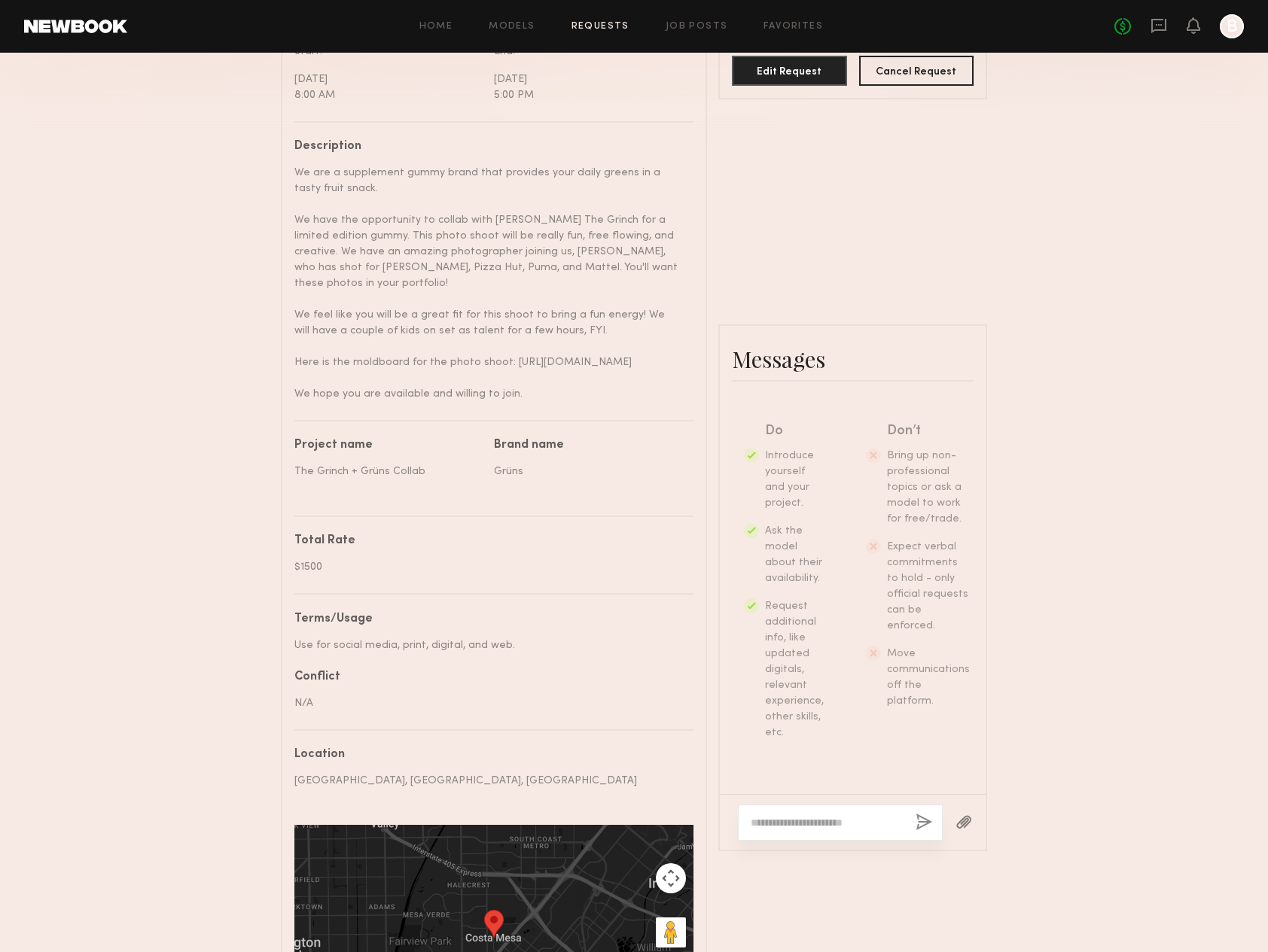
scroll to position [680, 0]
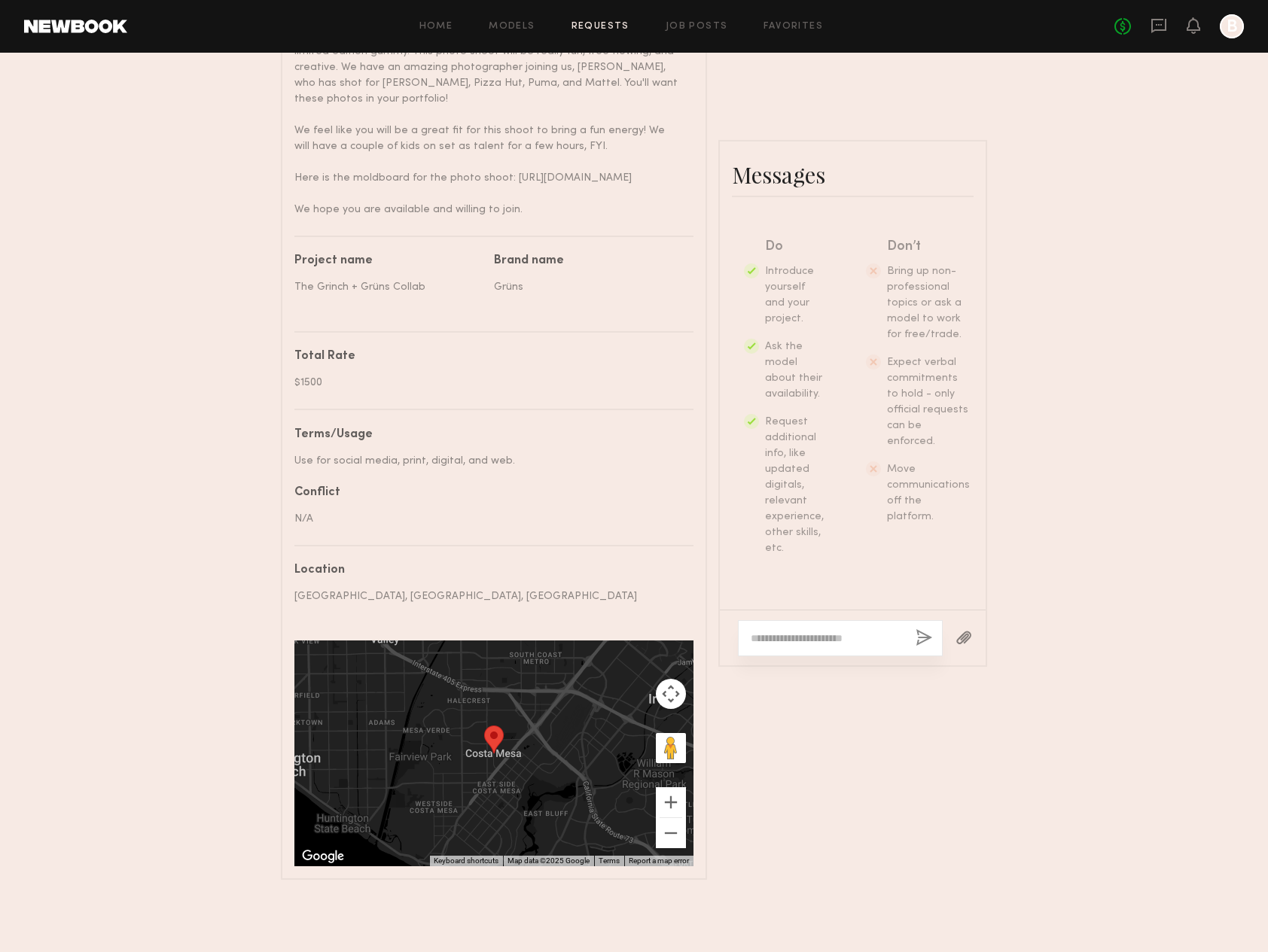
click at [817, 631] on textarea at bounding box center [827, 638] width 153 height 15
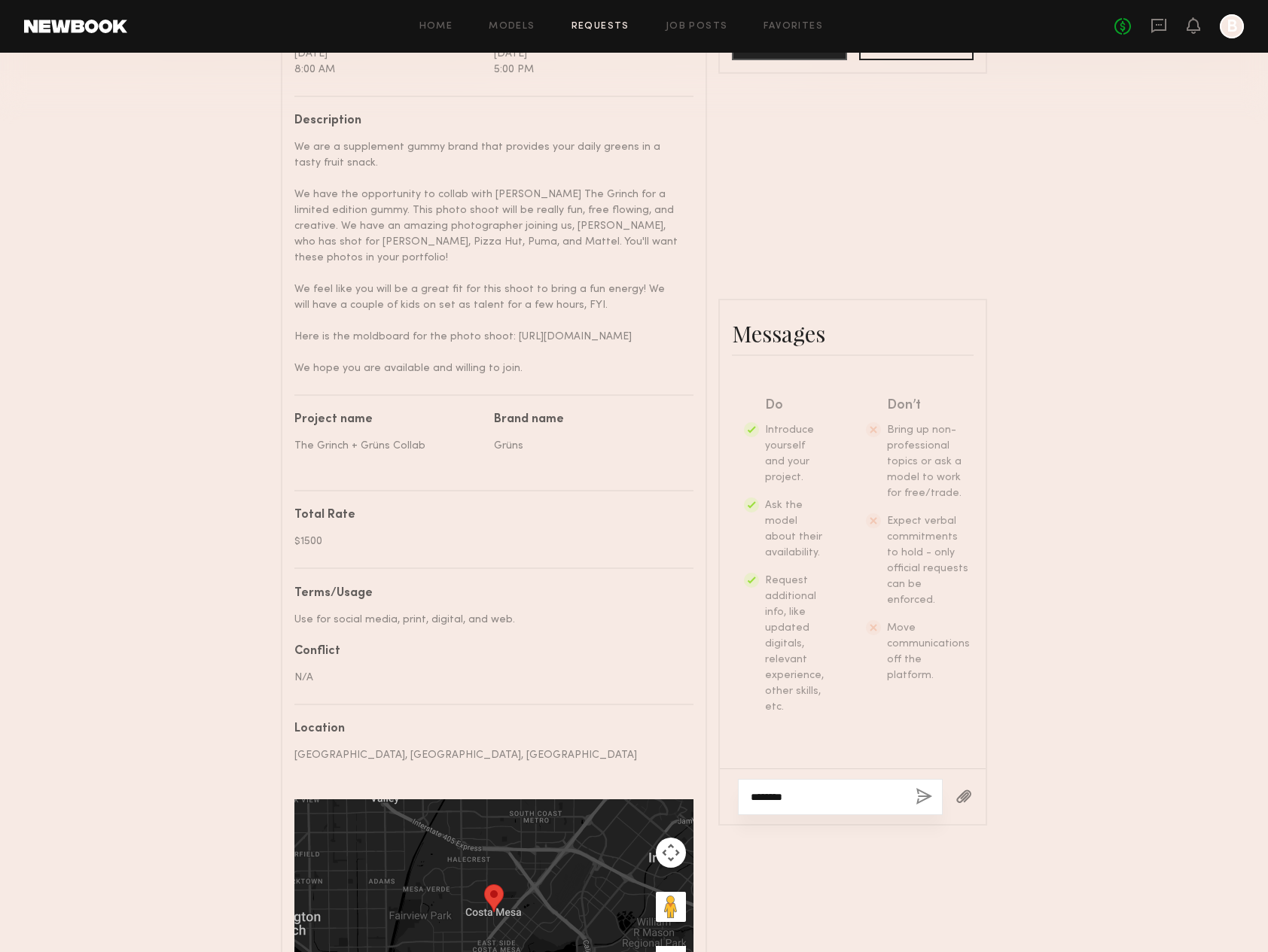
scroll to position [643, 0]
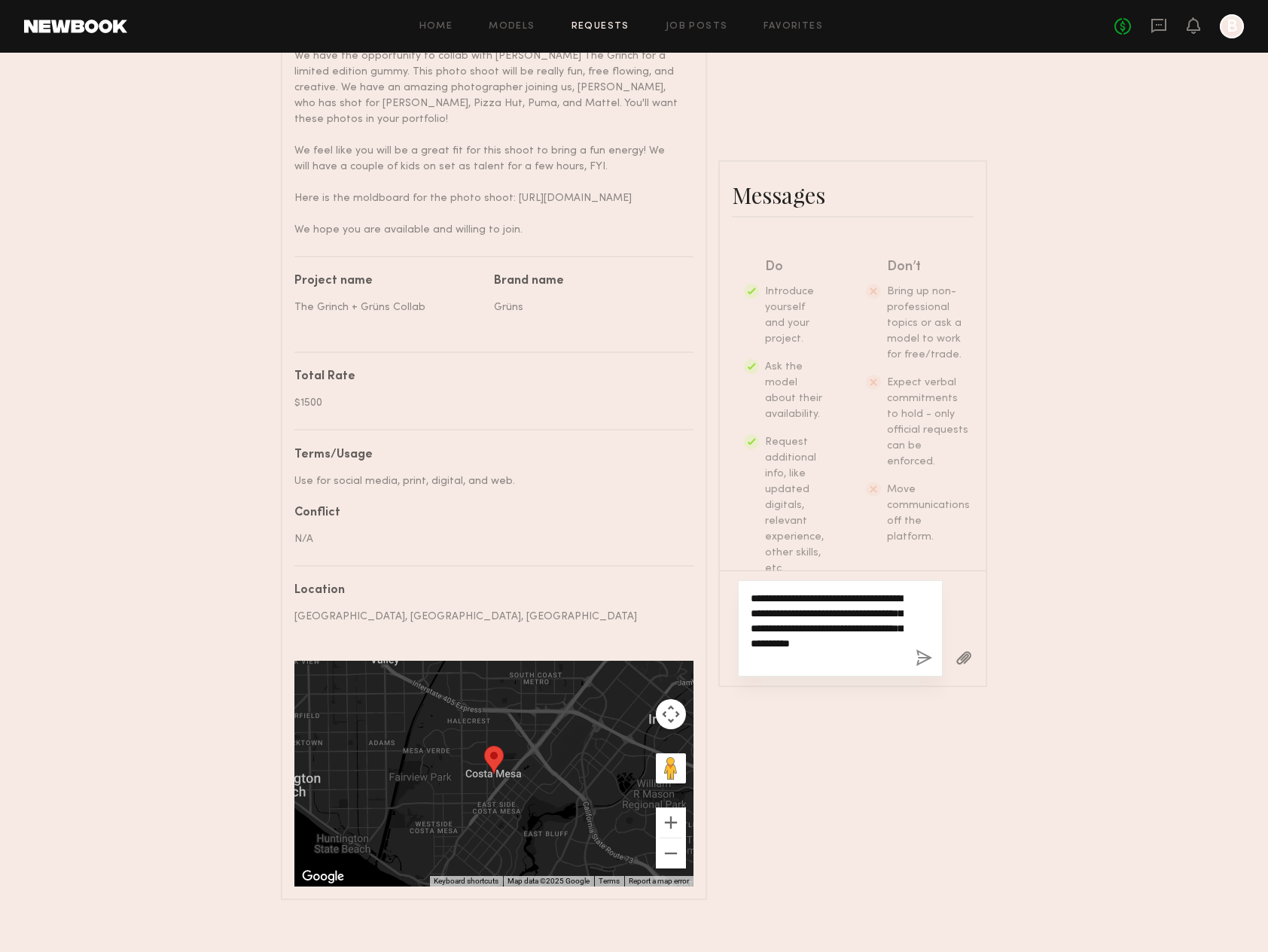
click at [882, 591] on textarea "**********" at bounding box center [827, 628] width 153 height 75
click at [825, 591] on textarea "**********" at bounding box center [827, 628] width 153 height 75
type textarea "**********"
click at [925, 650] on button "button" at bounding box center [923, 659] width 17 height 19
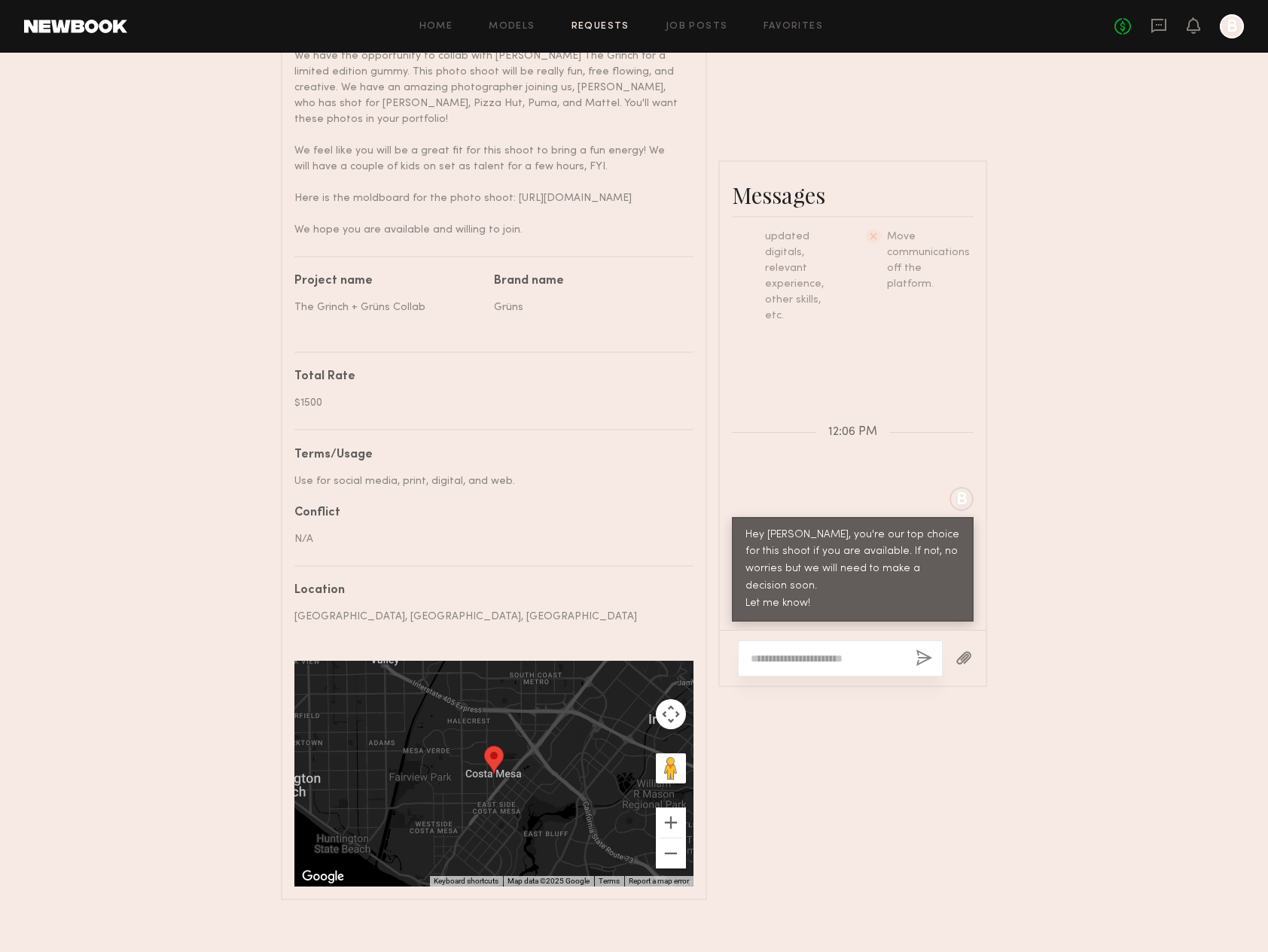
scroll to position [0, 0]
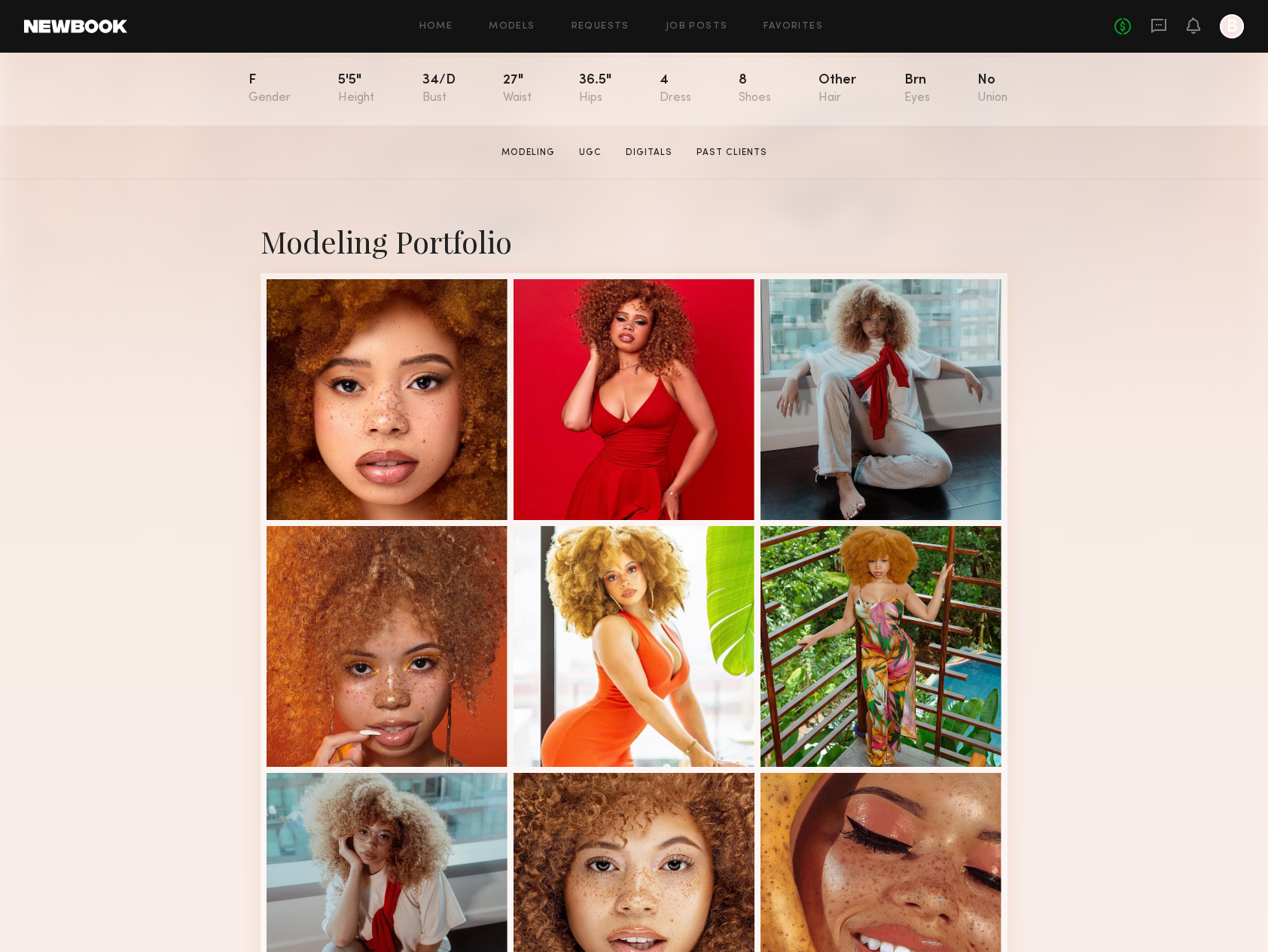
scroll to position [155, 0]
